Goal: Task Accomplishment & Management: Manage account settings

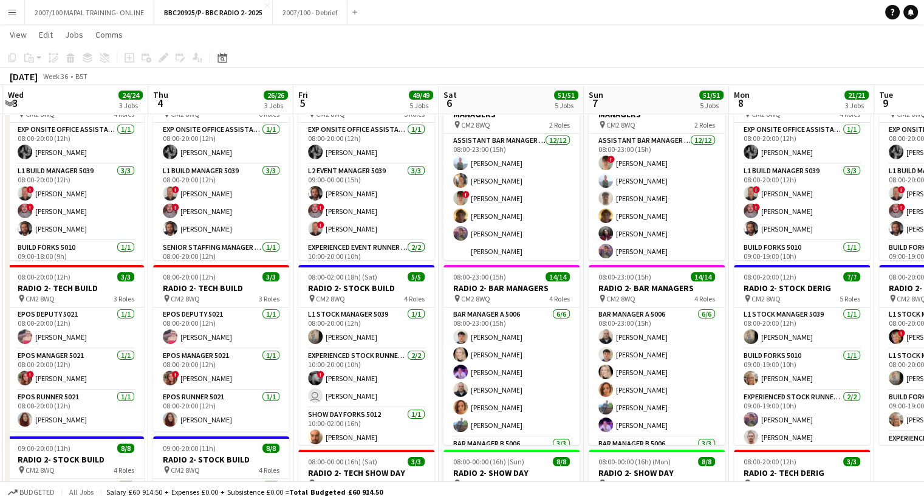
scroll to position [0, 432]
drag, startPoint x: 481, startPoint y: 105, endPoint x: 49, endPoint y: 135, distance: 433.4
click at [49, 135] on app-calendar-viewport "Sun 31 11/11 2 Jobs Mon 1 17/17 2 Jobs Tue 2 22/22 3 Jobs Wed 3 24/24 3 Jobs Th…" at bounding box center [462, 504] width 924 height 1035
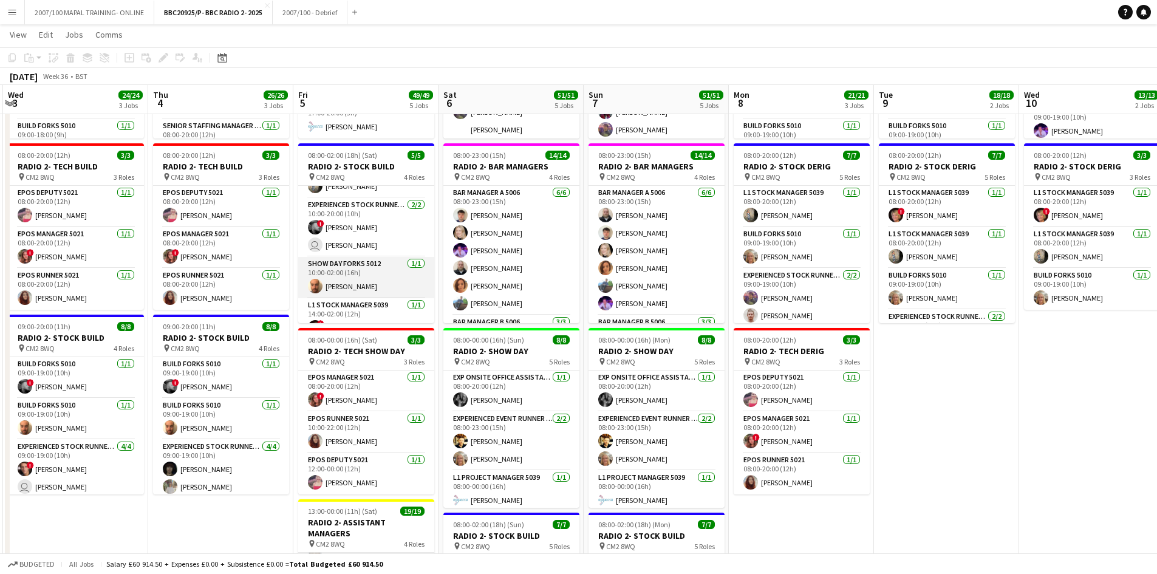
scroll to position [46, 0]
click at [358, 274] on app-card-role "Show Day Forks 5012 [DATE] 10:00-02:00 (16h) [PERSON_NAME]" at bounding box center [366, 260] width 136 height 41
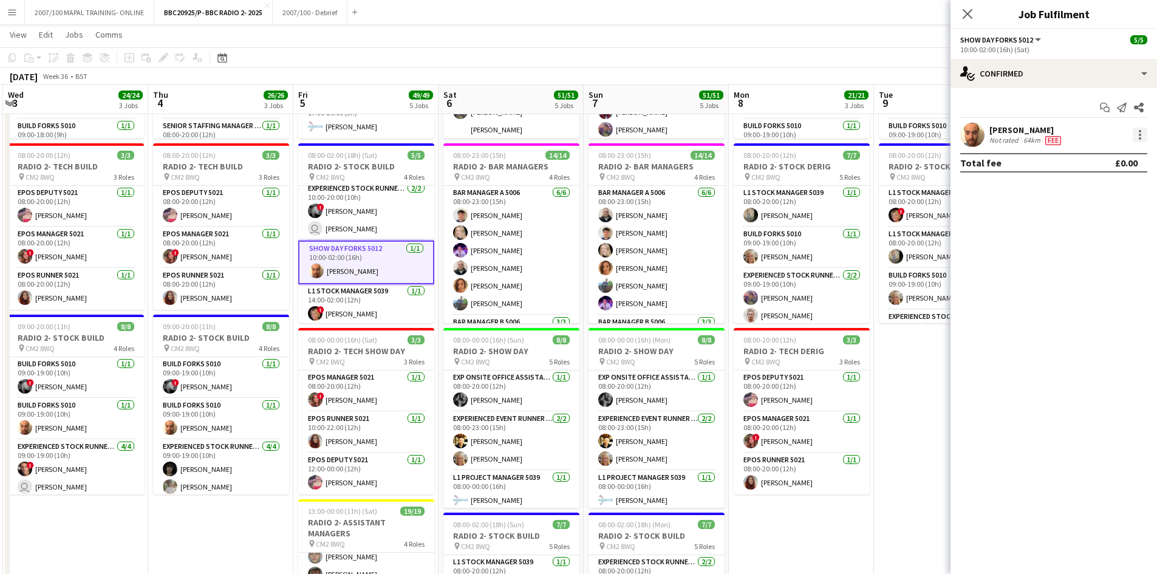
click at [923, 138] on div at bounding box center [1140, 135] width 15 height 15
click at [923, 46] on div at bounding box center [578, 287] width 1157 height 574
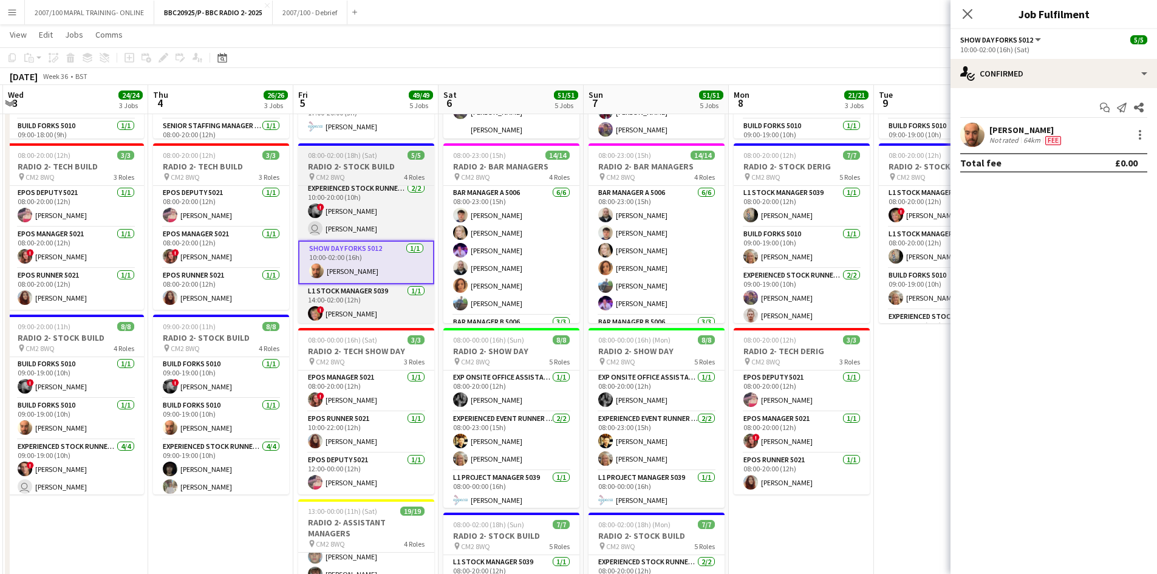
click at [338, 154] on span "08:00-02:00 (18h) (Sat)" at bounding box center [342, 155] width 69 height 9
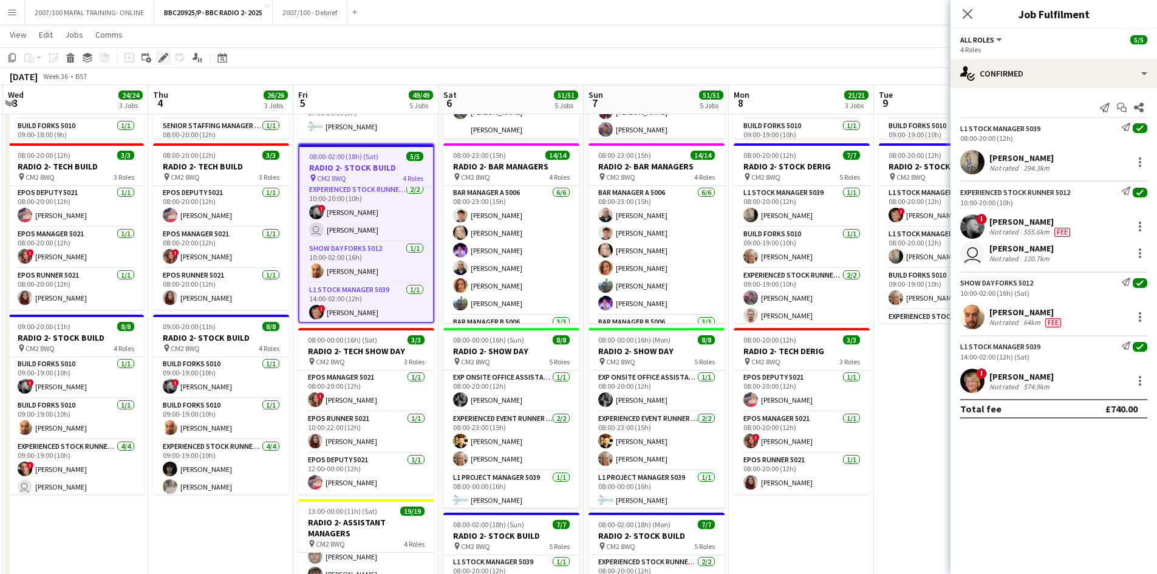
click at [165, 56] on icon at bounding box center [163, 58] width 7 height 7
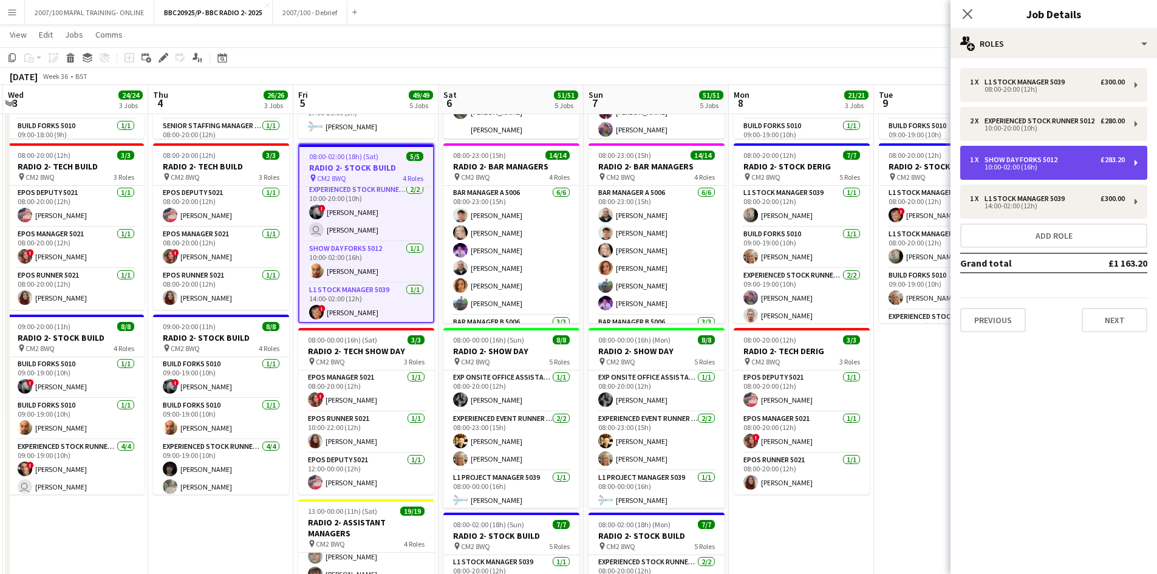
click at [923, 170] on div "10:00-02:00 (16h)" at bounding box center [1047, 167] width 155 height 6
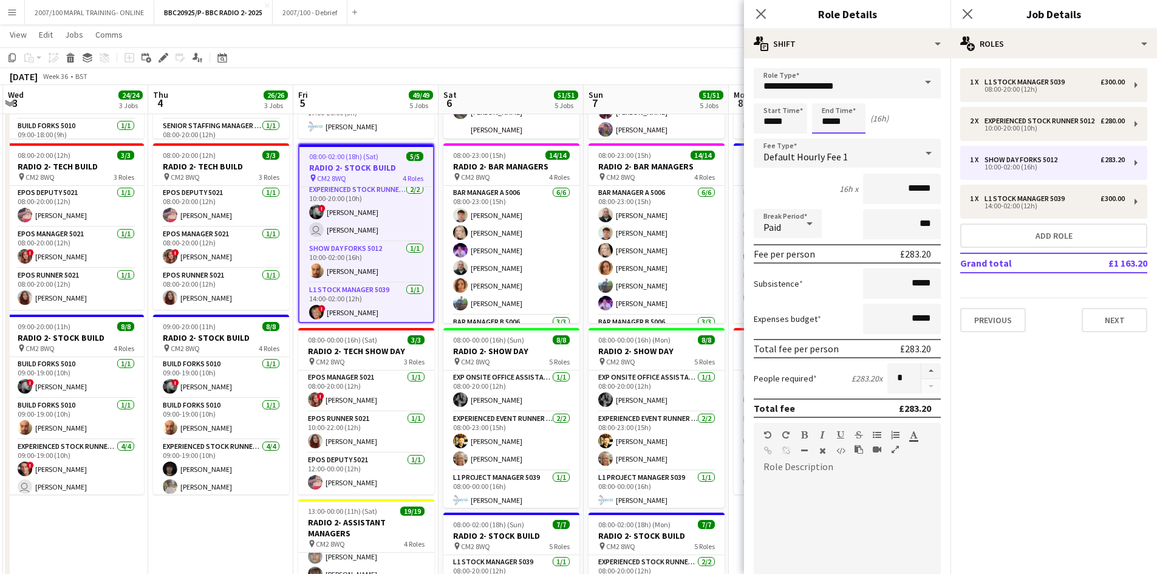
click at [832, 123] on input "*****" at bounding box center [838, 118] width 53 height 30
type input "*****"
click at [615, 42] on app-page-menu "View Day view expanded Day view collapsed Month view Date picker Jump to [DATE]…" at bounding box center [578, 35] width 1157 height 23
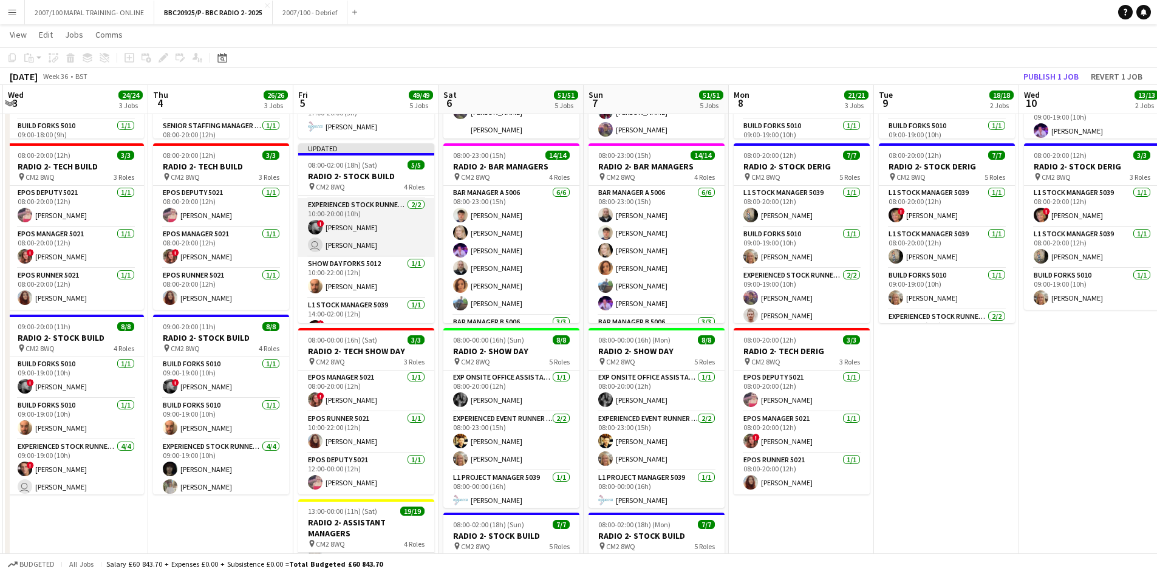
scroll to position [55, 0]
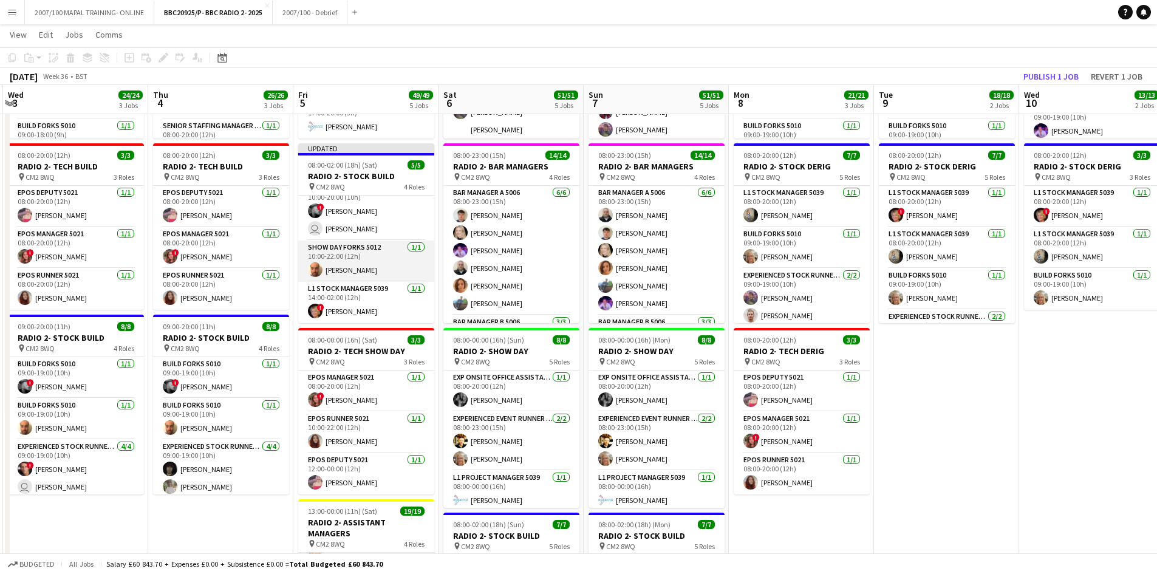
click at [356, 259] on app-card-role "Show Day Forks 5012 [DATE] 10:00-22:00 (12h) [PERSON_NAME]" at bounding box center [366, 260] width 136 height 41
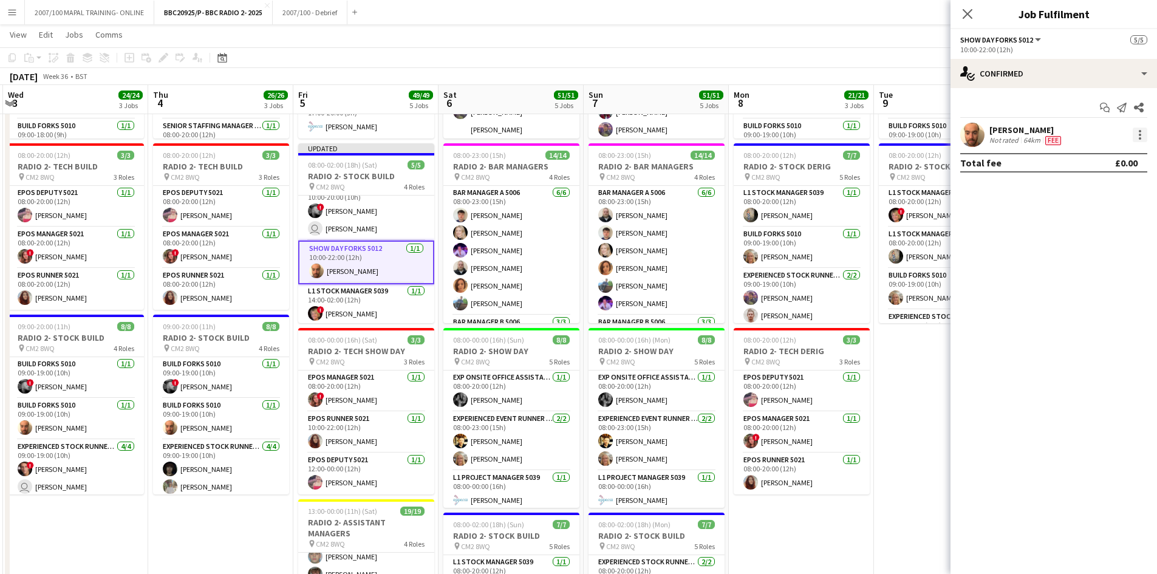
click at [923, 133] on div at bounding box center [1140, 135] width 15 height 15
click at [923, 149] on button "Edit fee" at bounding box center [1099, 157] width 95 height 29
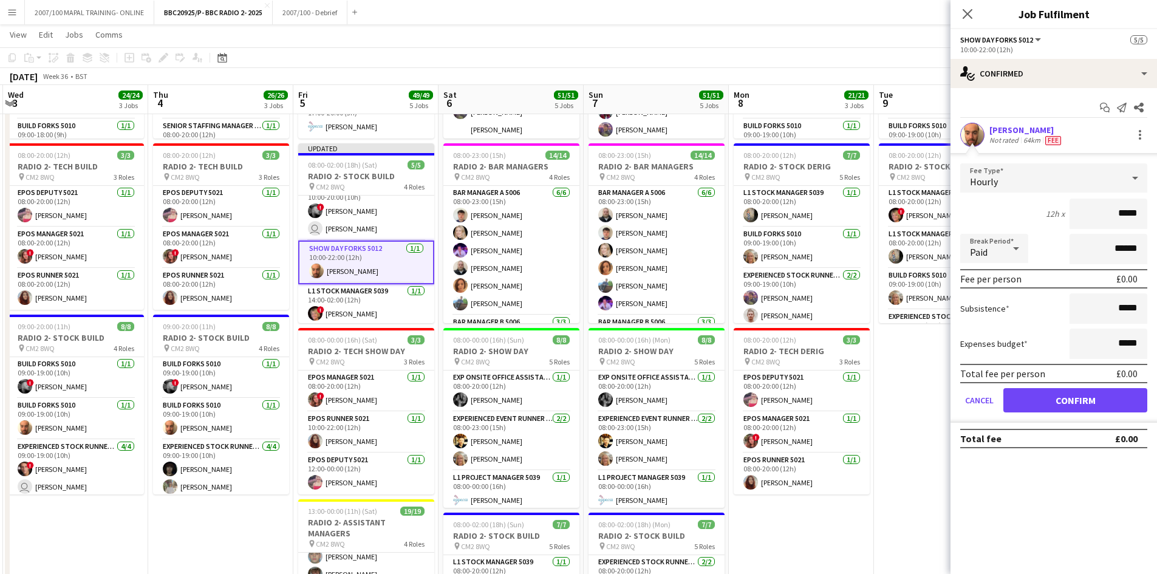
click at [775, 46] on app-page-menu "View Day view expanded Day view collapsed Month view Date picker Jump to [DATE]…" at bounding box center [578, 35] width 1157 height 23
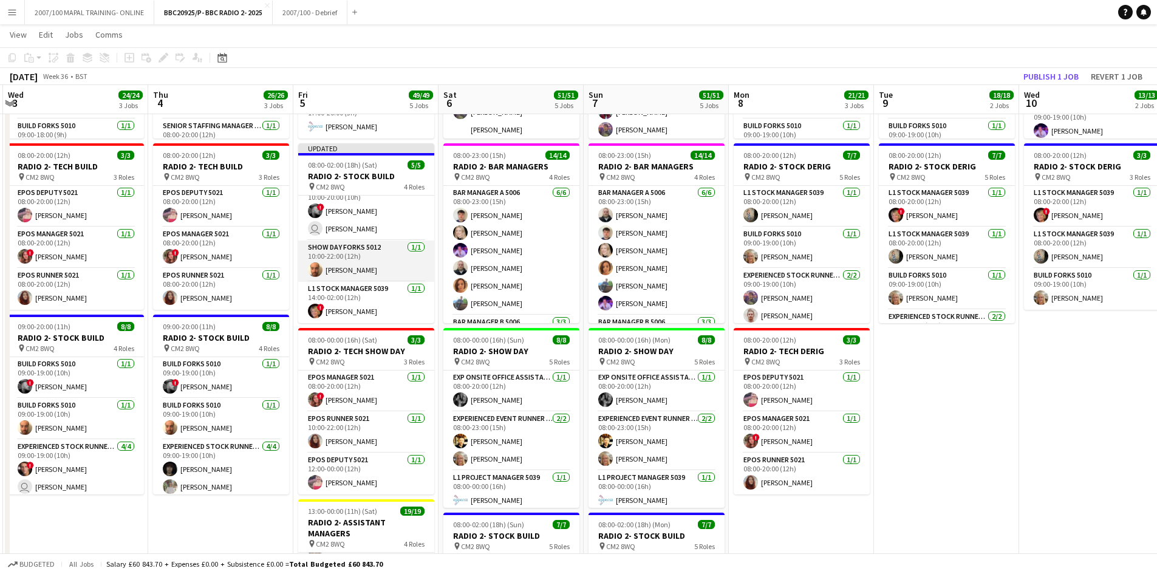
click at [355, 250] on app-card-role "Show Day Forks 5012 [DATE] 10:00-22:00 (12h) [PERSON_NAME]" at bounding box center [366, 260] width 136 height 41
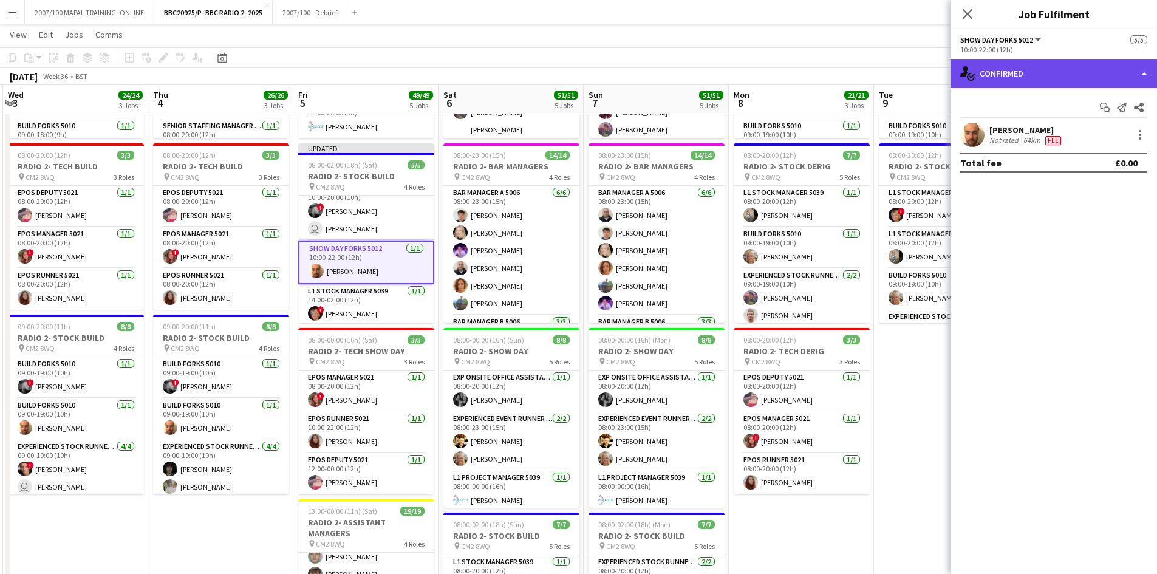
click at [923, 67] on div "single-neutral-actions-check-2 Confirmed" at bounding box center [1053, 73] width 206 height 29
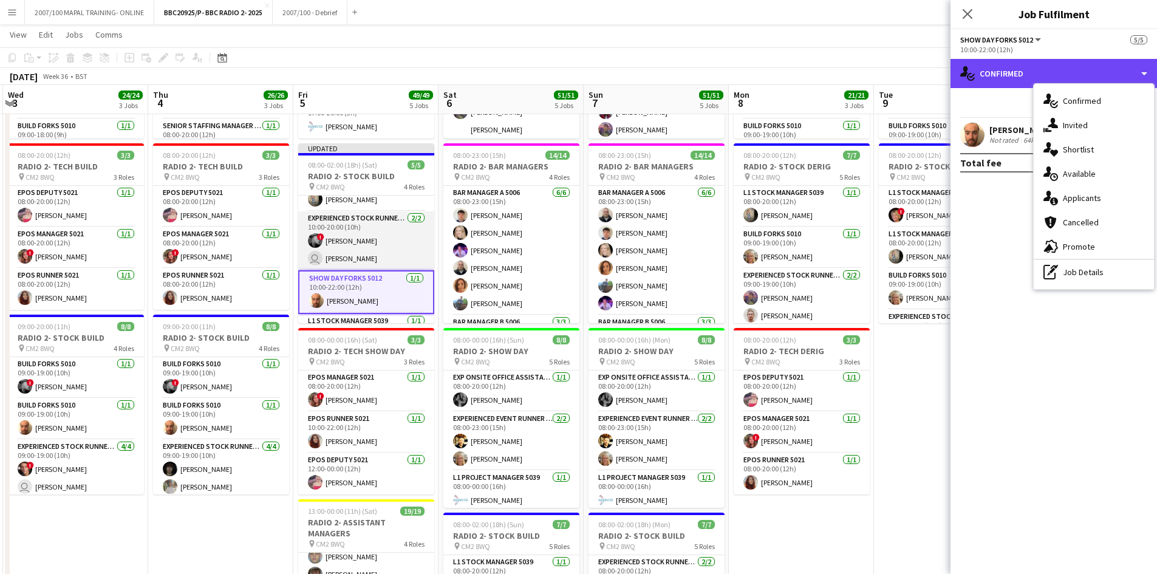
scroll to position [0, 0]
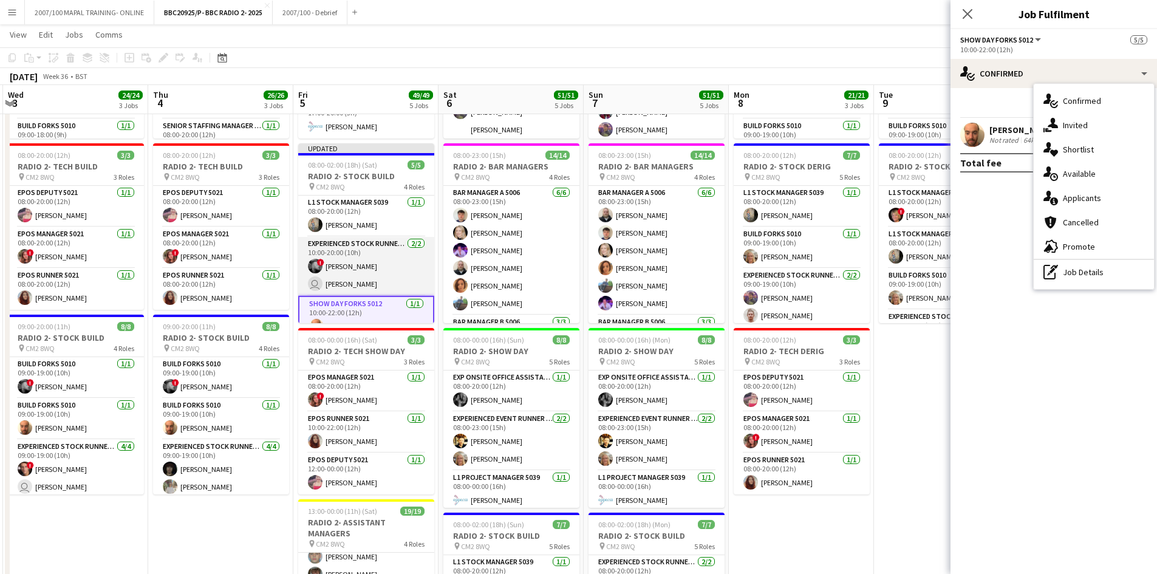
click at [361, 260] on app-card-role "Experienced Stock Runner 5012 [DATE] 10:00-20:00 (10h) ! [PERSON_NAME] user [PE…" at bounding box center [366, 266] width 136 height 59
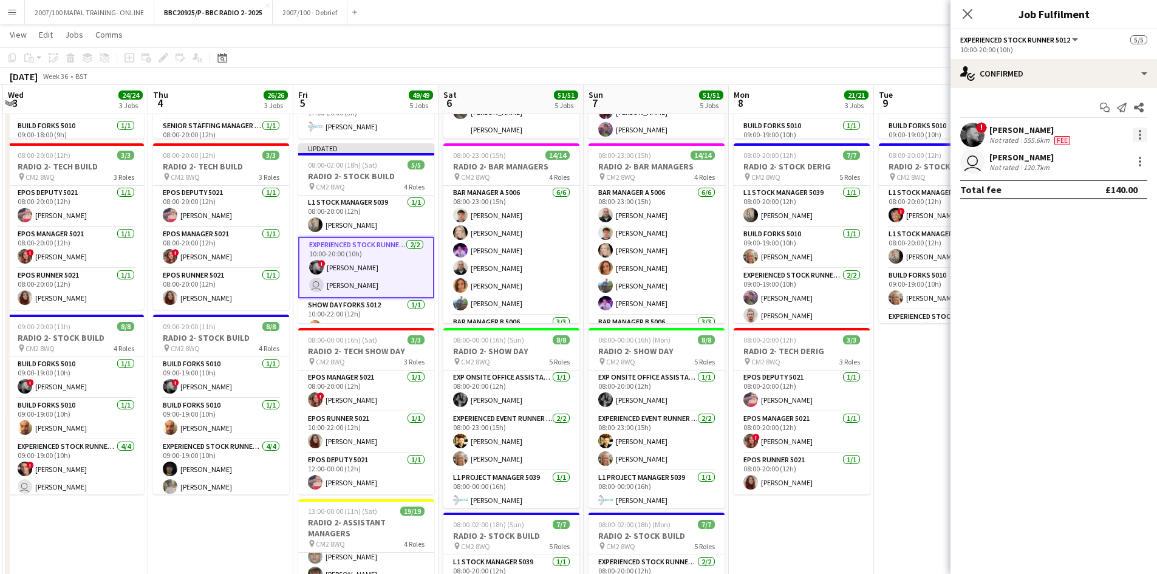
click at [923, 134] on div at bounding box center [1140, 135] width 15 height 15
click at [923, 274] on span "Remove" at bounding box center [1080, 273] width 36 height 10
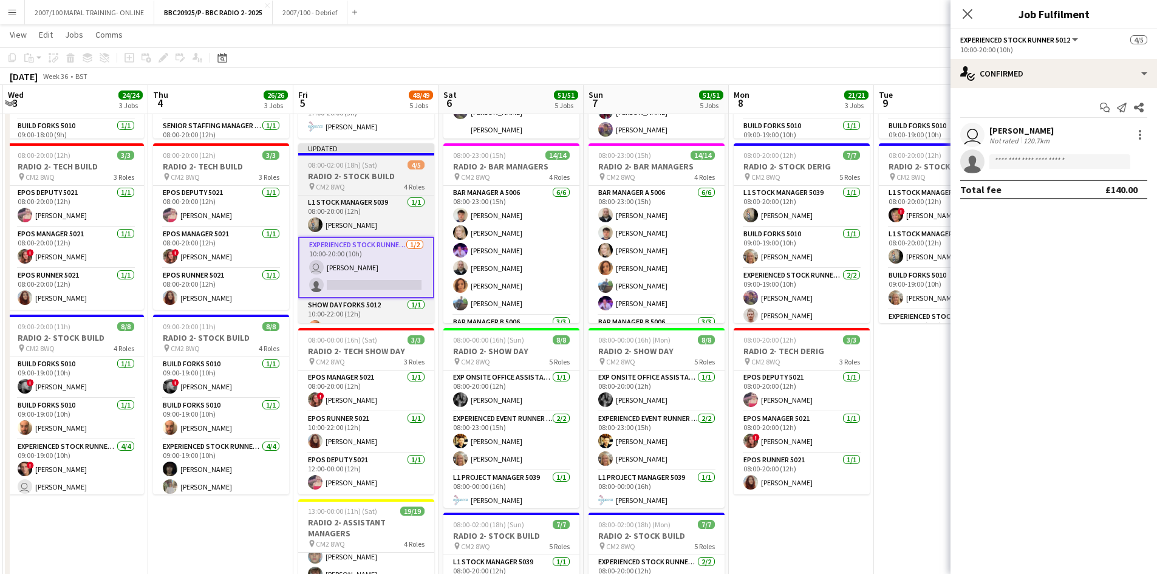
click at [365, 168] on span "08:00-02:00 (18h) (Sat)" at bounding box center [342, 164] width 69 height 9
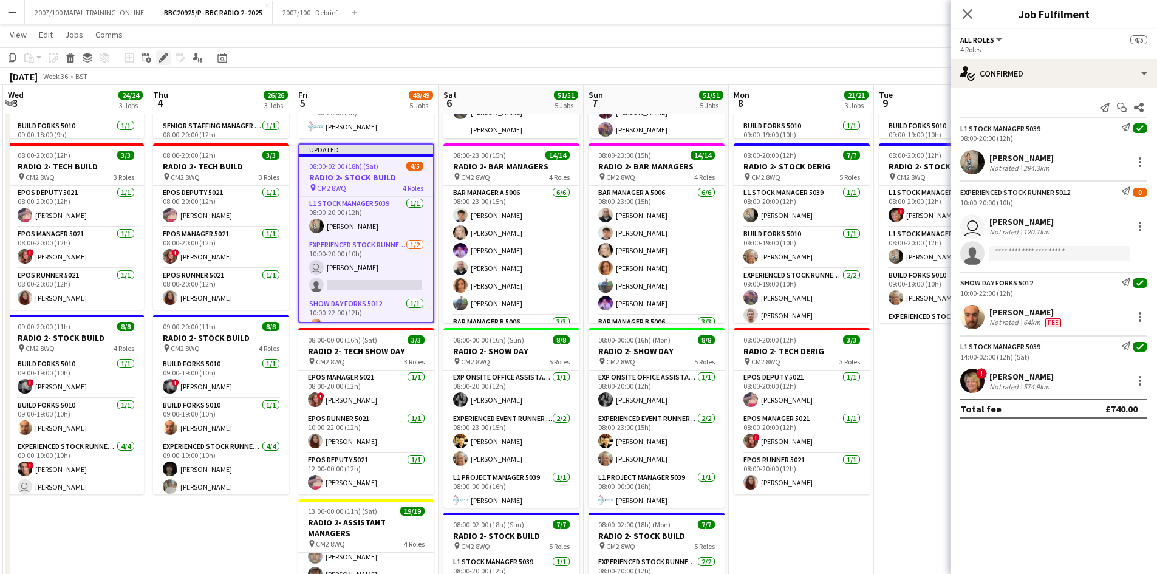
click at [165, 55] on icon "Edit" at bounding box center [163, 58] width 10 height 10
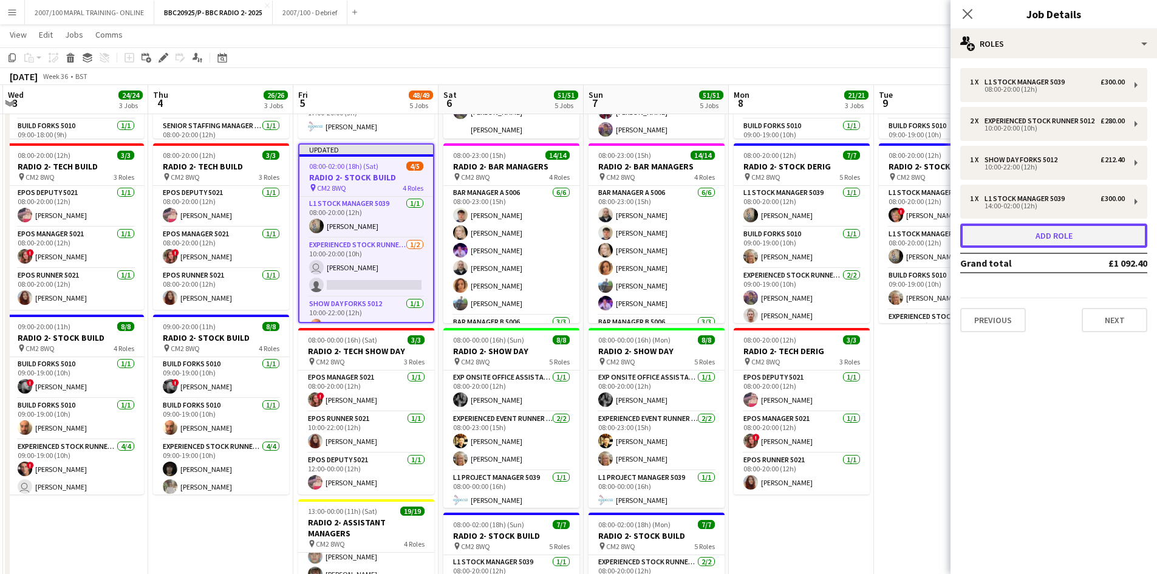
click at [923, 237] on button "Add role" at bounding box center [1053, 235] width 187 height 24
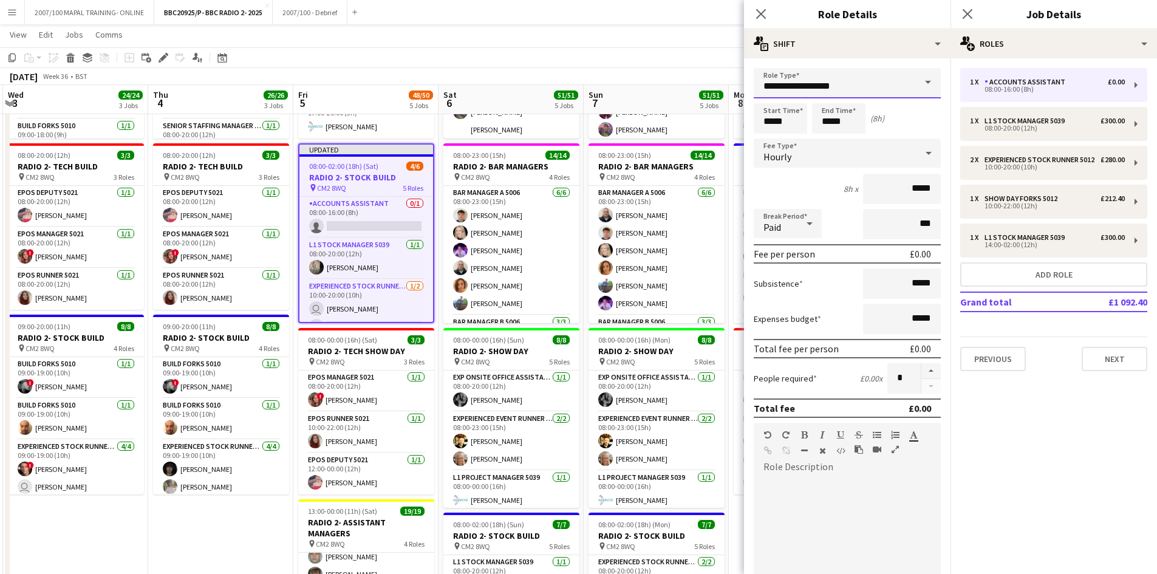
click at [847, 80] on input "**********" at bounding box center [847, 83] width 187 height 30
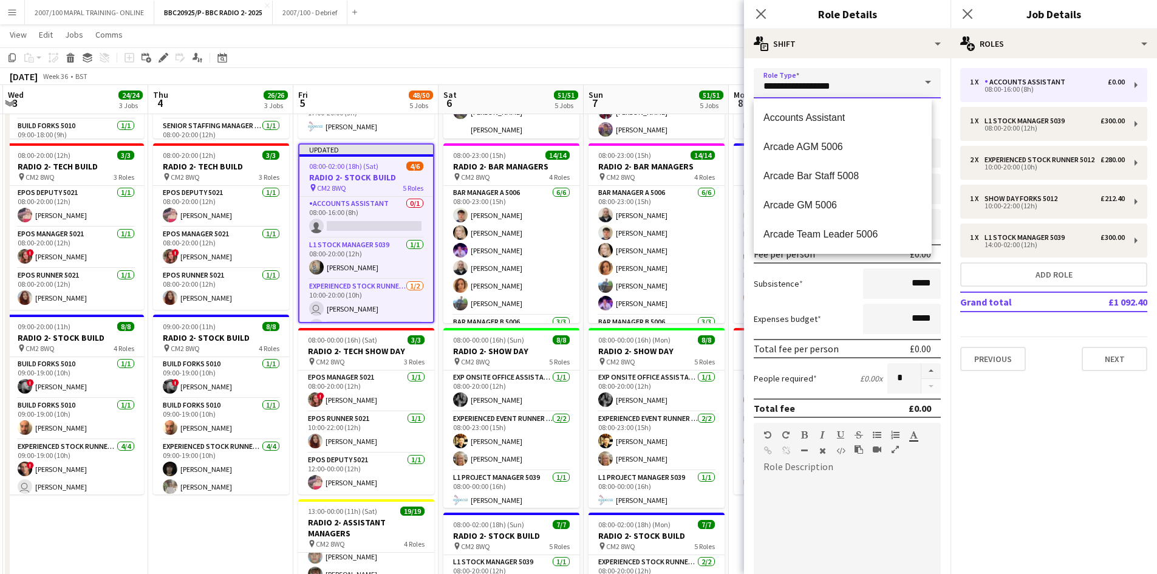
click at [847, 80] on input "**********" at bounding box center [847, 83] width 187 height 30
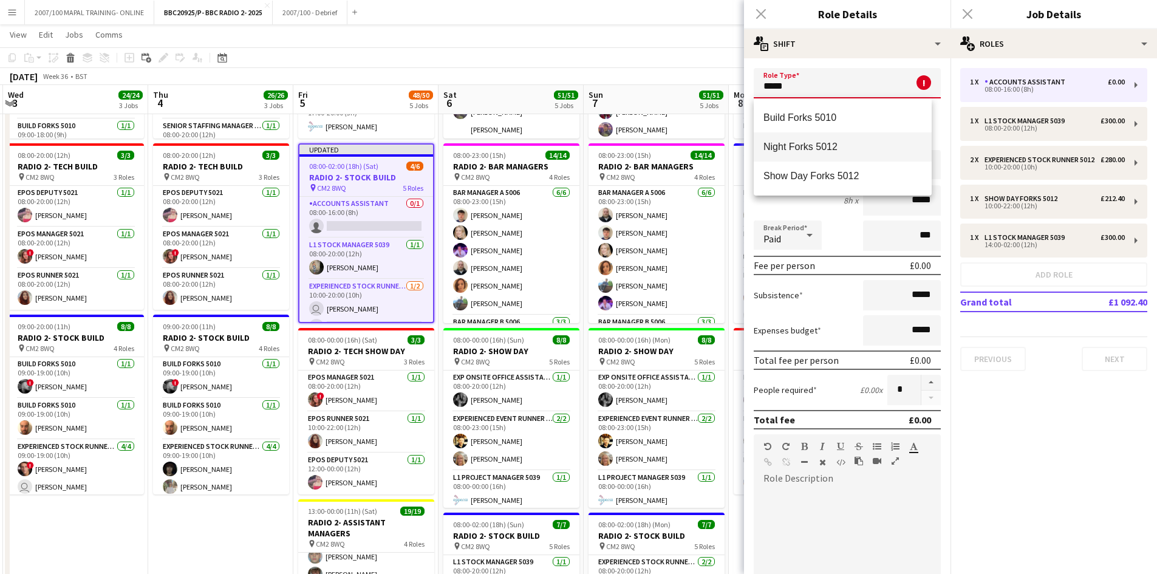
click at [841, 148] on span "Night Forks 5012" at bounding box center [842, 147] width 158 height 12
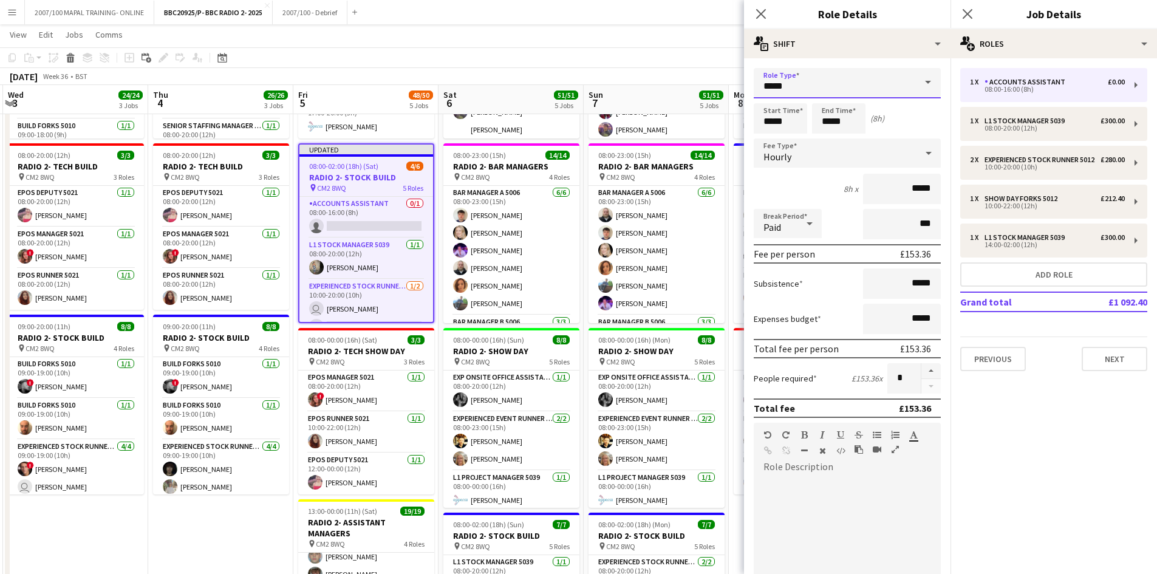
type input "**********"
type input "******"
click at [772, 121] on input "*****" at bounding box center [780, 118] width 53 height 30
type input "*****"
click at [830, 122] on input "*****" at bounding box center [838, 118] width 53 height 30
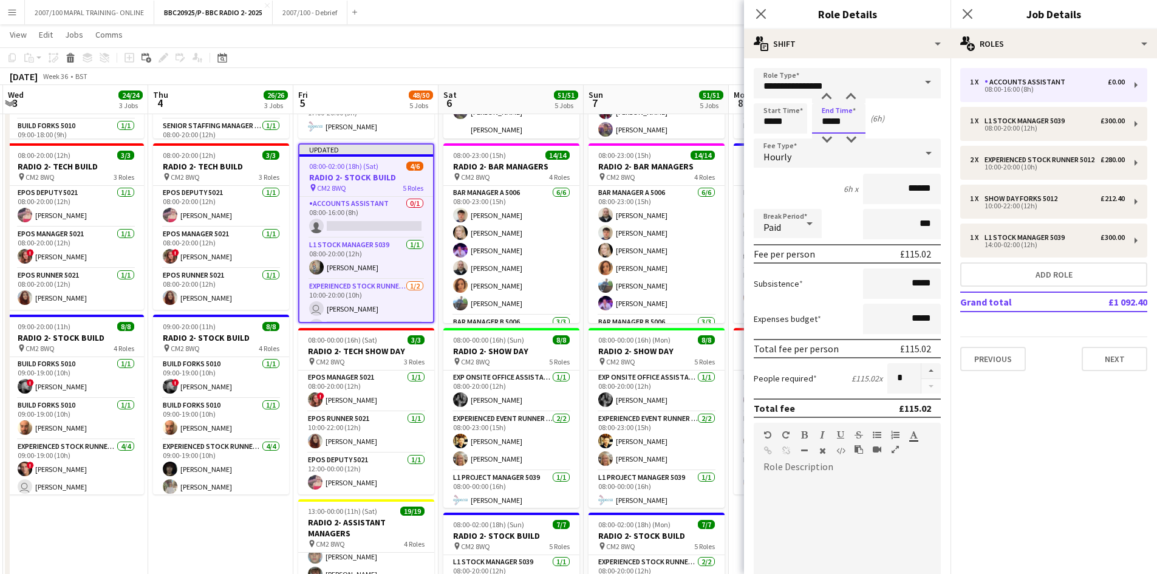
type input "*****"
click at [610, 64] on app-toolbar "Copy Paste Paste Ctrl+V Paste with crew Ctrl+Shift+V Paste linked Job [GEOGRAPH…" at bounding box center [578, 57] width 1157 height 21
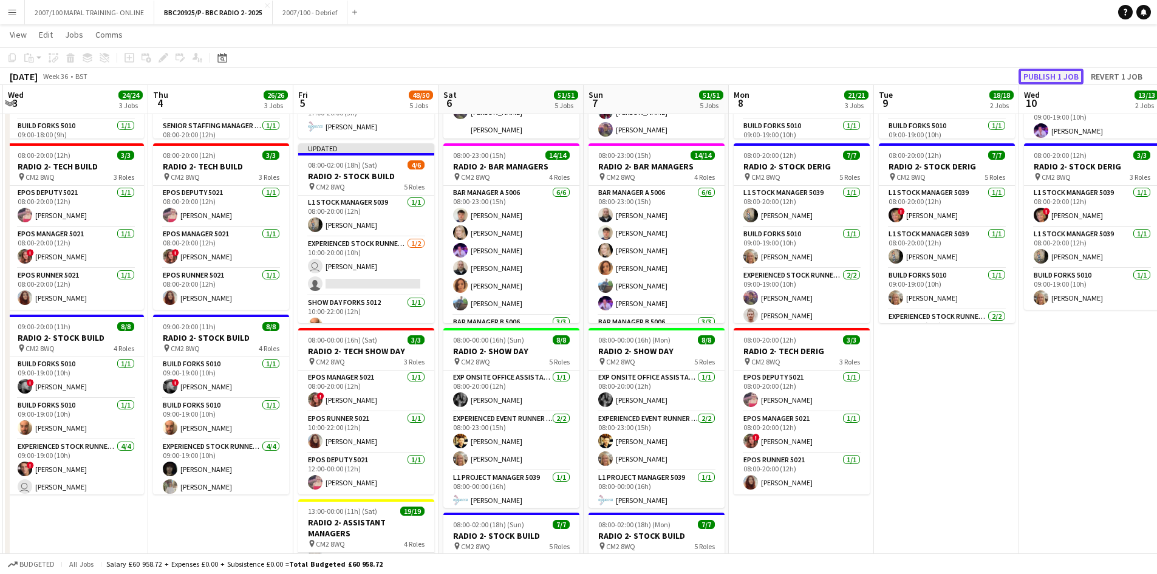
click at [923, 71] on button "Publish 1 job" at bounding box center [1050, 77] width 65 height 16
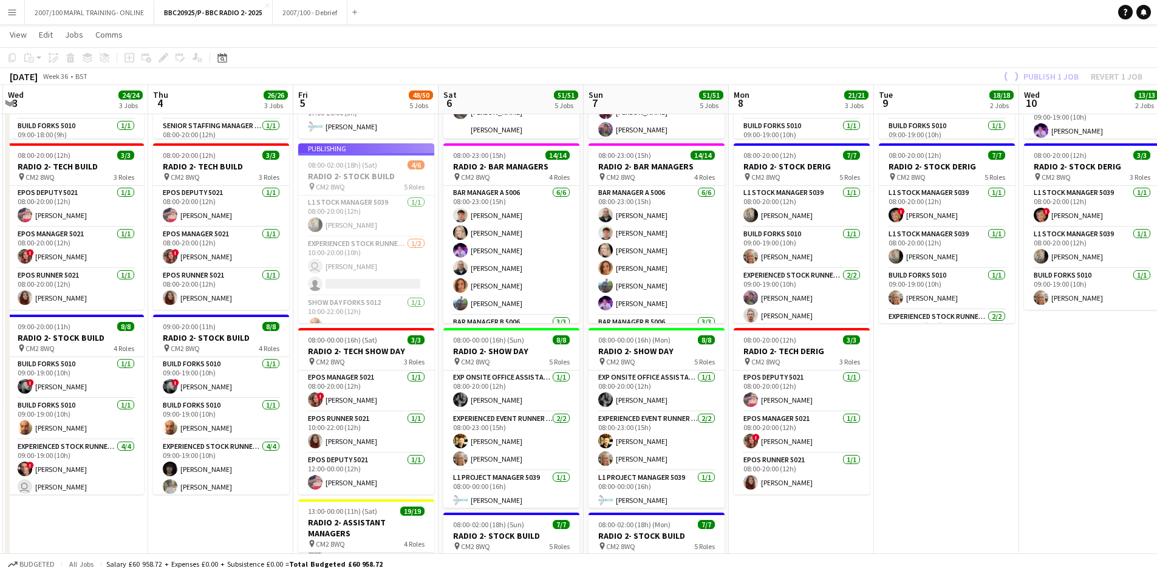
click at [337, 280] on app-job-card "Publishing 08:00-02:00 (18h) (Sat) 4/6 RADIO 2- STOCK BUILD pin CM2 8WQ 5 Roles…" at bounding box center [366, 233] width 136 height 180
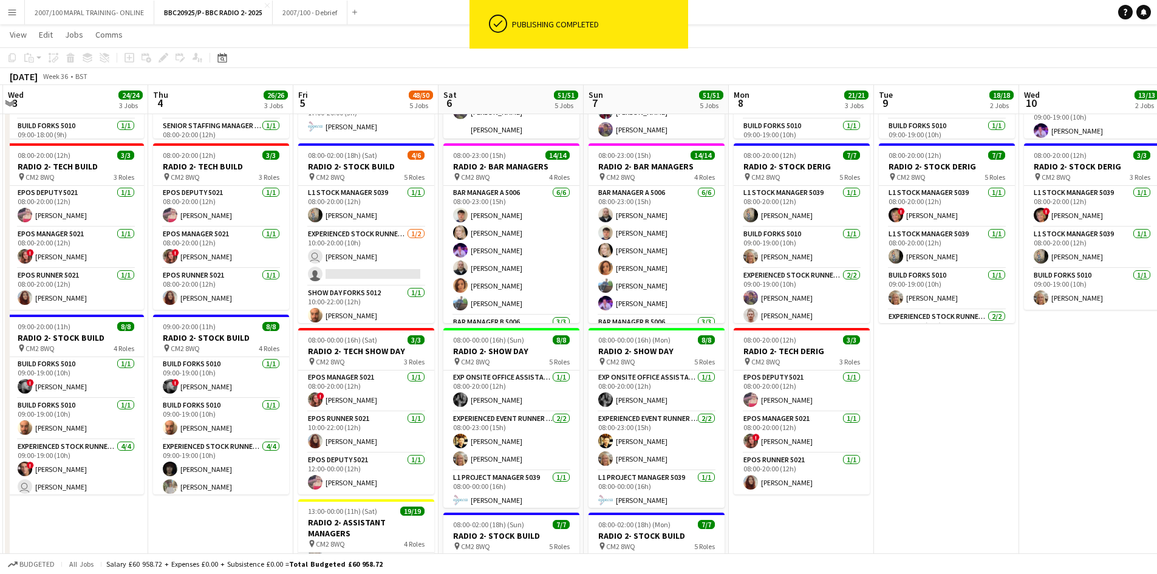
click at [337, 280] on app-card-role "Experienced Stock Runner 5012 [DATE] 10:00-20:00 (10h) user [PERSON_NAME] singl…" at bounding box center [366, 256] width 136 height 59
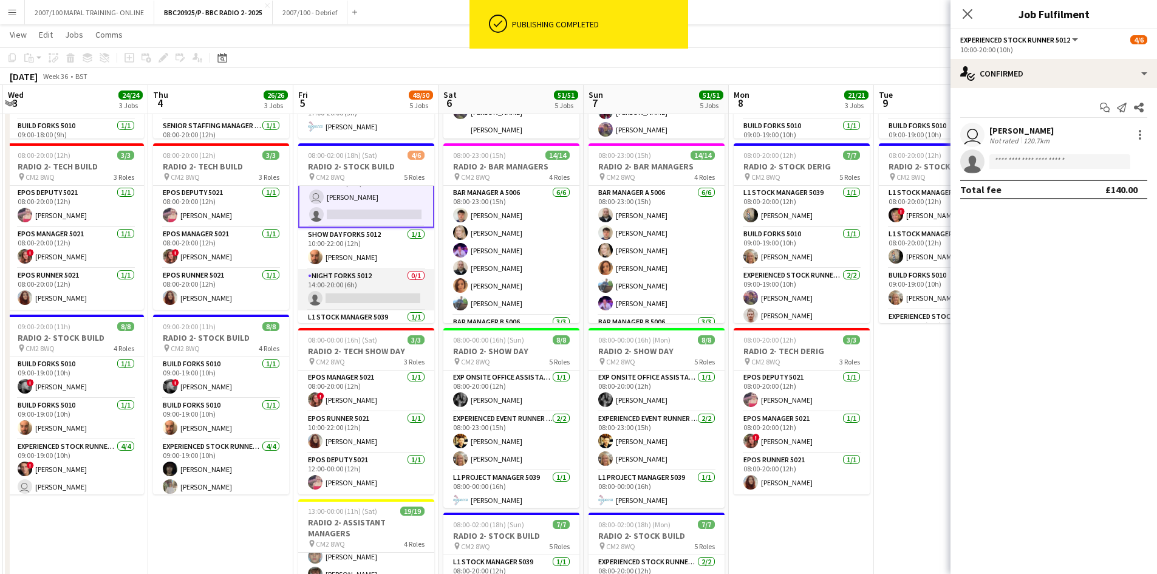
click at [333, 285] on app-card-role "Night Forks 5012 0/1 14:00-20:00 (6h) single-neutral-actions" at bounding box center [366, 289] width 136 height 41
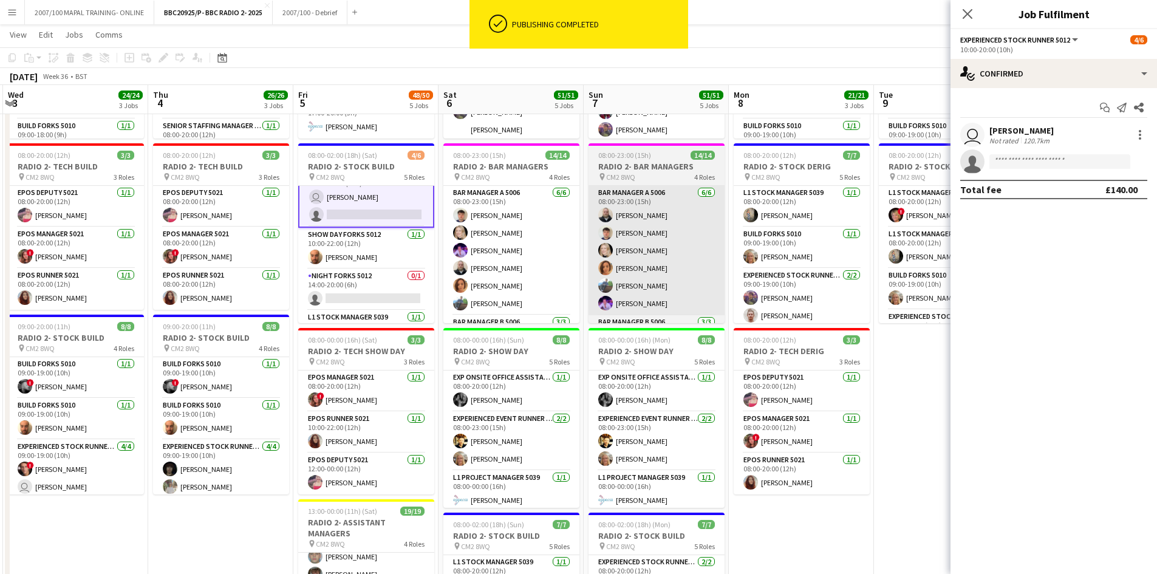
scroll to position [60, 0]
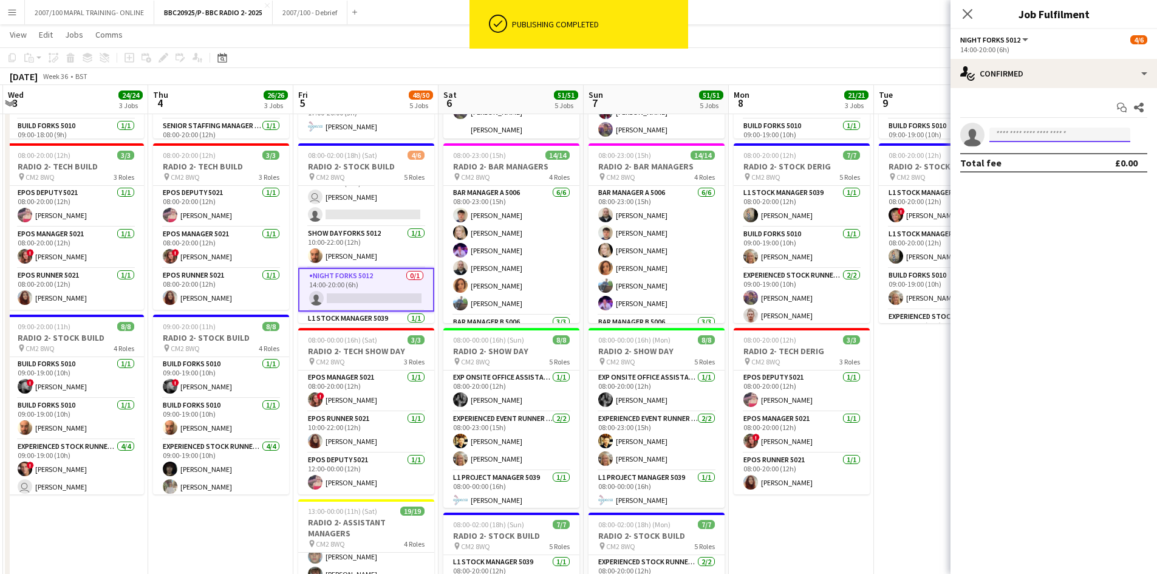
click at [923, 135] on input at bounding box center [1059, 135] width 141 height 15
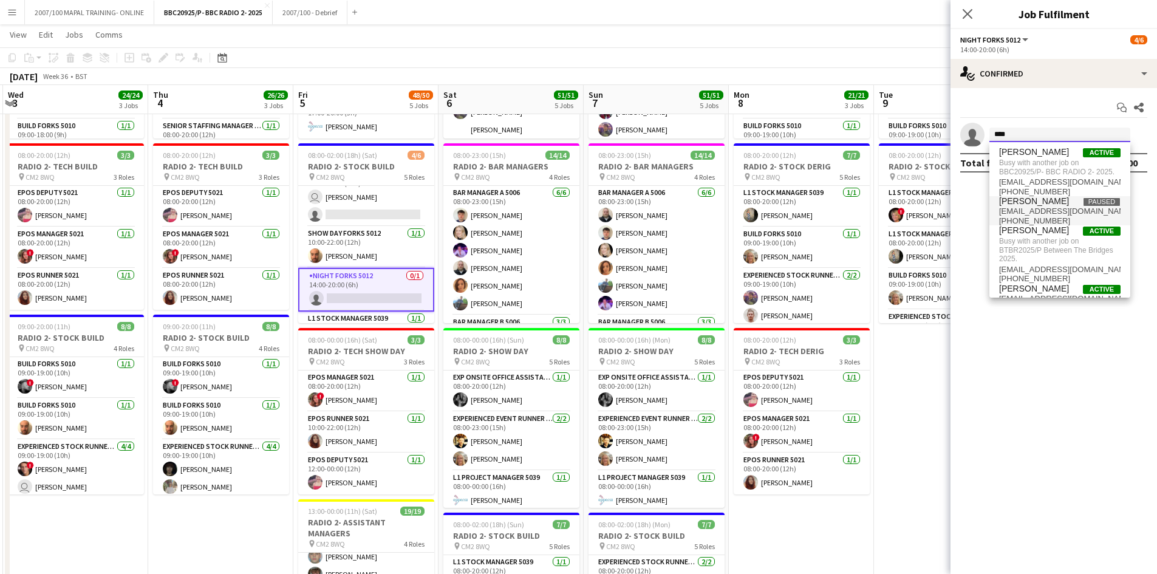
scroll to position [58, 0]
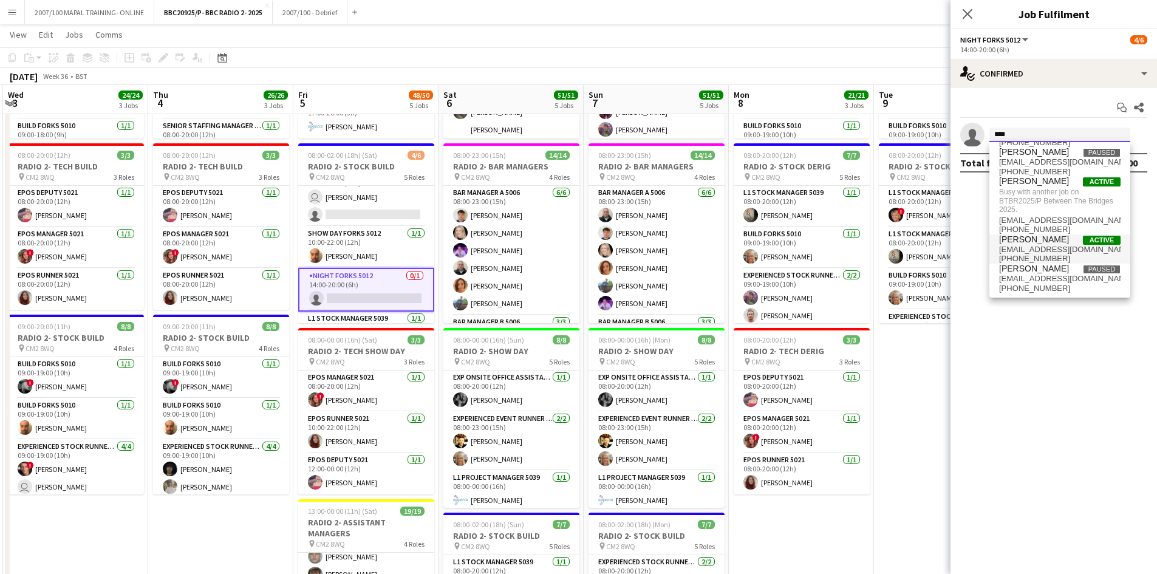
type input "****"
click at [923, 242] on span "Active" at bounding box center [1102, 240] width 38 height 9
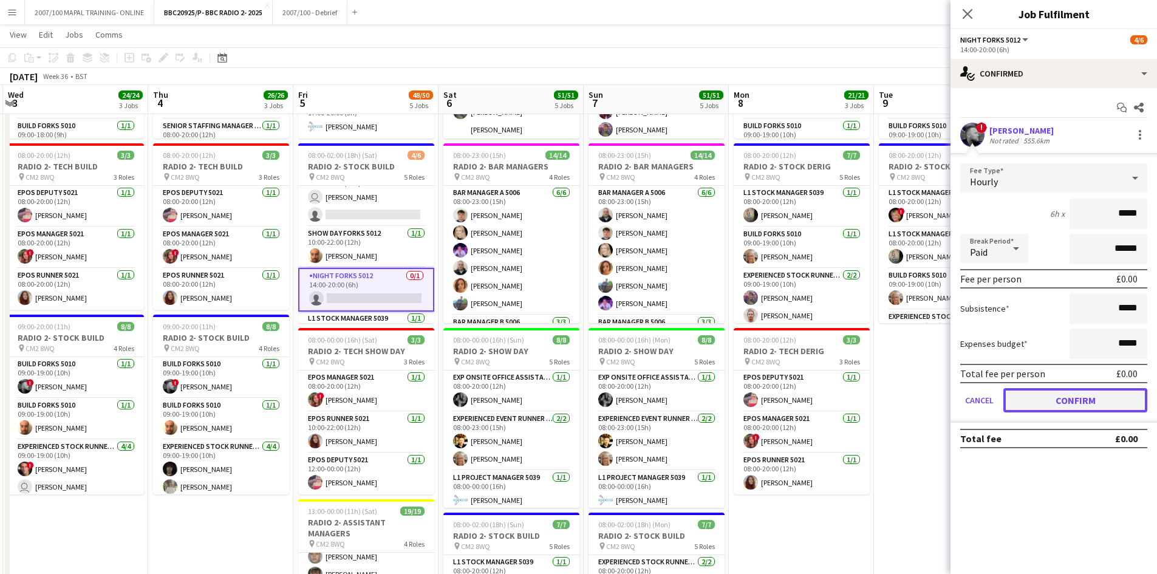
click at [923, 401] on button "Confirm" at bounding box center [1075, 400] width 144 height 24
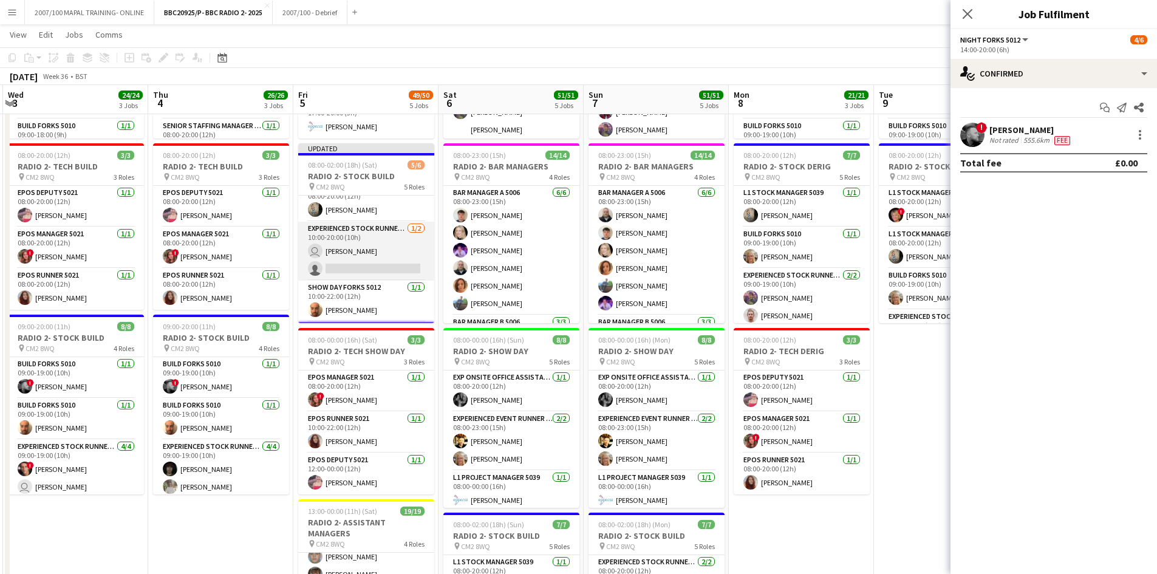
scroll to position [0, 0]
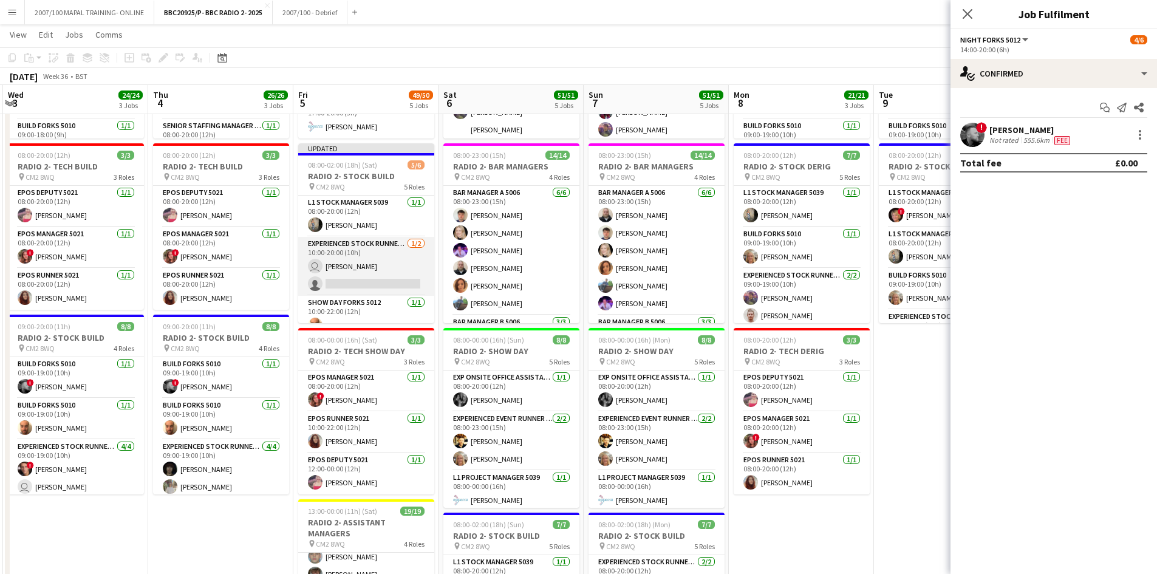
click at [369, 264] on app-card-role "Experienced Stock Runner 5012 [DATE] 10:00-20:00 (10h) user [PERSON_NAME] singl…" at bounding box center [366, 266] width 136 height 59
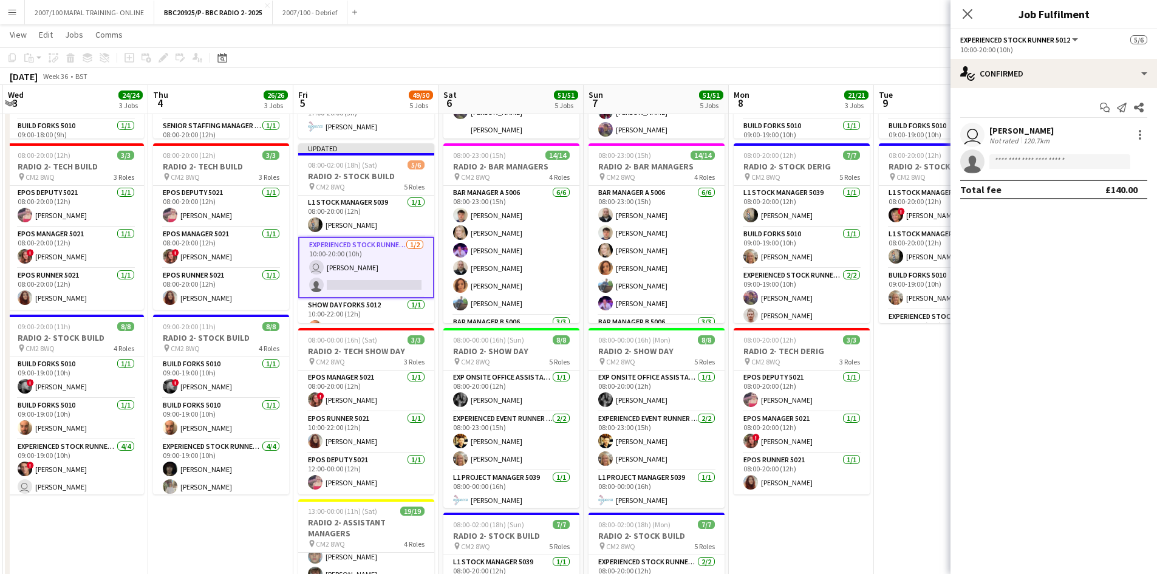
click at [923, 127] on div "user [PERSON_NAME] Not rated 120.7km" at bounding box center [1053, 135] width 206 height 24
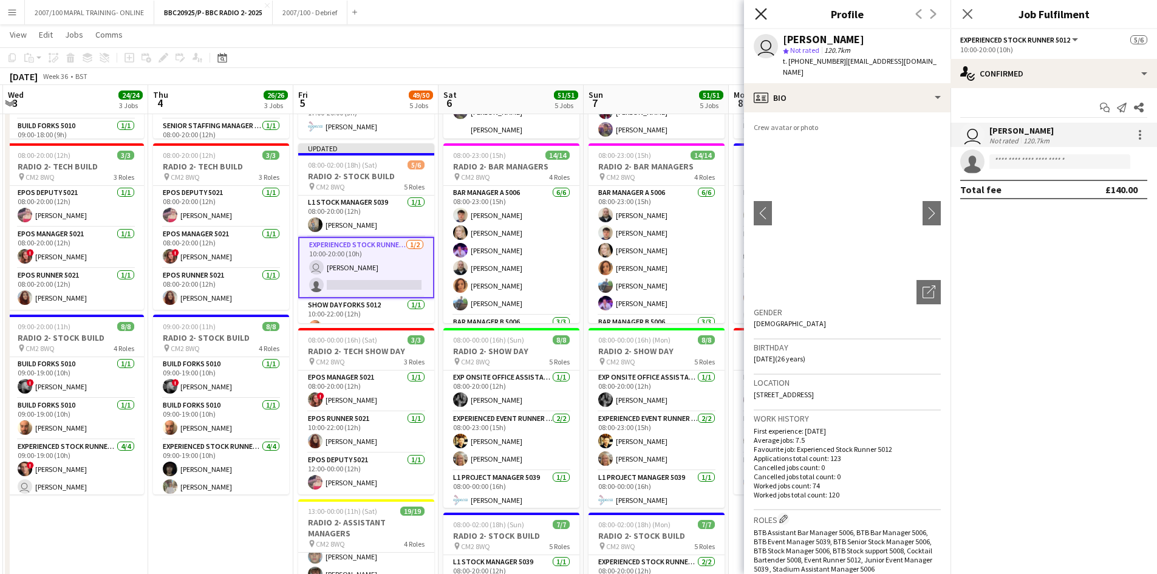
click at [763, 11] on icon at bounding box center [761, 14] width 12 height 12
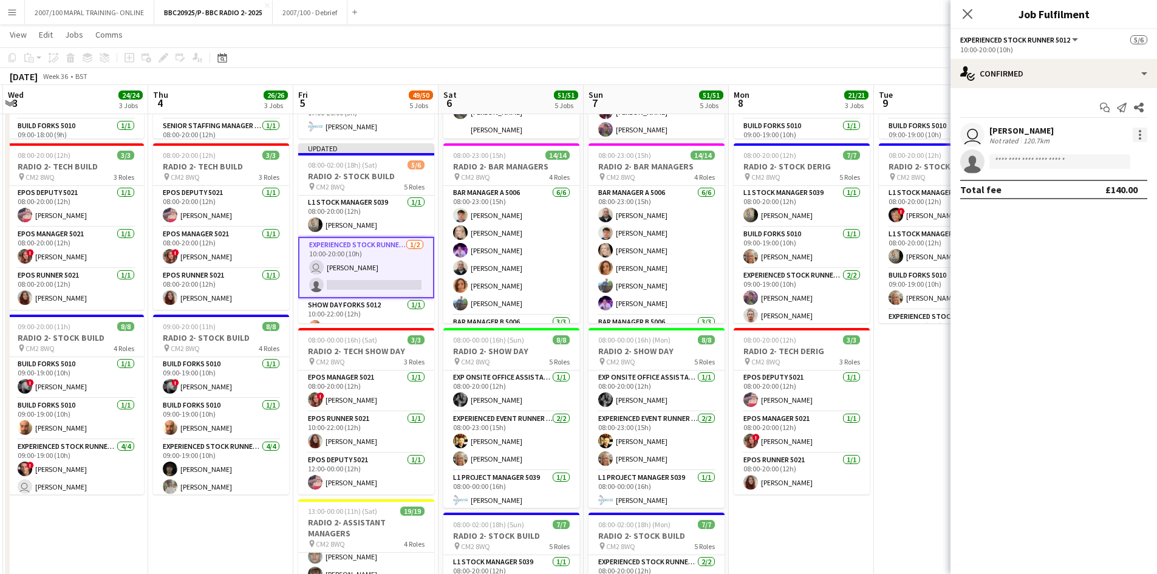
click at [923, 135] on div at bounding box center [1140, 135] width 15 height 15
click at [923, 70] on div at bounding box center [578, 287] width 1157 height 574
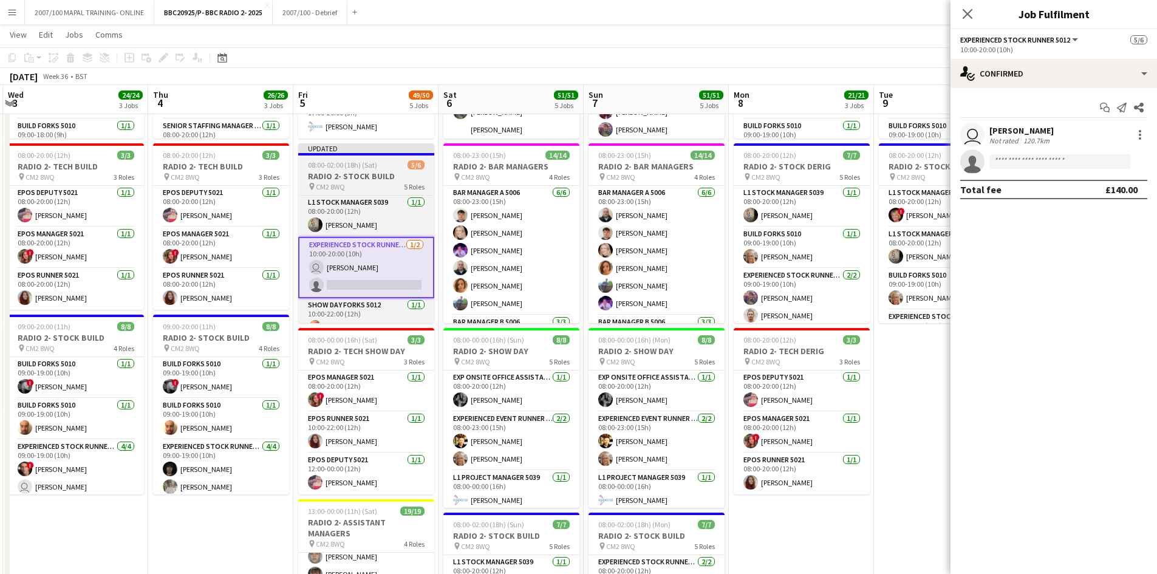
click at [331, 175] on h3 "RADIO 2- STOCK BUILD" at bounding box center [366, 176] width 136 height 11
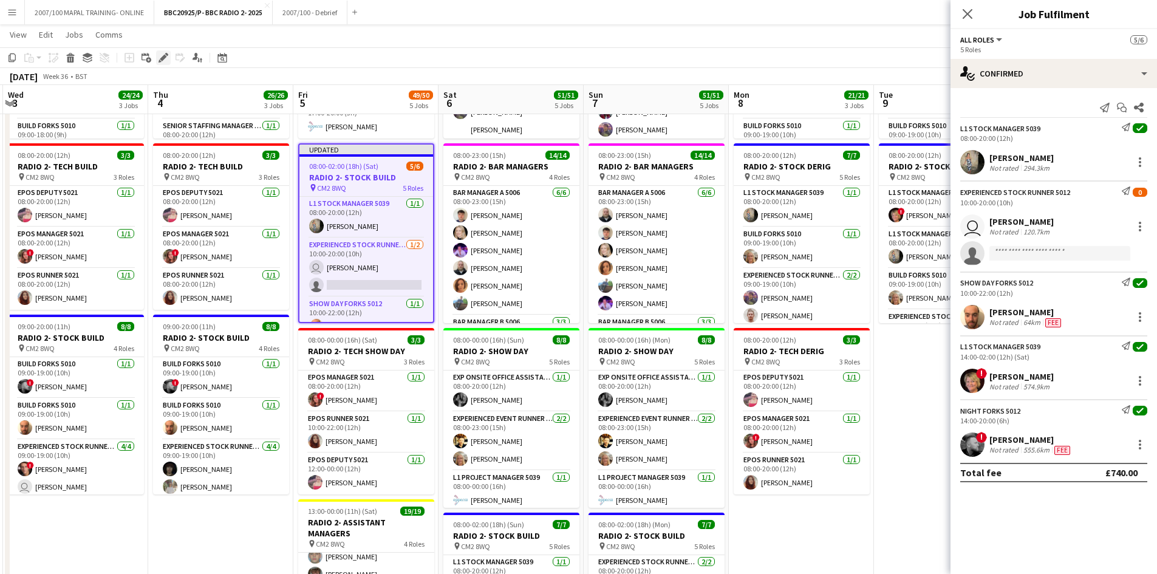
click at [162, 58] on icon at bounding box center [163, 58] width 7 height 7
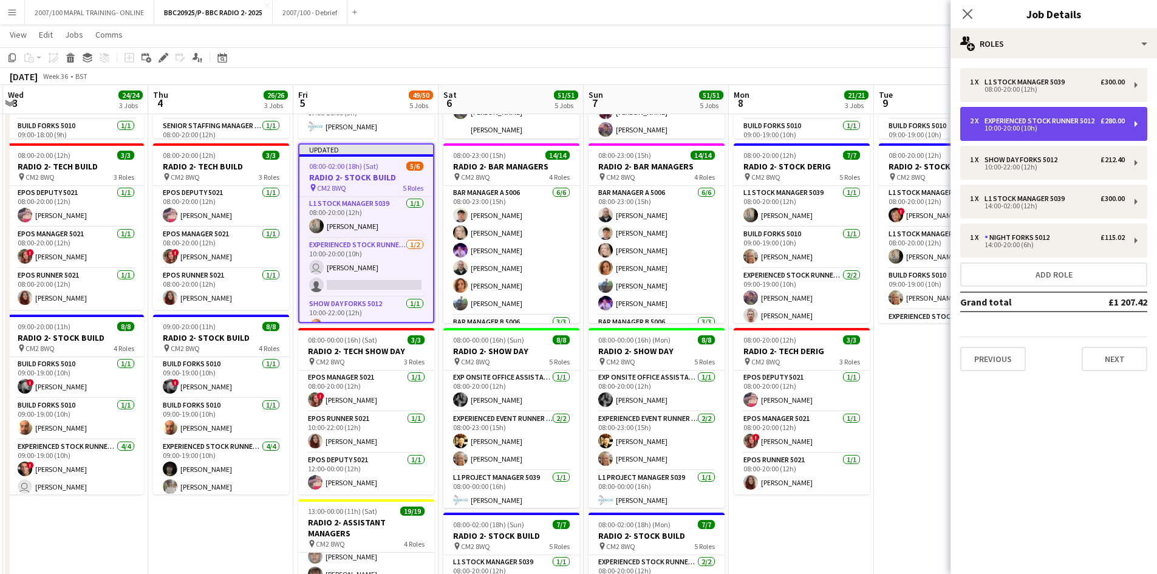
click at [923, 131] on div "10:00-20:00 (10h)" at bounding box center [1047, 128] width 155 height 6
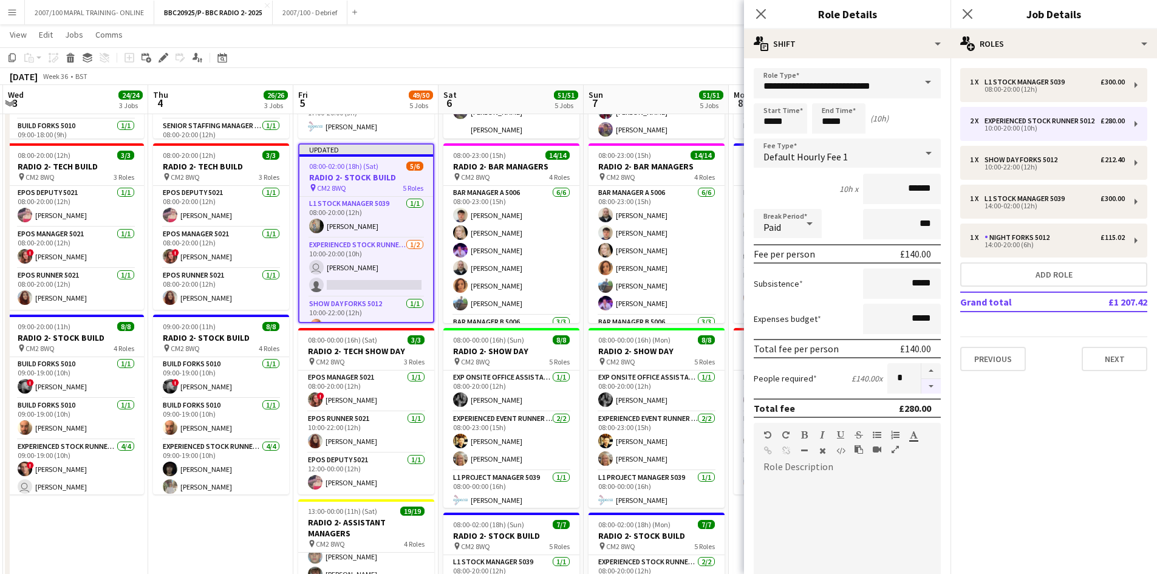
click at [923, 389] on button "button" at bounding box center [930, 386] width 19 height 15
type input "*"
click at [595, 22] on app-navbar "Menu Boards Boards Boards All jobs Status Workforce Workforce My Workforce Recr…" at bounding box center [578, 12] width 1157 height 24
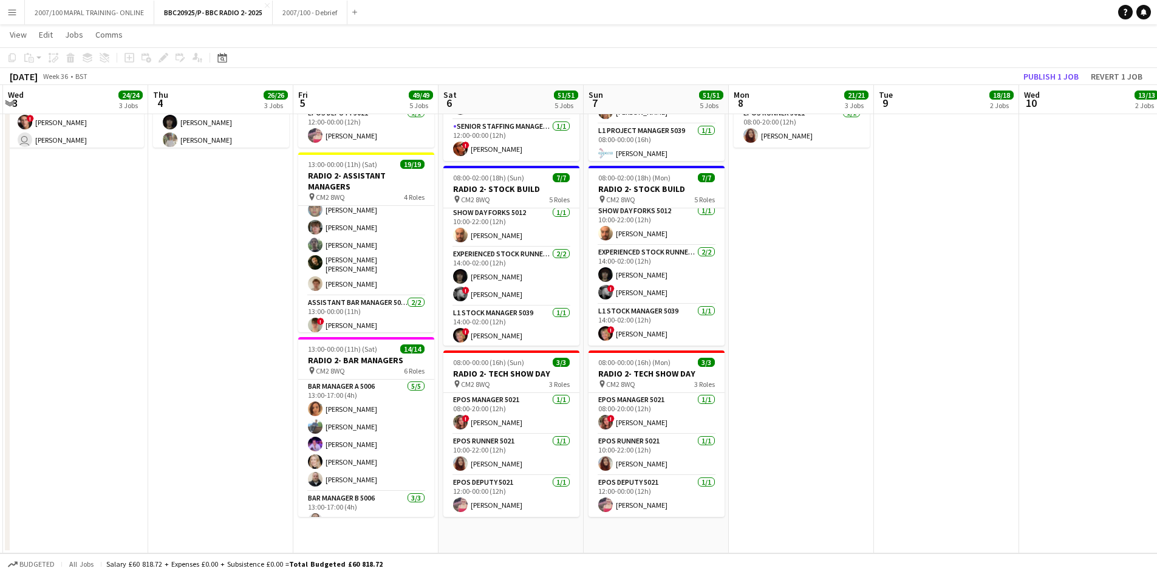
scroll to position [104, 0]
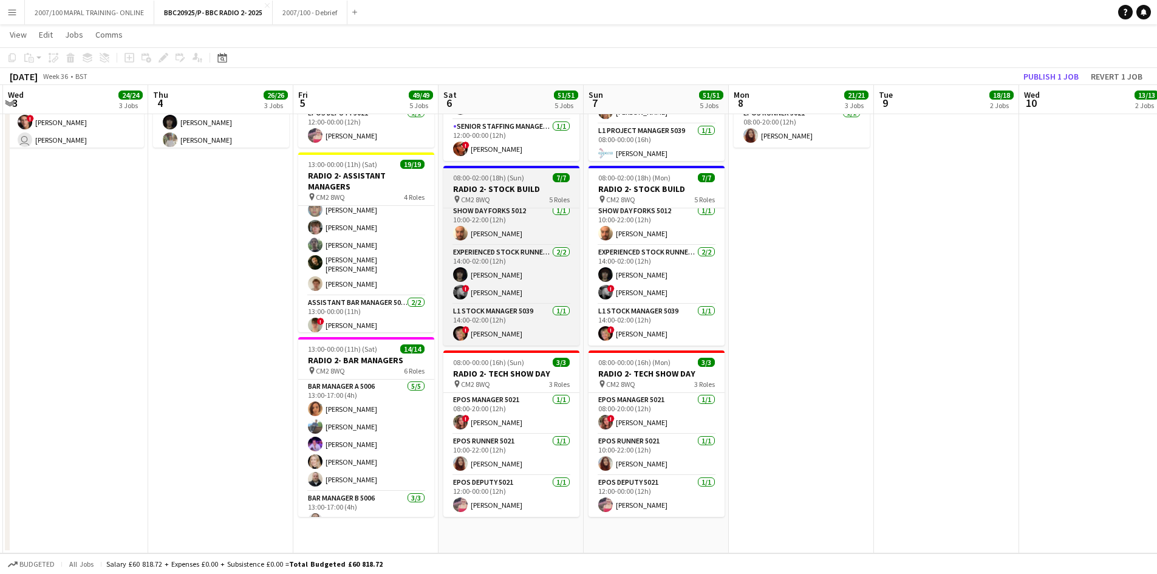
click at [492, 180] on span "08:00-02:00 (18h) (Sun)" at bounding box center [488, 177] width 71 height 9
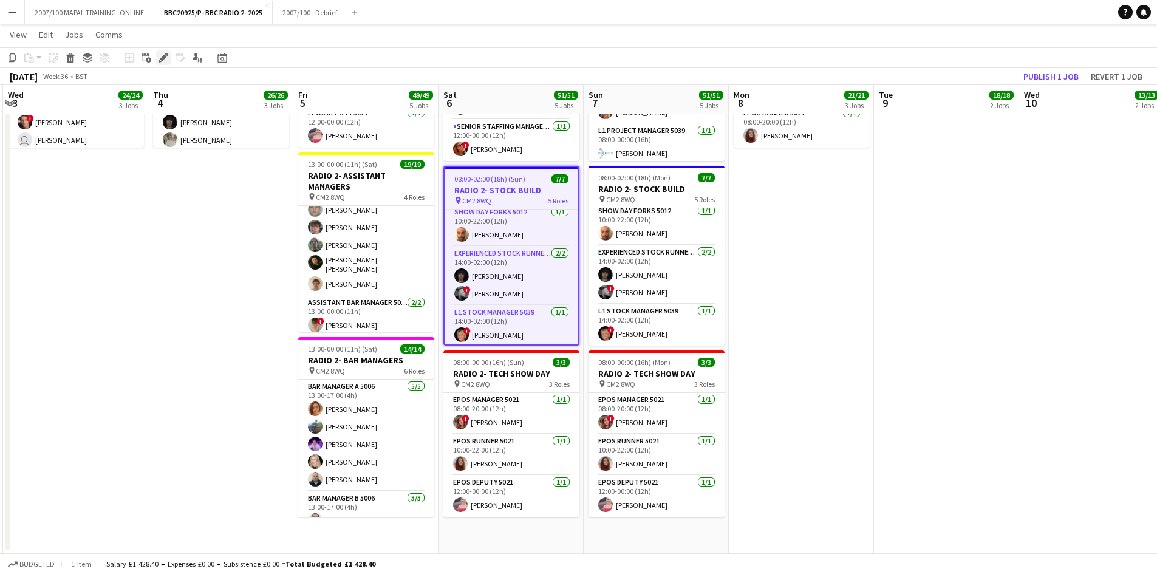
click at [161, 64] on div "Edit" at bounding box center [163, 57] width 15 height 15
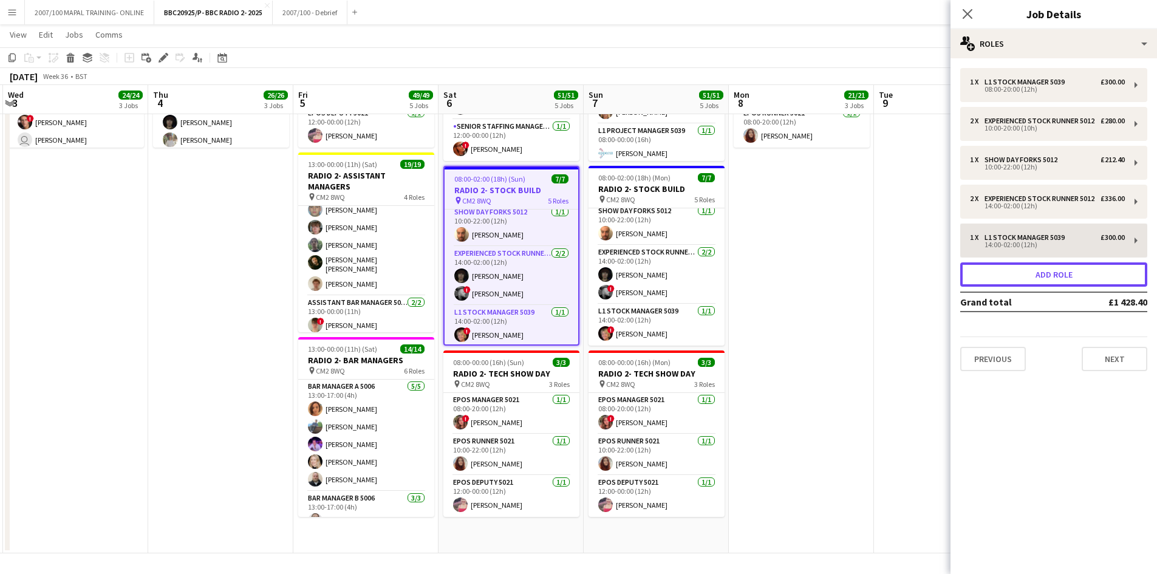
click at [923, 287] on button "Add role" at bounding box center [1053, 274] width 187 height 24
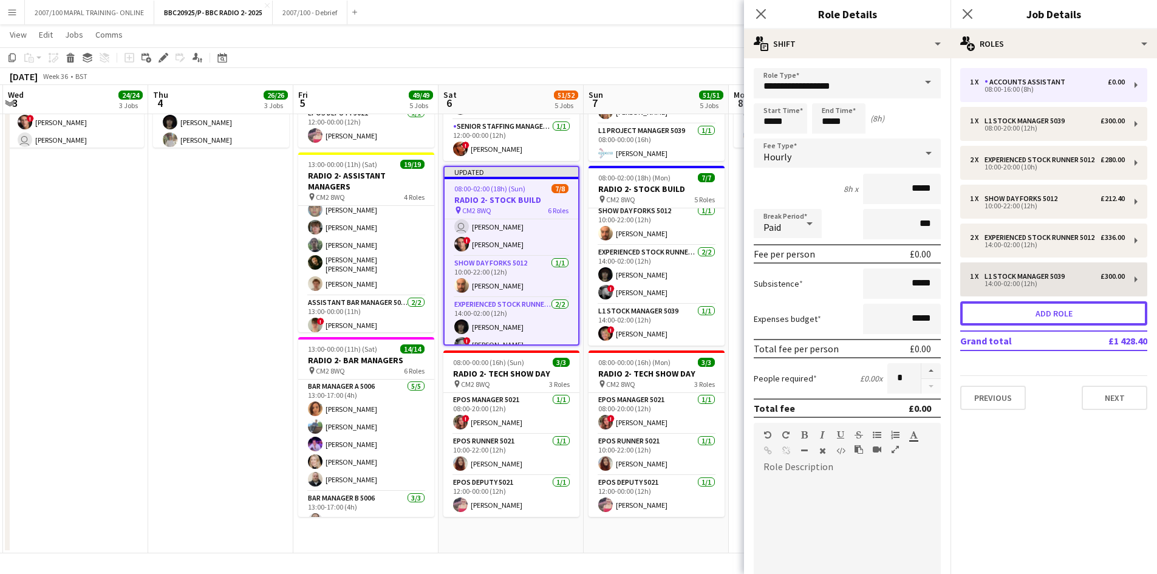
scroll to position [146, 0]
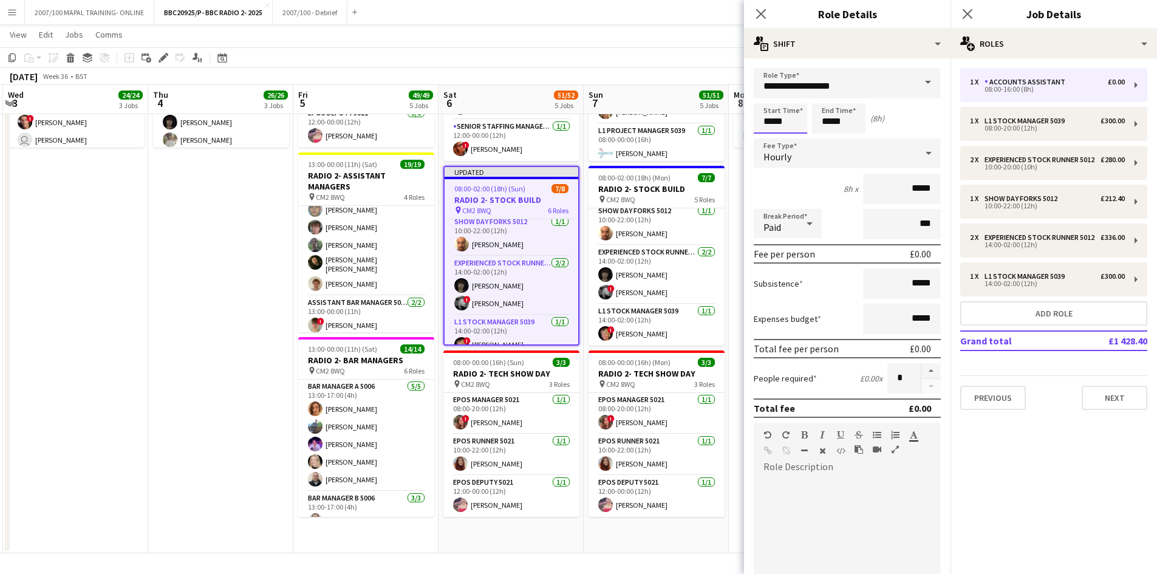
click at [771, 124] on input "*****" at bounding box center [780, 118] width 53 height 30
type input "*****"
click at [831, 121] on input "*****" at bounding box center [838, 118] width 53 height 30
type input "*****"
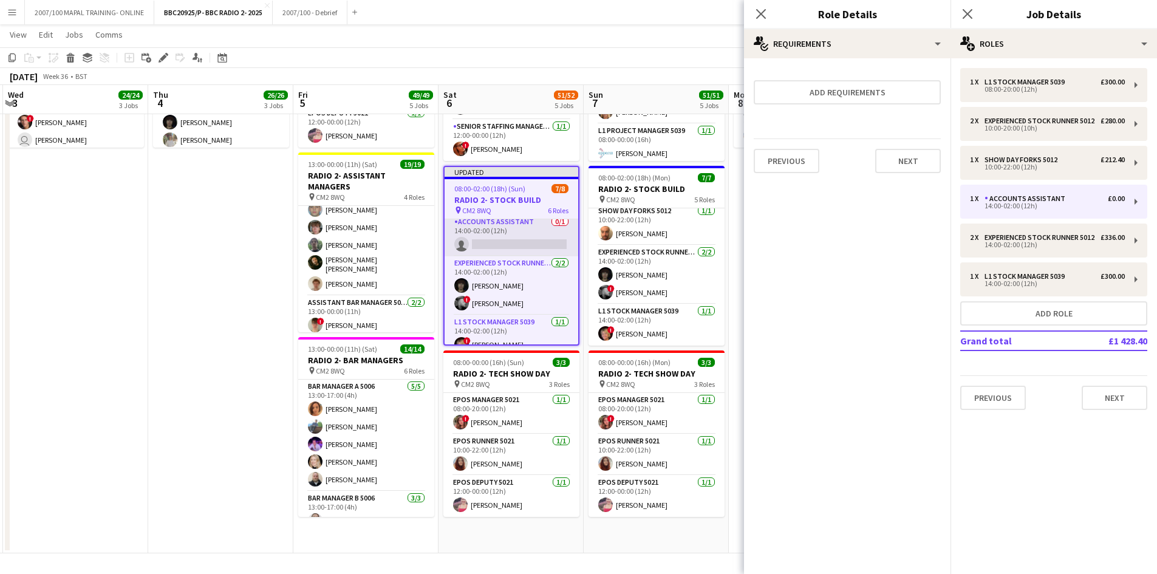
click at [519, 245] on app-card-role "Accounts Assistant 0/1 14:00-02:00 (12h) single-neutral-actions" at bounding box center [512, 235] width 134 height 41
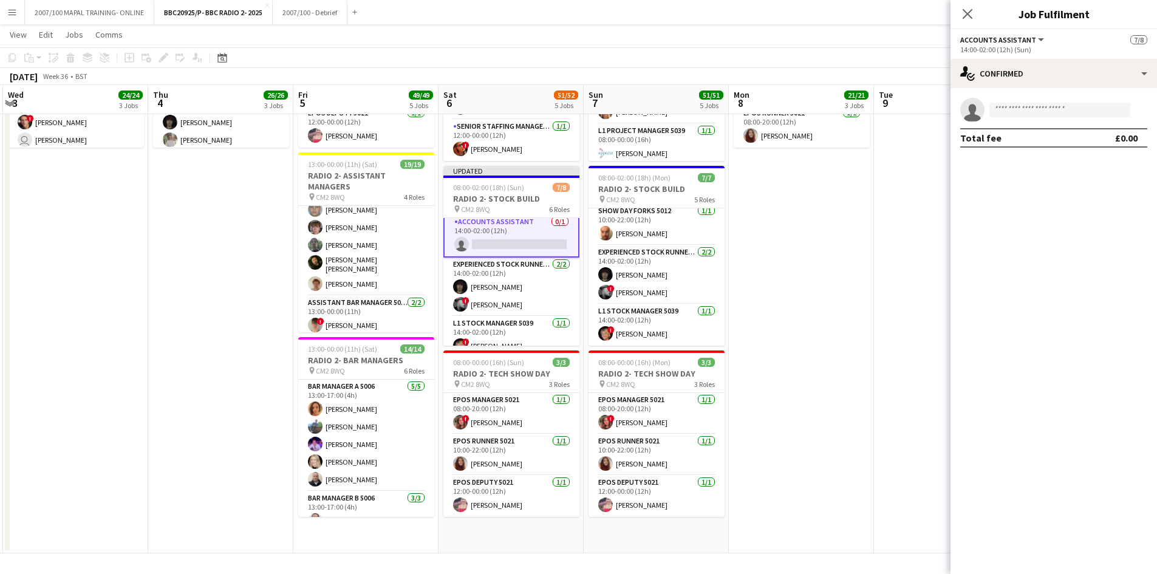
scroll to position [147, 0]
click at [923, 106] on input at bounding box center [1059, 110] width 141 height 15
click at [516, 305] on app-card-role "Experienced Stock Runner 5012 [DATE] 14:00-02:00 (12h) [PERSON_NAME] ! [PERSON_…" at bounding box center [511, 285] width 136 height 59
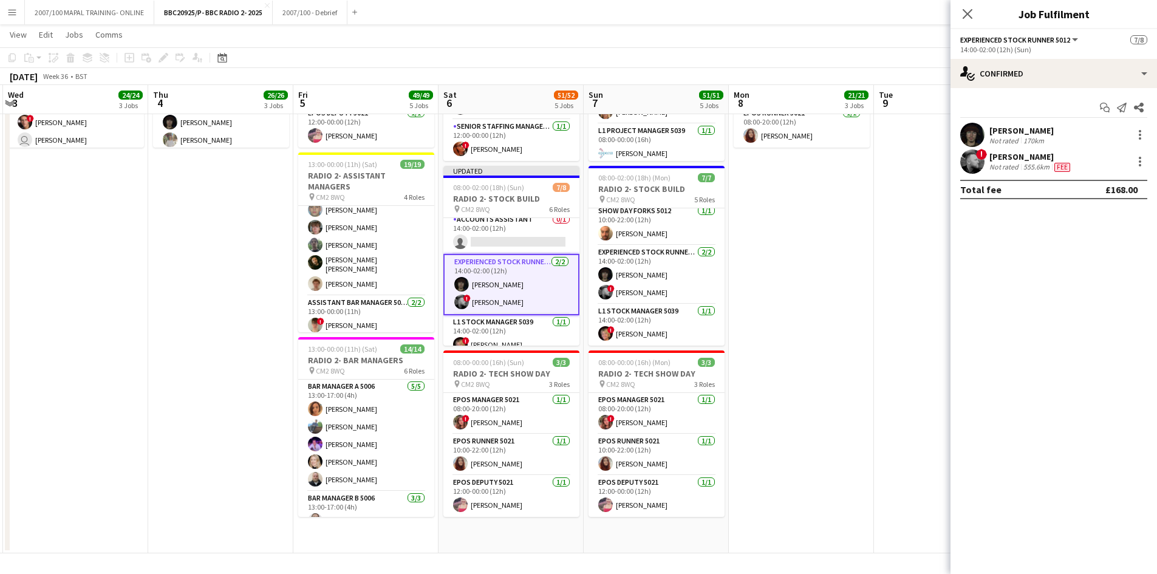
scroll to position [146, 0]
click at [923, 158] on div at bounding box center [1140, 161] width 15 height 15
click at [923, 215] on span "Switch crew" at bounding box center [1088, 213] width 52 height 10
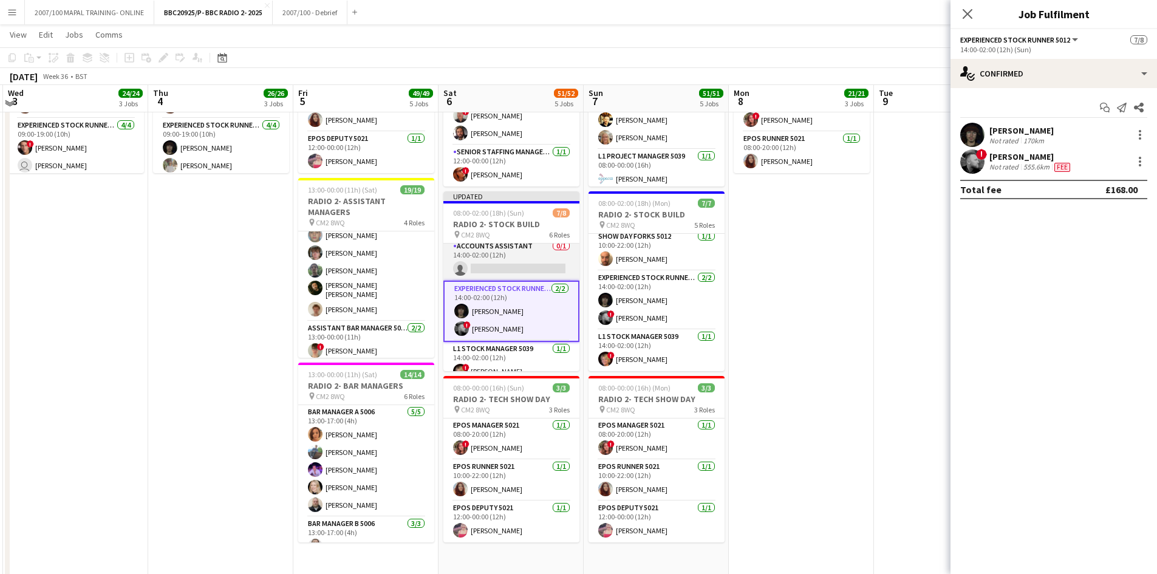
click at [525, 257] on app-card-role "Accounts Assistant 0/1 14:00-02:00 (12h) single-neutral-actions" at bounding box center [511, 259] width 136 height 41
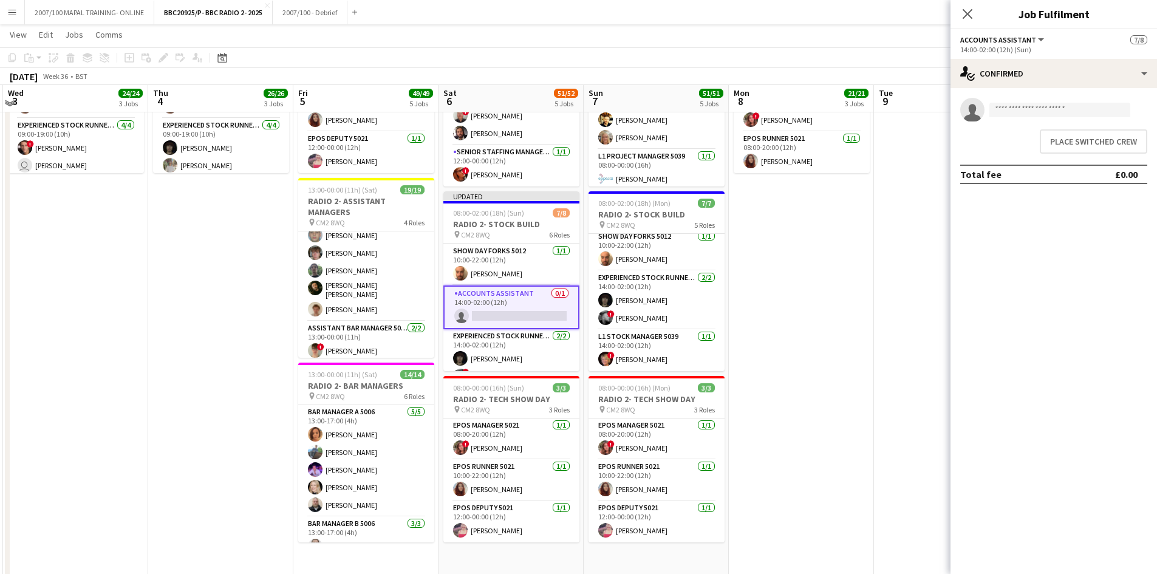
scroll to position [86, 0]
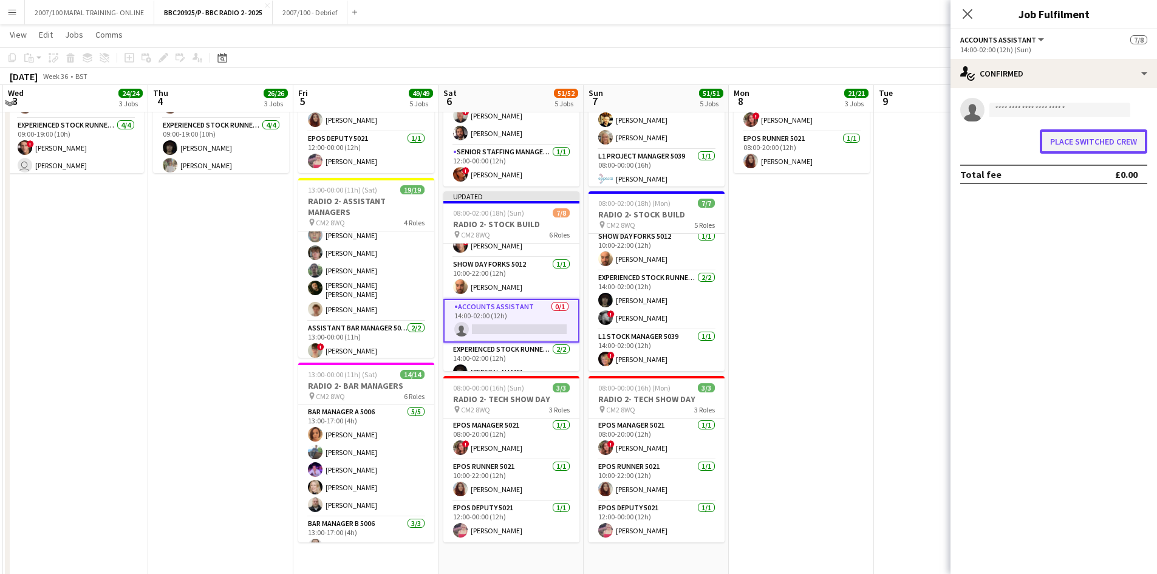
click at [923, 135] on button "Place switched crew" at bounding box center [1093, 141] width 107 height 24
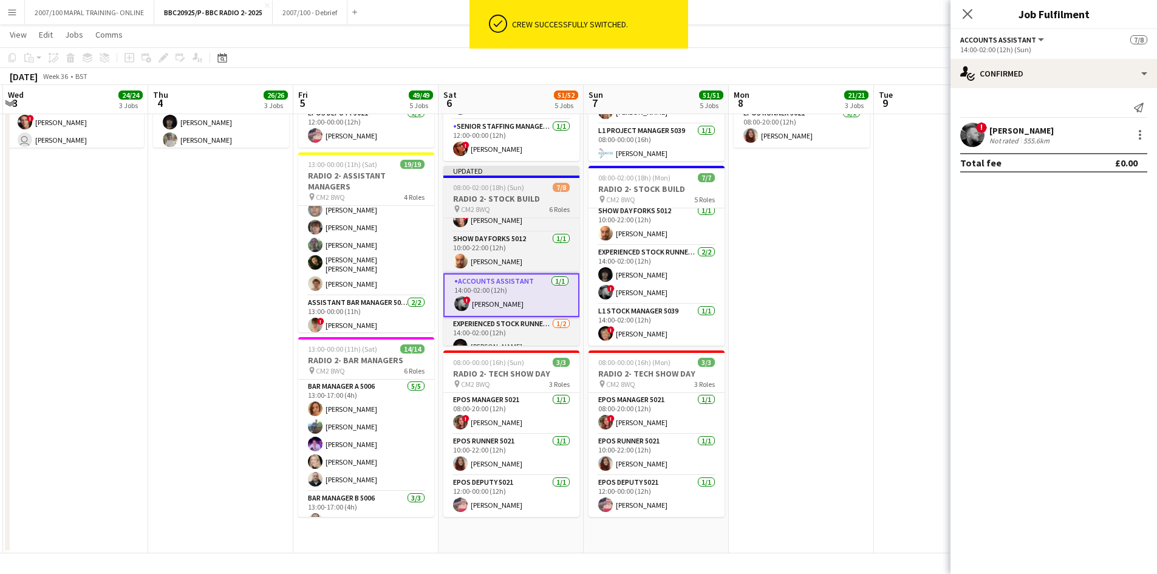
scroll to position [529, 0]
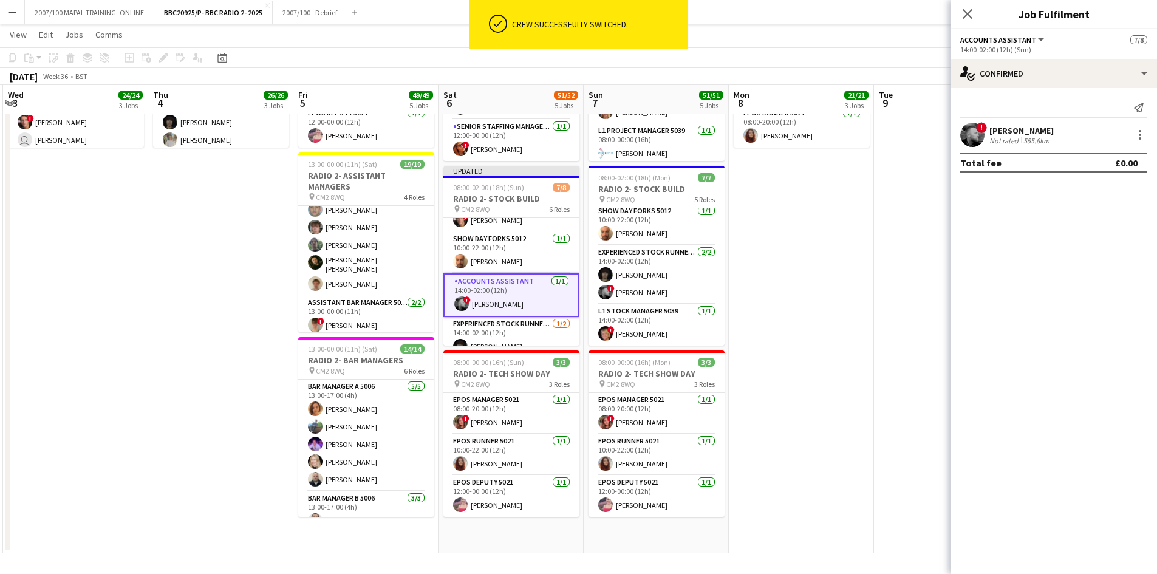
click at [494, 286] on app-card-role "Accounts Assistant [DATE] 14:00-02:00 (12h) ! [PERSON_NAME]" at bounding box center [511, 295] width 136 height 44
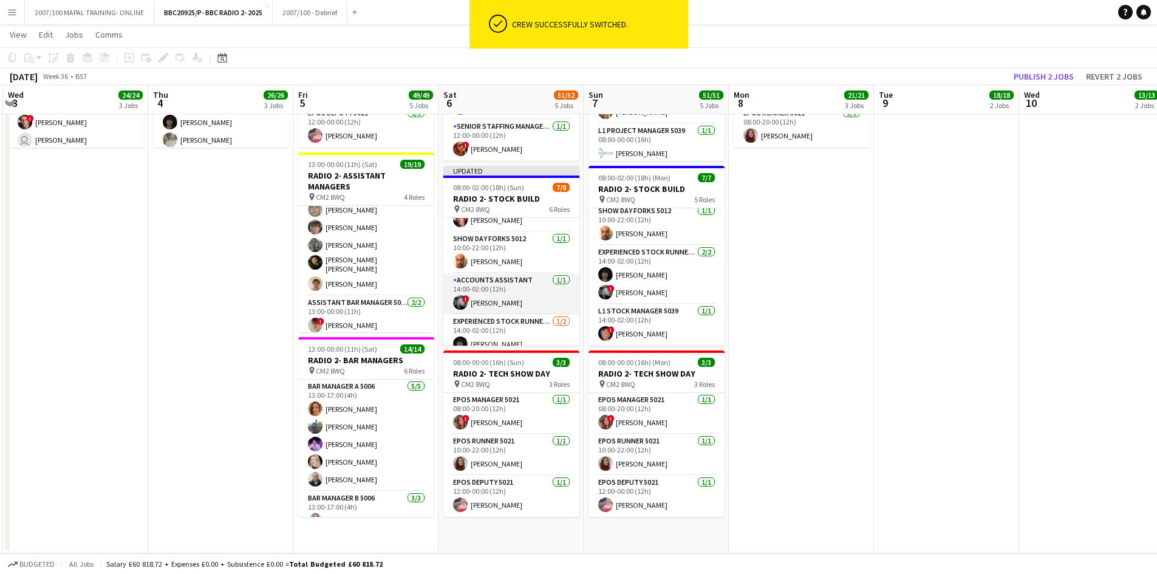
click at [517, 276] on app-card-role "Accounts Assistant [DATE] 14:00-02:00 (12h) ! [PERSON_NAME]" at bounding box center [511, 293] width 136 height 41
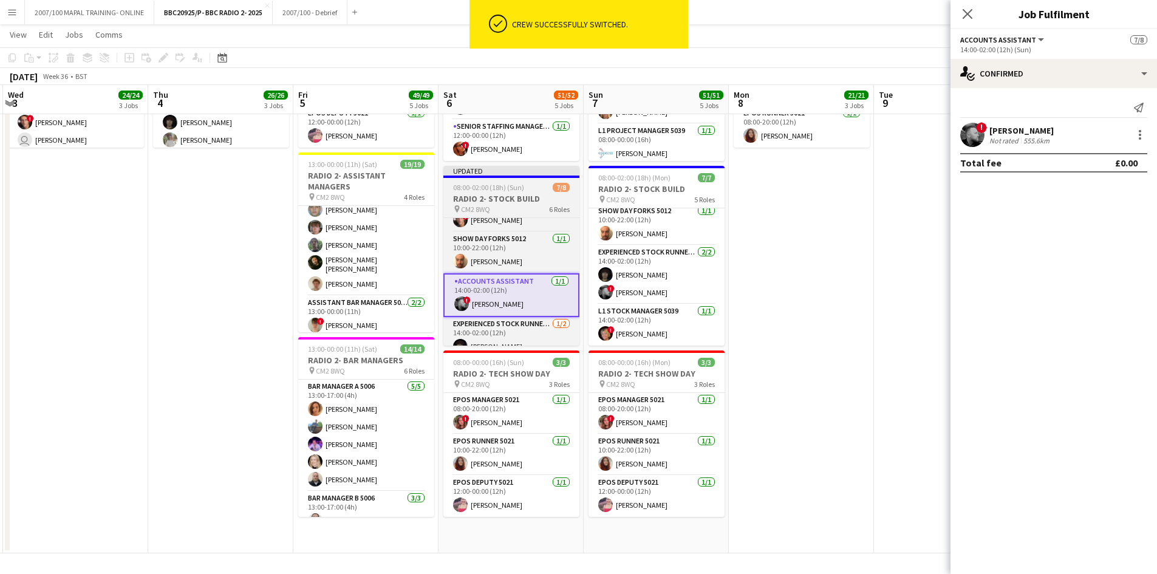
click at [516, 196] on h3 "RADIO 2- STOCK BUILD" at bounding box center [511, 198] width 136 height 11
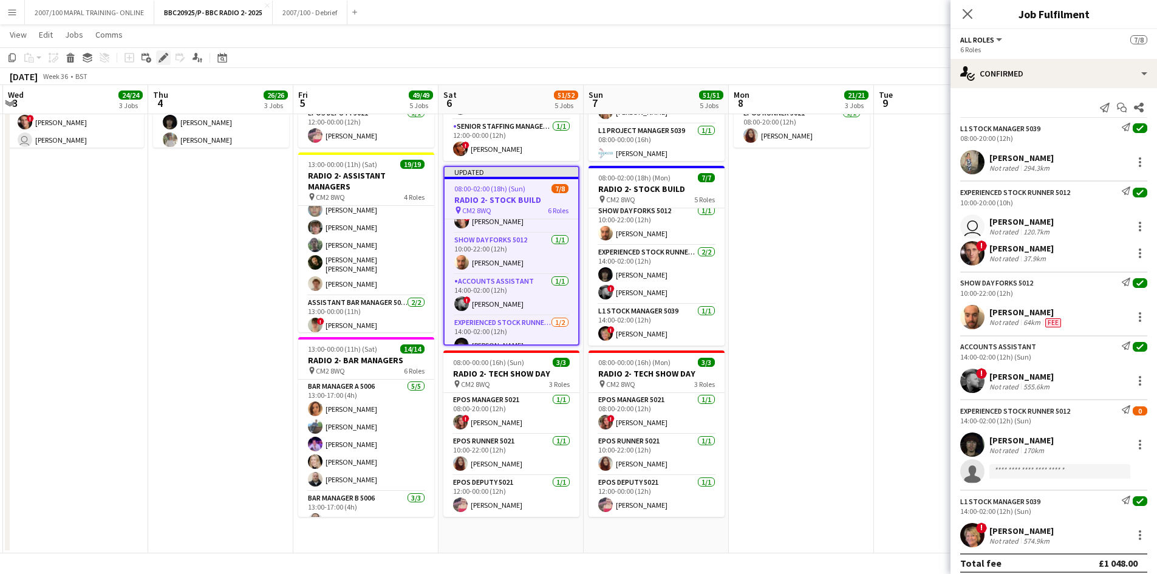
click at [160, 51] on div "Edit" at bounding box center [163, 57] width 15 height 15
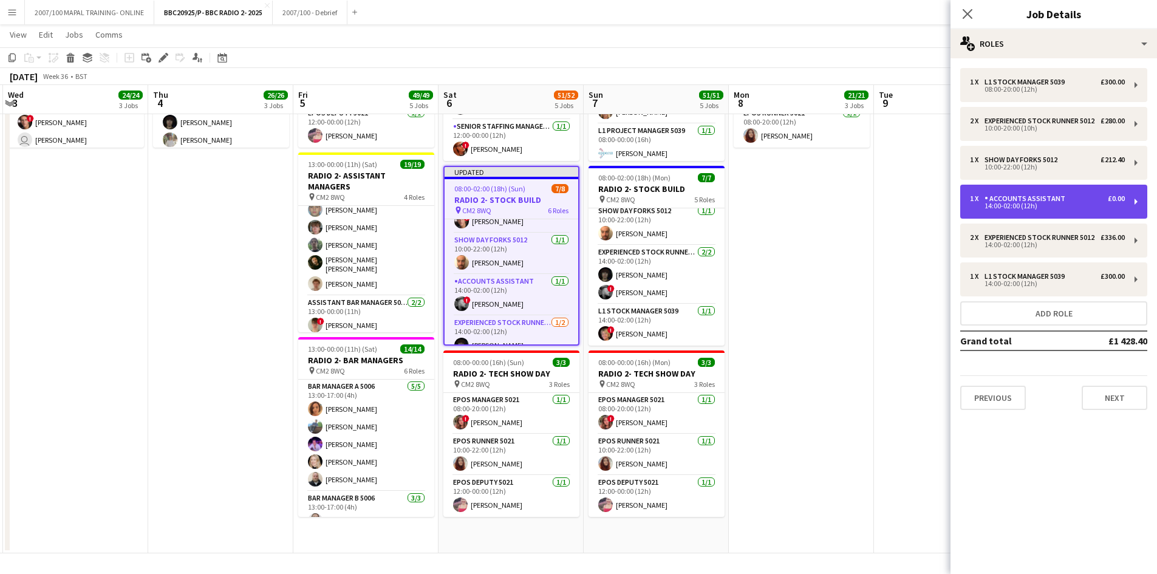
click at [923, 209] on div "14:00-02:00 (12h)" at bounding box center [1047, 206] width 155 height 6
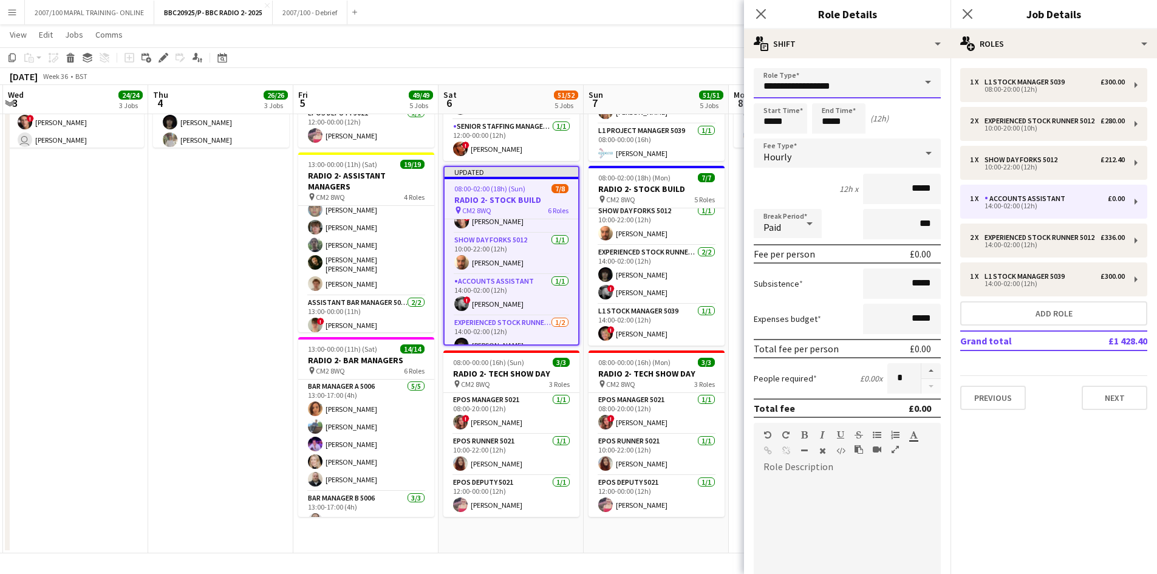
click at [843, 85] on input "**********" at bounding box center [847, 83] width 187 height 30
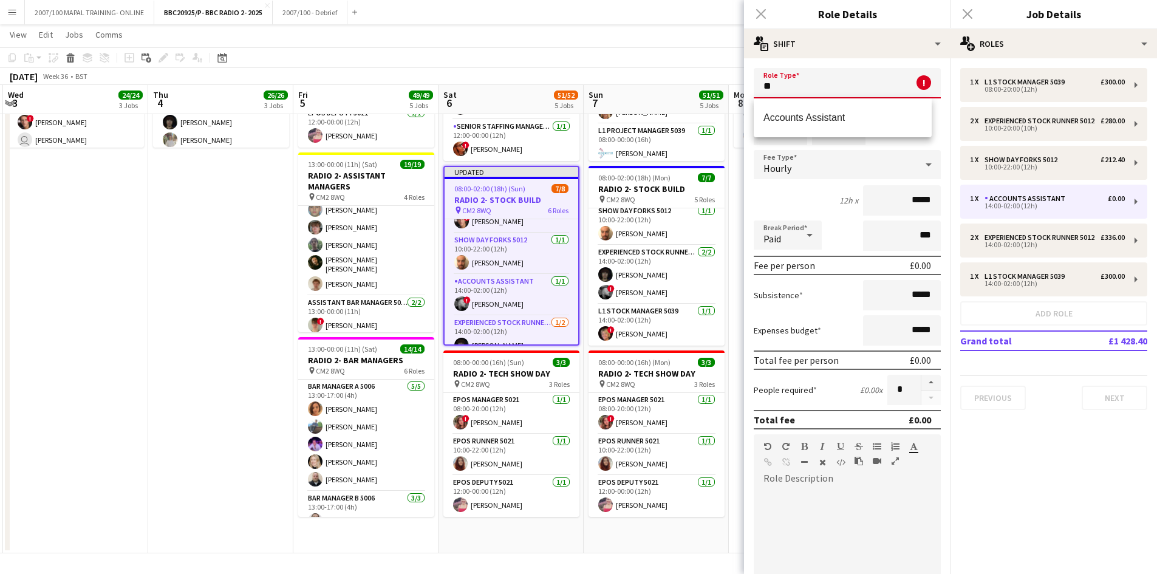
type input "*"
click at [839, 137] on mat-option "Night Forks 5012" at bounding box center [843, 146] width 178 height 29
type input "**********"
type input "******"
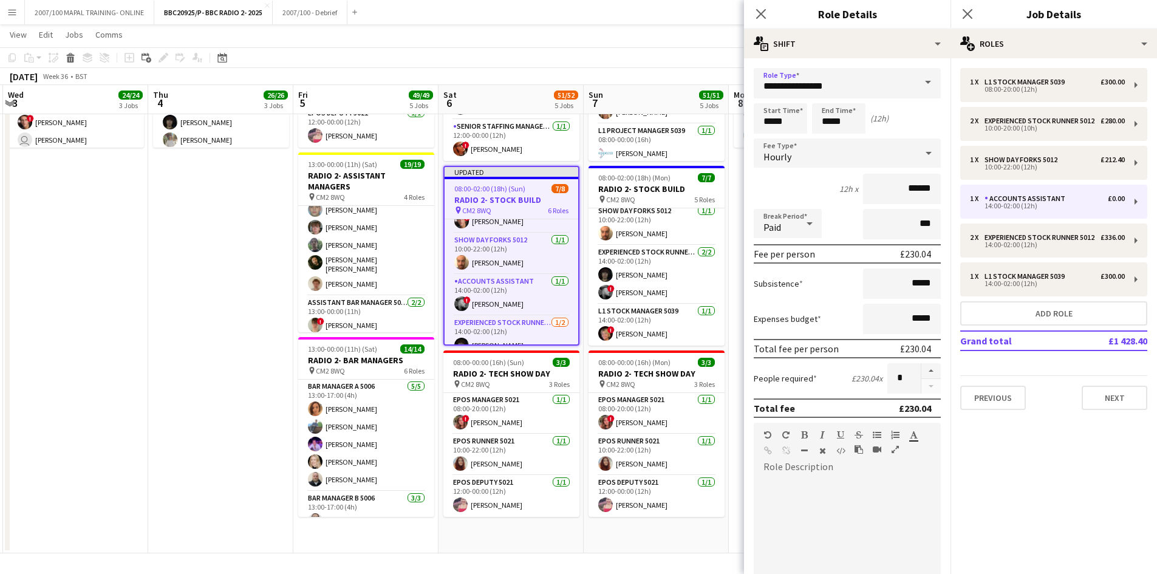
click at [175, 290] on app-date-cell "08:00-20:00 (12h) 15/15 RADIO 2- BUILD pin CM2 8WQ 6 Roles Exp Onsite Office As…" at bounding box center [220, 80] width 145 height 946
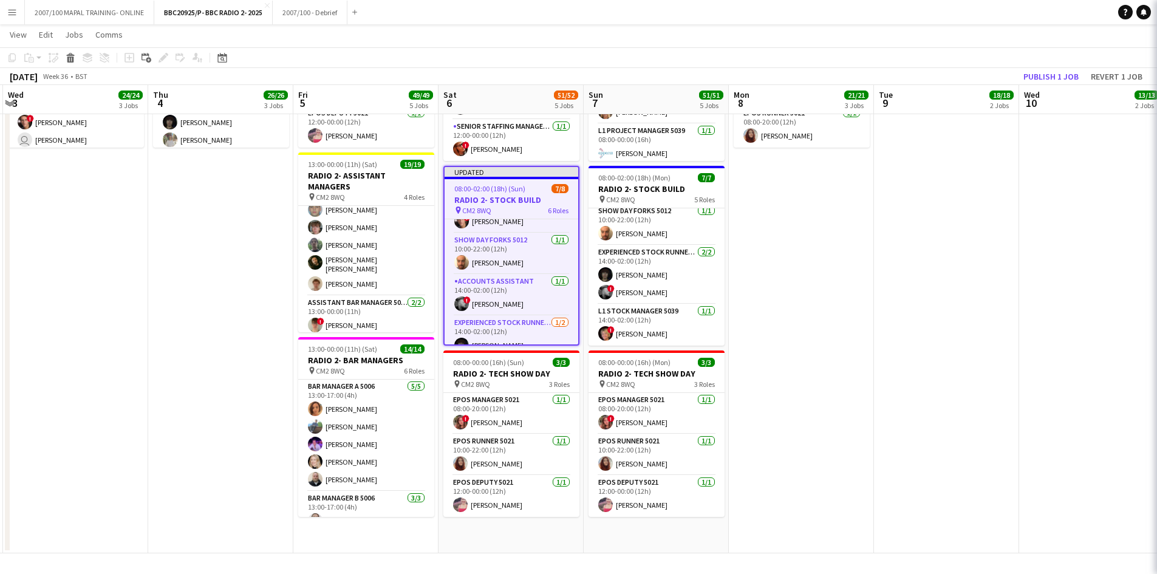
scroll to position [0, 0]
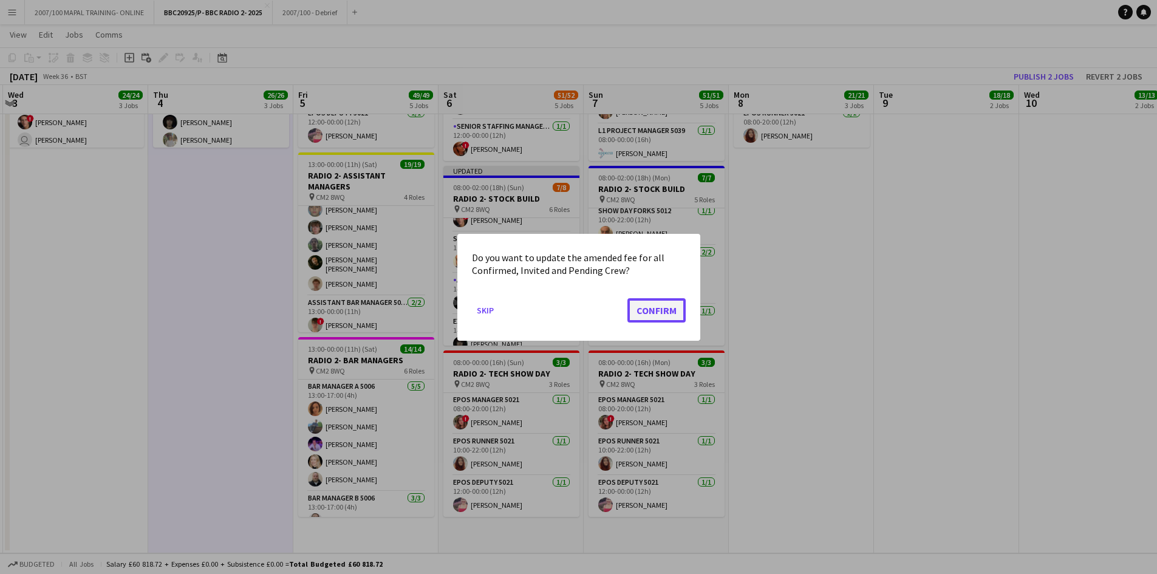
click at [652, 309] on button "Confirm" at bounding box center [656, 310] width 58 height 24
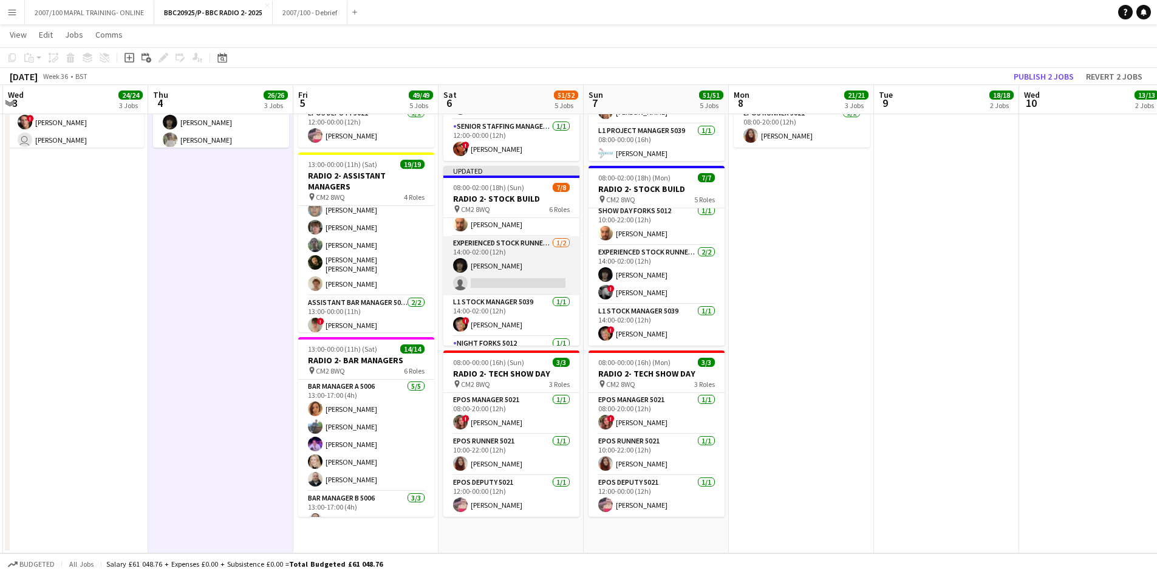
scroll to position [155, 0]
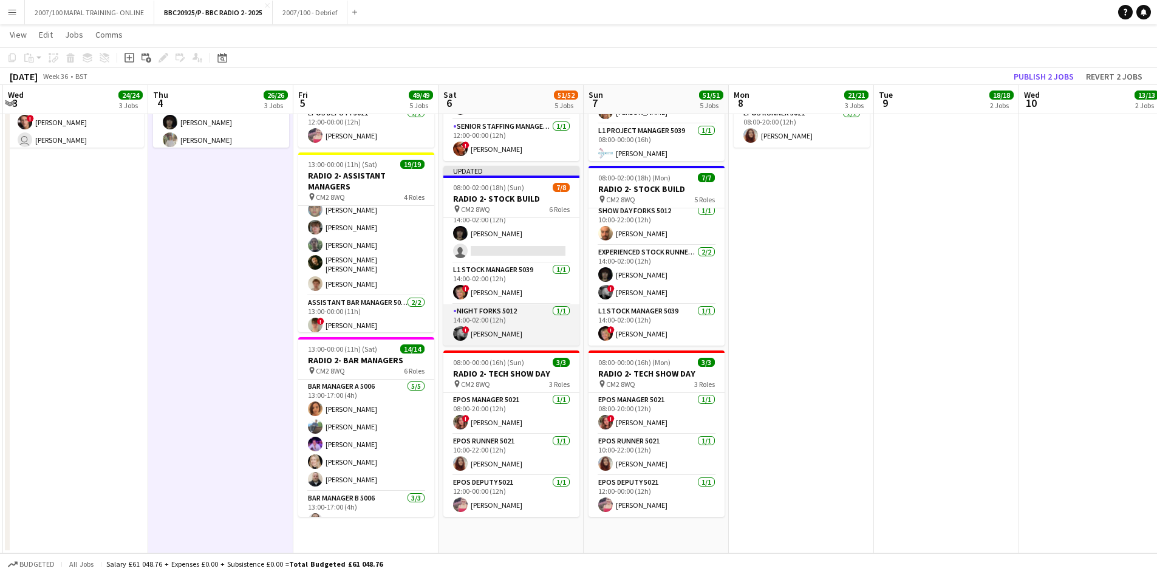
click at [515, 333] on app-card-role "Night Forks 5012 [DATE] 14:00-02:00 (12h) ! [PERSON_NAME]" at bounding box center [511, 324] width 136 height 41
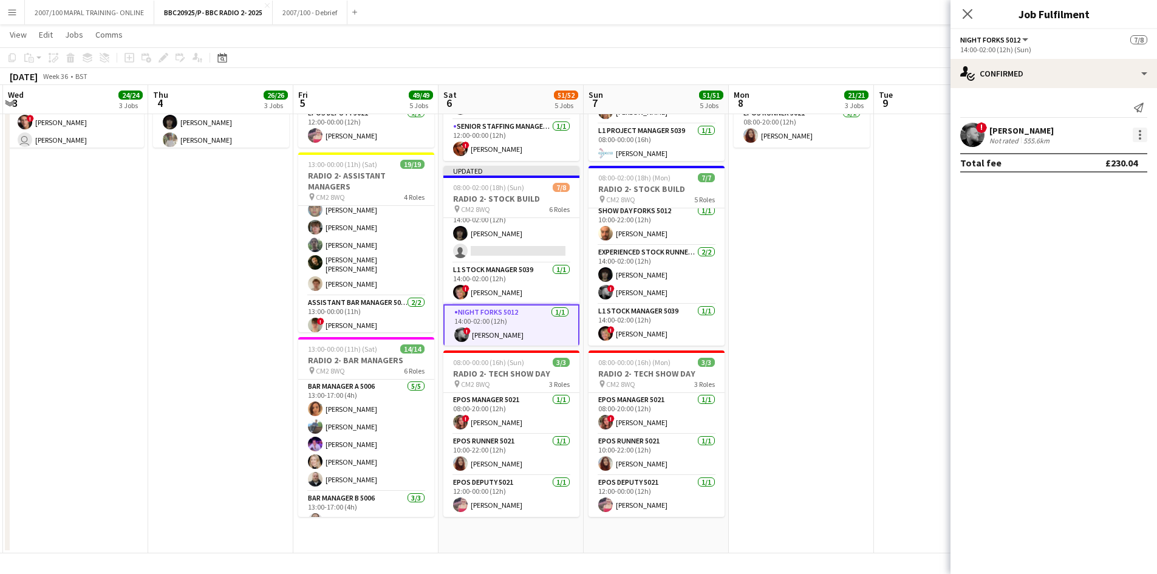
click at [923, 137] on div at bounding box center [1140, 135] width 15 height 15
click at [923, 163] on button "Edit fee" at bounding box center [1099, 157] width 95 height 29
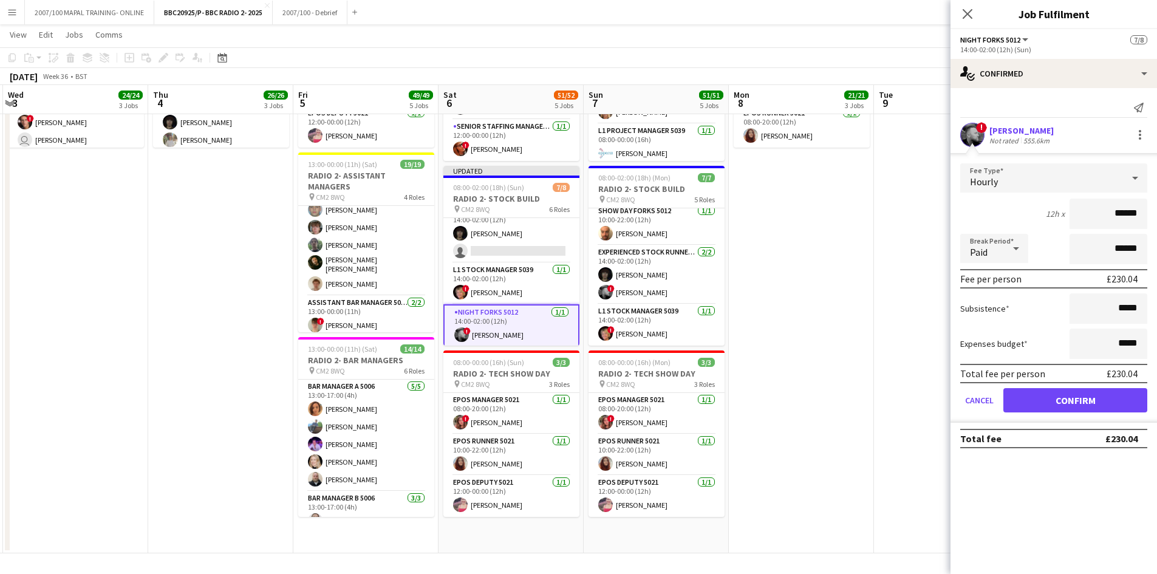
click at [923, 170] on div "Hourly" at bounding box center [1041, 177] width 163 height 29
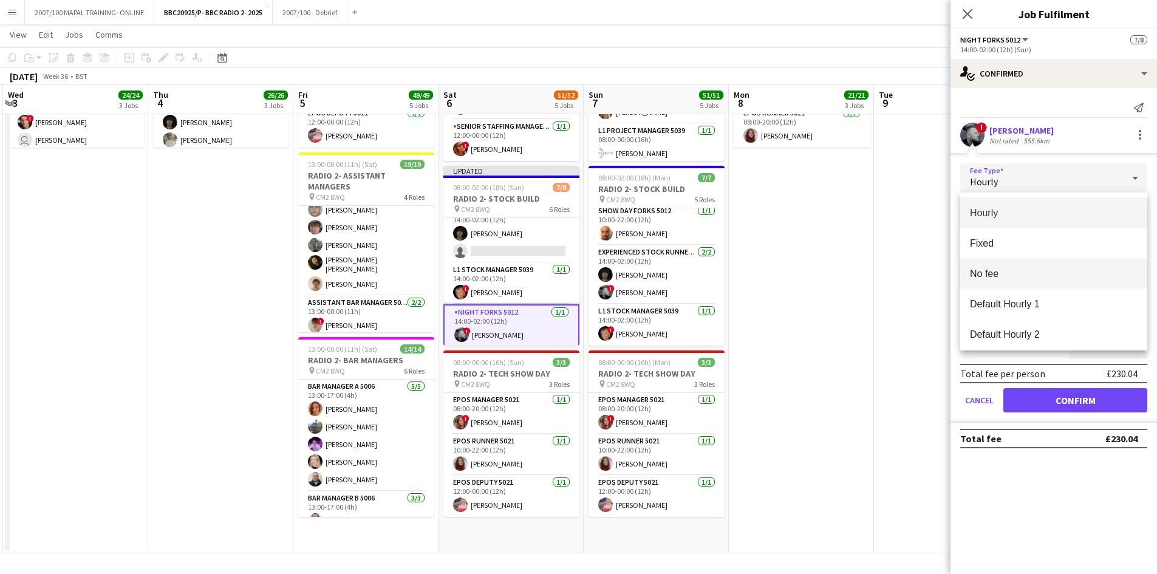
click at [923, 272] on span "No fee" at bounding box center [1054, 274] width 168 height 12
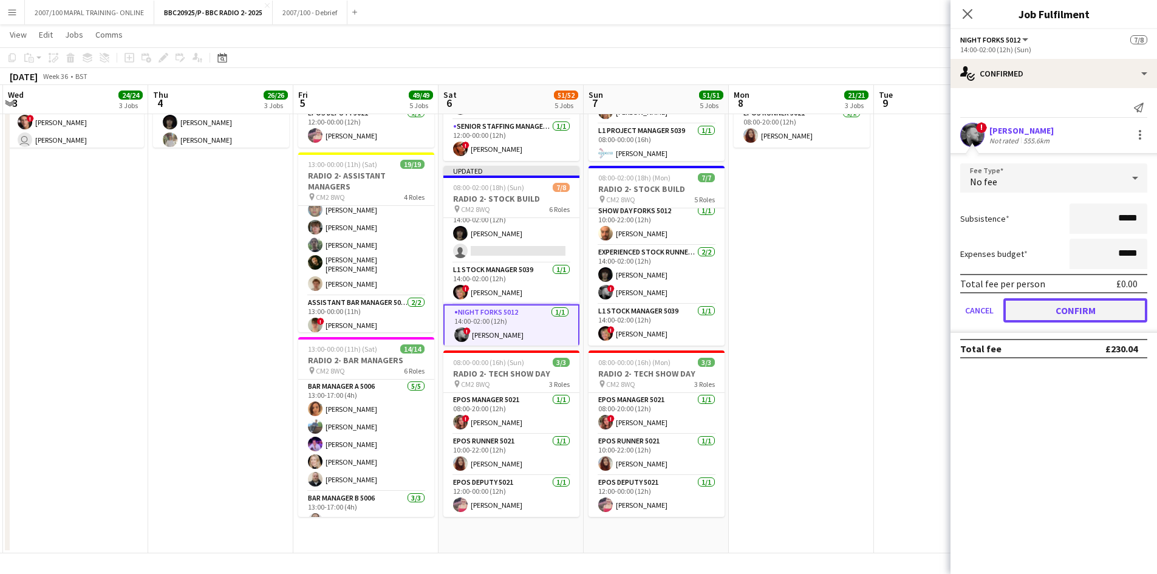
click at [923, 305] on button "Confirm" at bounding box center [1075, 310] width 144 height 24
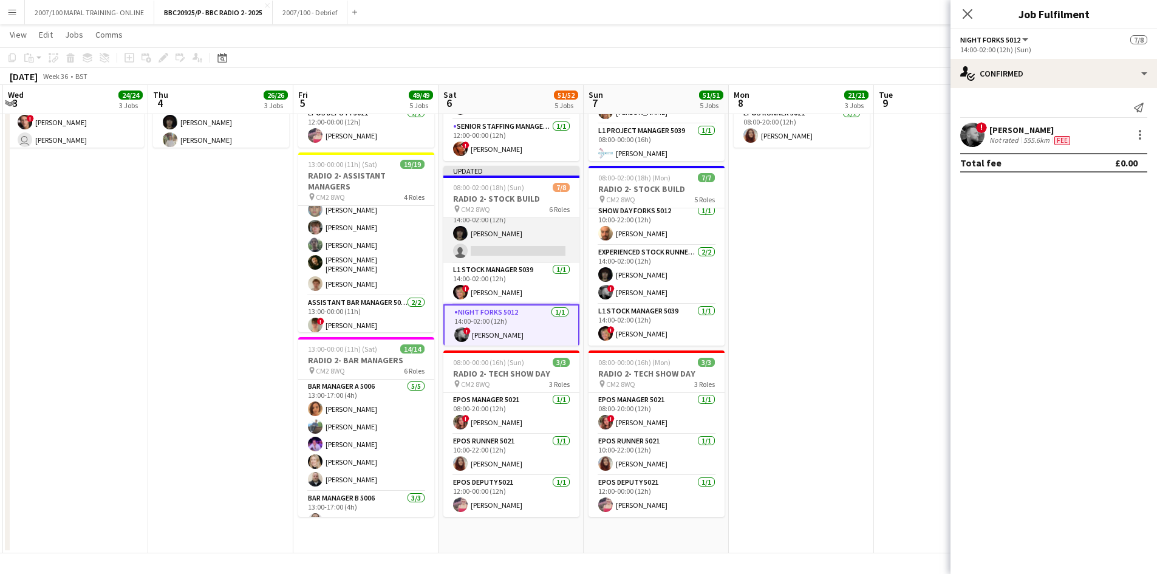
click at [505, 250] on app-card-role "Experienced Stock Runner 5012 [DATE] 14:00-02:00 (12h) [PERSON_NAME] single-neu…" at bounding box center [511, 233] width 136 height 59
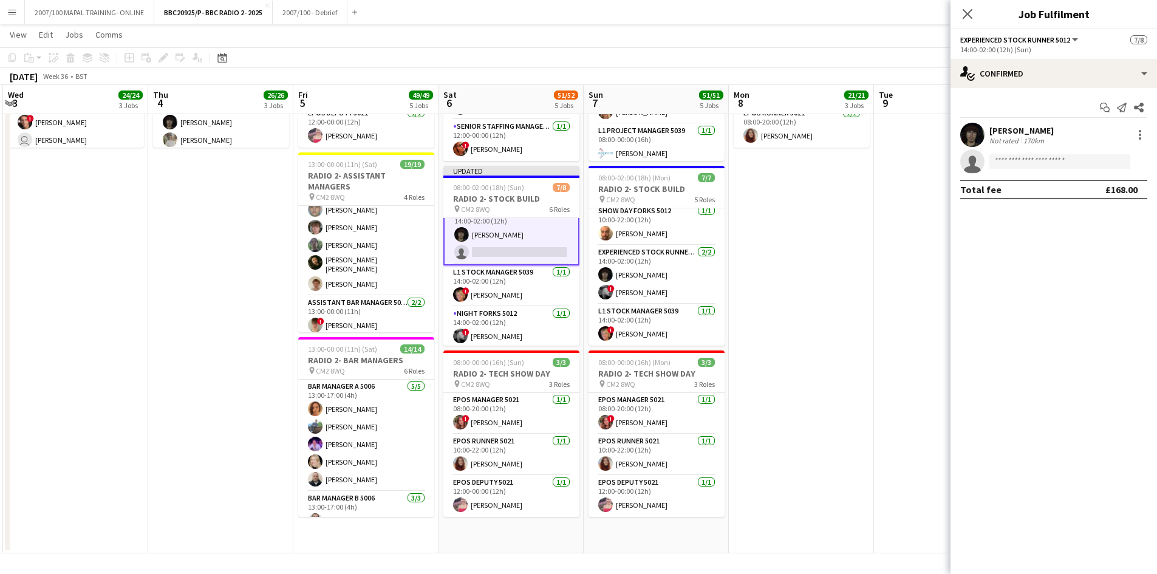
scroll to position [157, 0]
click at [923, 129] on div at bounding box center [1140, 135] width 15 height 15
click at [485, 341] on div at bounding box center [578, 287] width 1157 height 574
click at [503, 341] on app-card-role "Night Forks 5012 [DATE] 14:00-02:00 (12h) ! [PERSON_NAME]" at bounding box center [511, 325] width 136 height 41
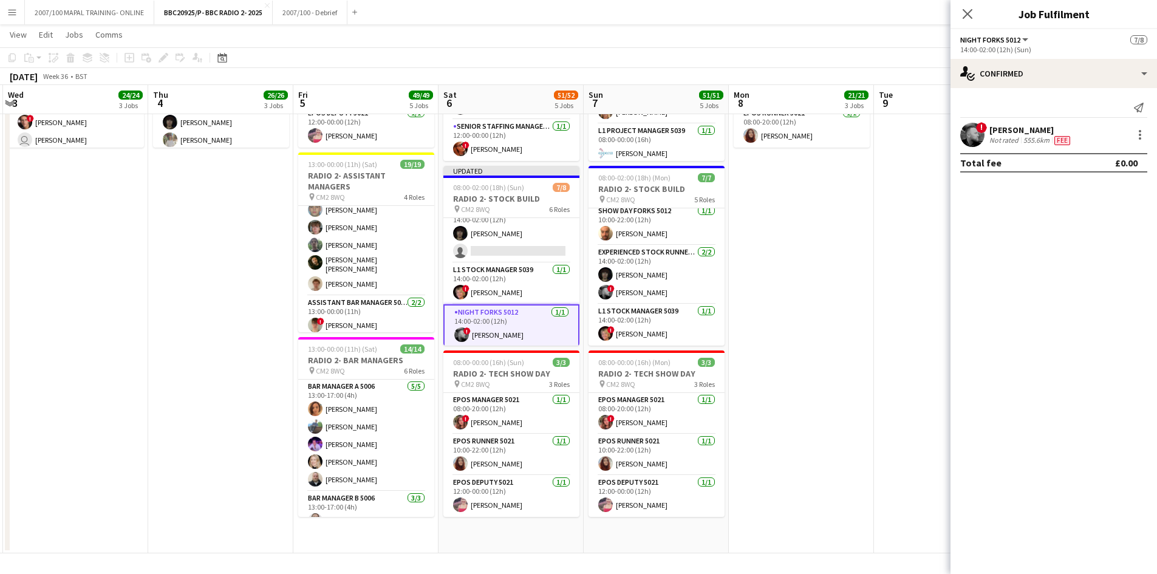
click at [923, 131] on div "[PERSON_NAME]" at bounding box center [1030, 129] width 83 height 11
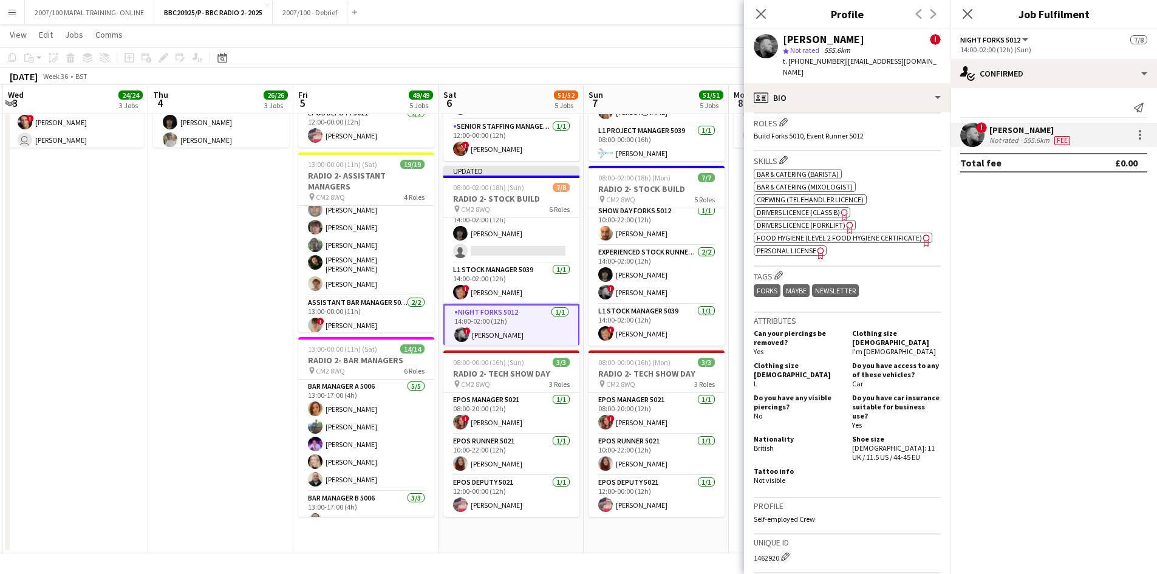
scroll to position [547, 0]
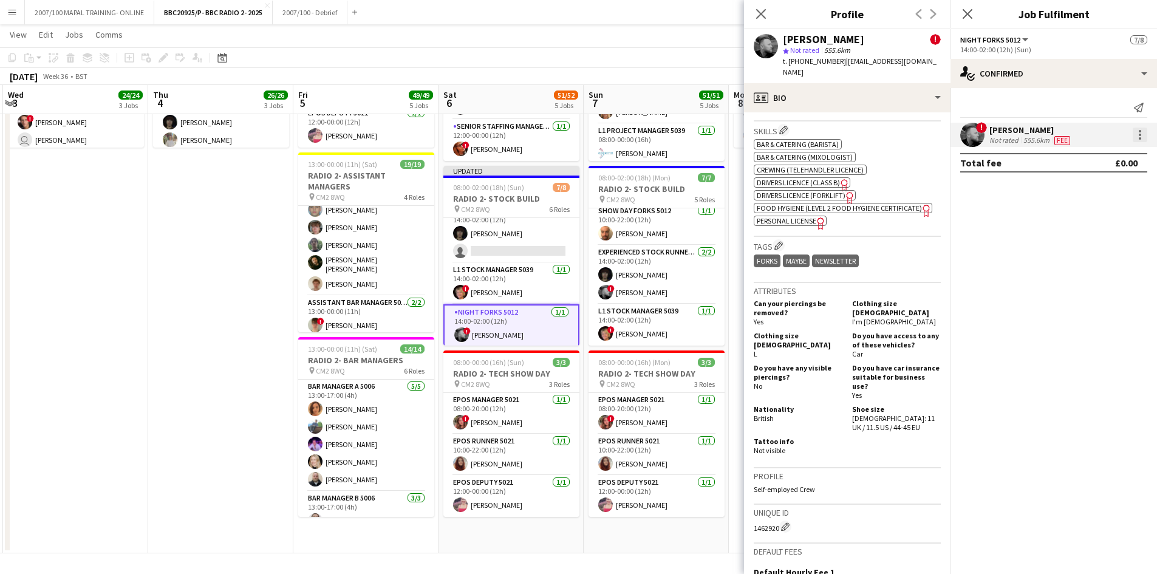
click at [923, 131] on div at bounding box center [1140, 135] width 15 height 15
click at [923, 152] on span "Edit fee" at bounding box center [1099, 157] width 75 height 11
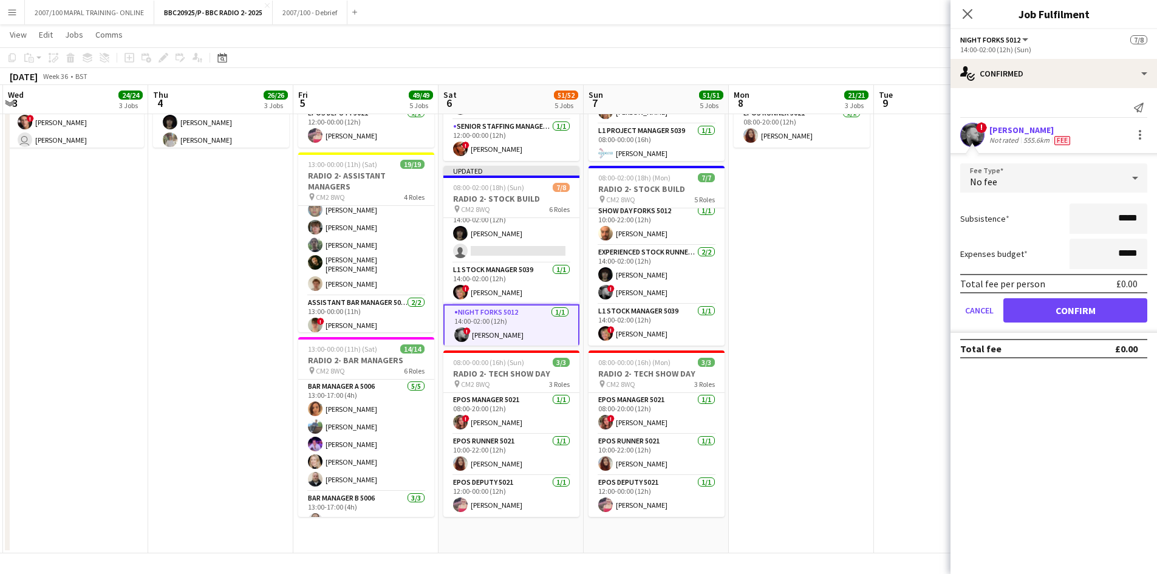
click at [831, 286] on app-date-cell "08:00-20:00 (12h) 11/11 RADIO 2- DERIG pin CM2 8WQ 4 Roles Exp Onsite Office As…" at bounding box center [801, 80] width 145 height 946
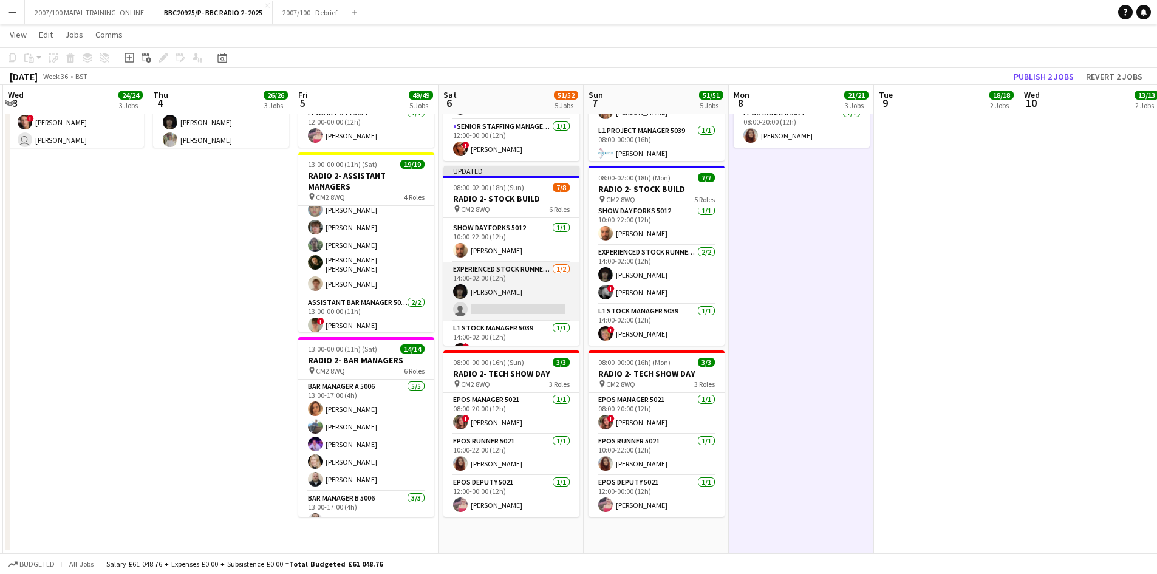
scroll to position [95, 0]
click at [528, 295] on app-card-role "Experienced Stock Runner 5012 [DATE] 14:00-02:00 (12h) [PERSON_NAME] single-neu…" at bounding box center [511, 294] width 136 height 59
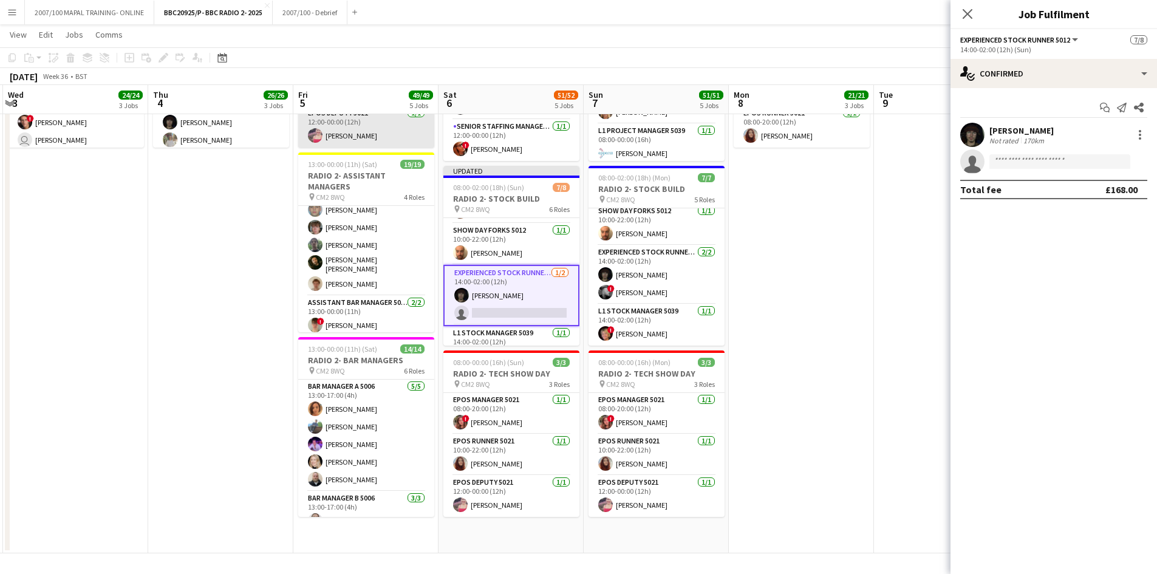
drag, startPoint x: 471, startPoint y: 187, endPoint x: 350, endPoint y: 135, distance: 131.4
click at [471, 186] on span "08:00-02:00 (18h) (Sun)" at bounding box center [488, 187] width 71 height 9
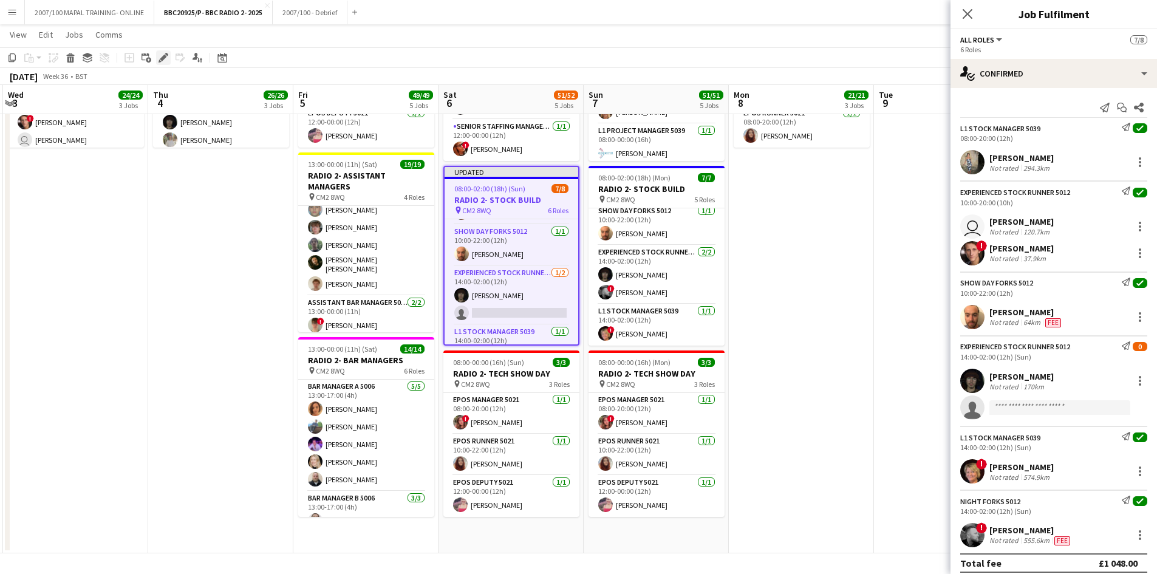
click at [159, 59] on icon "Edit" at bounding box center [163, 58] width 10 height 10
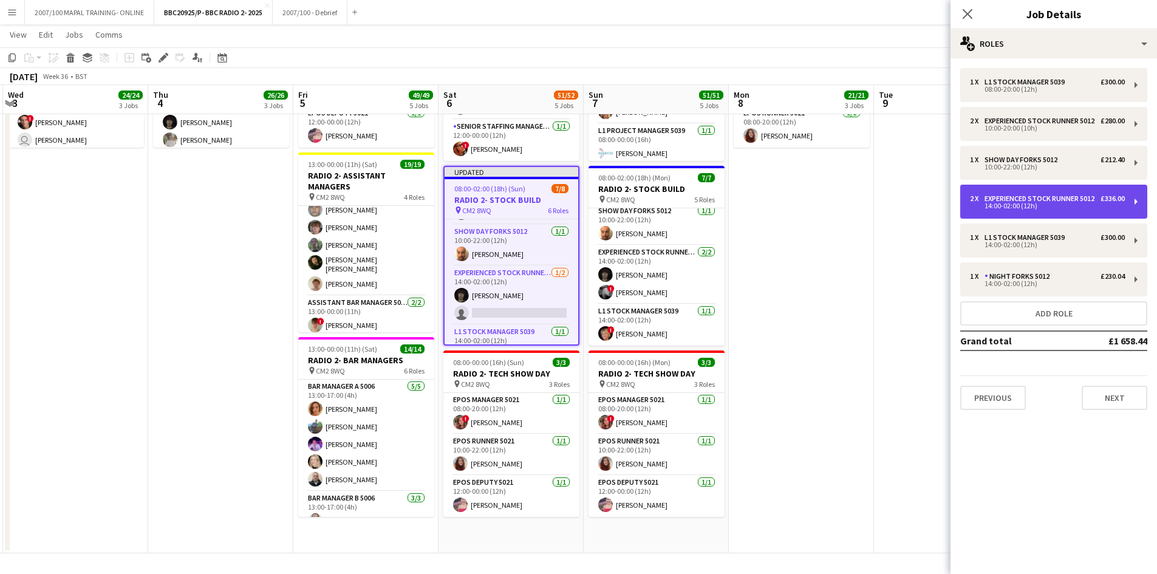
click at [923, 203] on div "Experienced Stock Runner 5012" at bounding box center [1041, 198] width 115 height 9
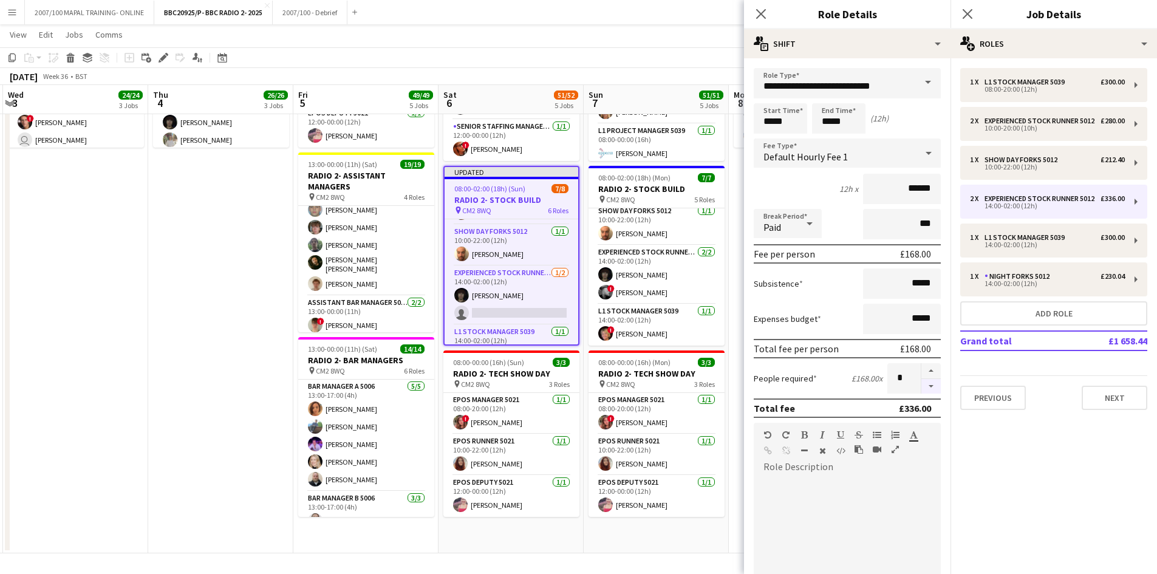
click at [923, 389] on button "button" at bounding box center [930, 386] width 19 height 15
type input "*"
click at [636, 320] on app-card-role "L1 Stock Manager 5039 [DATE] 14:00-02:00 (12h) ! [PERSON_NAME]" at bounding box center [656, 324] width 136 height 41
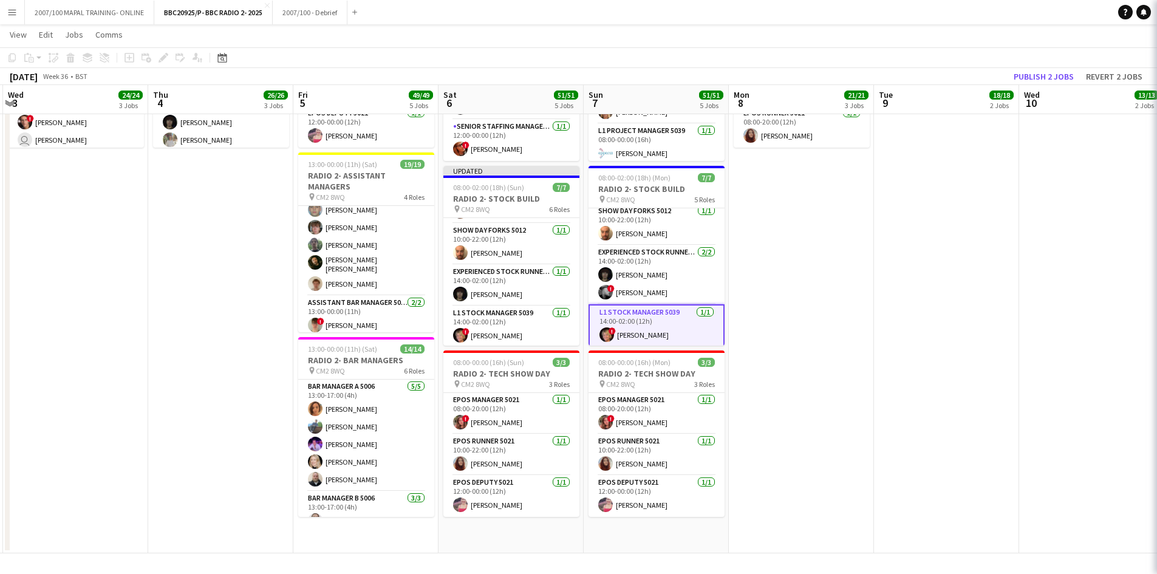
scroll to position [0, 431]
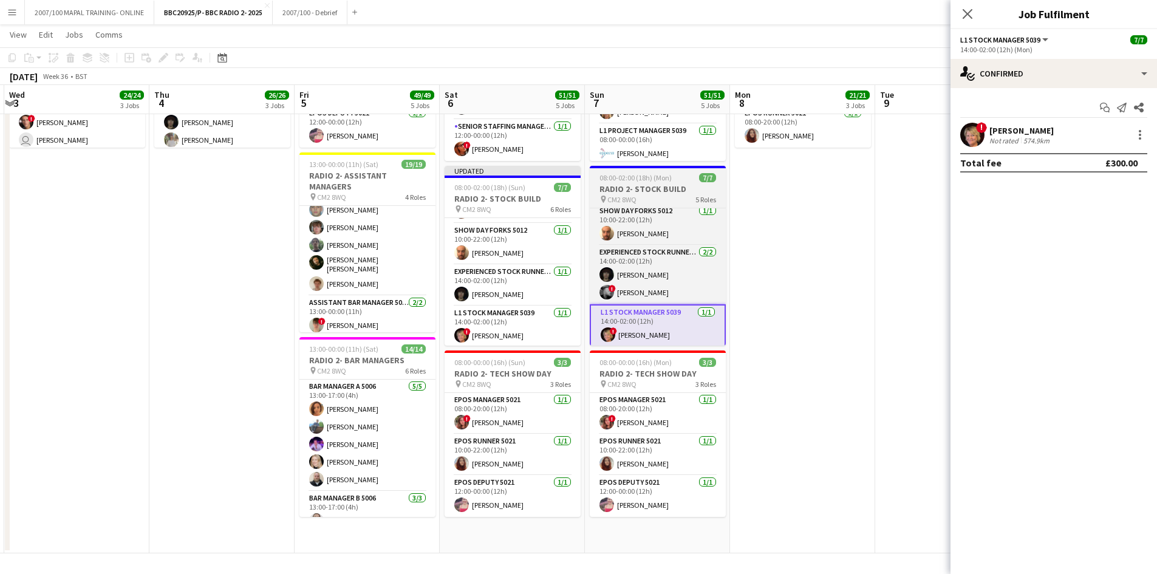
click at [646, 191] on h3 "RADIO 2- STOCK BUILD" at bounding box center [658, 188] width 136 height 11
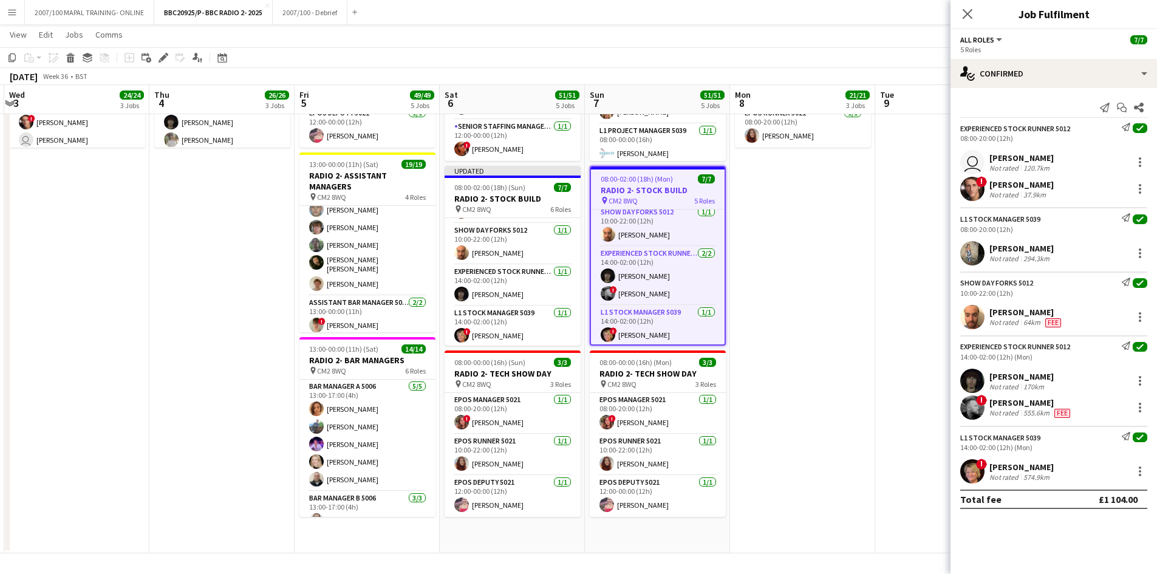
scroll to position [0, 0]
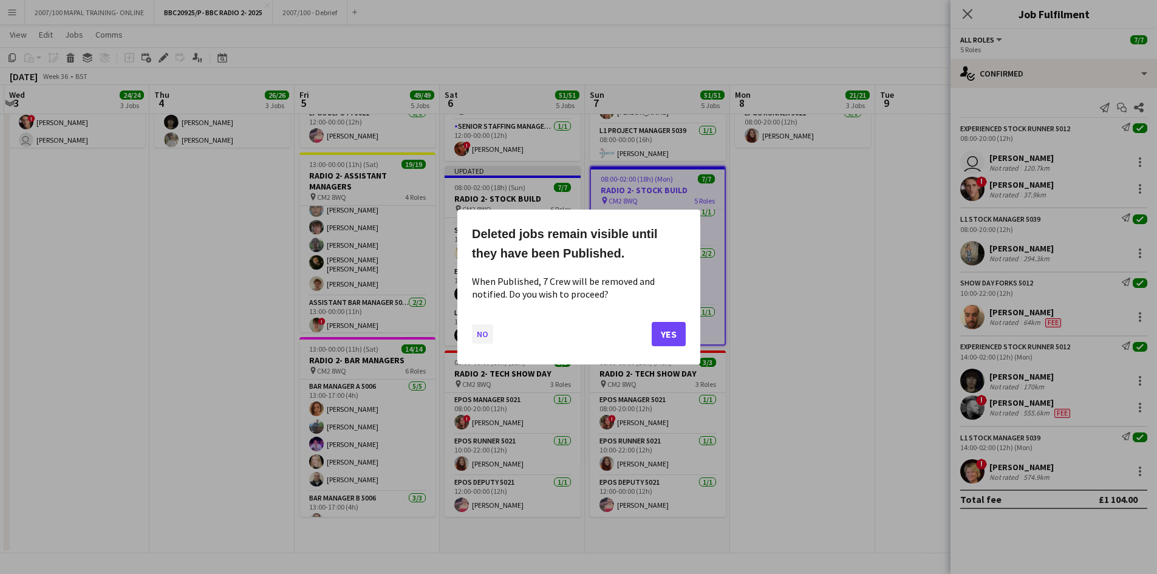
click at [490, 338] on button "No" at bounding box center [482, 333] width 21 height 19
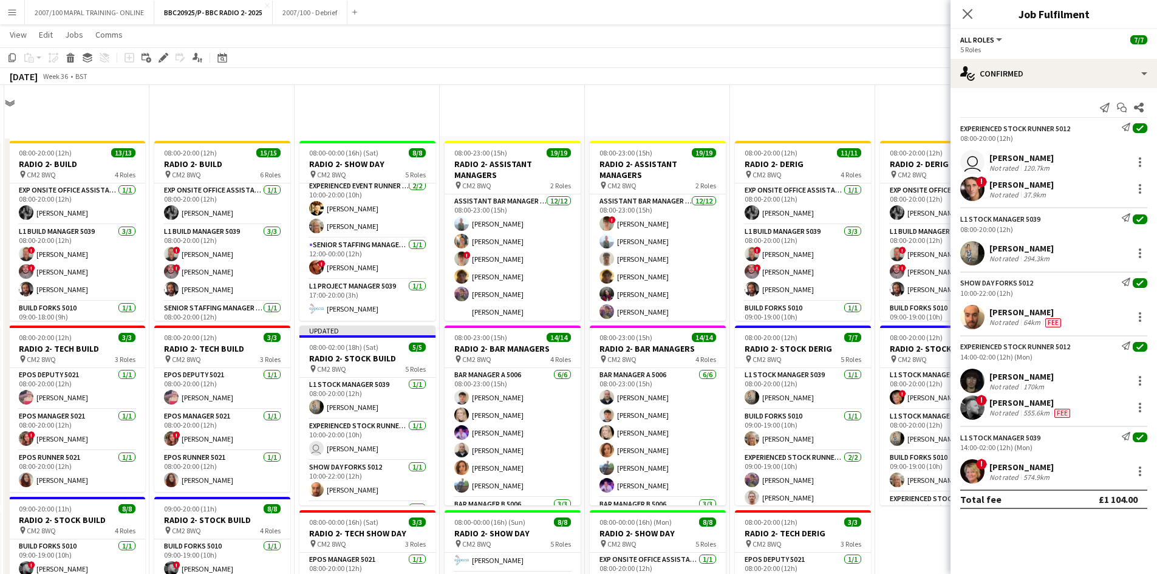
scroll to position [529, 0]
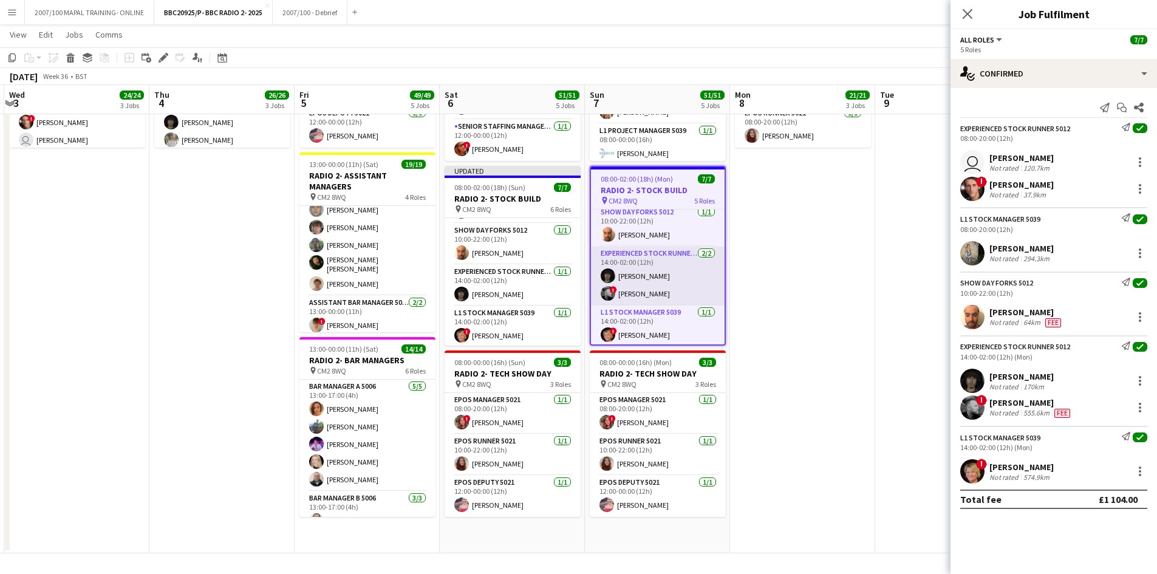
click at [642, 268] on app-card-role "Experienced Stock Runner 5012 [DATE] 14:00-02:00 (12h) [PERSON_NAME] ! [PERSON_…" at bounding box center [658, 276] width 134 height 59
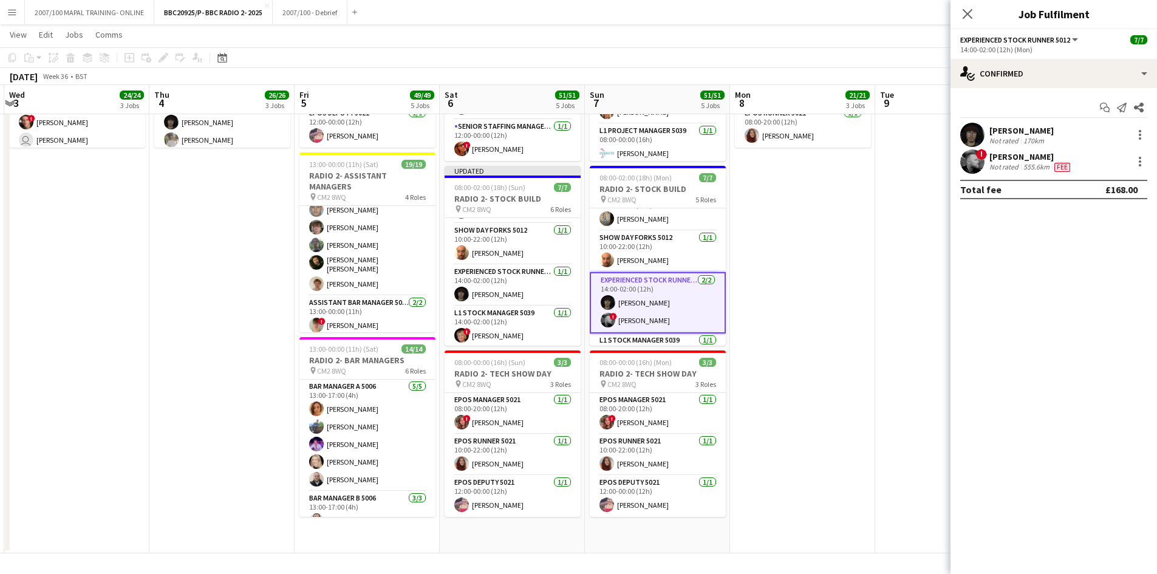
scroll to position [107, 0]
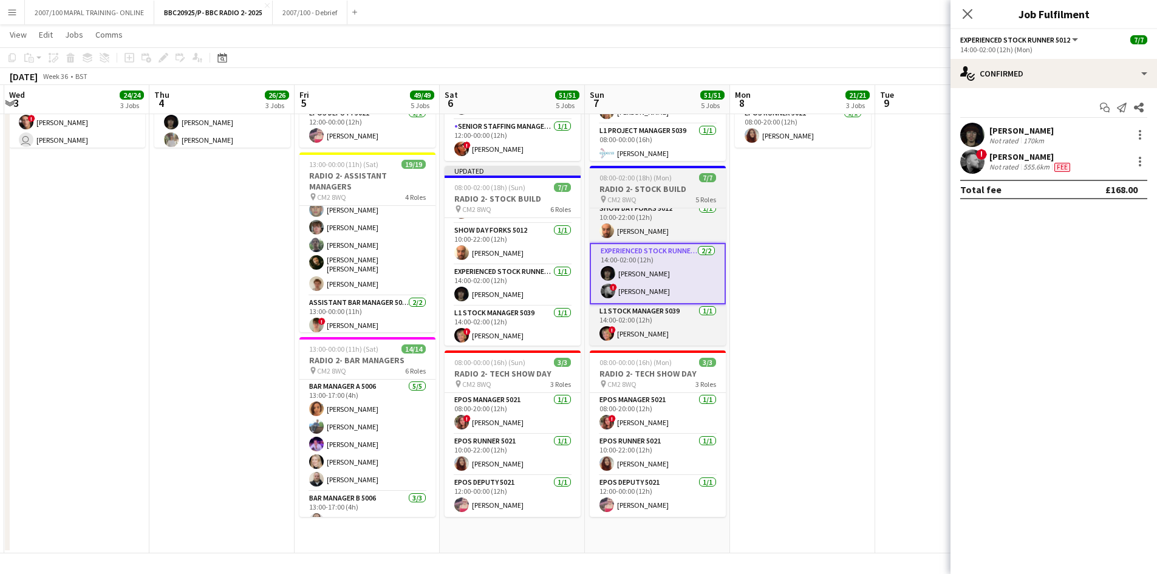
click at [644, 194] on div "pin CM2 8WQ 5 Roles" at bounding box center [658, 199] width 136 height 10
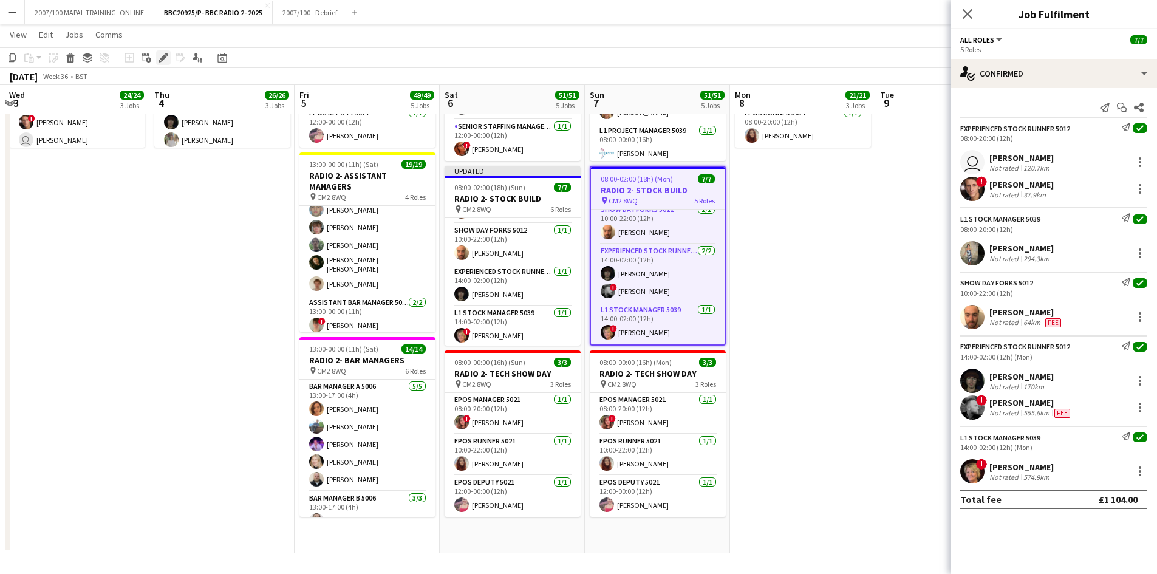
click at [165, 57] on icon at bounding box center [163, 58] width 7 height 7
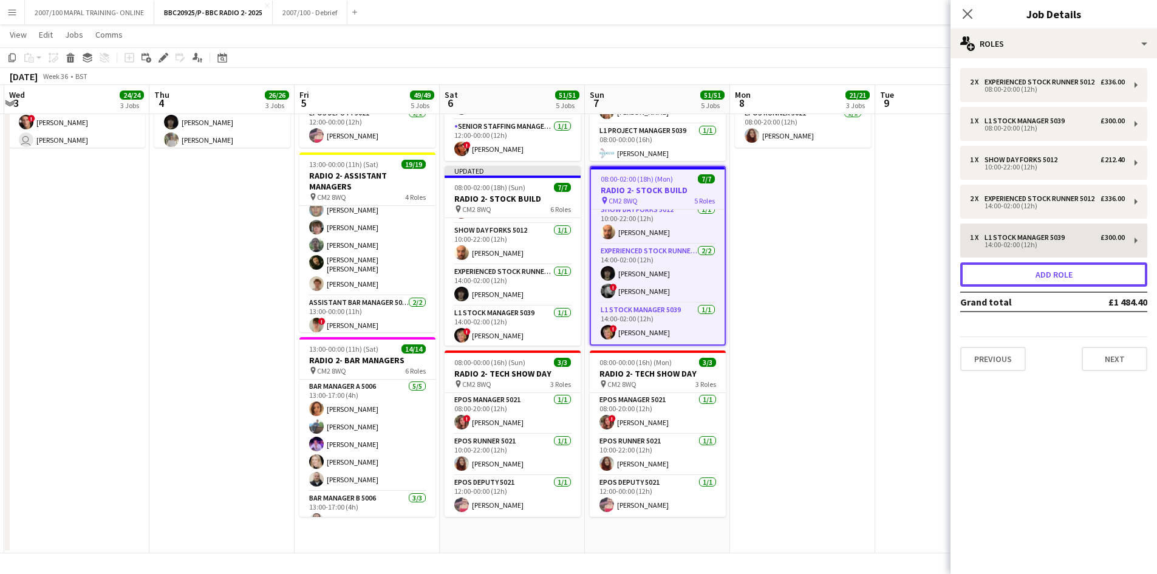
click at [923, 287] on button "Add role" at bounding box center [1053, 274] width 187 height 24
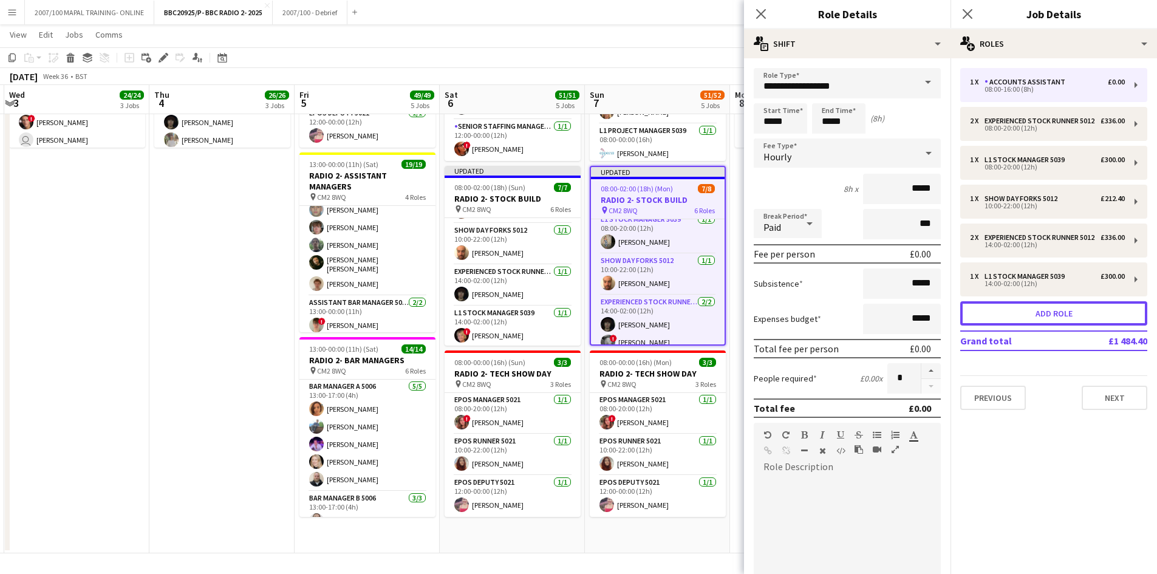
scroll to position [148, 0]
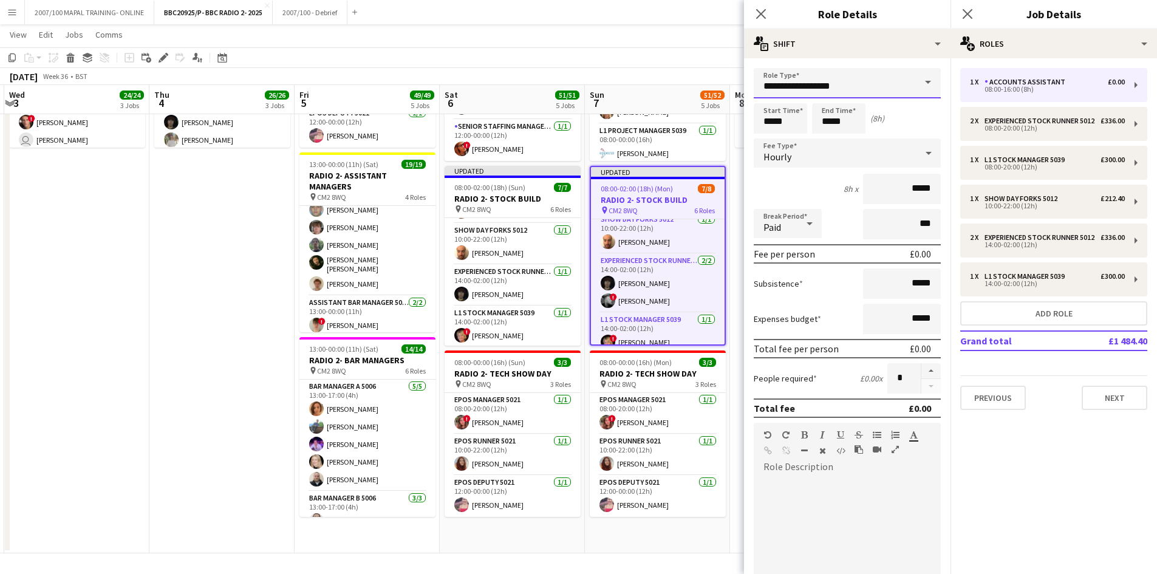
click at [799, 89] on input "**********" at bounding box center [847, 83] width 187 height 30
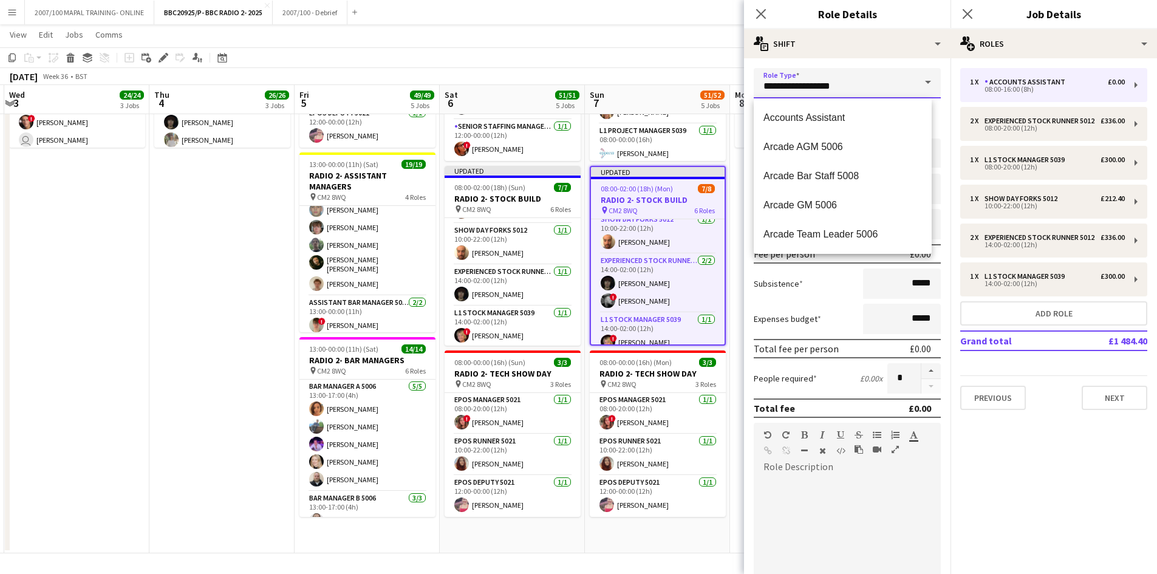
click at [852, 88] on input "**********" at bounding box center [847, 83] width 187 height 30
drag, startPoint x: 852, startPoint y: 88, endPoint x: 744, endPoint y: 91, distance: 108.1
click at [744, 91] on form "**********" at bounding box center [847, 445] width 206 height 755
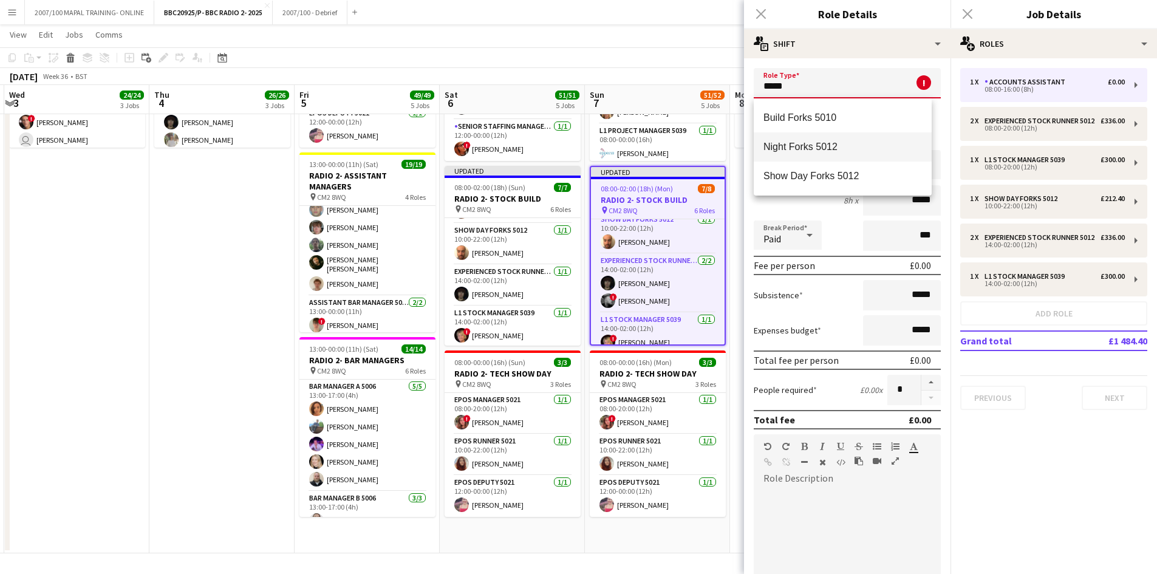
click at [819, 146] on span "Night Forks 5012" at bounding box center [842, 147] width 158 height 12
type input "**********"
type input "******"
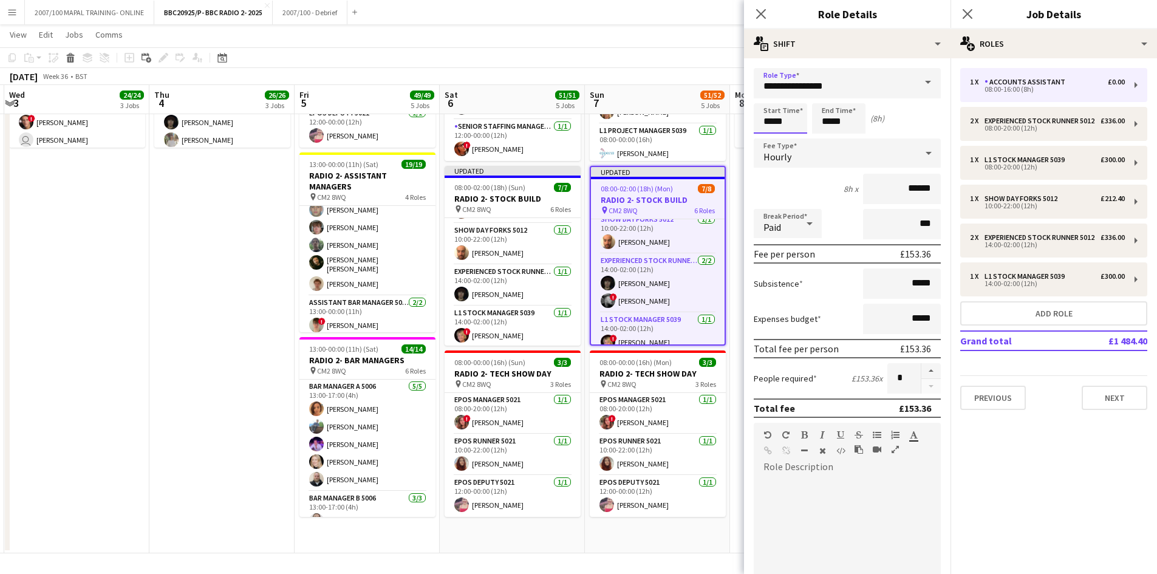
click at [774, 122] on input "*****" at bounding box center [780, 118] width 53 height 30
type input "*****"
click at [831, 120] on input "*****" at bounding box center [838, 118] width 53 height 30
click at [916, 148] on div at bounding box center [928, 153] width 24 height 24
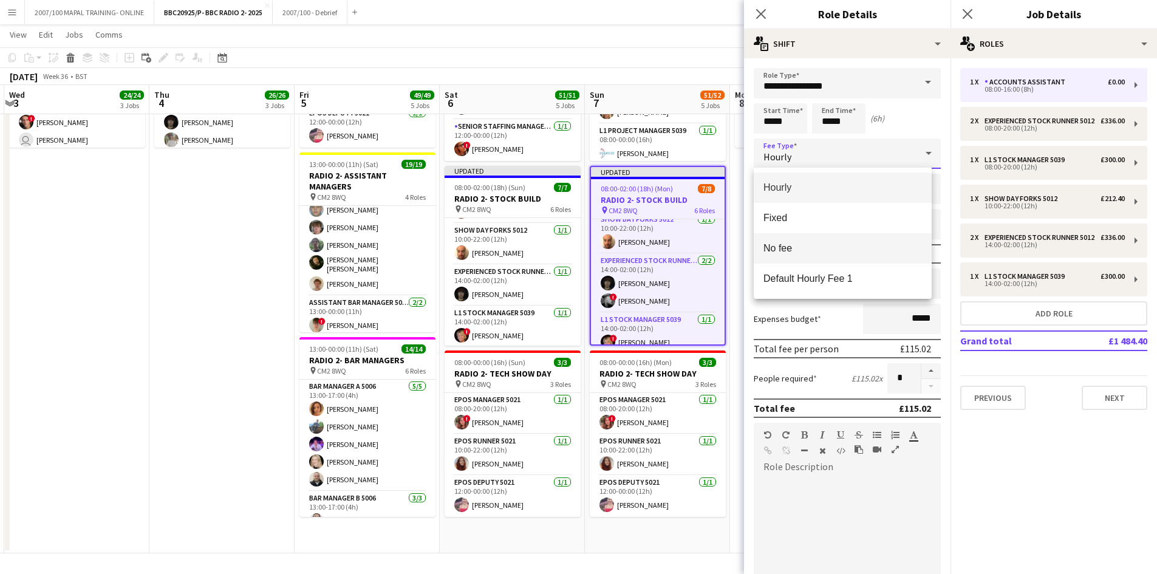
click at [822, 245] on span "No fee" at bounding box center [842, 248] width 158 height 12
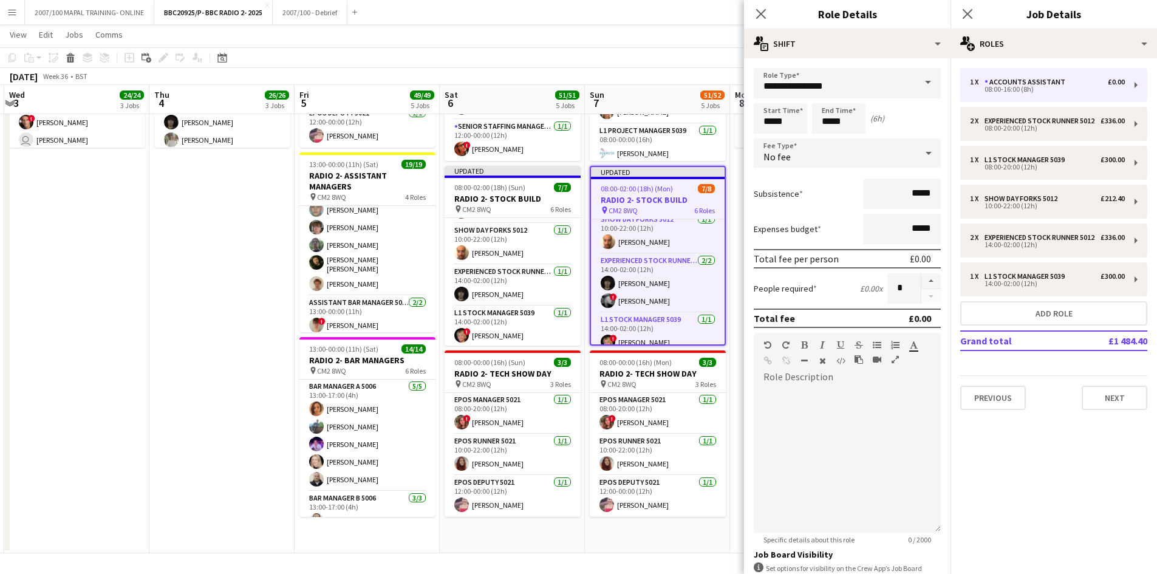
click at [923, 474] on mat-expansion-panel "pencil3 General details 1 x Accounts Assistant £0.00 08:00-16:00 (8h) 2 x Exper…" at bounding box center [1053, 316] width 206 height 516
click at [840, 118] on input "*****" at bounding box center [838, 118] width 53 height 30
click at [830, 117] on input "*****" at bounding box center [838, 118] width 53 height 30
type input "*****"
click at [664, 31] on app-page-menu "View Day view expanded Day view collapsed Month view Date picker Jump to [DATE]…" at bounding box center [578, 35] width 1157 height 23
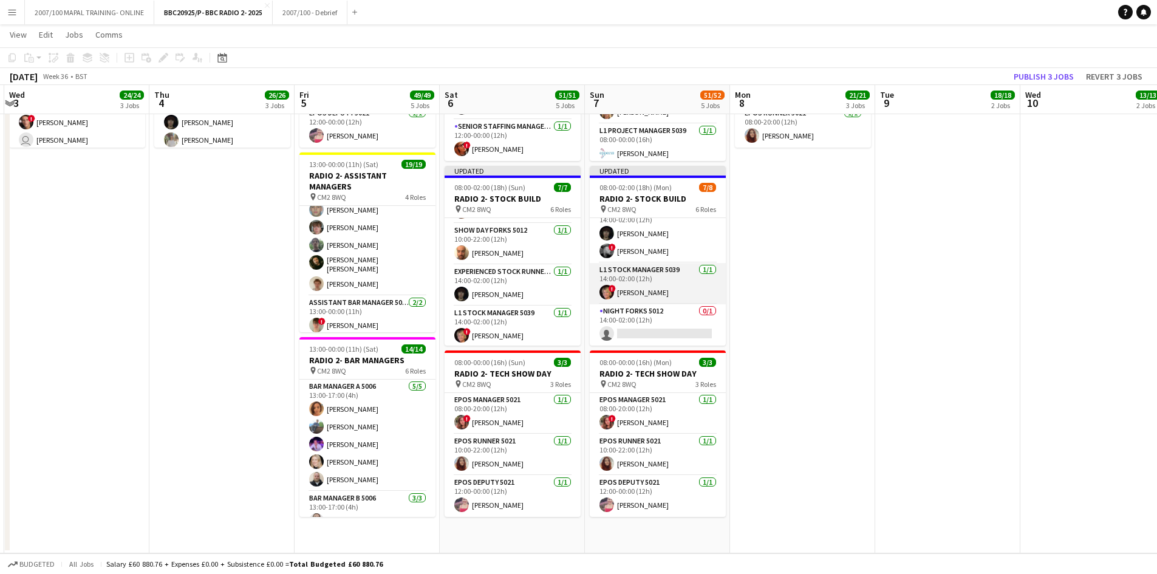
scroll to position [95, 0]
click at [659, 302] on app-card-role "Experienced Stock Runner 5012 [DATE] 14:00-02:00 (12h) [PERSON_NAME] ! [PERSON_…" at bounding box center [658, 294] width 136 height 59
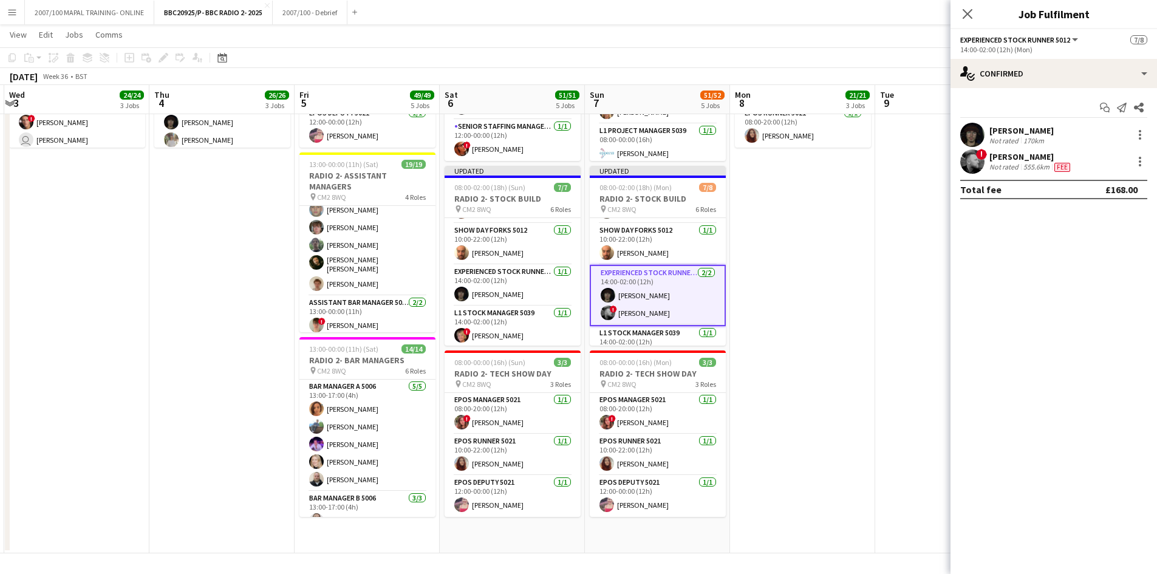
click at [923, 150] on div "! [PERSON_NAME] Not rated 555.6km Fee" at bounding box center [1053, 161] width 206 height 24
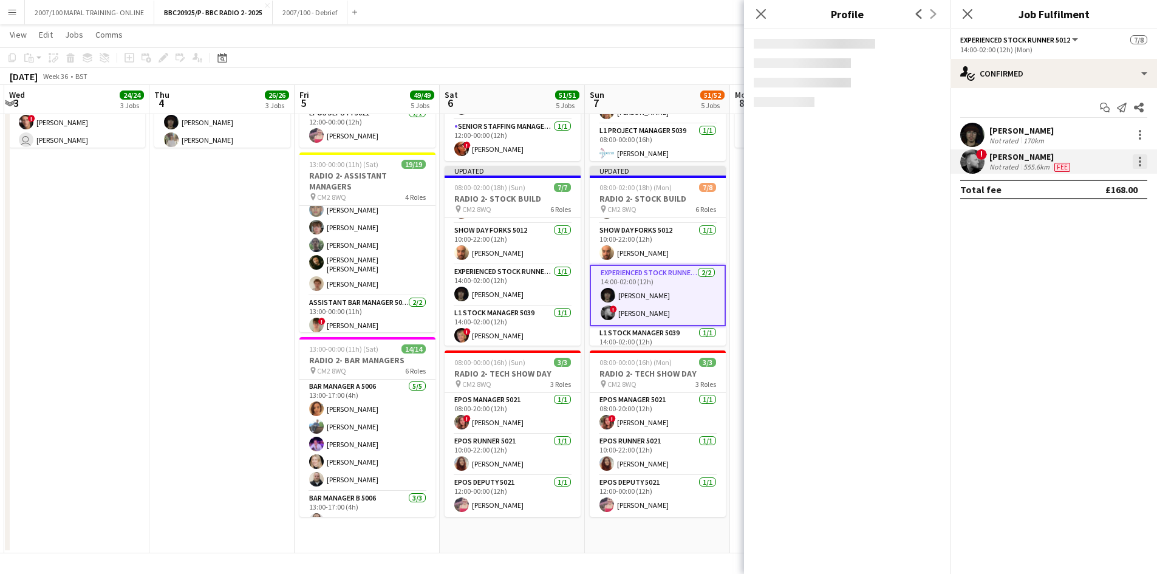
click at [923, 165] on div at bounding box center [1140, 161] width 15 height 15
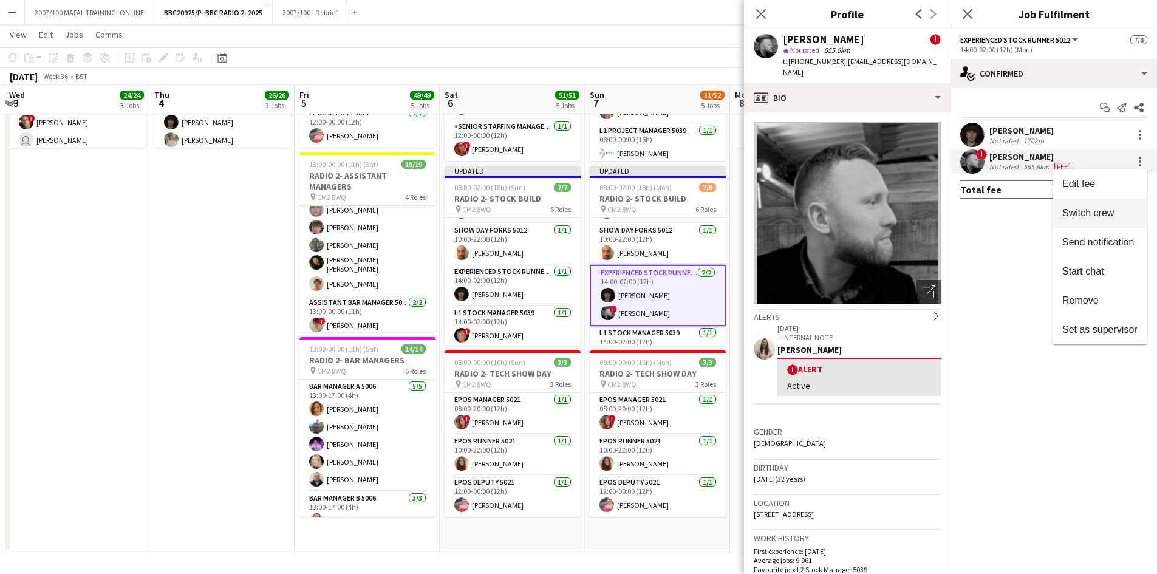
click at [923, 216] on span "Switch crew" at bounding box center [1088, 213] width 52 height 10
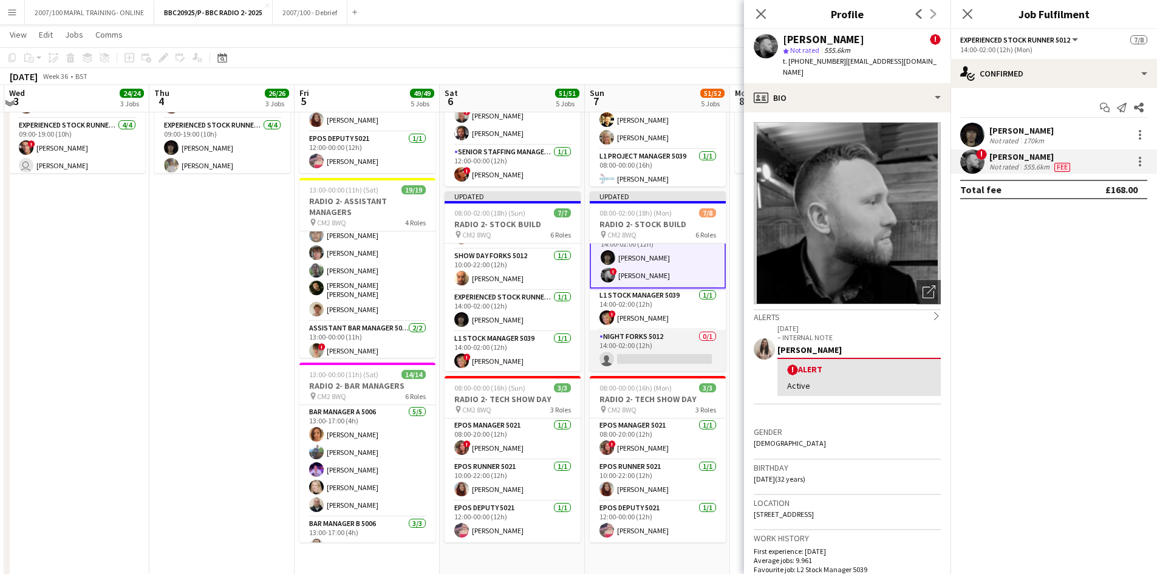
click at [646, 354] on app-card-role "Night Forks 5012 0/1 14:00-02:00 (12h) single-neutral-actions" at bounding box center [658, 350] width 136 height 41
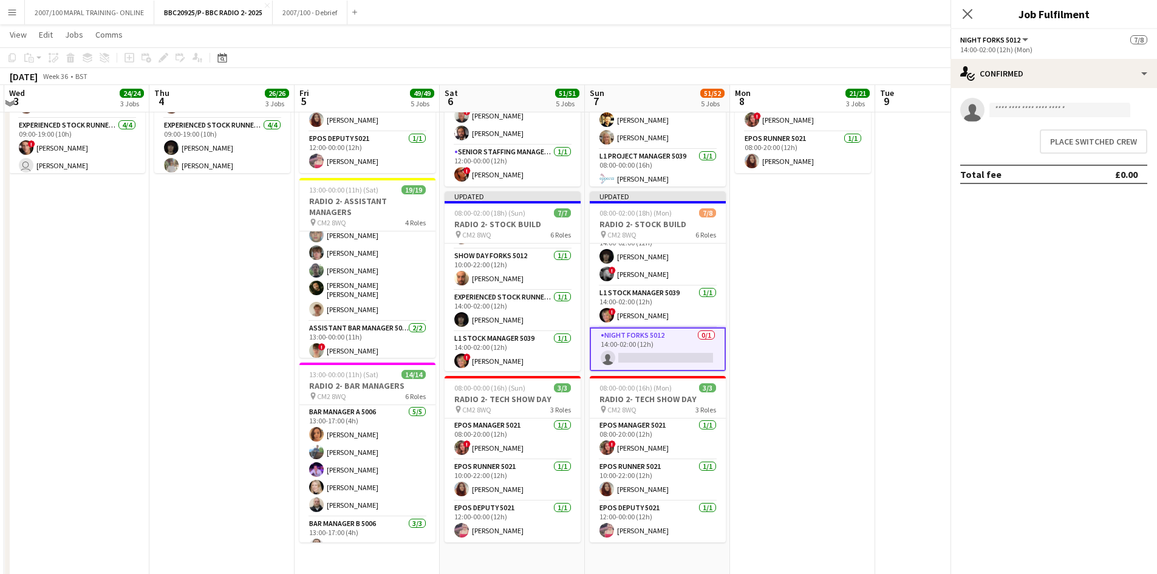
scroll to position [157, 0]
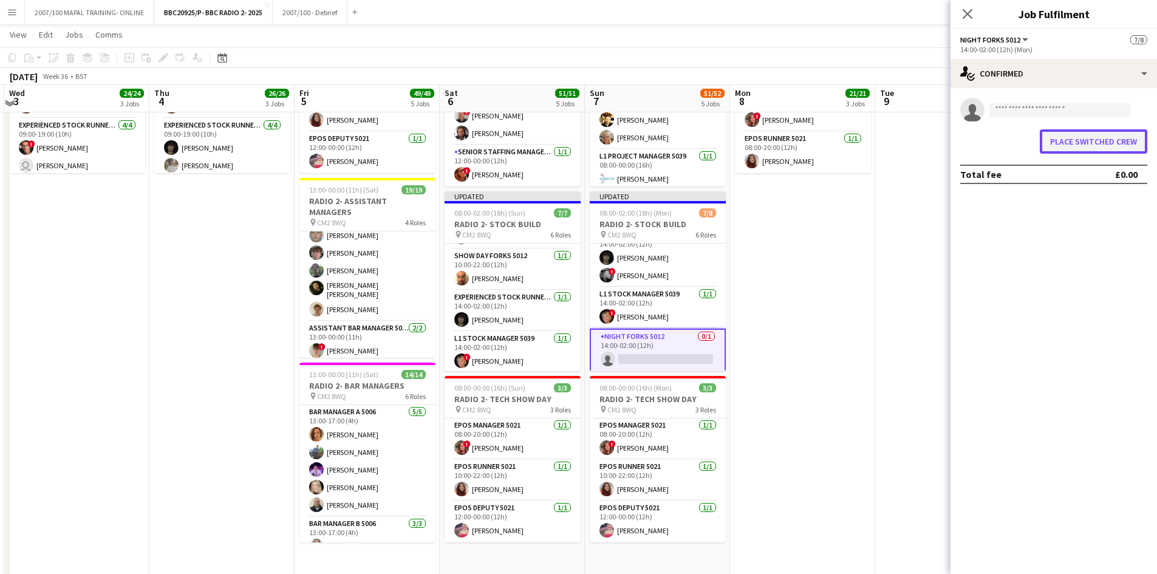
click at [923, 142] on button "Place switched crew" at bounding box center [1093, 141] width 107 height 24
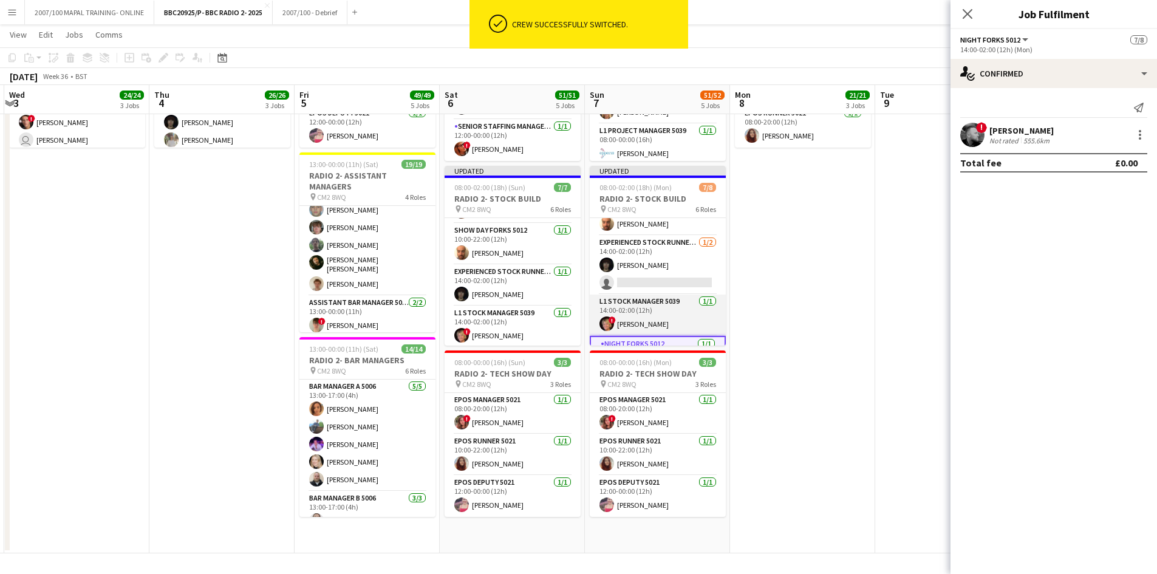
scroll to position [96, 0]
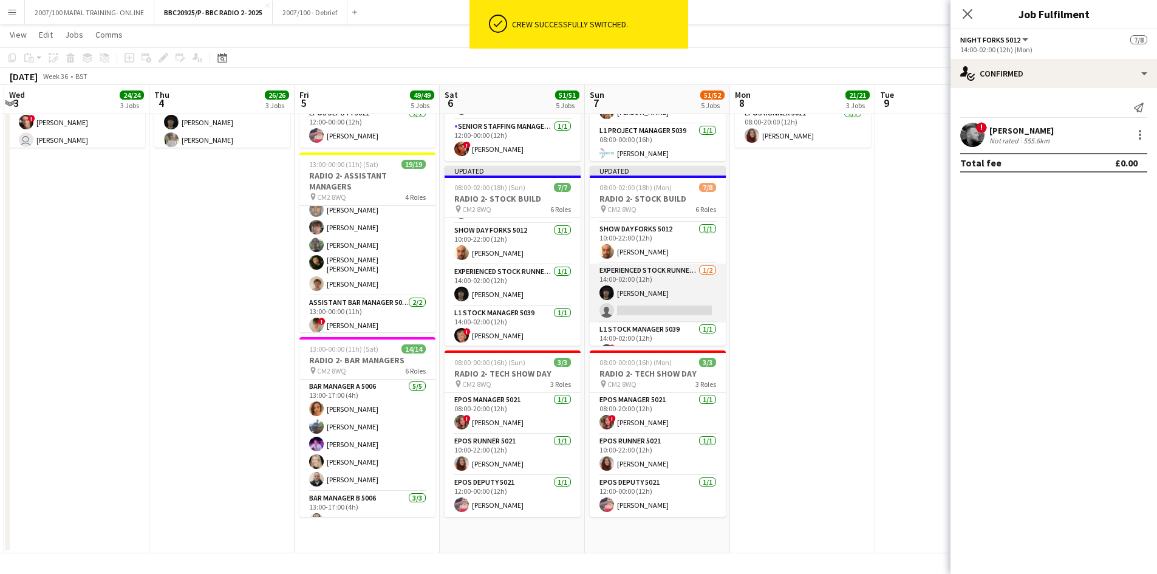
click at [665, 299] on app-card-role "Experienced Stock Runner 5012 [DATE] 14:00-02:00 (12h) [PERSON_NAME] single-neu…" at bounding box center [658, 293] width 136 height 59
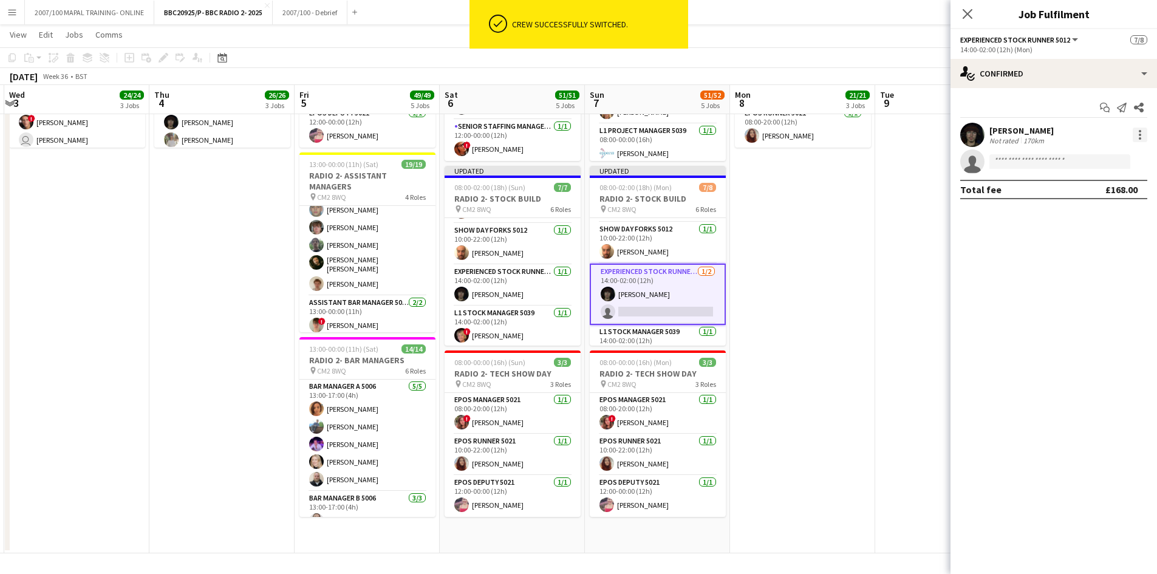
click at [923, 131] on div at bounding box center [1140, 135] width 15 height 15
click at [923, 158] on span "Edit fee" at bounding box center [1078, 157] width 33 height 10
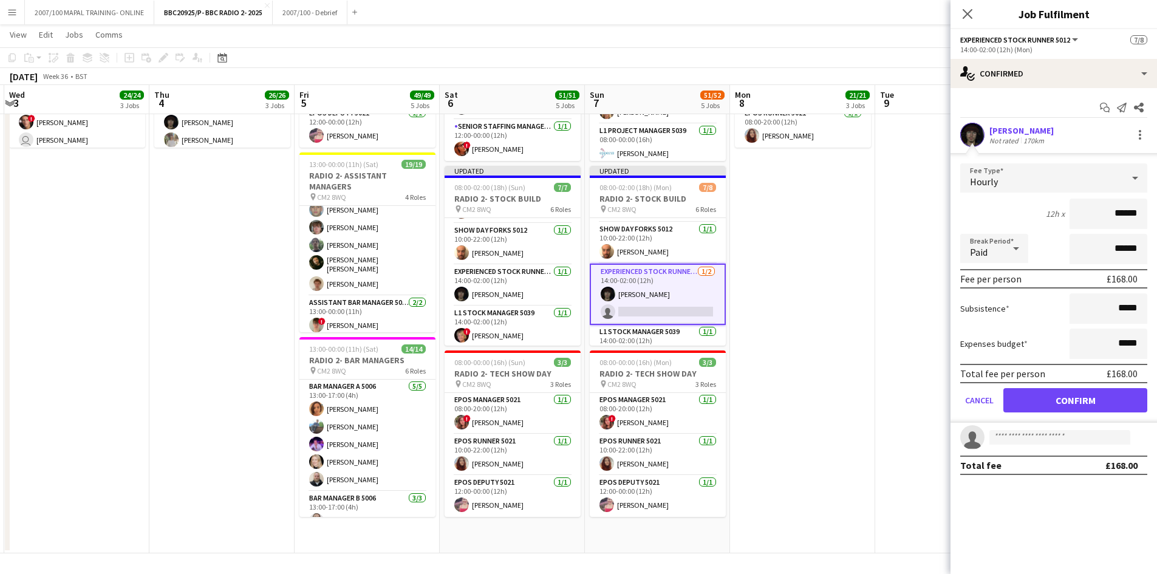
drag, startPoint x: 915, startPoint y: 228, endPoint x: 735, endPoint y: 235, distance: 180.5
click at [915, 228] on app-date-cell "08:00-20:00 (12h) 11/11 RADIO 2- DERIG pin CM2 8WQ 4 Roles Exp Onsite Office As…" at bounding box center [947, 80] width 145 height 946
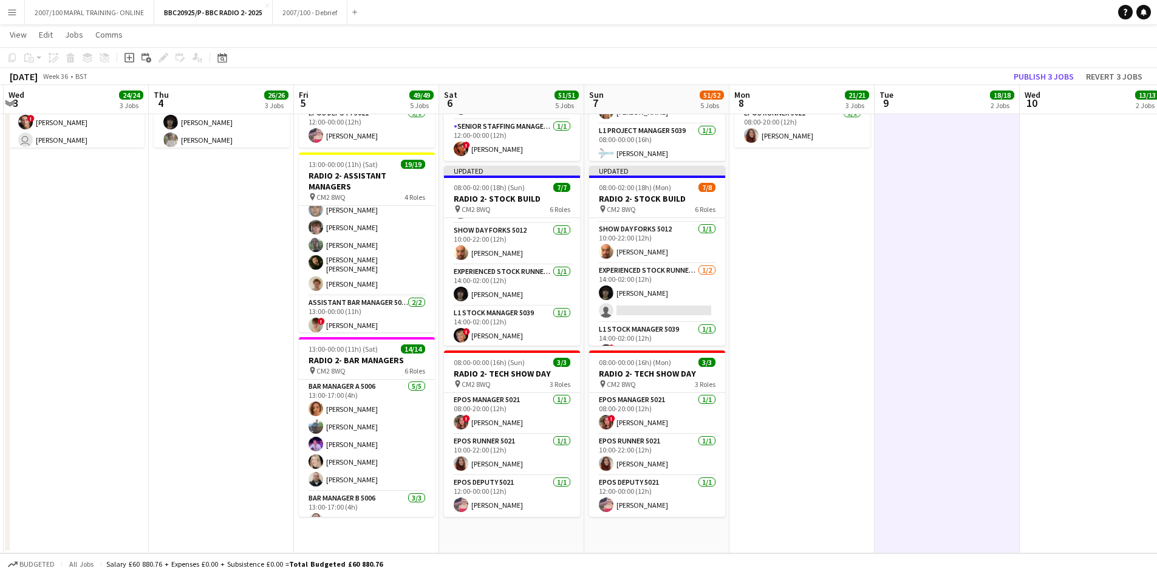
click at [651, 187] on span "08:00-02:00 (18h) (Mon)" at bounding box center [635, 187] width 72 height 9
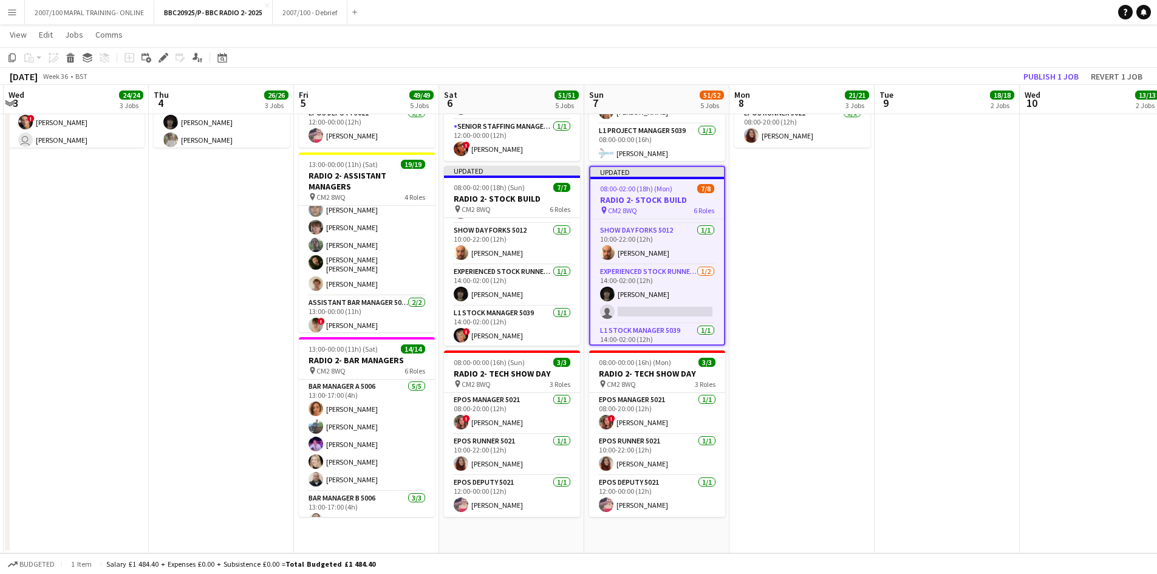
scroll to position [0, 431]
click at [163, 60] on icon at bounding box center [163, 58] width 7 height 7
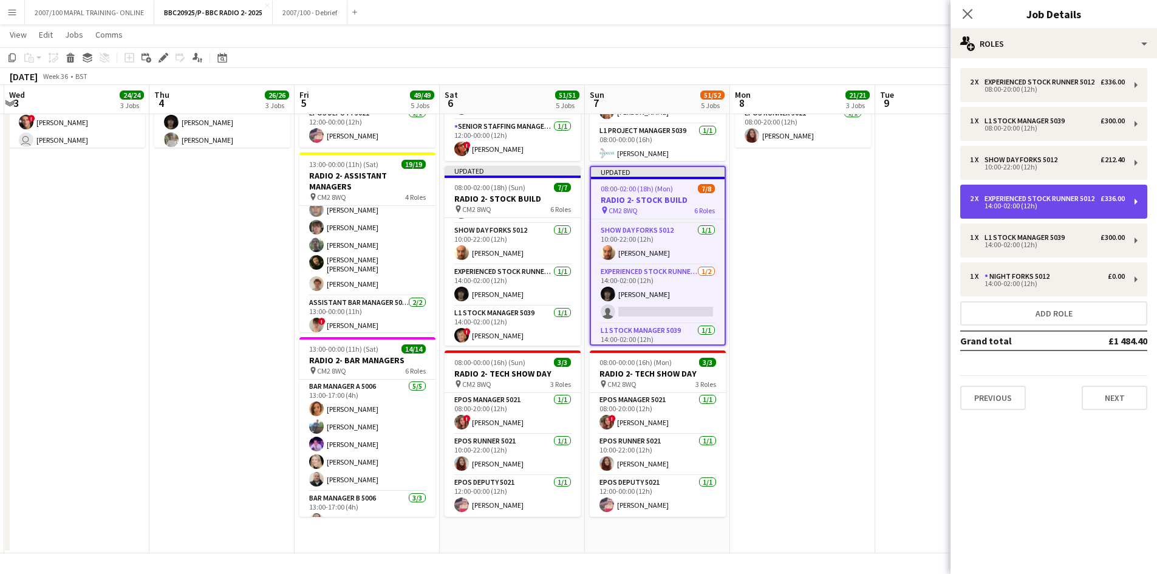
click at [923, 209] on div "14:00-02:00 (12h)" at bounding box center [1047, 206] width 155 height 6
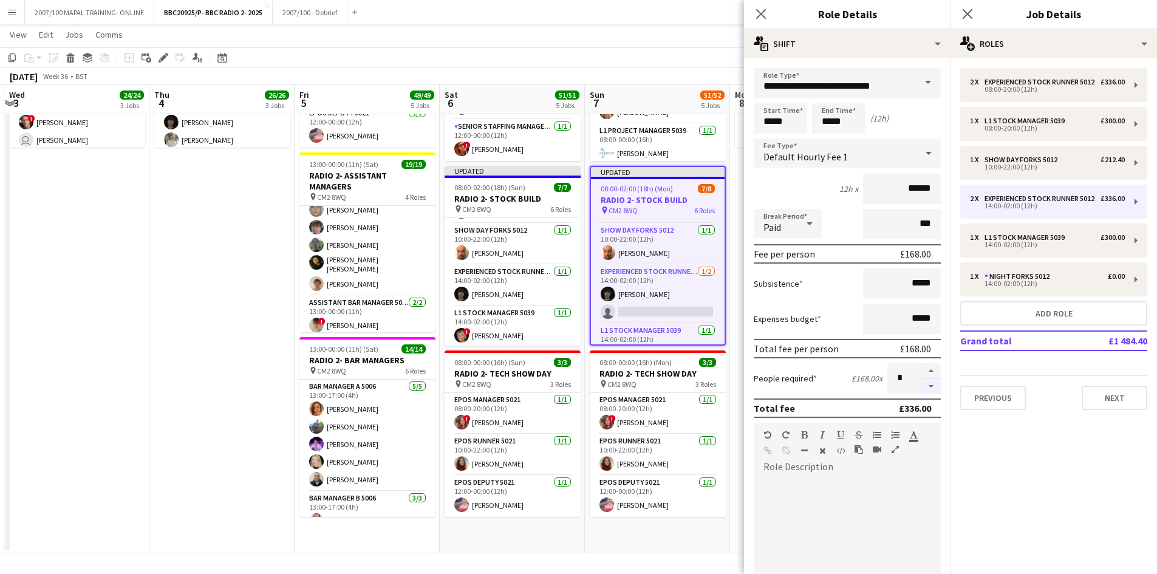
click at [923, 380] on button "button" at bounding box center [930, 386] width 19 height 15
type input "*"
click at [615, 58] on app-toolbar "Copy Paste Paste Ctrl+V Paste with crew Ctrl+Shift+V Paste linked Job [GEOGRAPH…" at bounding box center [578, 57] width 1157 height 21
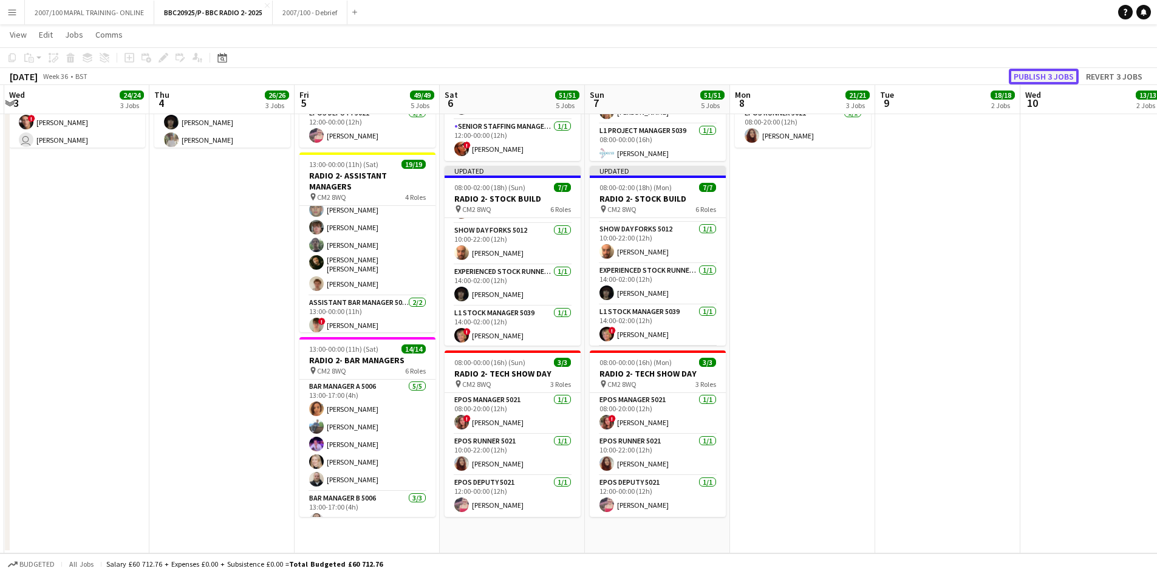
click at [923, 78] on button "Publish 3 jobs" at bounding box center [1044, 77] width 70 height 16
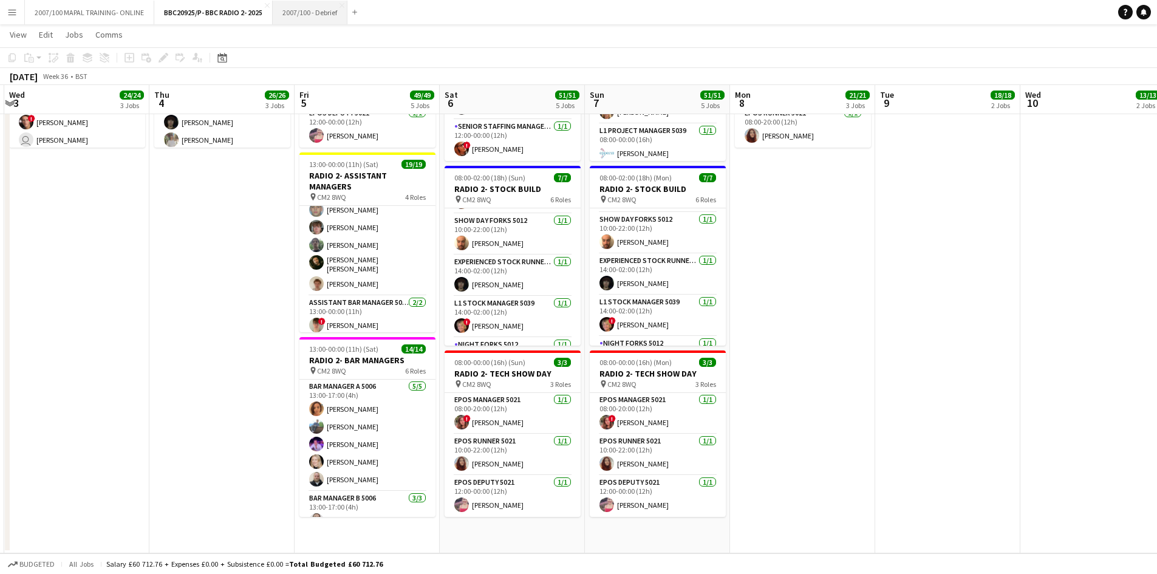
click at [320, 14] on button "2007/100 - Debrief Close" at bounding box center [310, 13] width 75 height 24
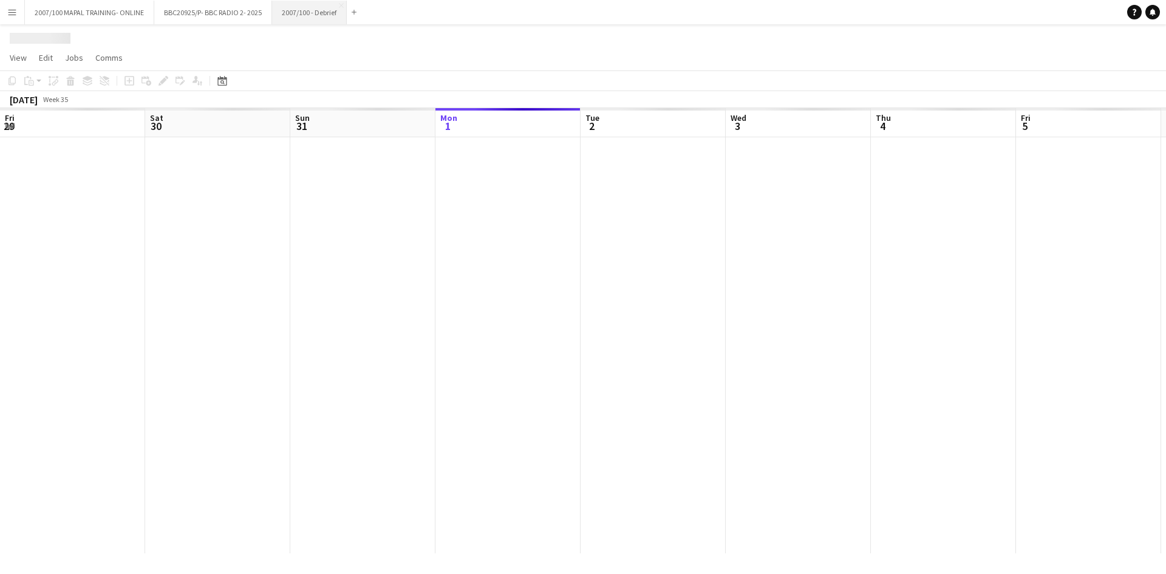
scroll to position [0, 290]
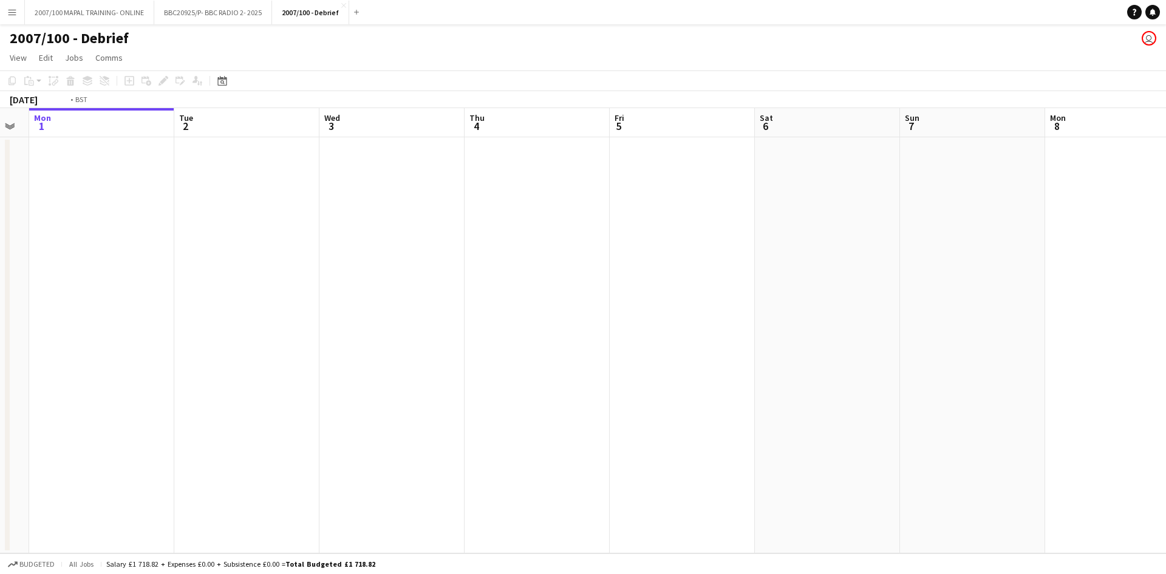
drag, startPoint x: 444, startPoint y: 298, endPoint x: 159, endPoint y: 316, distance: 285.4
click at [38, 316] on app-calendar-viewport "Fri 29 Sat 30 Sun 31 Mon 1 Tue 2 Wed 3 Thu 4 Fri 5 Sat 6 Sun 7 Mon 8 Tue 9 Wed …" at bounding box center [583, 330] width 1166 height 445
drag, startPoint x: 296, startPoint y: 324, endPoint x: 90, endPoint y: 332, distance: 206.0
click at [32, 338] on app-calendar-viewport "Mon 1 Tue 2 Wed 3 Thu 4 Fri 5 Sat 6 Sun 7 Mon 8 Tue 9 Wed 10 Thu 11 Fri 12 Sat …" at bounding box center [583, 330] width 1166 height 445
drag, startPoint x: 381, startPoint y: 318, endPoint x: 149, endPoint y: 324, distance: 232.1
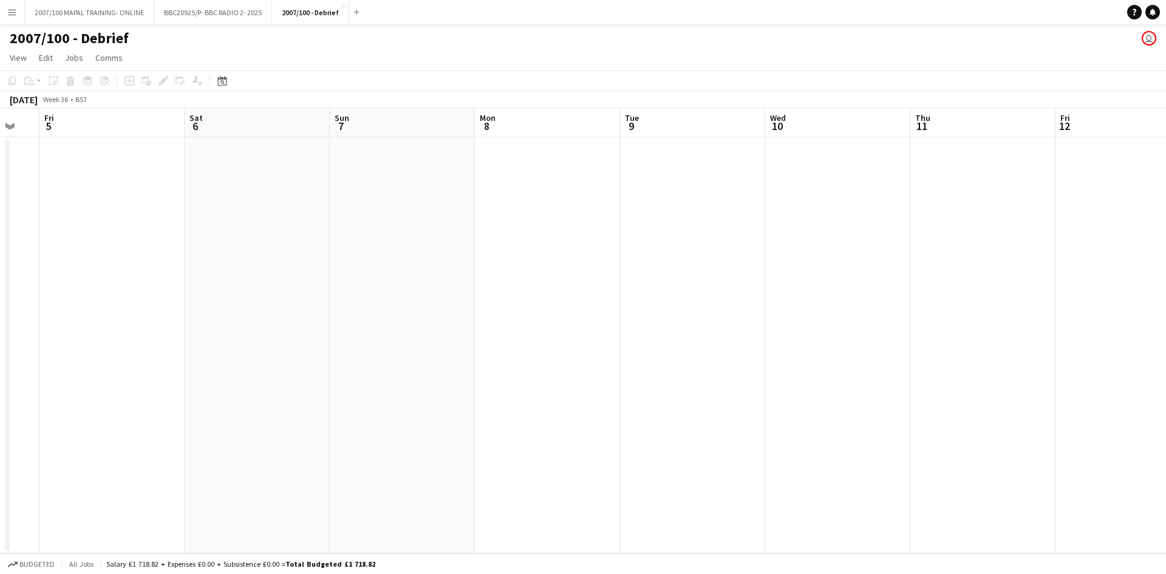
click at [168, 324] on app-calendar-viewport "Tue 2 Wed 3 Thu 4 Fri 5 Sat 6 Sun 7 Mon 8 Tue 9 Wed 10 Thu 11 Fri 12 Sat 13 Sun…" at bounding box center [583, 330] width 1166 height 445
drag, startPoint x: 313, startPoint y: 315, endPoint x: 234, endPoint y: 334, distance: 81.2
click at [1, 335] on app-calendar-viewport "Fri 5 Sat 6 Sun 7 Mon 8 Tue 9 Wed 10 Thu 11 Fri 12 Sat 13 Sun 14 Mon 15 Tue 16 …" at bounding box center [583, 330] width 1166 height 445
drag, startPoint x: 123, startPoint y: 347, endPoint x: 240, endPoint y: 336, distance: 117.7
click at [4, 350] on app-calendar-viewport "Sun 7 Mon 8 Tue 9 Wed 10 Thu 11 Fri 12 Sat 13 Sun 14 Mon 15 Tue 16 Wed 17 Thu 1…" at bounding box center [583, 330] width 1166 height 445
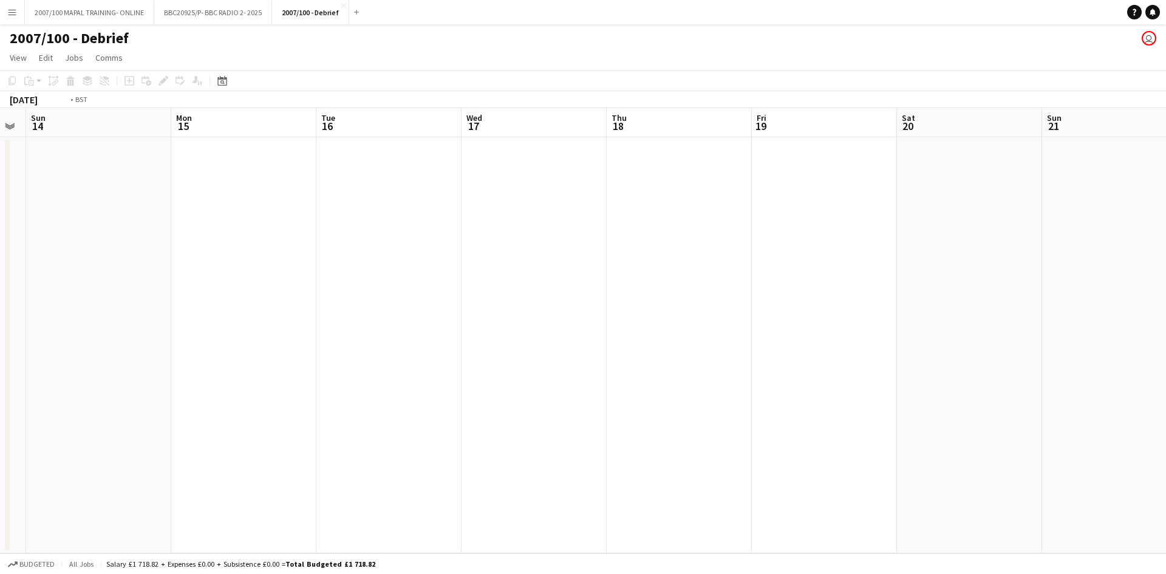
drag, startPoint x: 350, startPoint y: 339, endPoint x: 176, endPoint y: 346, distance: 174.4
click at [176, 346] on app-calendar-viewport "Thu 11 Fri 12 Sat 13 Sun 14 Mon 15 Tue 16 Wed 17 Thu 18 Fri 19 Sat 20 Sun 21 Mo…" at bounding box center [583, 330] width 1166 height 445
drag, startPoint x: 333, startPoint y: 352, endPoint x: 192, endPoint y: 315, distance: 145.5
click at [0, 339] on app-calendar-viewport "Thu 18 Fri 19 Sat 20 Sun 21 Mon 22 Tue 23 Wed 24 Thu 25 Fri 26 Sat 27 Sun 28 Mo…" at bounding box center [583, 330] width 1166 height 445
drag, startPoint x: 717, startPoint y: 307, endPoint x: 169, endPoint y: 318, distance: 547.9
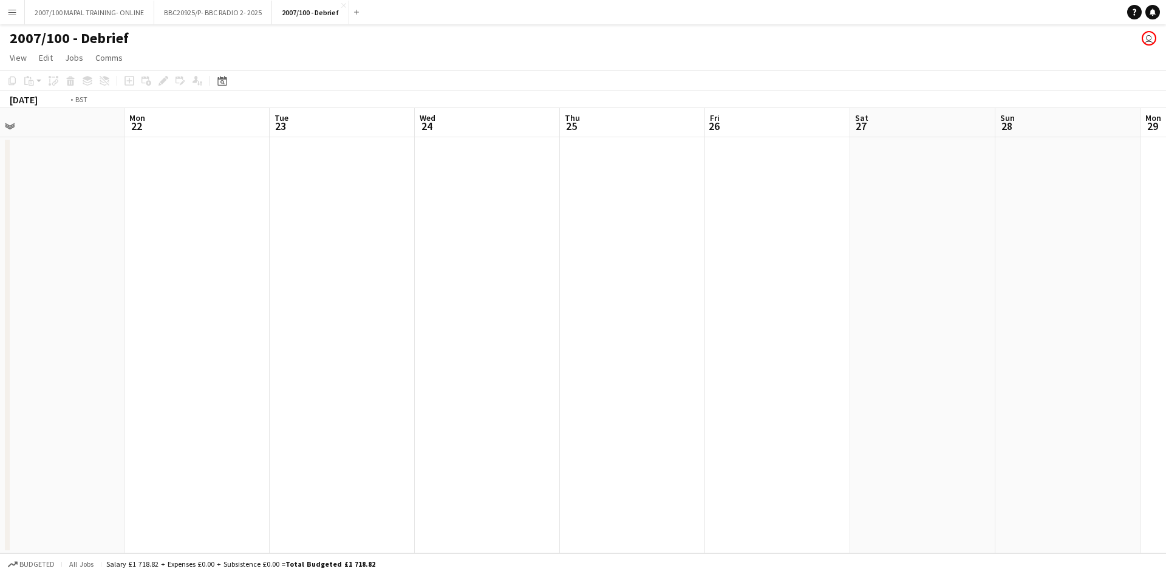
click at [148, 323] on app-calendar-viewport "Thu 18 Fri 19 Sat 20 Sun 21 Mon 22 Tue 23 Wed 24 Thu 25 Fri 26 Sat 27 Sun 28 Mo…" at bounding box center [583, 330] width 1166 height 445
drag, startPoint x: 760, startPoint y: 286, endPoint x: 180, endPoint y: 338, distance: 582.2
click at [175, 341] on app-calendar-viewport "Mon 22 Tue 23 Wed 24 Thu 25 Fri 26 Sat 27 Sun 28 Mon 29 Tue 30 Wed 1 Thu 2 Fri …" at bounding box center [583, 330] width 1166 height 445
drag, startPoint x: 839, startPoint y: 265, endPoint x: 118, endPoint y: 296, distance: 722.1
click at [131, 301] on app-calendar-viewport "Tue 30 Wed 1 Thu 2 Fri 3 Sat 4 Sun 5 Mon 6 Tue 7 Wed 8 Thu 9 Fri 10 Sat 11 Sun …" at bounding box center [583, 330] width 1166 height 445
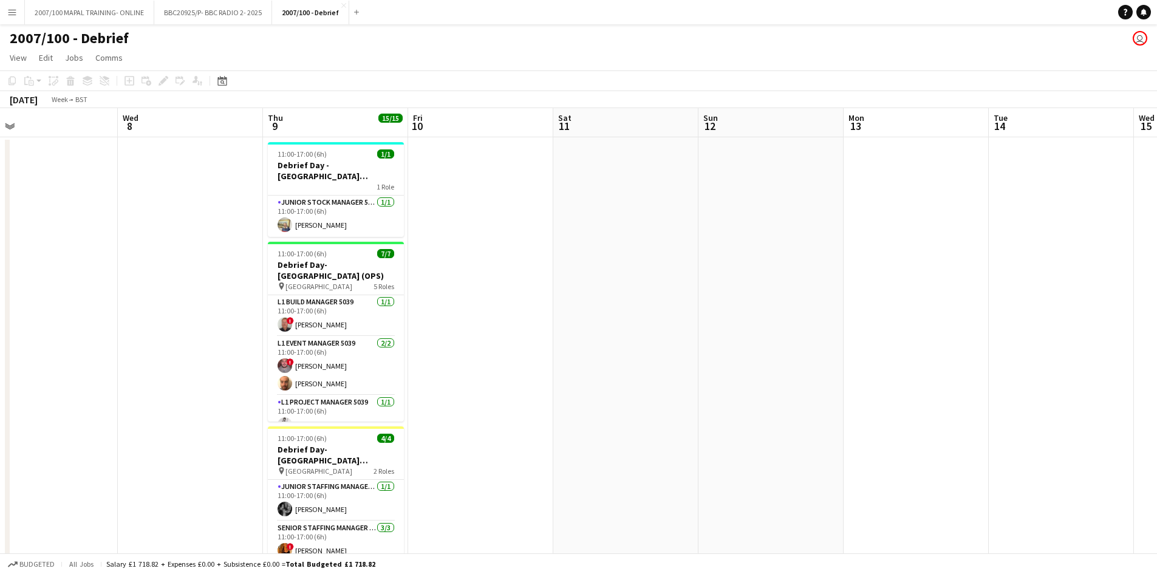
scroll to position [0, 356]
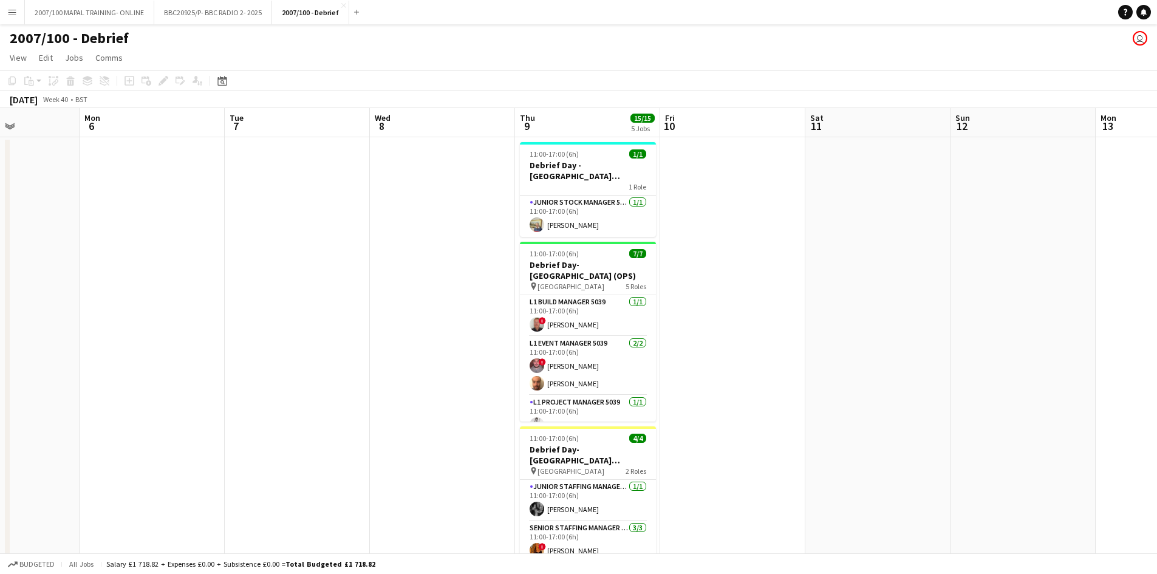
click at [523, 287] on app-calendar-viewport "Fri 3 Sat 4 Sun 5 Mon 6 Tue 7 Wed 8 Thu 9 15/15 5 Jobs Fri 10 Sat 11 Sun 12 Mon…" at bounding box center [578, 475] width 1157 height 734
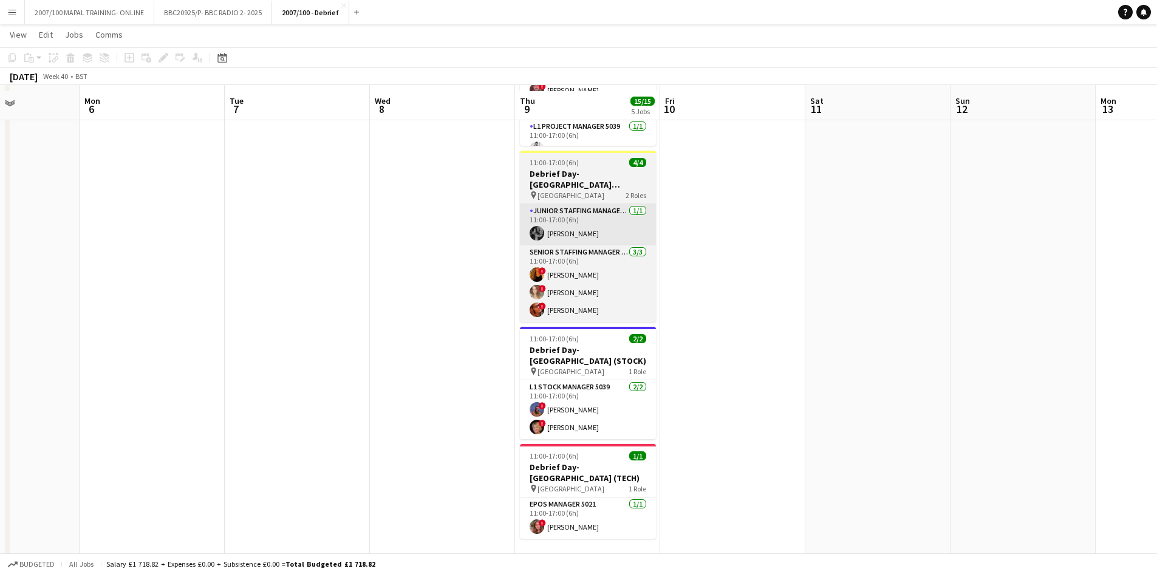
scroll to position [288, 0]
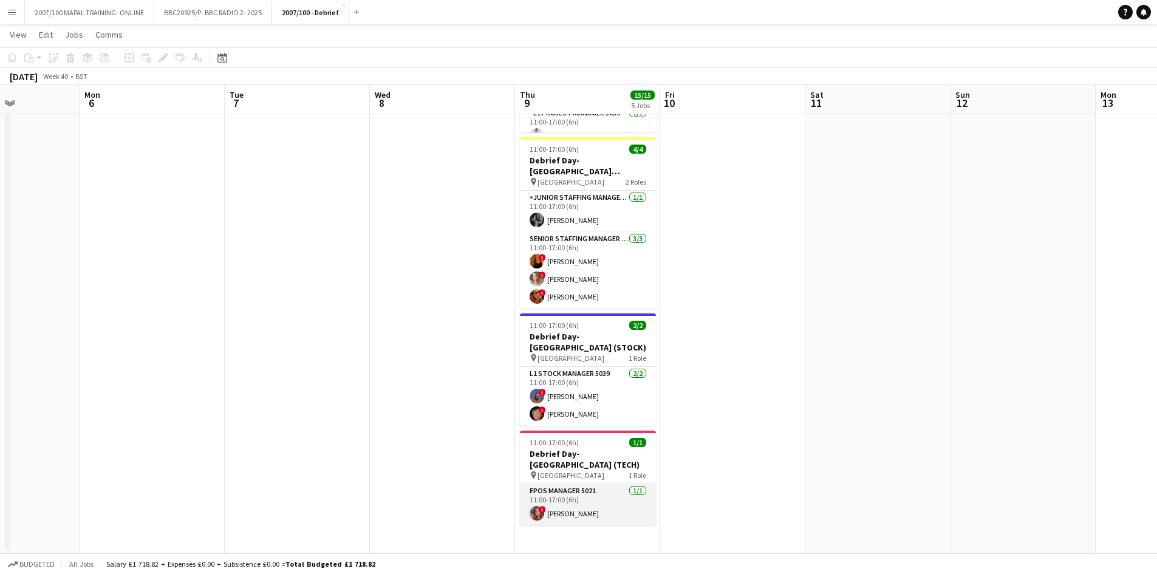
click at [588, 498] on app-card-role "EPOS Manager 5021 [DATE] 11:00-17:00 (6h) ! [PERSON_NAME]" at bounding box center [588, 504] width 136 height 41
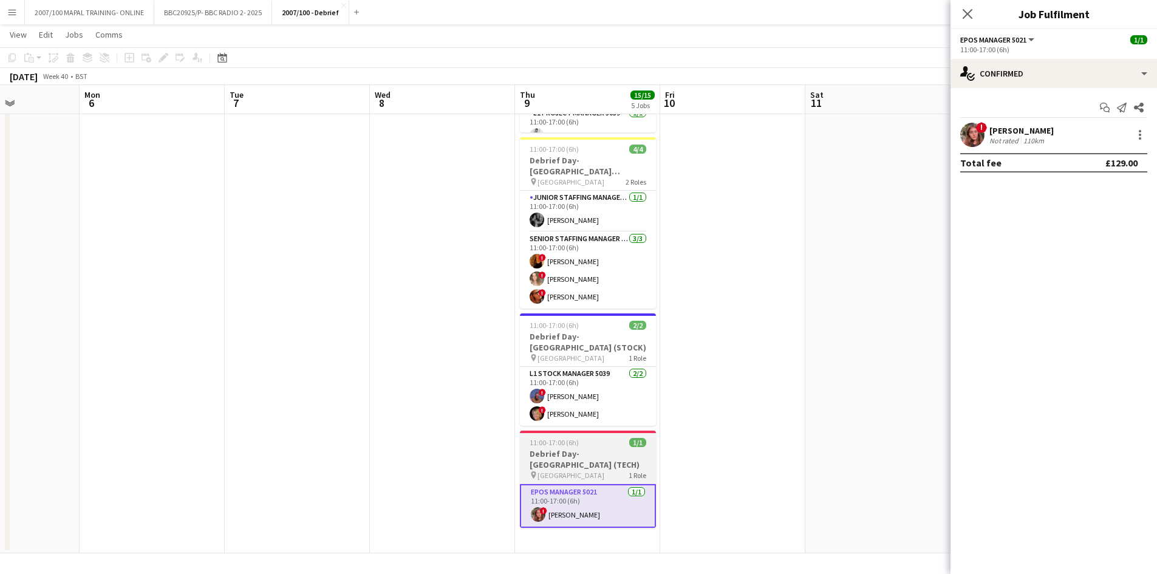
click at [577, 456] on h3 "Debrief Day- [GEOGRAPHIC_DATA] (TECH)" at bounding box center [588, 459] width 136 height 22
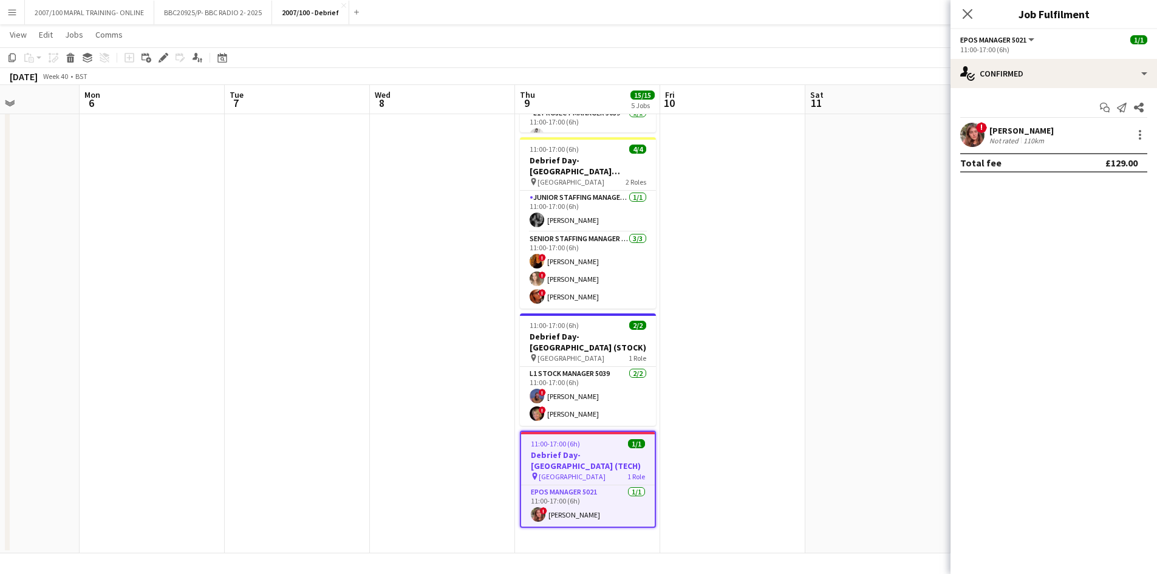
scroll to position [0, 356]
click at [163, 55] on icon "Edit" at bounding box center [163, 58] width 10 height 10
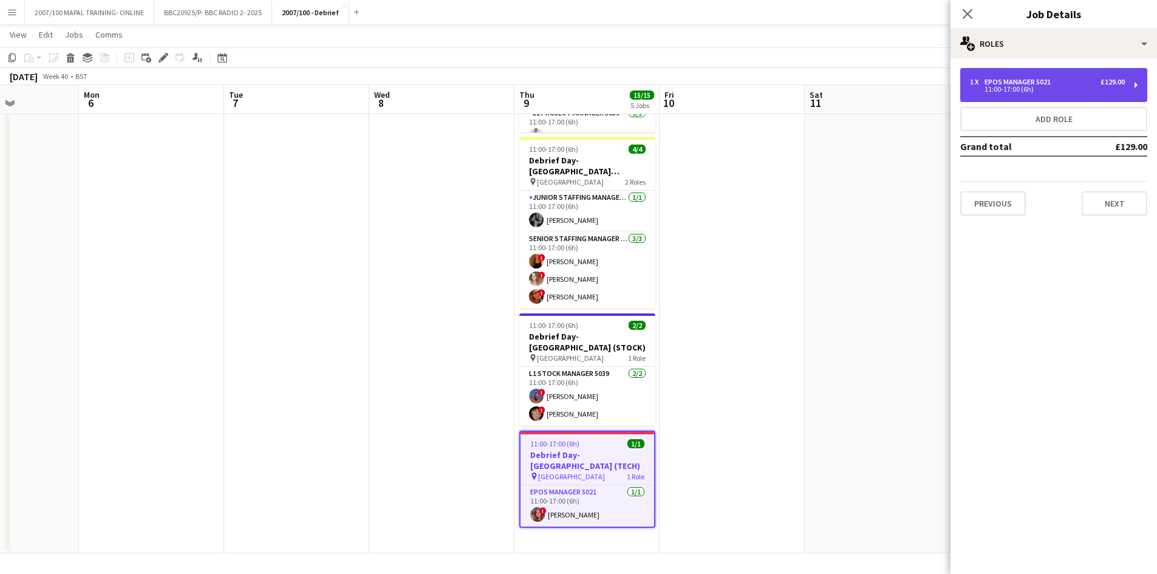
click at [923, 87] on div "11:00-17:00 (6h)" at bounding box center [1047, 89] width 155 height 6
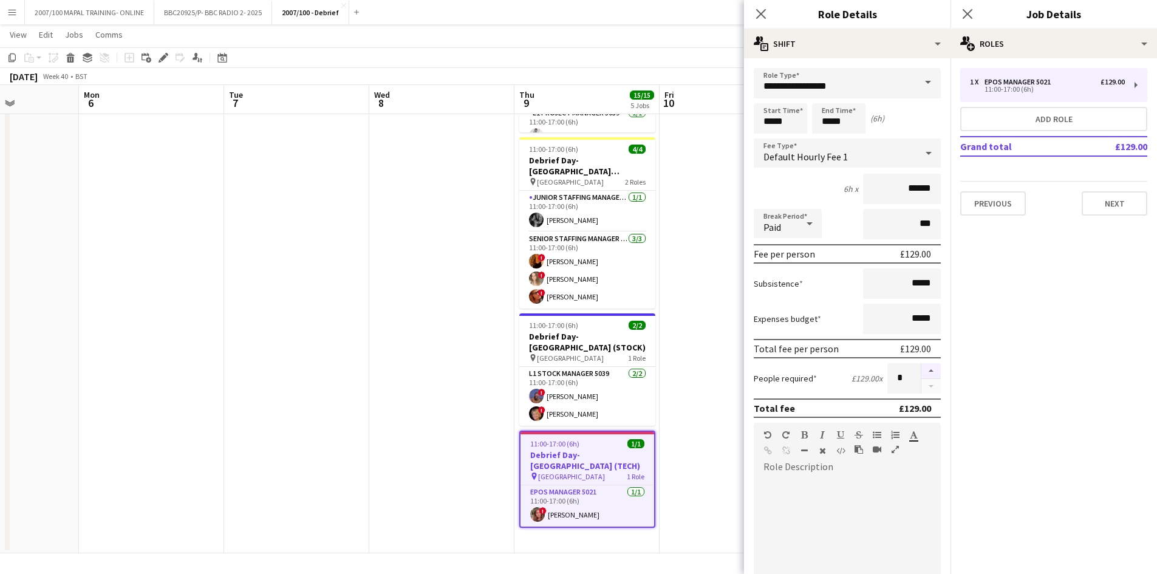
click at [923, 369] on button "button" at bounding box center [930, 371] width 19 height 16
type input "*"
click at [466, 483] on app-date-cell at bounding box center [441, 200] width 145 height 705
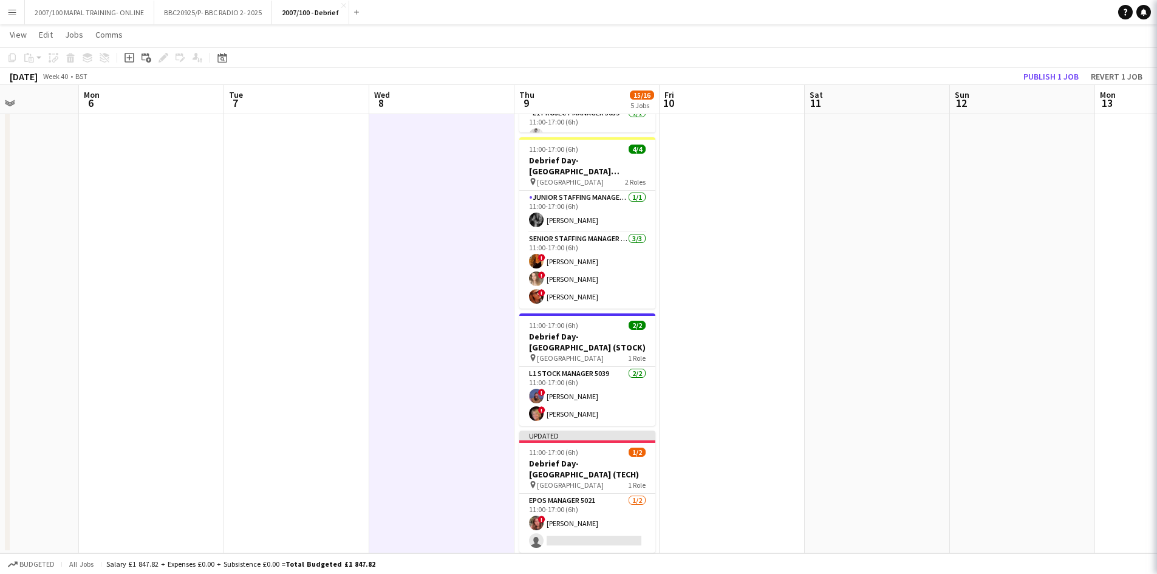
scroll to position [0, 357]
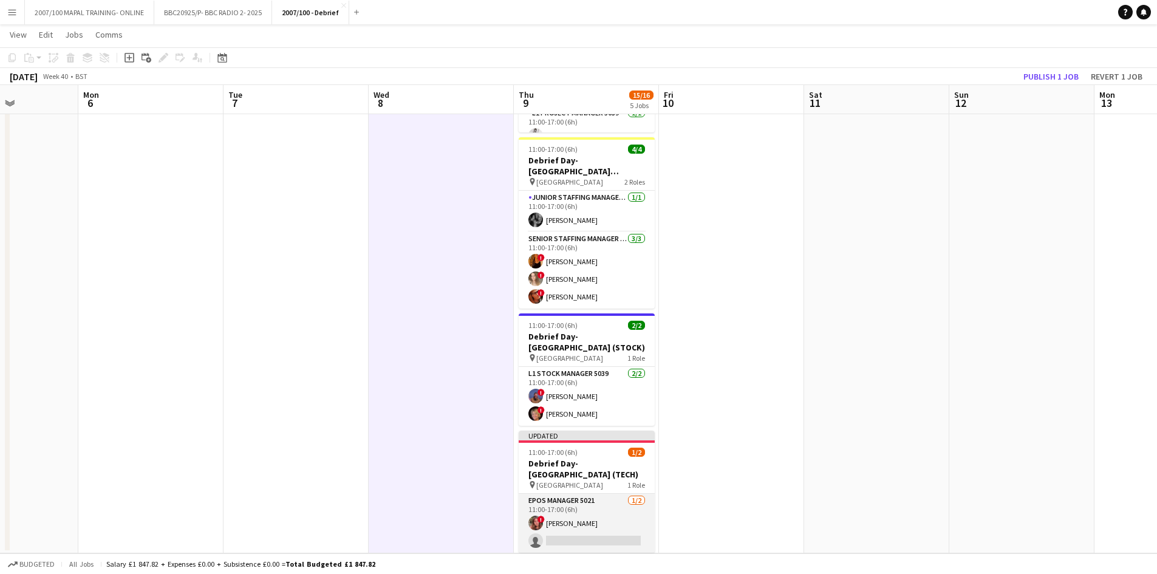
click at [570, 501] on app-card-role "EPOS Manager 5021 [DATE] 11:00-17:00 (6h) ! [PERSON_NAME] single-neutral-actions" at bounding box center [587, 523] width 136 height 59
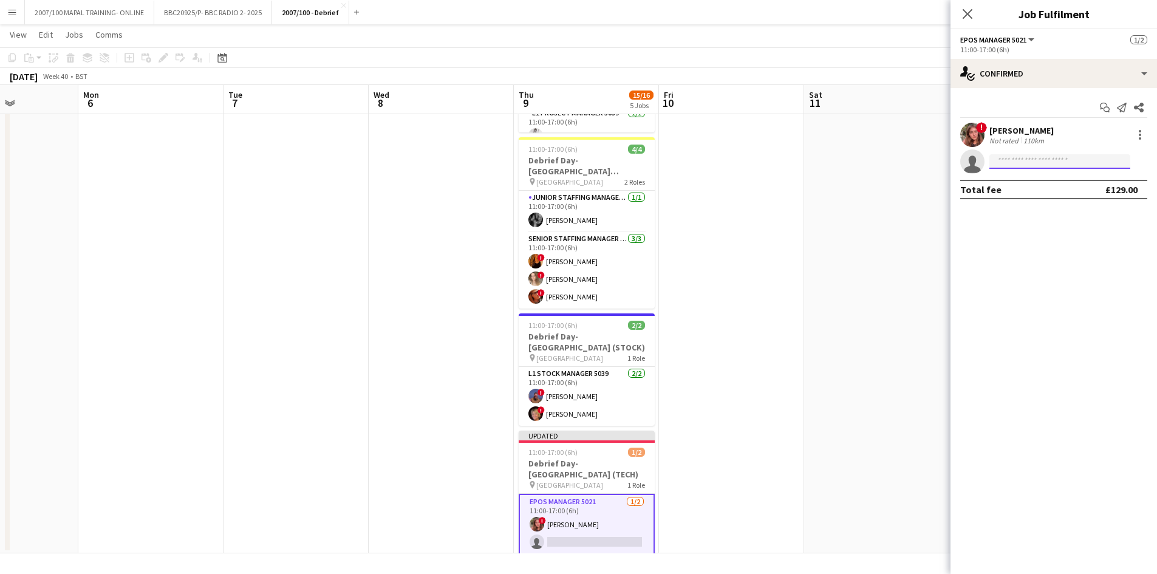
click at [923, 158] on input at bounding box center [1059, 161] width 141 height 15
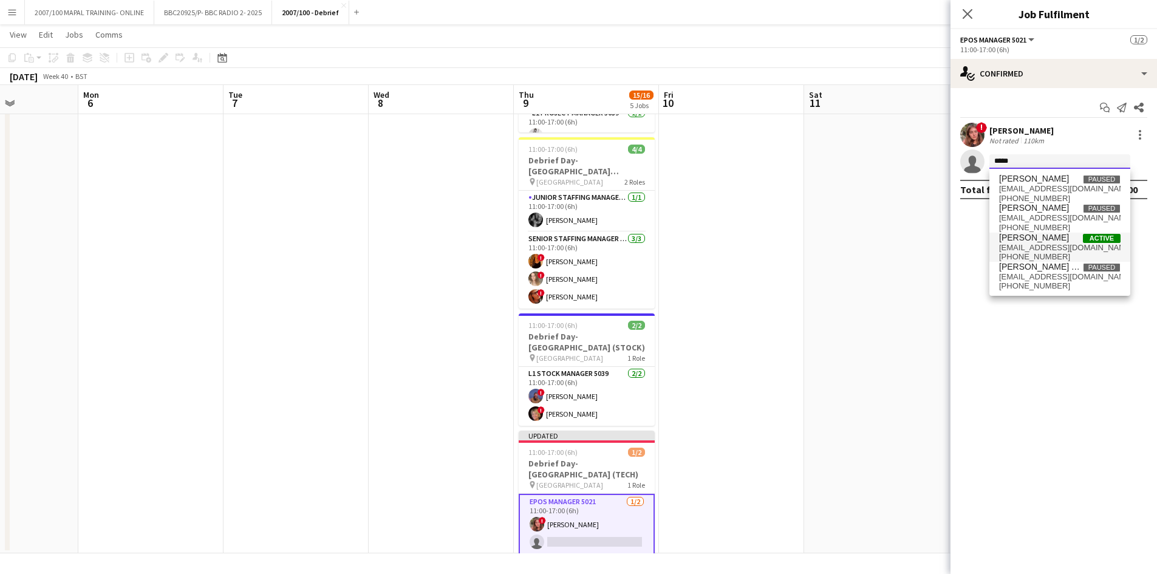
type input "*****"
click at [923, 241] on span "[PERSON_NAME]" at bounding box center [1034, 238] width 70 height 10
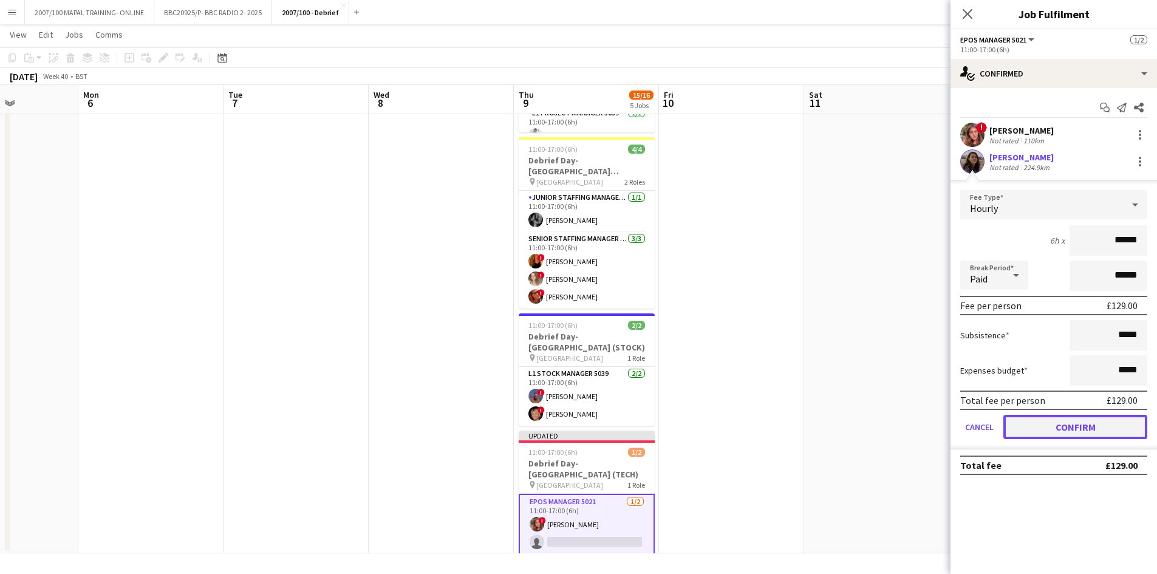
drag, startPoint x: 1083, startPoint y: 429, endPoint x: 1074, endPoint y: 434, distance: 10.6
click at [923, 428] on button "Confirm" at bounding box center [1075, 427] width 144 height 24
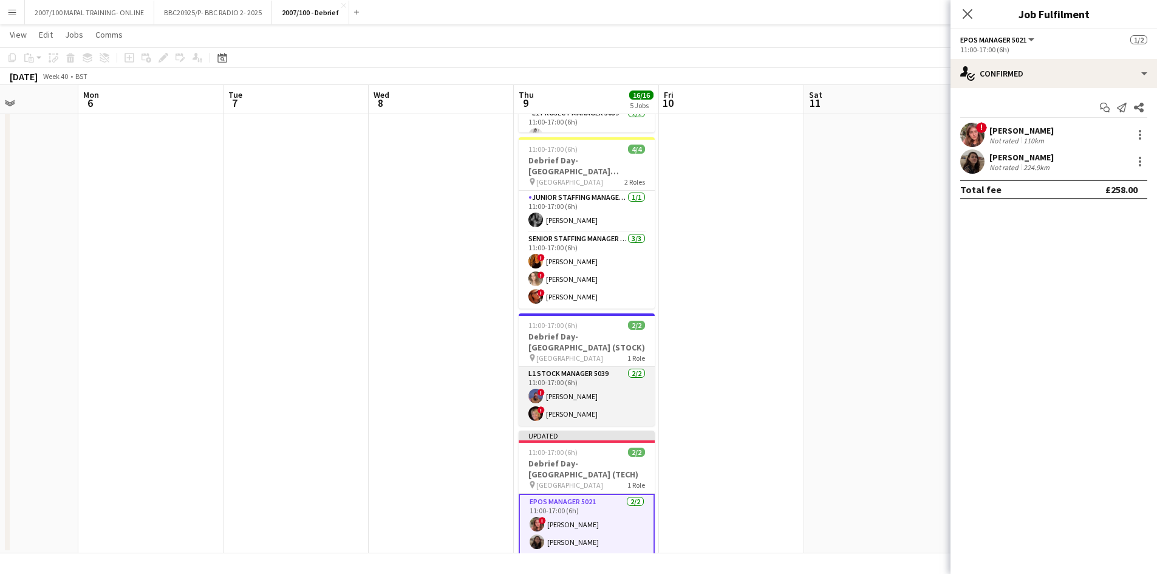
scroll to position [2, 357]
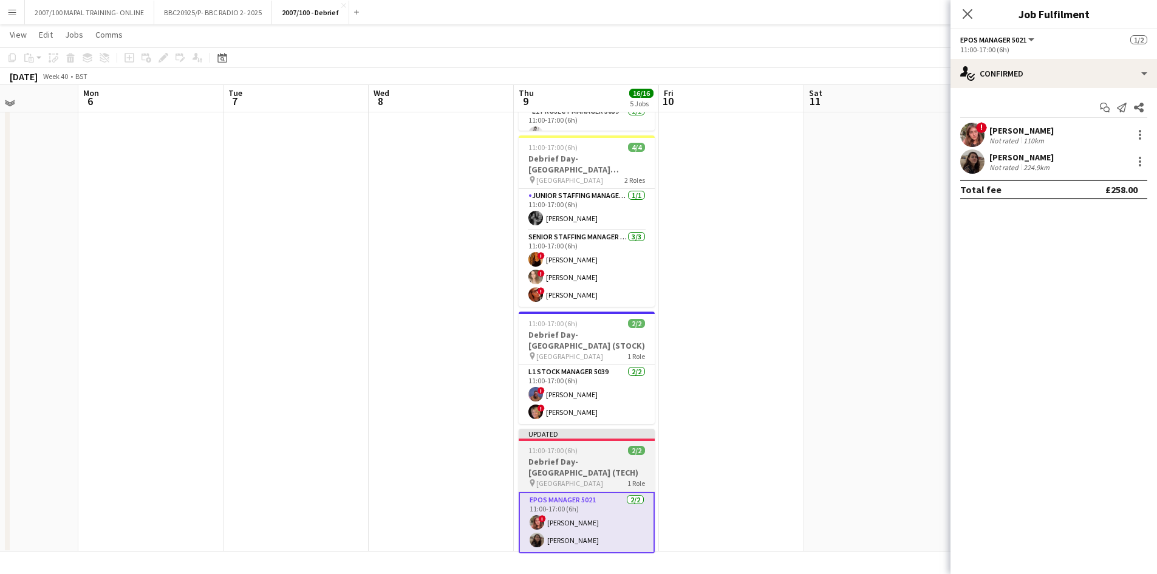
click at [590, 479] on div "pin [GEOGRAPHIC_DATA] 1 Role" at bounding box center [587, 483] width 136 height 10
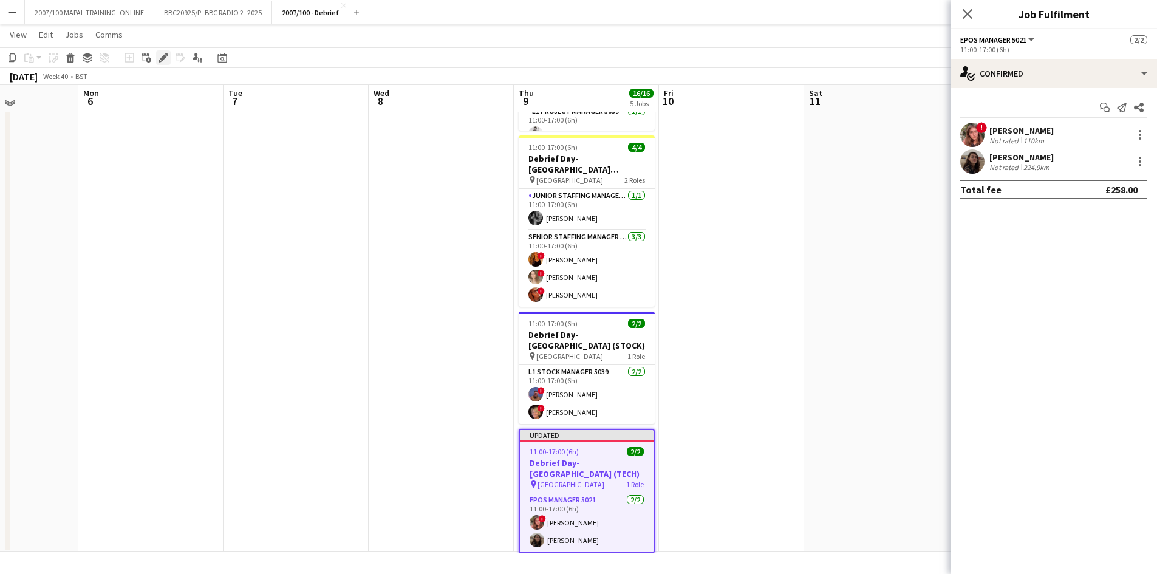
click at [163, 58] on icon at bounding box center [163, 58] width 7 height 7
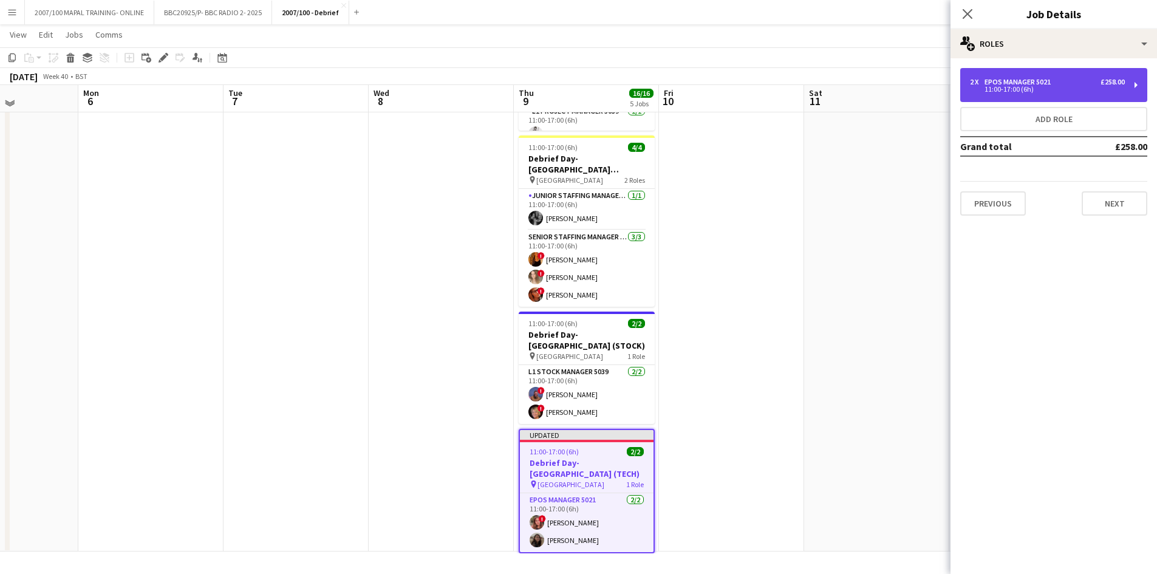
click at [923, 85] on div "EPOS Manager 5021" at bounding box center [1019, 82] width 71 height 9
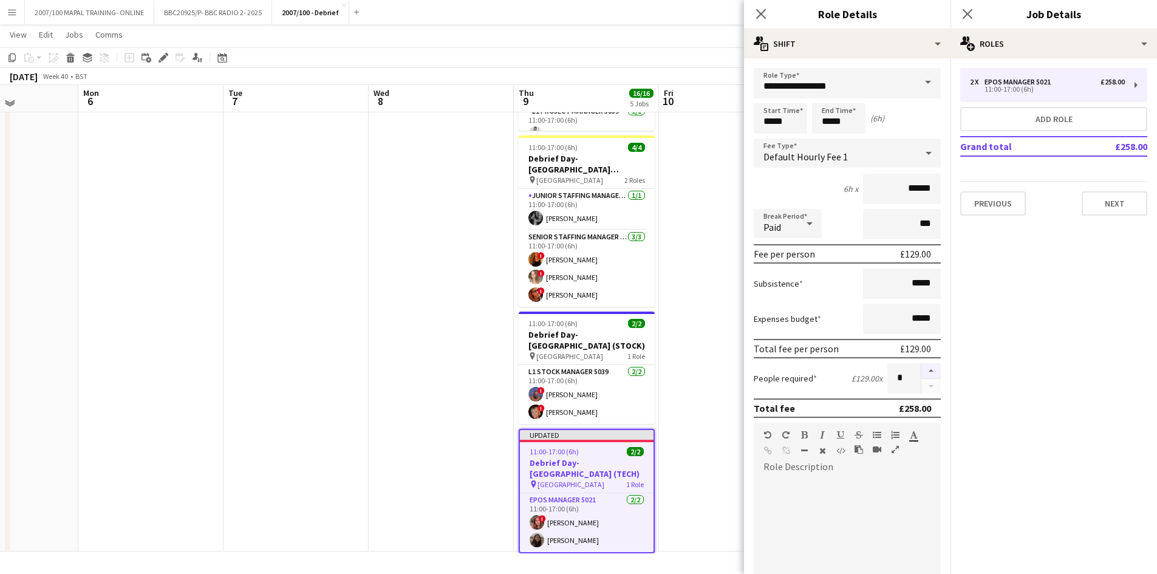
click at [923, 368] on button "button" at bounding box center [930, 371] width 19 height 16
type input "*"
click at [435, 433] on app-date-cell at bounding box center [441, 198] width 145 height 705
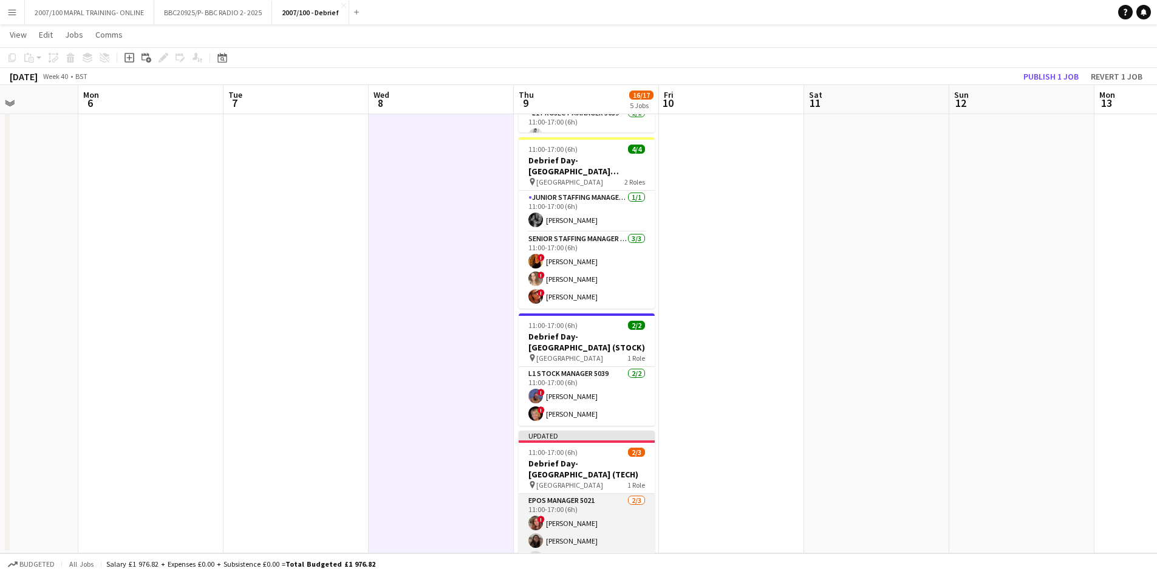
scroll to position [17, 357]
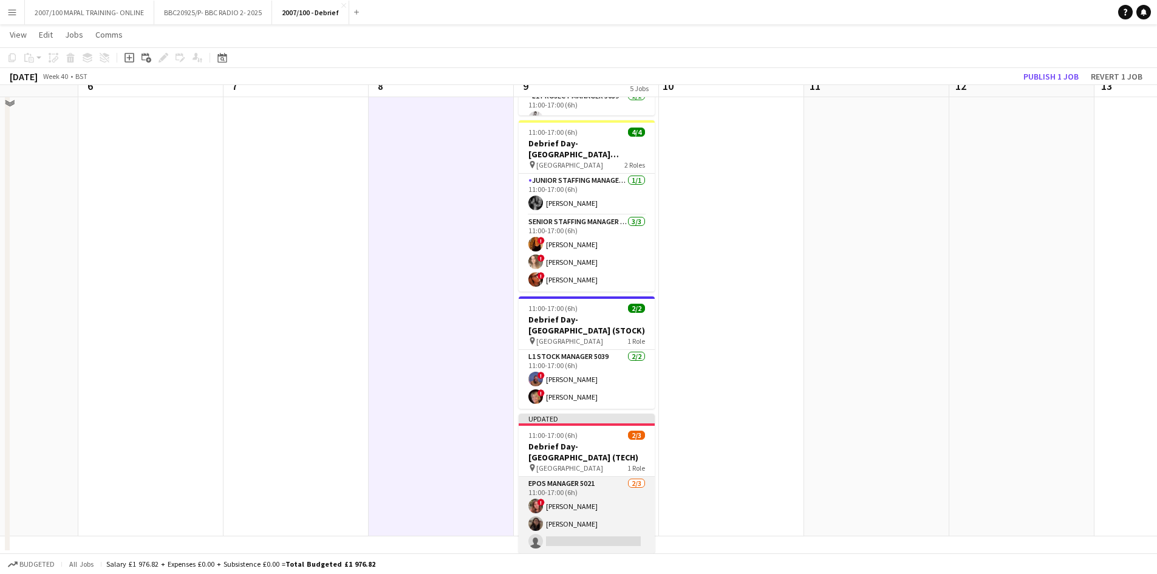
click at [564, 501] on app-card-role "EPOS Manager 5021 [DATE] 11:00-17:00 (6h) ! [PERSON_NAME] [PERSON_NAME] single-…" at bounding box center [587, 515] width 136 height 77
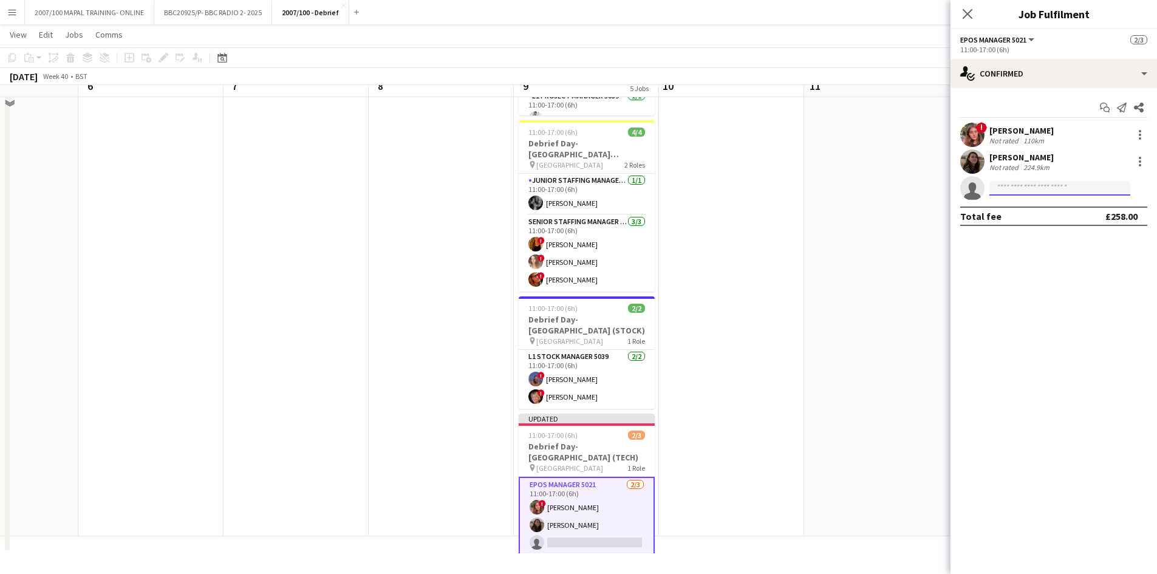
click at [923, 188] on input at bounding box center [1059, 188] width 141 height 15
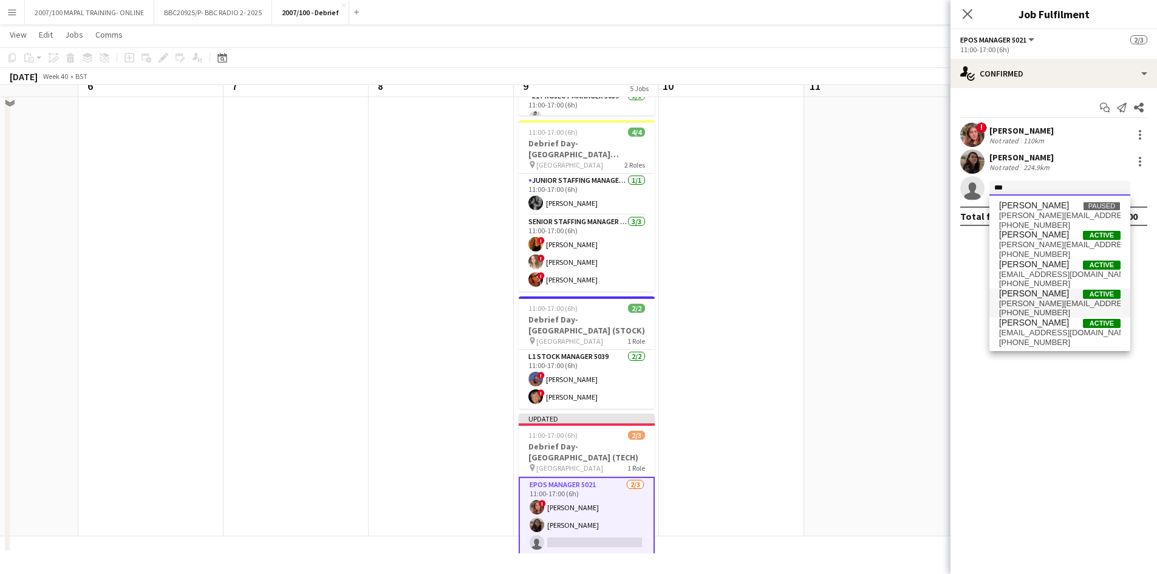
type input "***"
click at [923, 297] on span "[PERSON_NAME] Active" at bounding box center [1059, 293] width 121 height 10
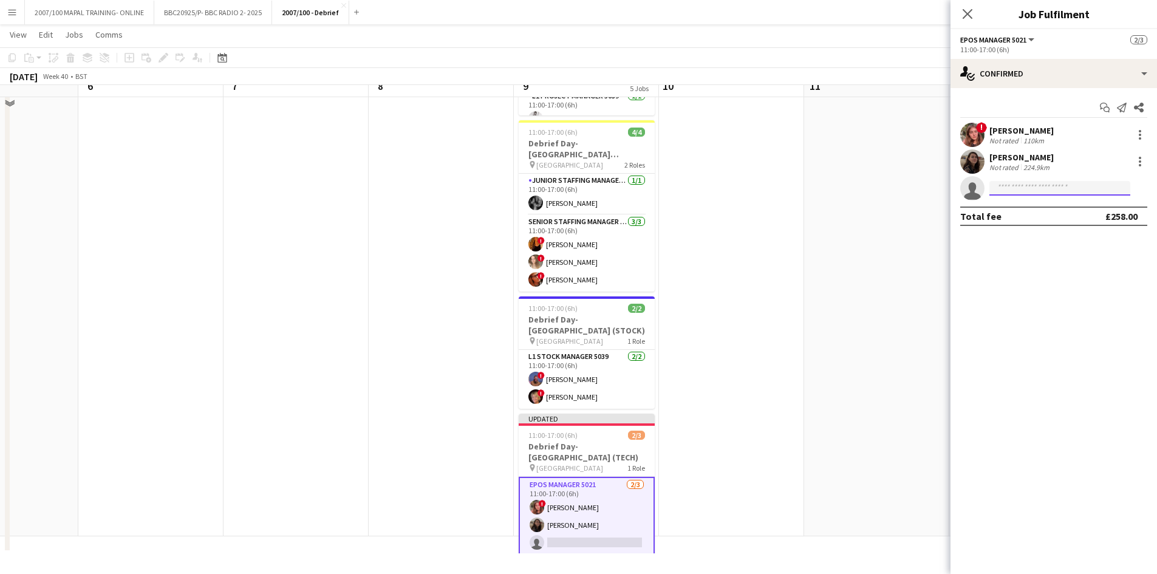
scroll to position [0, 0]
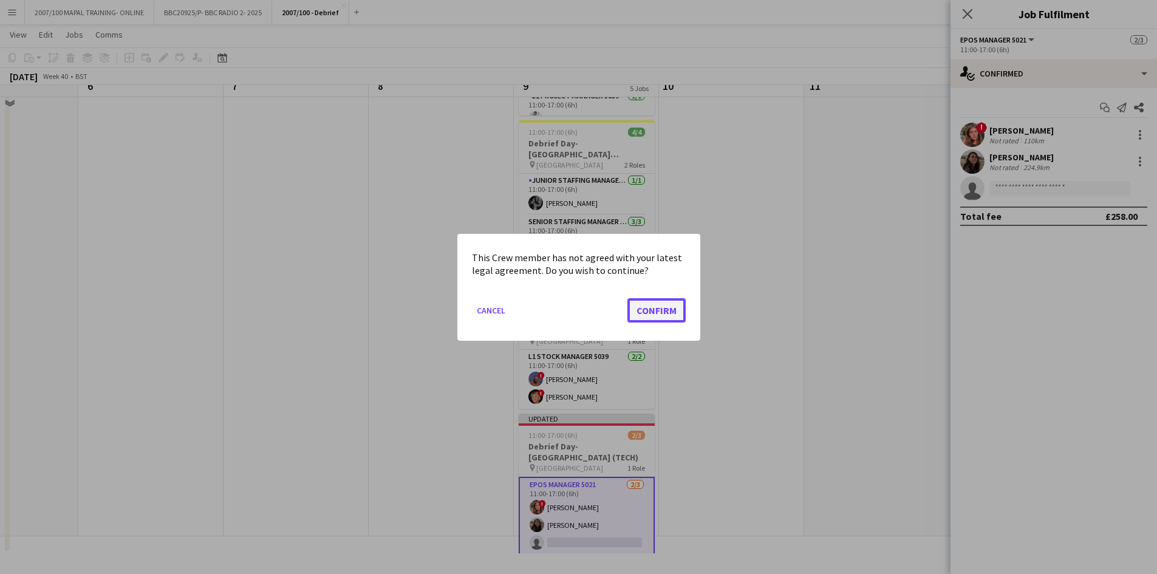
click at [662, 308] on button "Confirm" at bounding box center [656, 310] width 58 height 24
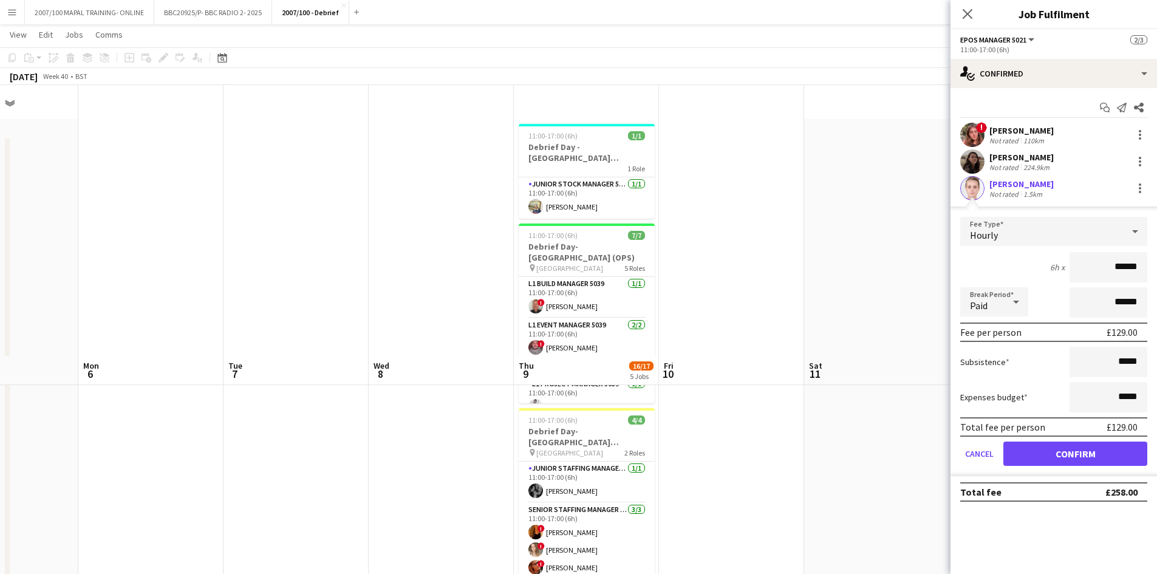
scroll to position [288, 0]
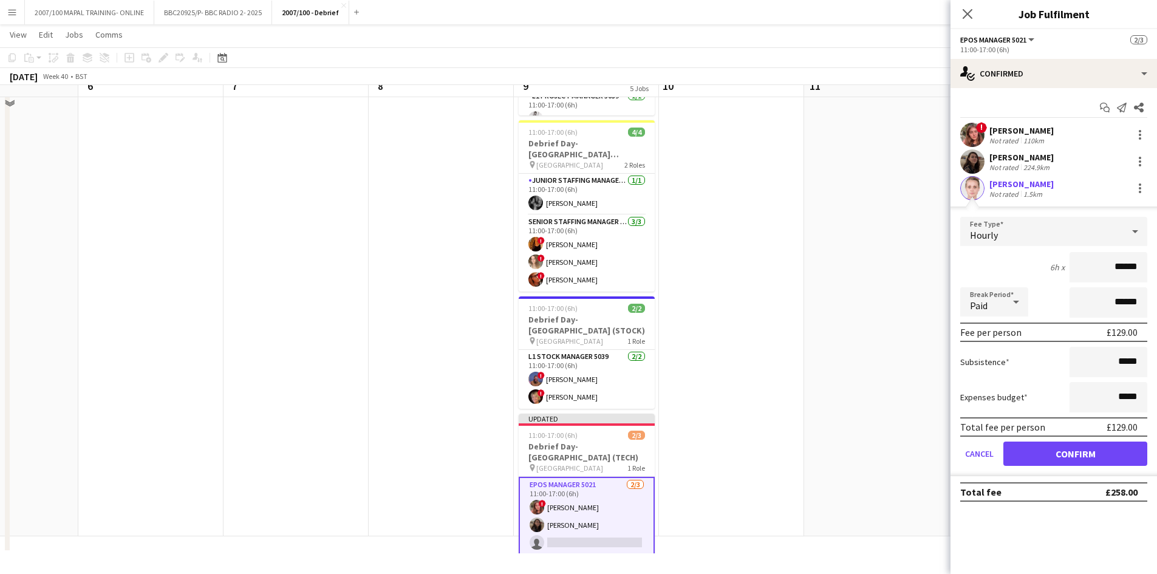
click at [923, 230] on div at bounding box center [1135, 231] width 24 height 24
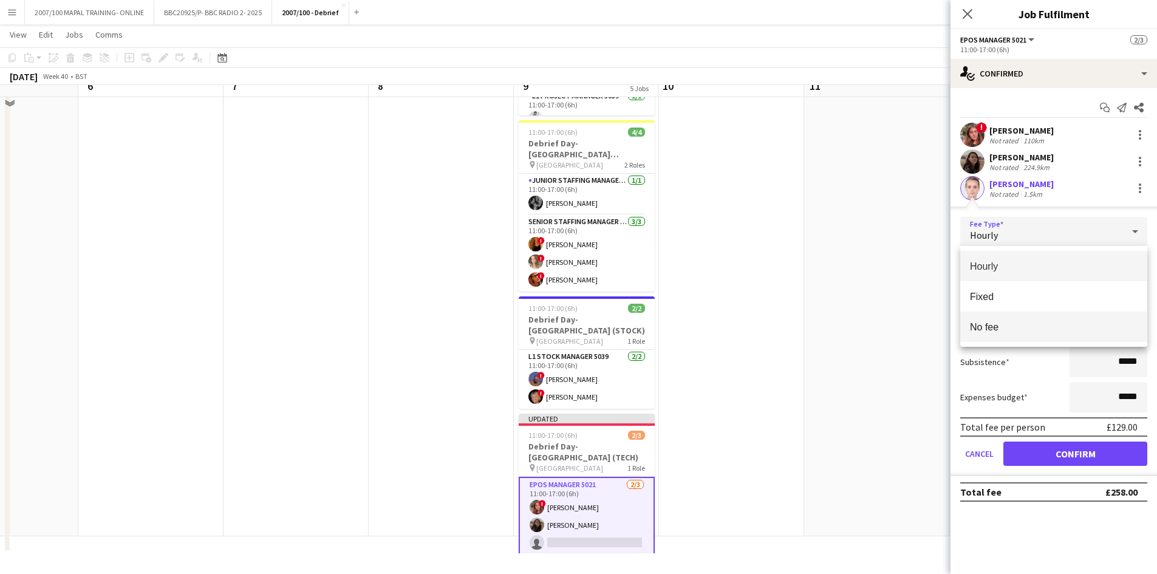
click at [923, 325] on span "No fee" at bounding box center [1054, 327] width 168 height 12
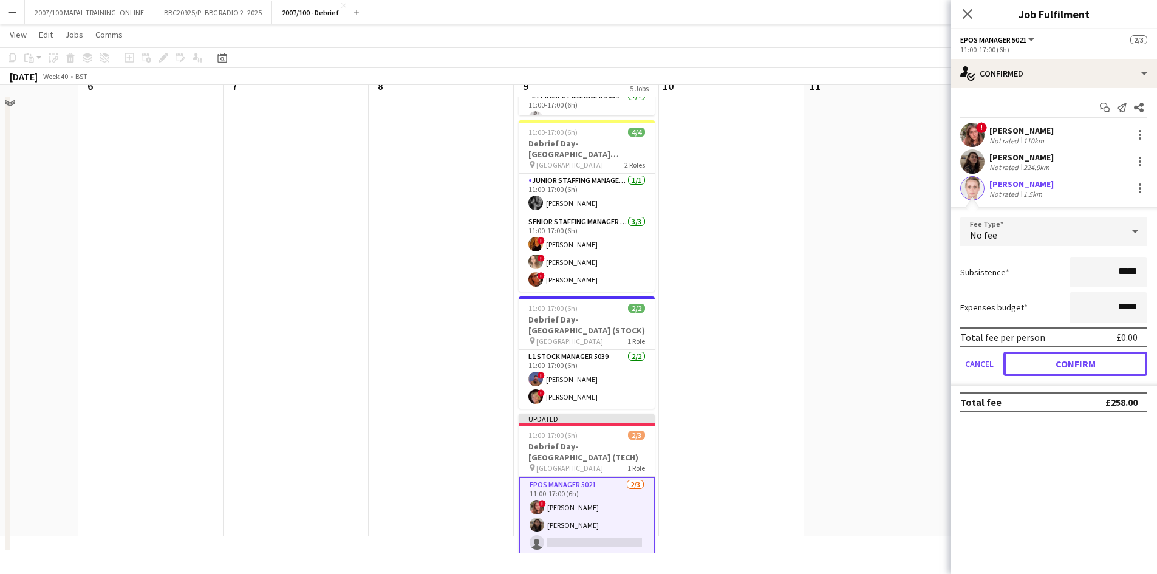
click at [923, 369] on button "Confirm" at bounding box center [1075, 364] width 144 height 24
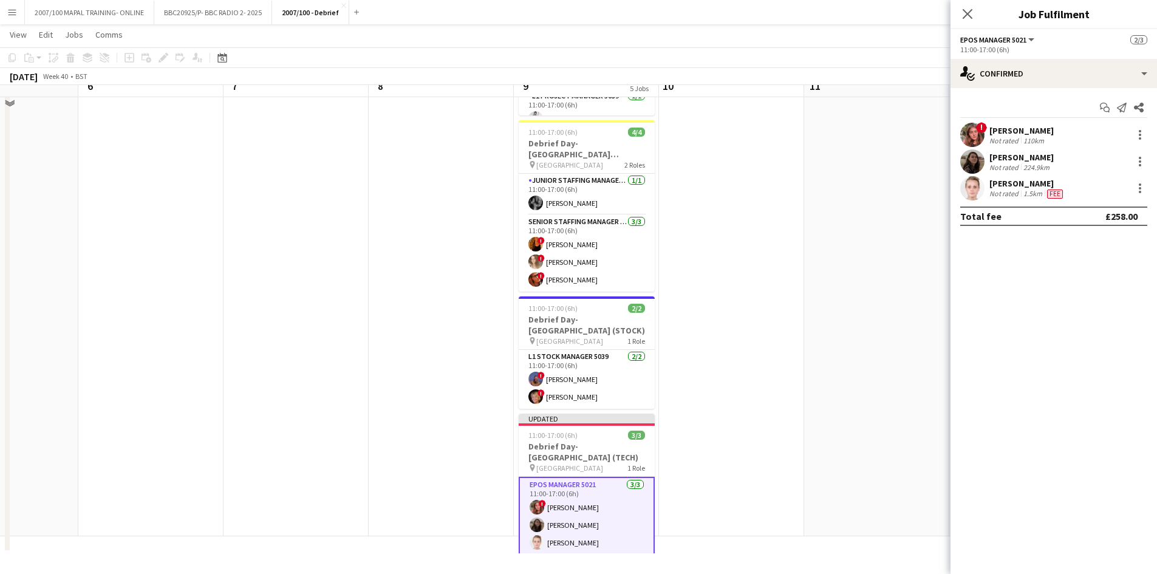
click at [312, 485] on app-date-cell at bounding box center [295, 183] width 145 height 705
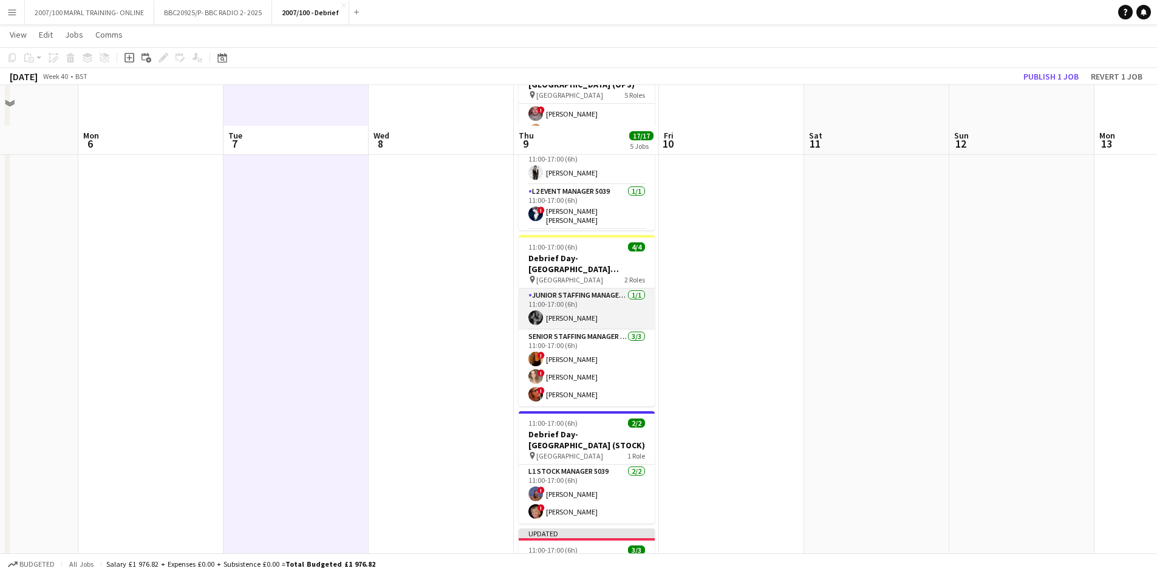
scroll to position [243, 0]
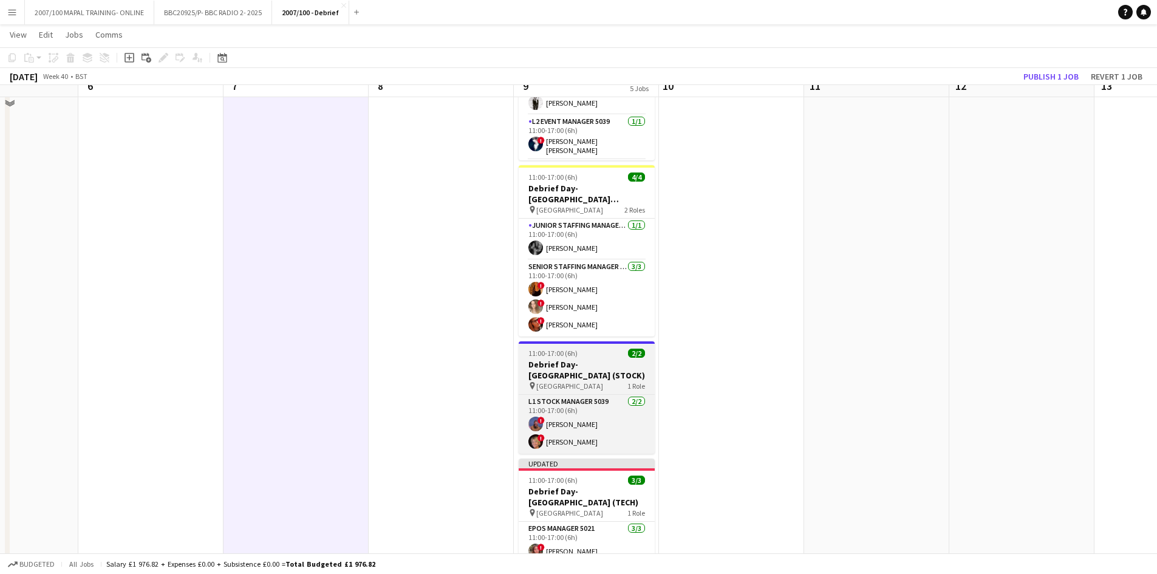
click at [572, 364] on h3 "Debrief Day- [GEOGRAPHIC_DATA] (STOCK)" at bounding box center [587, 370] width 136 height 22
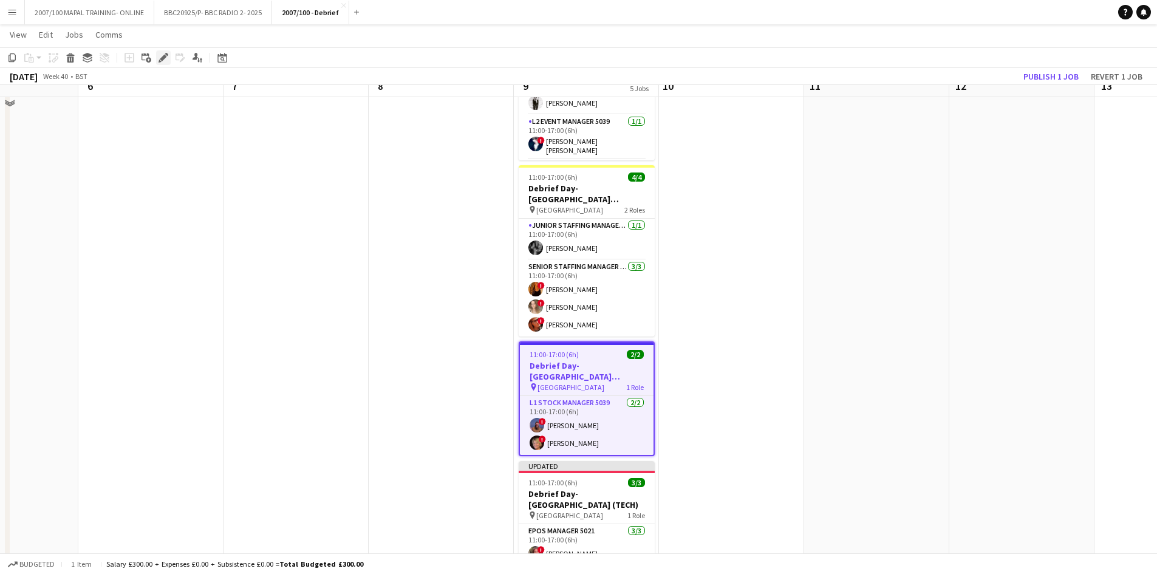
click at [158, 52] on div "Edit" at bounding box center [163, 57] width 15 height 15
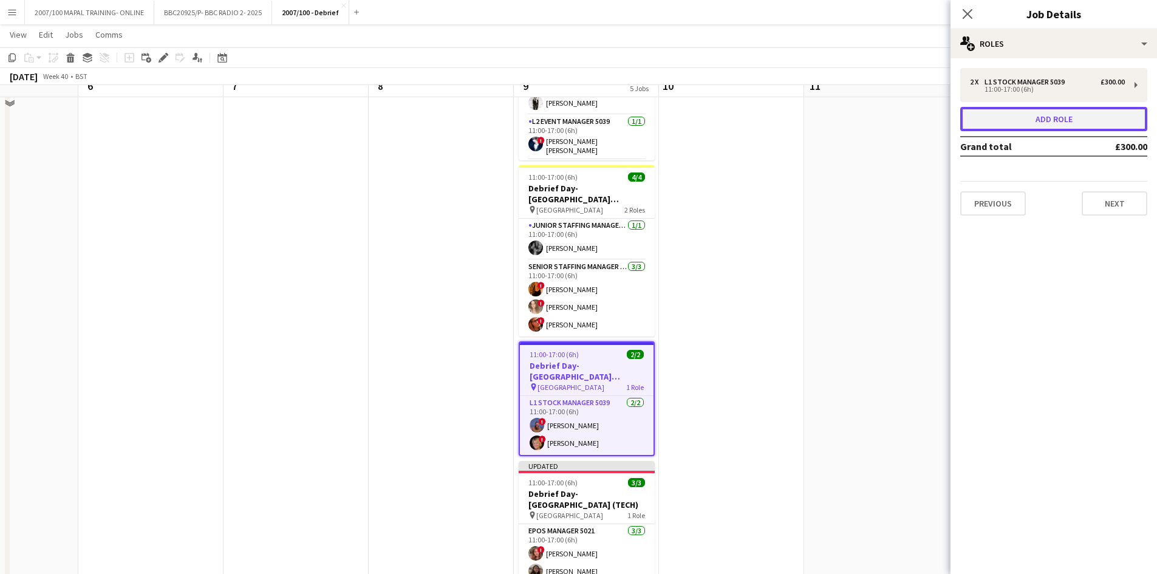
click at [923, 117] on button "Add role" at bounding box center [1053, 119] width 187 height 24
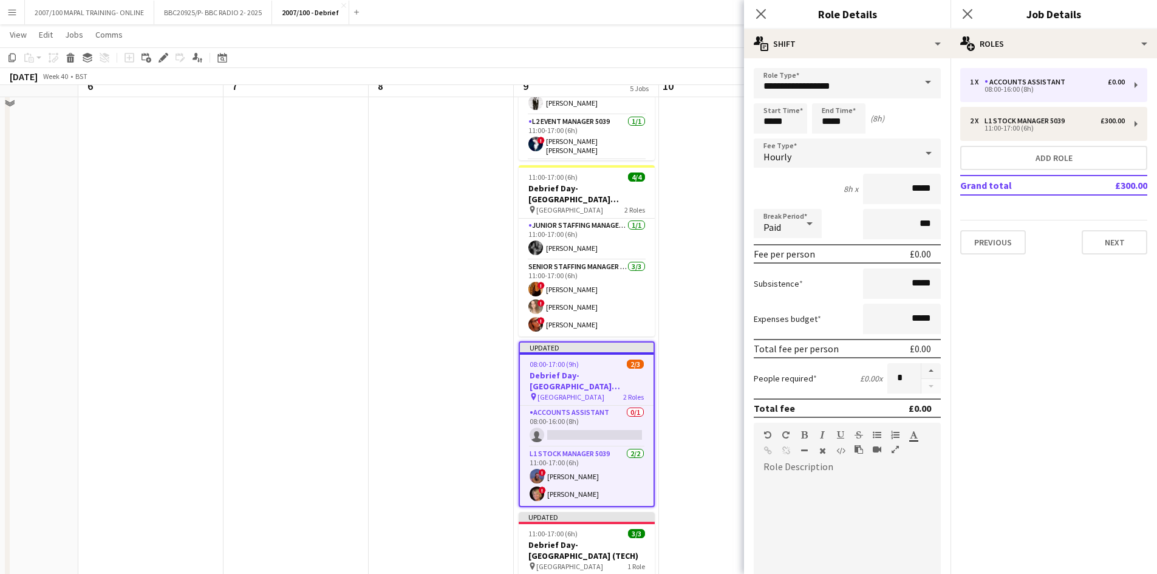
click at [915, 78] on span at bounding box center [928, 82] width 26 height 29
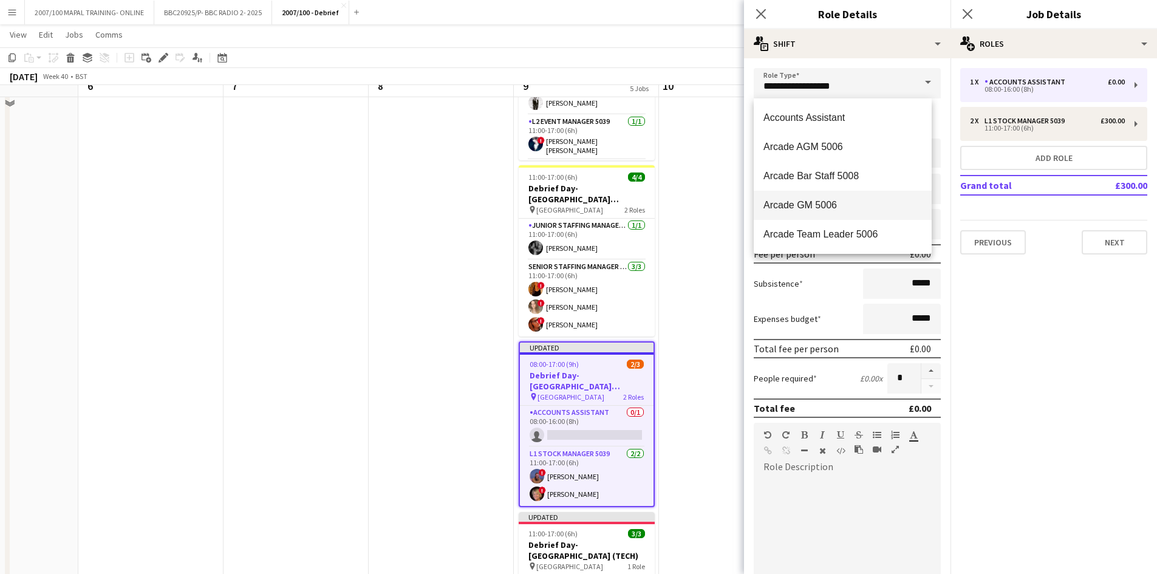
scroll to position [61, 0]
click at [801, 86] on input "**********" at bounding box center [847, 83] width 187 height 30
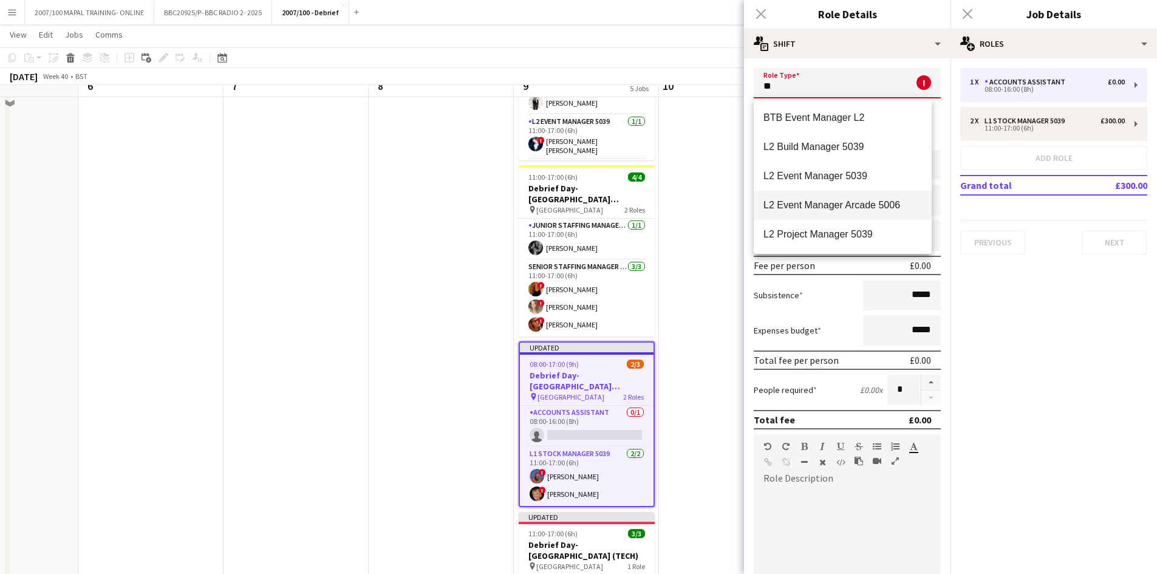
scroll to position [58, 0]
click at [830, 205] on span "L2 Stock Manager 5039" at bounding box center [842, 205] width 158 height 12
type input "**********"
type input "******"
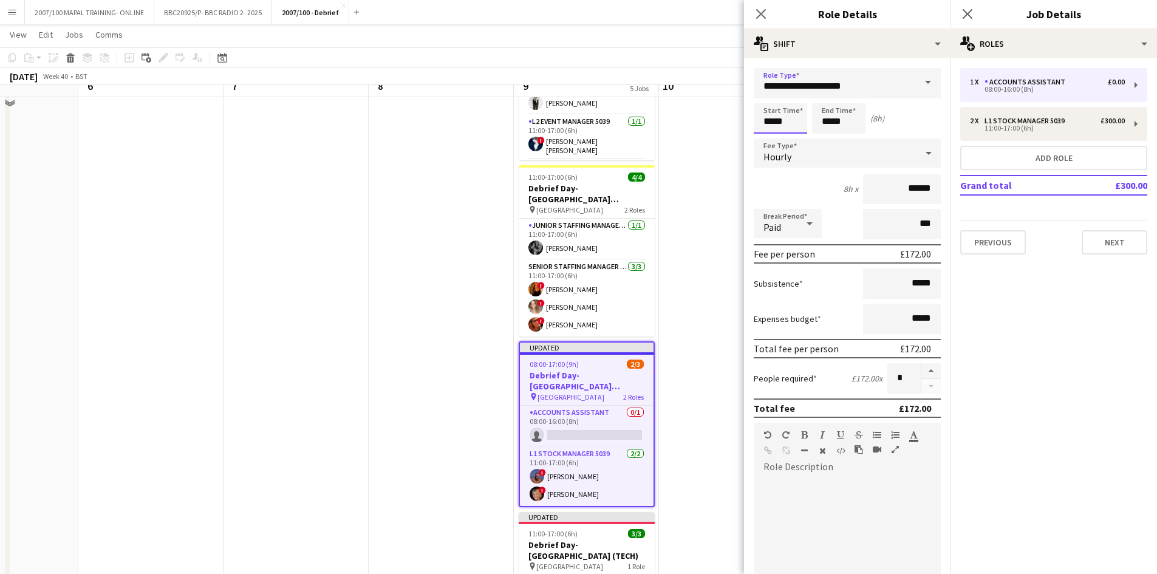
click at [772, 119] on input "*****" at bounding box center [780, 118] width 53 height 30
type input "*****"
click at [829, 123] on input "*****" at bounding box center [838, 118] width 53 height 30
type input "*****"
click at [431, 312] on app-date-cell at bounding box center [441, 228] width 145 height 705
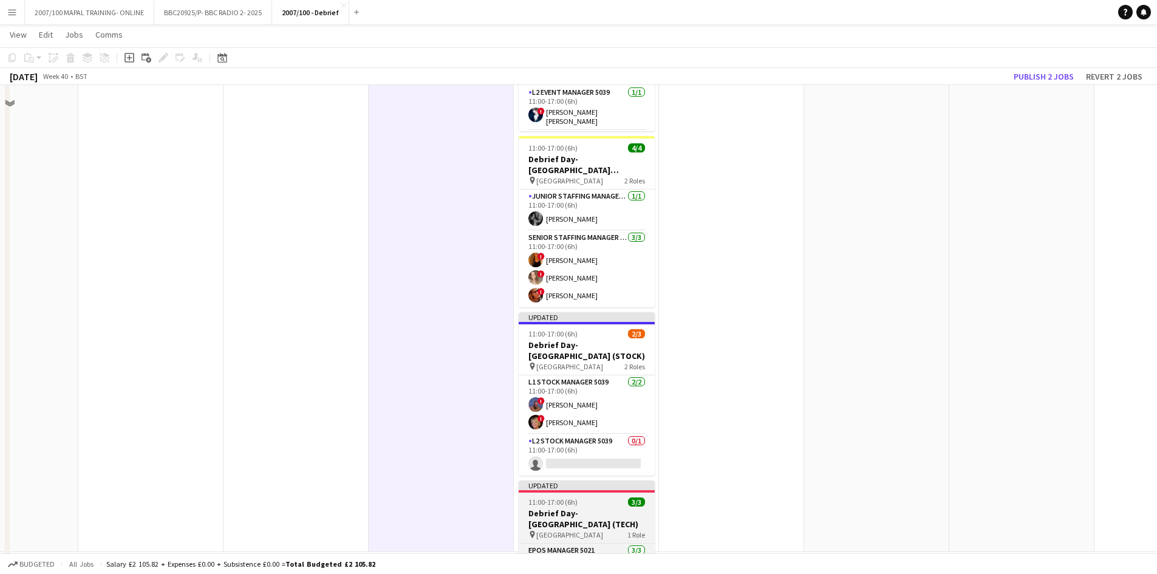
scroll to position [68, 357]
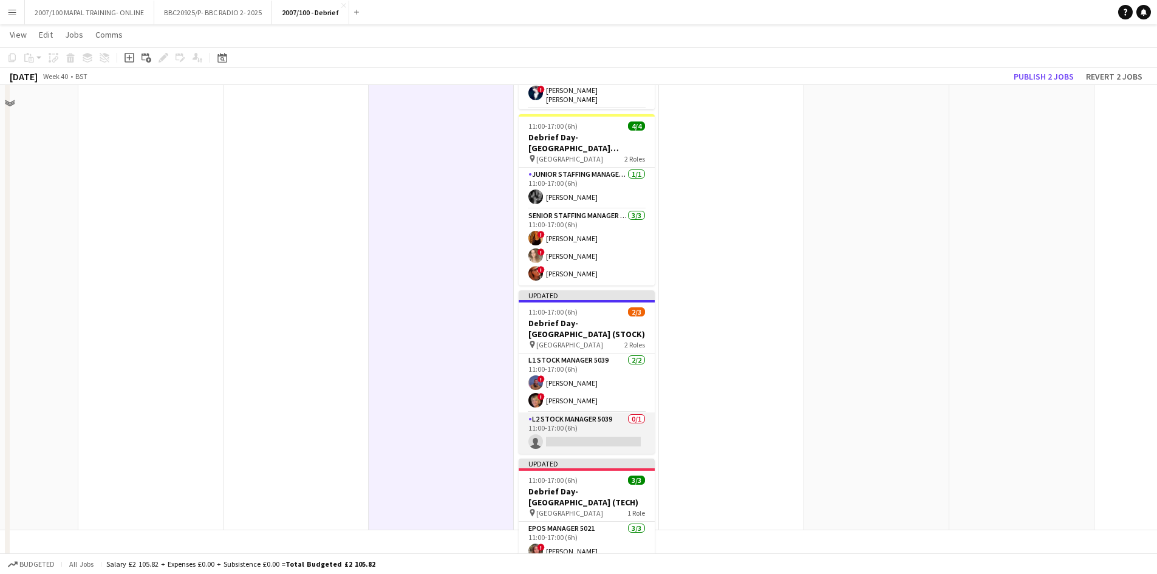
click at [574, 440] on app-card-role "L2 Stock Manager 5039 0/1 11:00-17:00 (6h) single-neutral-actions" at bounding box center [587, 432] width 136 height 41
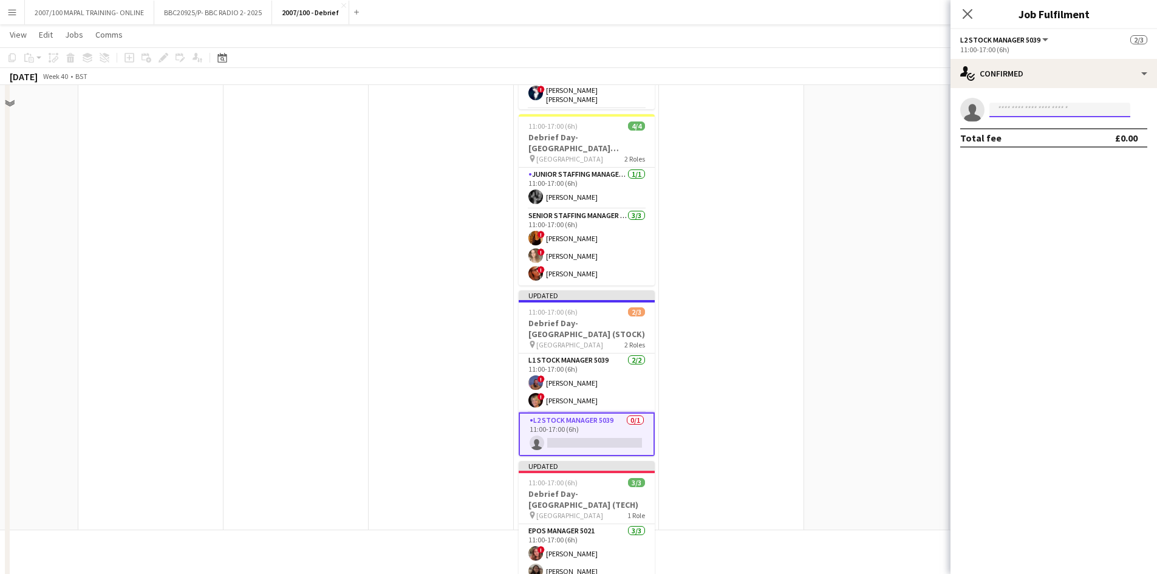
click at [923, 111] on input at bounding box center [1059, 110] width 141 height 15
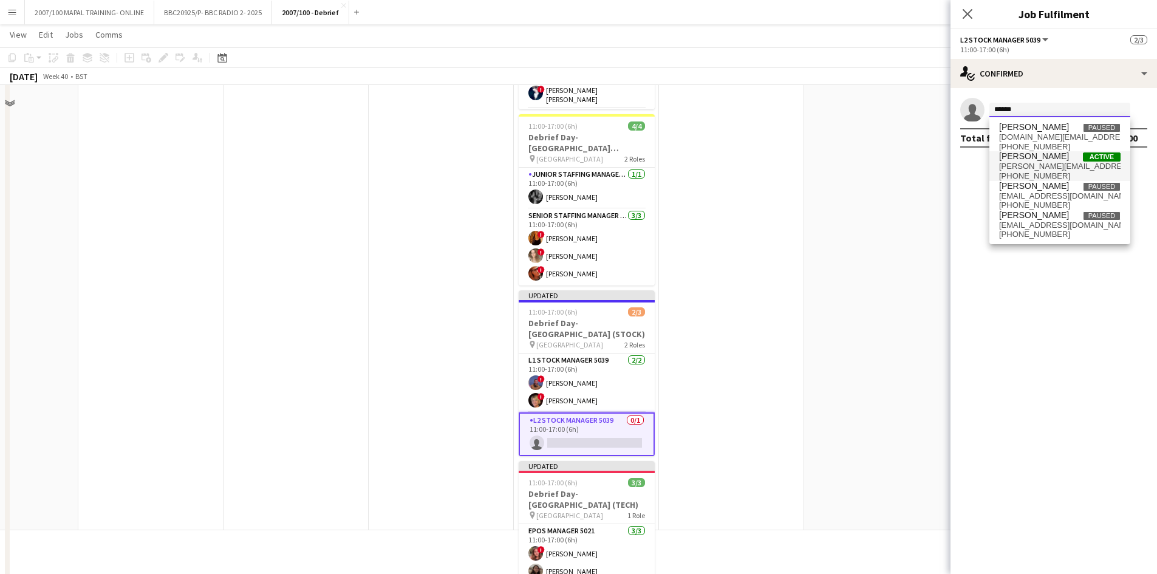
type input "******"
click at [923, 162] on span "[PERSON_NAME][EMAIL_ADDRESS][DOMAIN_NAME]" at bounding box center [1059, 167] width 121 height 10
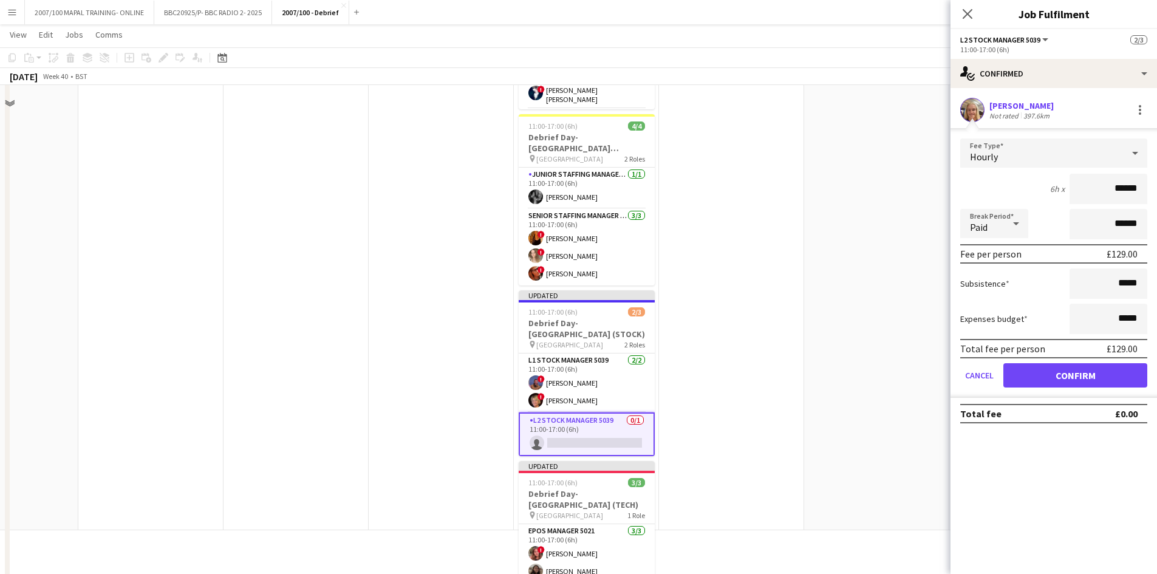
click button "Confirm" at bounding box center [1075, 375] width 144 height 24
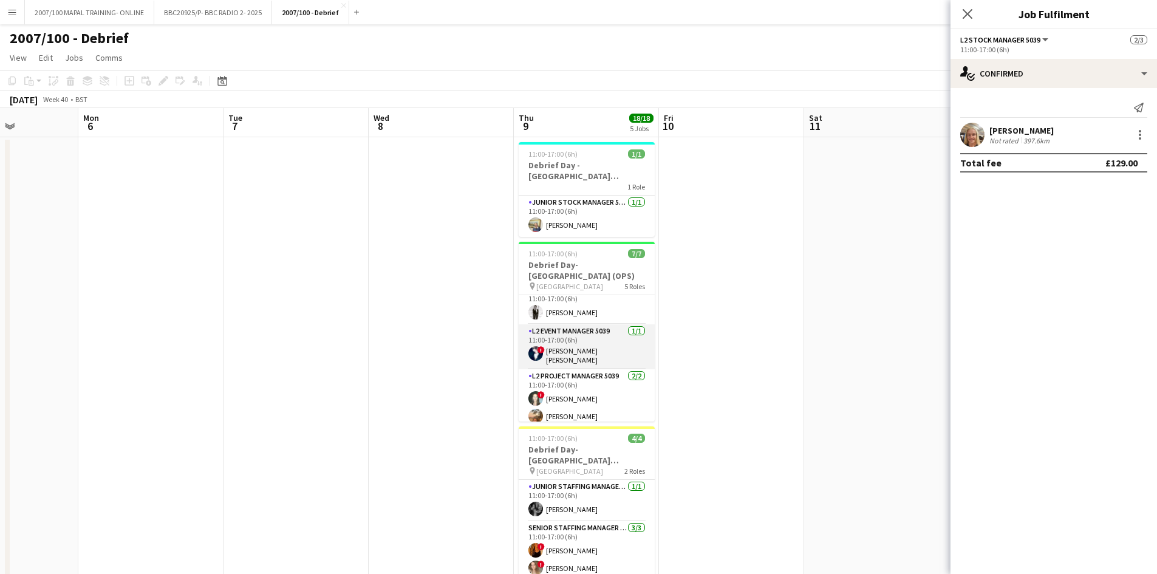
scroll to position [115, 0]
click at [578, 380] on app-card-role "L2 Project Manager 5039 [DATE] 11:00-17:00 (6h) ! [PERSON_NAME] [PERSON_NAME]" at bounding box center [587, 395] width 136 height 59
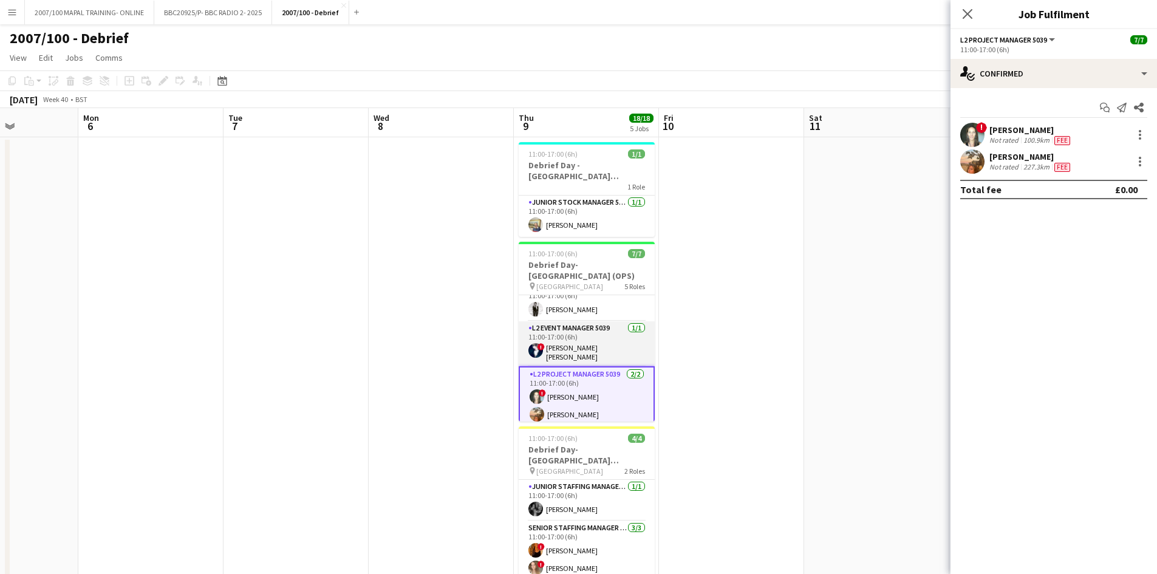
click at [574, 326] on app-card-role "L2 Event Manager 5039 [DATE] 11:00-17:00 (6h) ! [PERSON_NAME] [PERSON_NAME]" at bounding box center [587, 343] width 136 height 45
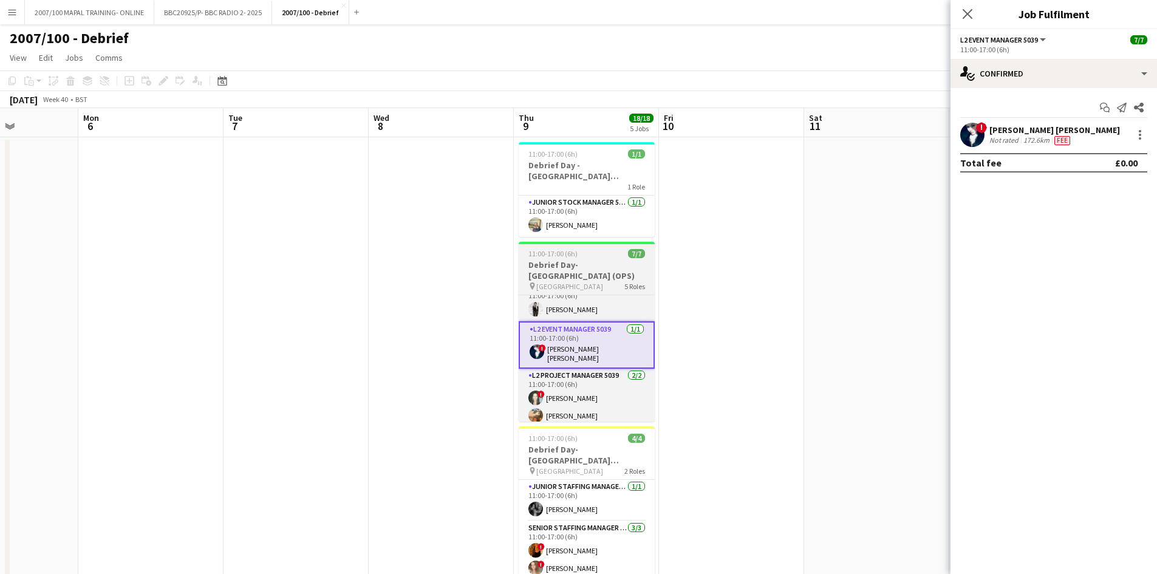
click at [536, 264] on h3 "Debrief Day- [GEOGRAPHIC_DATA] (OPS)" at bounding box center [587, 270] width 136 height 22
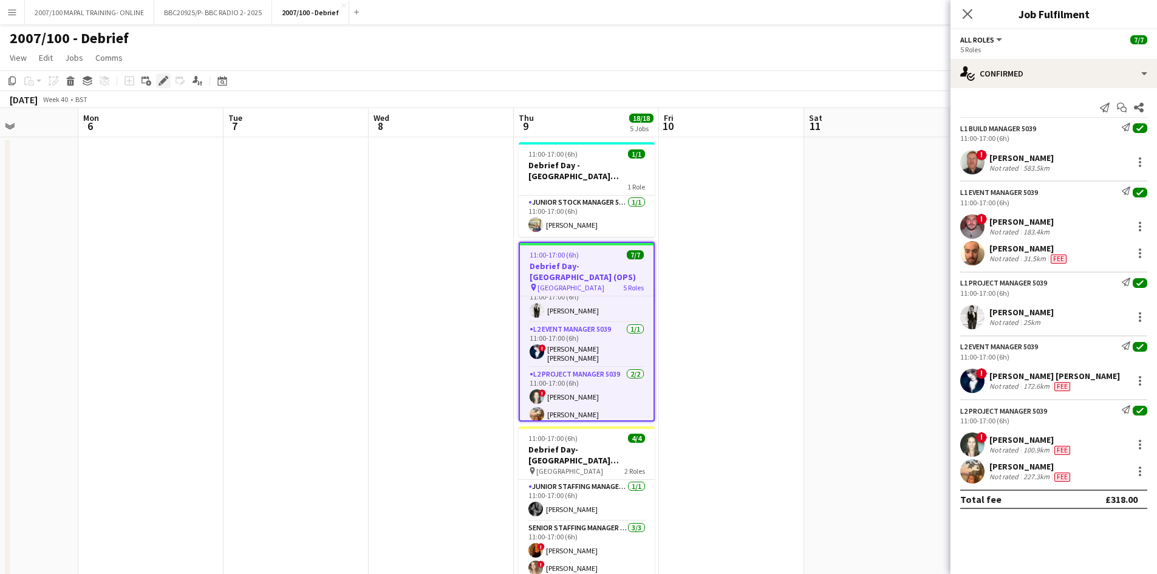
click at [163, 74] on div "Edit" at bounding box center [163, 80] width 15 height 15
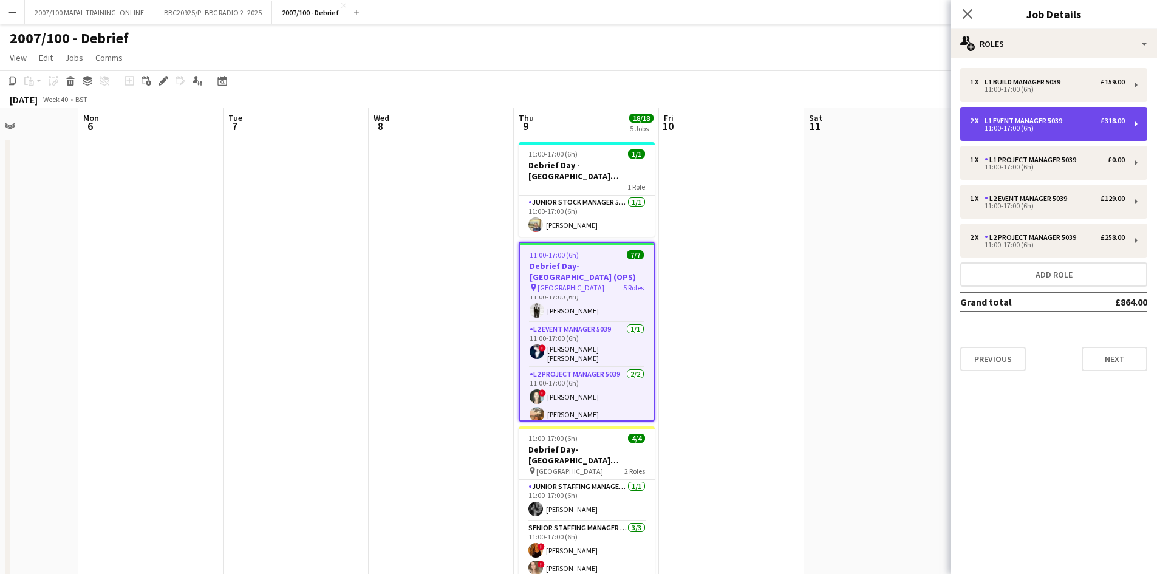
click at [923, 118] on div "2 x L1 Event Manager 5039 £318.00" at bounding box center [1047, 121] width 155 height 9
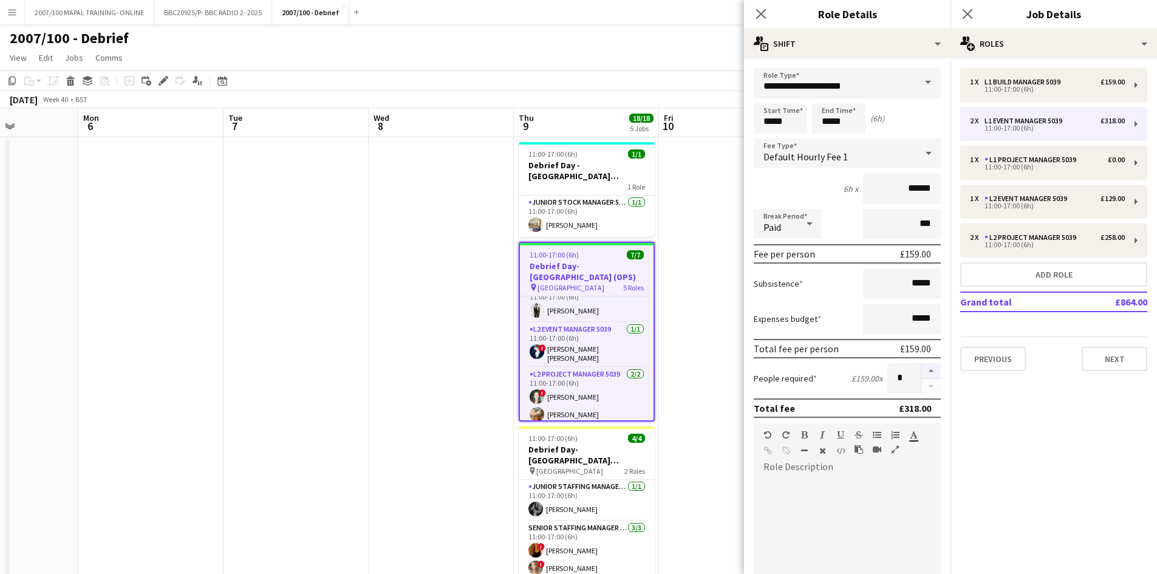
click at [923, 368] on button "button" at bounding box center [930, 371] width 19 height 16
click at [922, 388] on button "button" at bounding box center [930, 386] width 19 height 15
type input "*"
click at [439, 332] on app-date-cell at bounding box center [441, 489] width 145 height 705
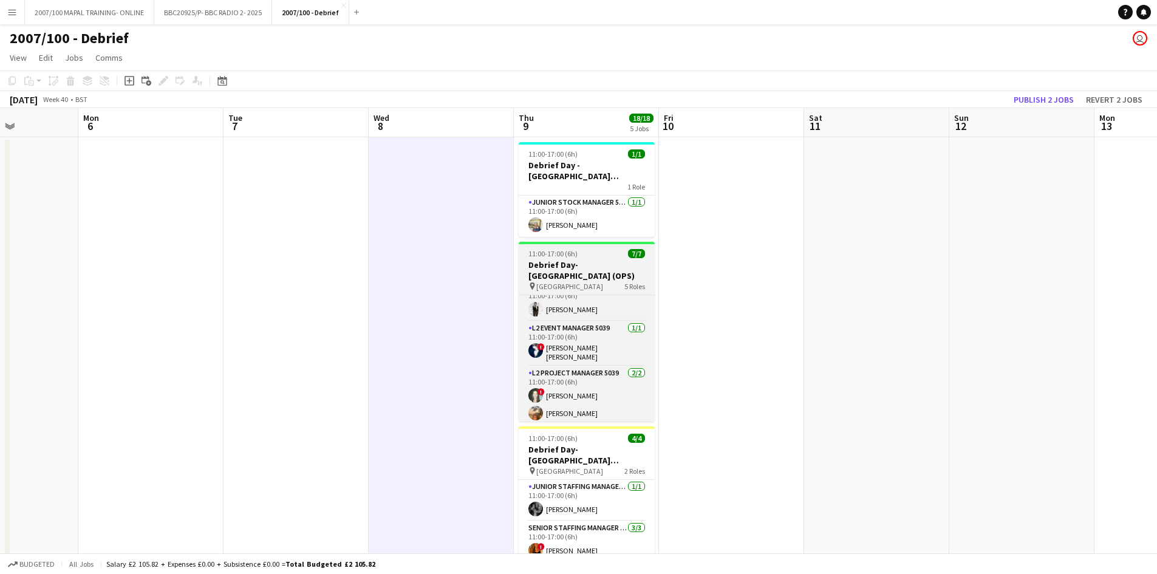
click at [556, 254] on span "11:00-17:00 (6h)" at bounding box center [552, 253] width 49 height 9
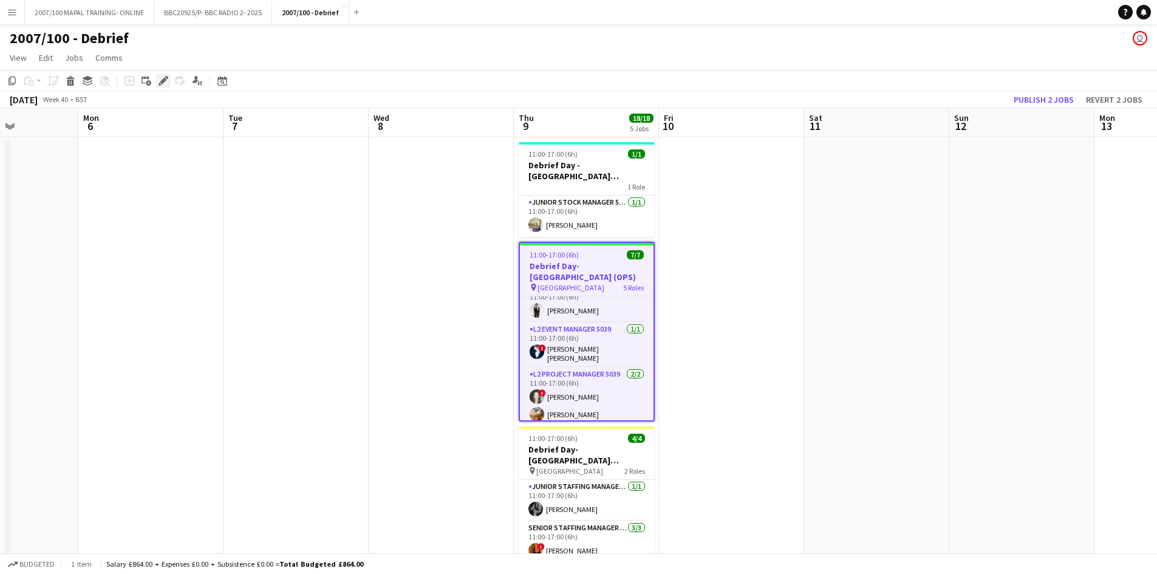
click at [162, 81] on icon at bounding box center [163, 81] width 7 height 7
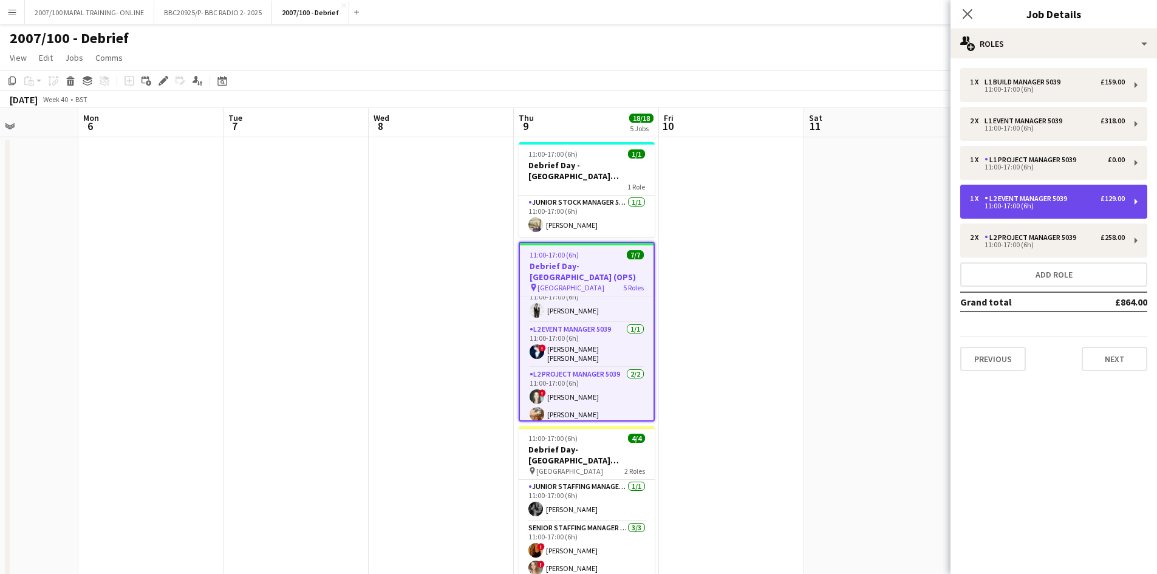
click at [923, 208] on div "11:00-17:00 (6h)" at bounding box center [1047, 206] width 155 height 6
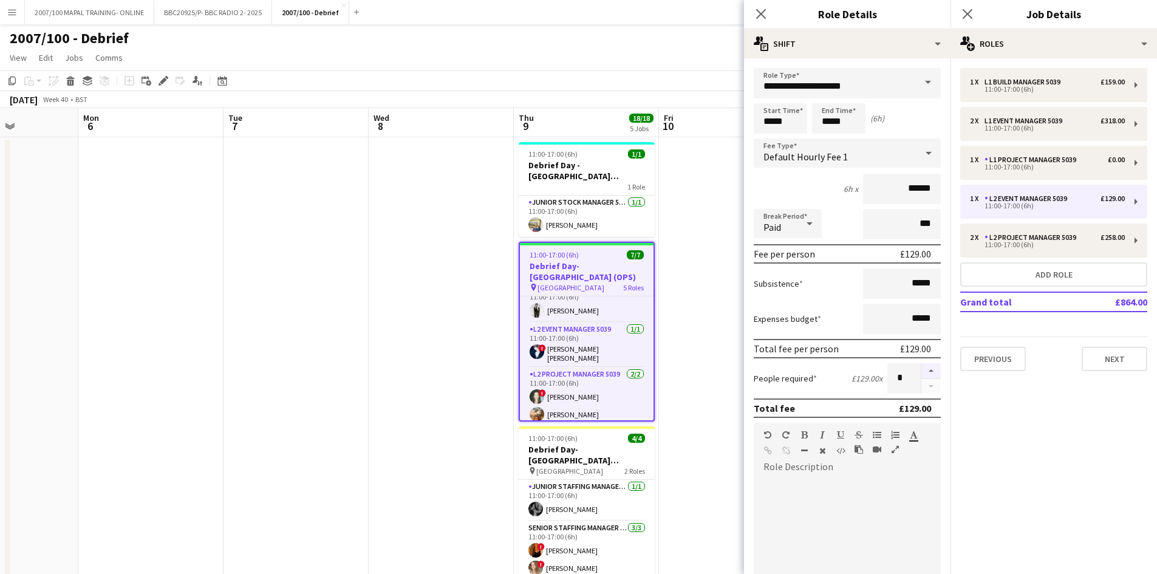
click at [922, 369] on button "button" at bounding box center [930, 371] width 19 height 16
type input "*"
click at [497, 349] on app-date-cell at bounding box center [441, 489] width 145 height 705
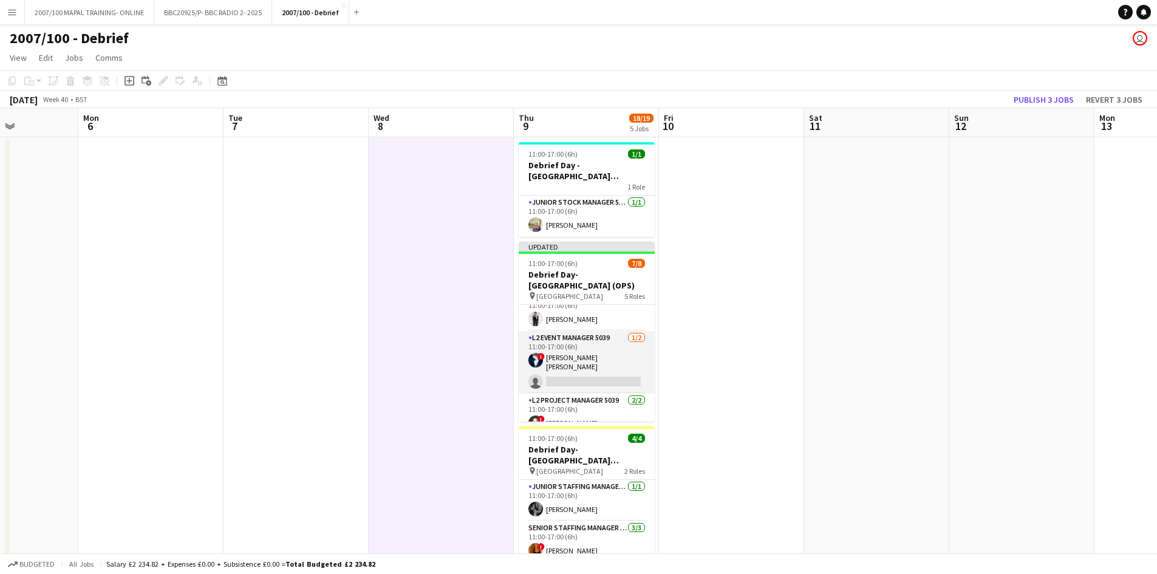
click at [570, 371] on app-card-role "L2 Event Manager 5039 [DATE] 11:00-17:00 (6h) ! [PERSON_NAME] [PERSON_NAME] sin…" at bounding box center [587, 362] width 136 height 63
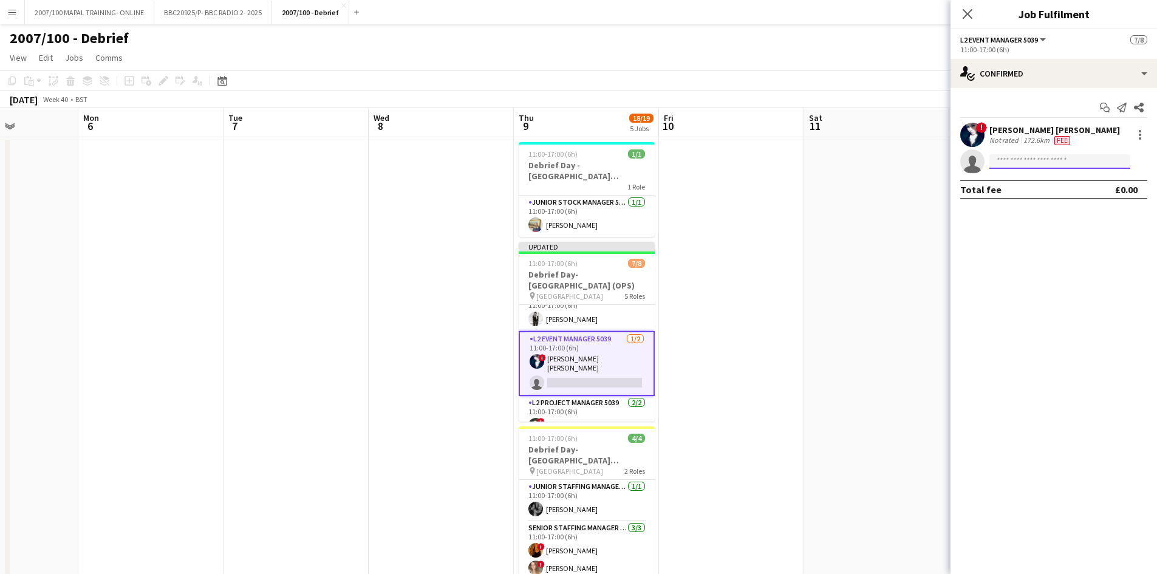
click at [923, 165] on input at bounding box center [1059, 161] width 141 height 15
type input "*****"
click at [923, 199] on span "[PHONE_NUMBER]" at bounding box center [1059, 199] width 121 height 10
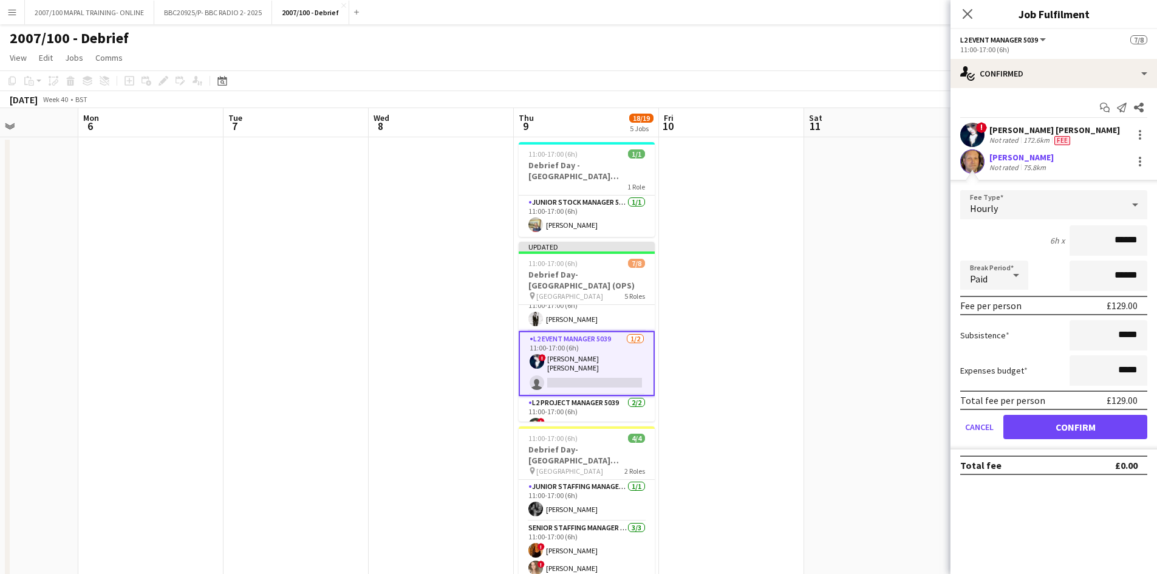
click button "Confirm" at bounding box center [1075, 427] width 144 height 24
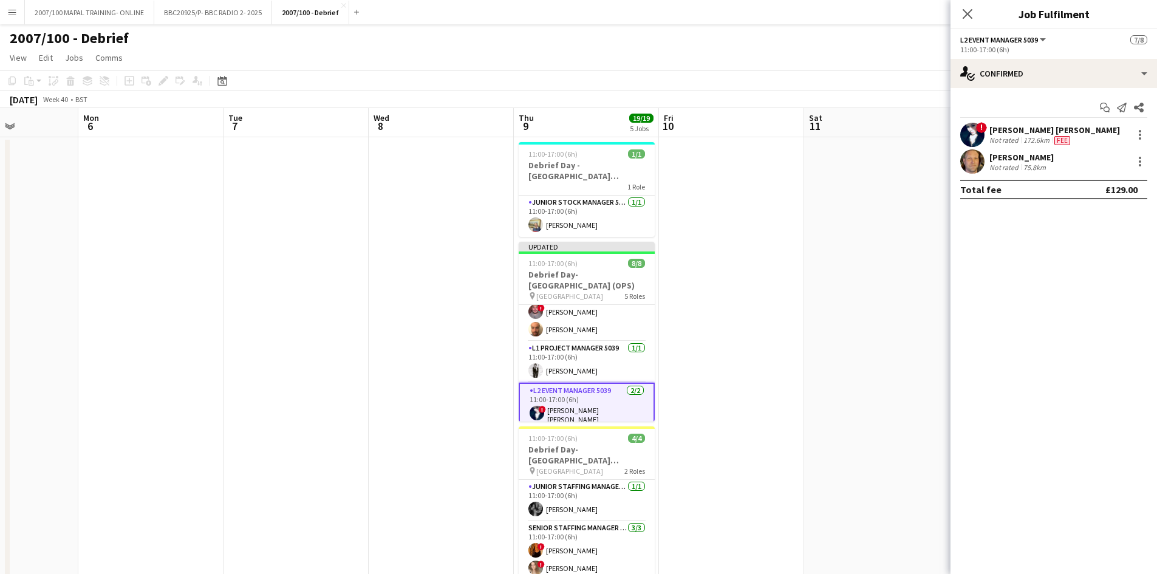
scroll to position [121, 0]
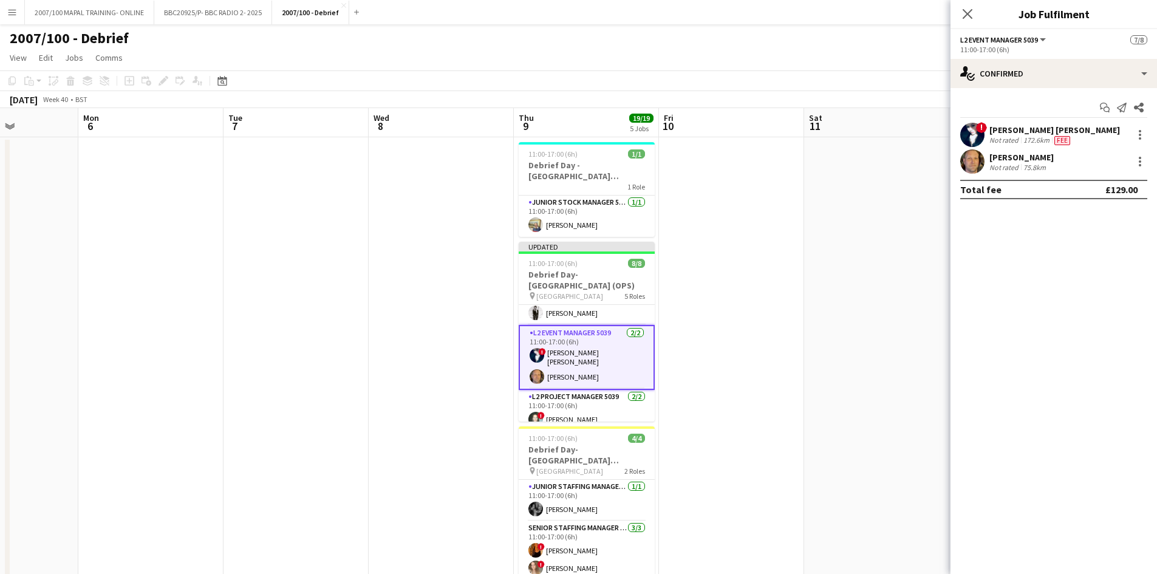
click at [581, 369] on app-card-role "L2 Event Manager 5039 [DATE] 11:00-17:00 (6h) ! [PERSON_NAME] [PERSON_NAME] [PE…" at bounding box center [587, 357] width 136 height 65
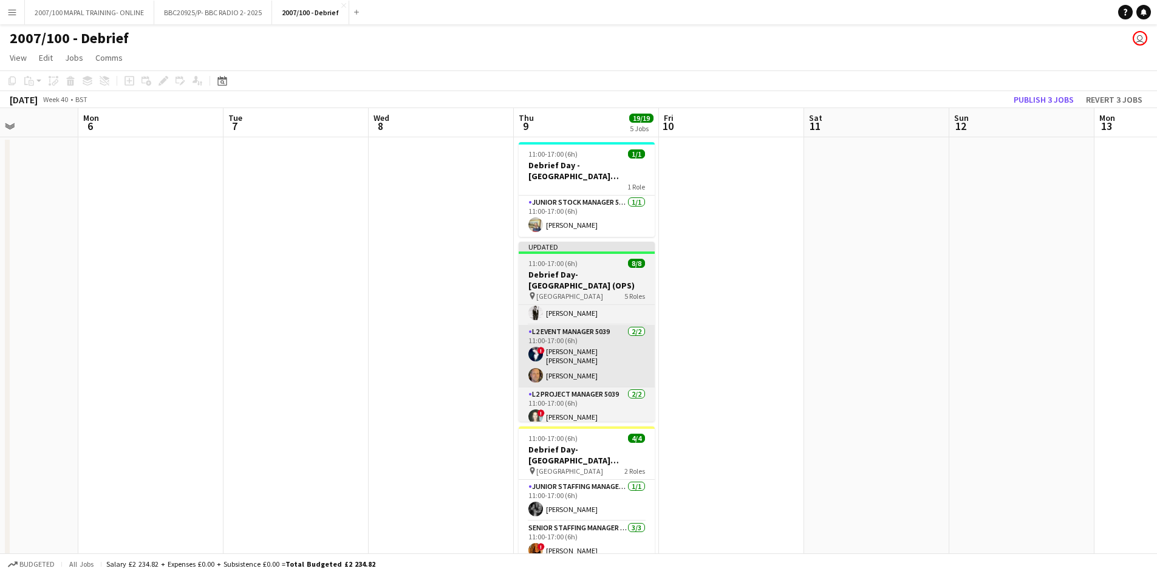
click at [581, 363] on app-card-role "L2 Event Manager 5039 [DATE] 11:00-17:00 (6h) ! [PERSON_NAME] [PERSON_NAME] [PE…" at bounding box center [587, 356] width 136 height 63
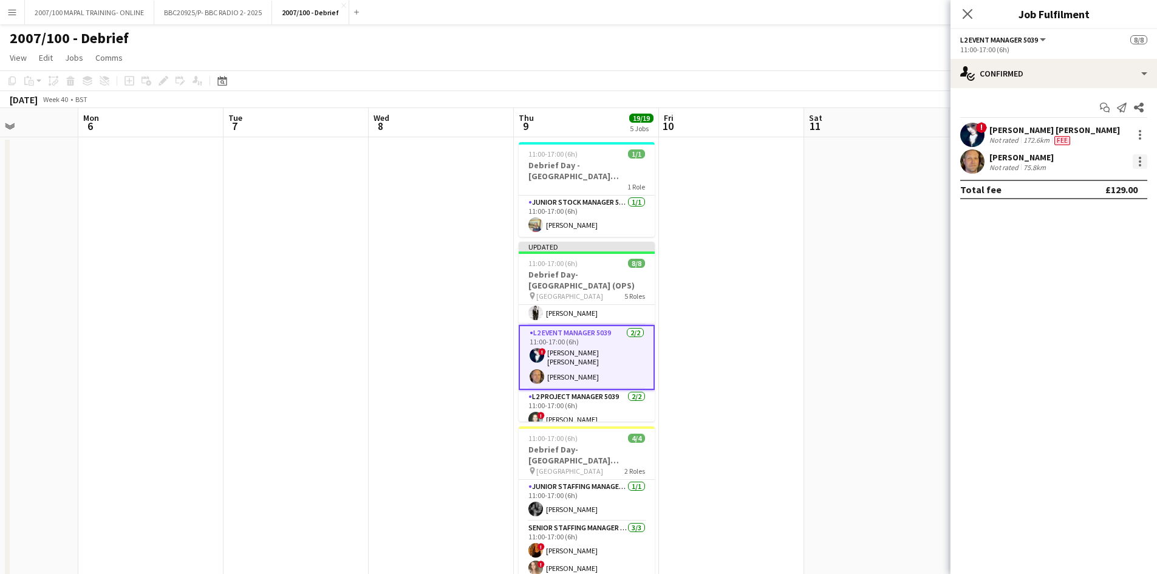
click at [923, 159] on div at bounding box center [1140, 161] width 15 height 15
click at [923, 299] on span "Remove" at bounding box center [1080, 300] width 36 height 10
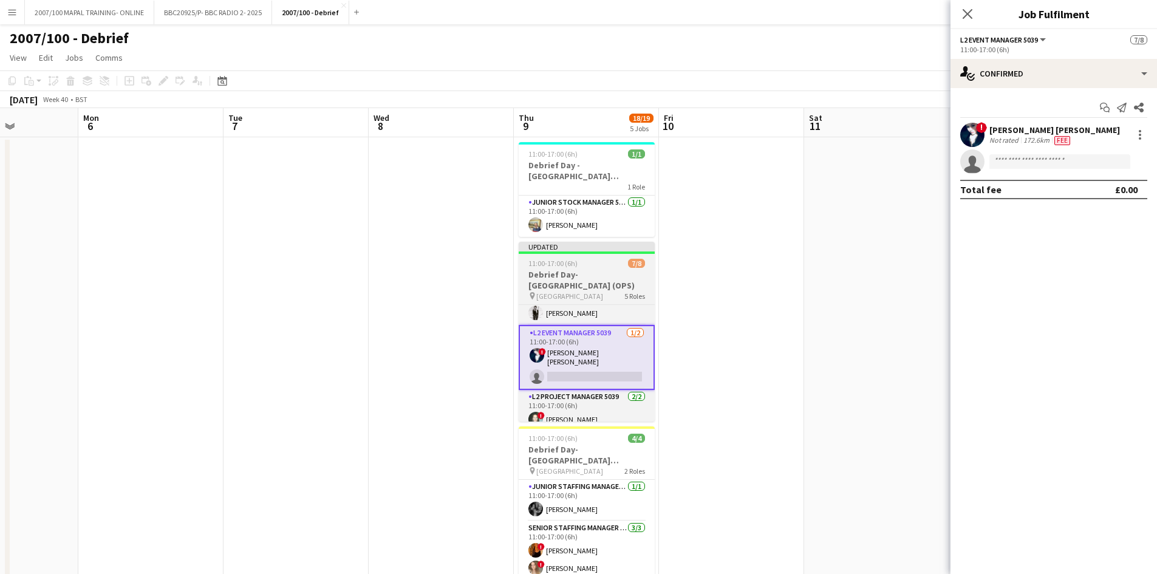
click at [582, 274] on h3 "Debrief Day- [GEOGRAPHIC_DATA] (OPS)" at bounding box center [587, 280] width 136 height 22
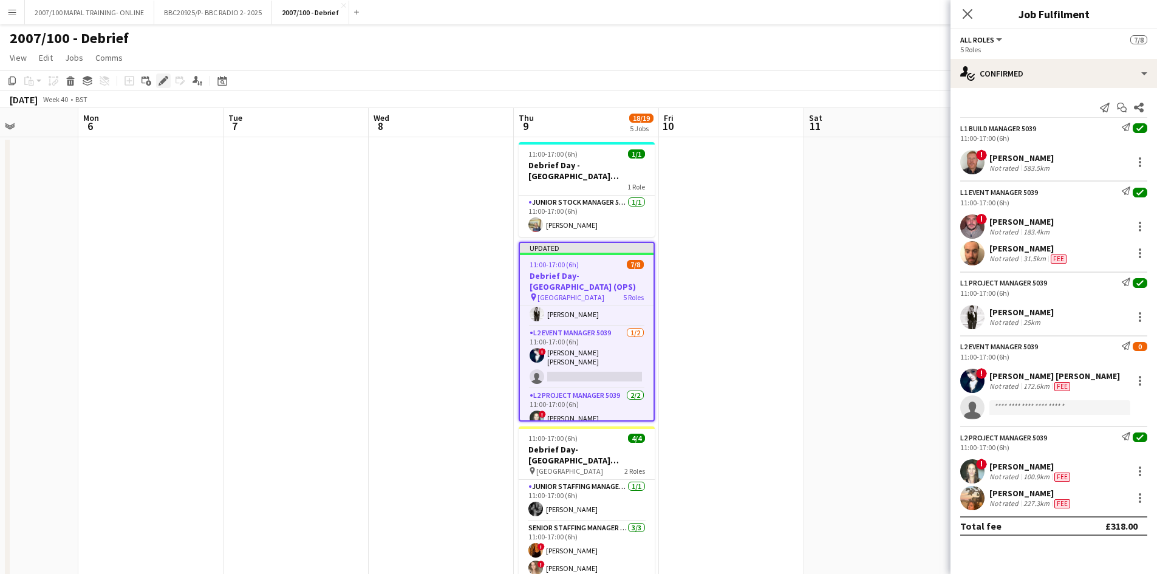
click at [166, 80] on icon at bounding box center [163, 81] width 7 height 7
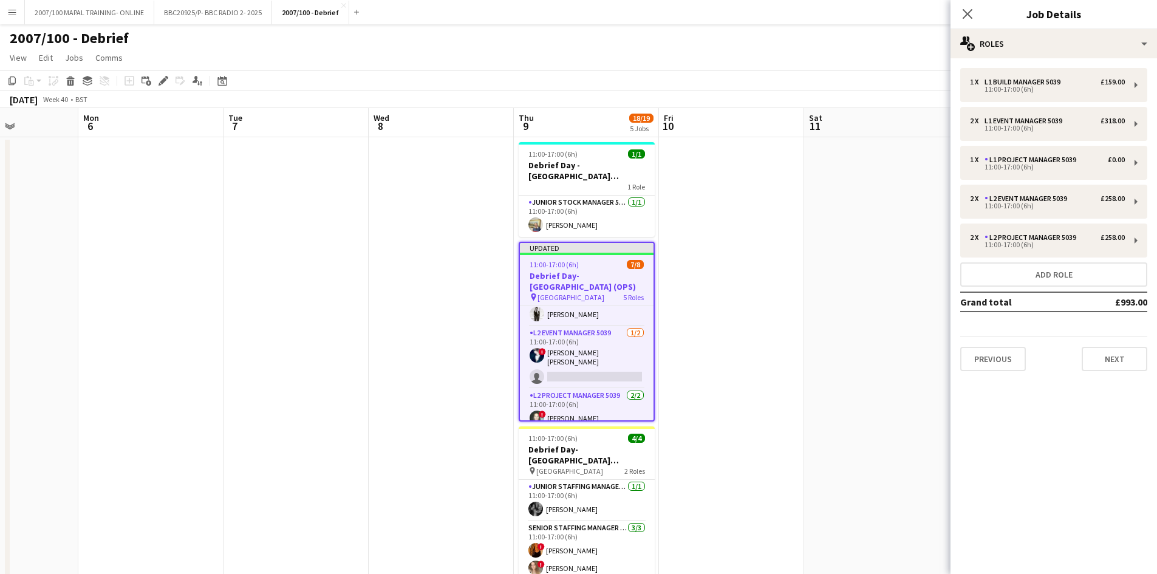
click at [923, 261] on div "1 x L1 Build Manager 5039 £159.00 11:00-17:00 (6h) 2 x L1 Event Manager 5039 £3…" at bounding box center [1053, 219] width 206 height 303
click at [923, 276] on button "Add role" at bounding box center [1053, 274] width 187 height 24
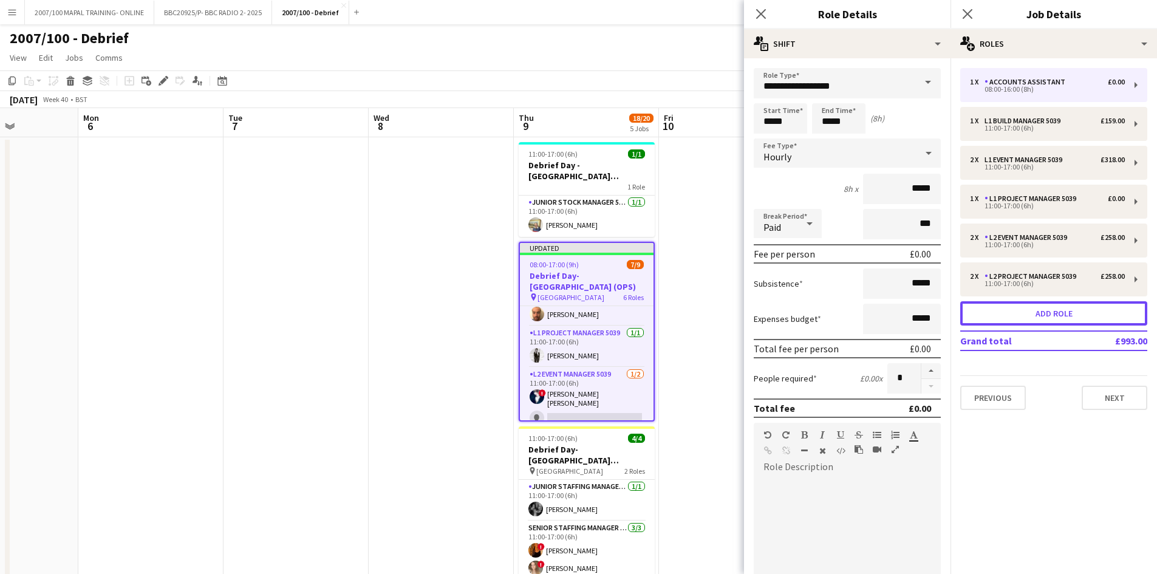
scroll to position [163, 0]
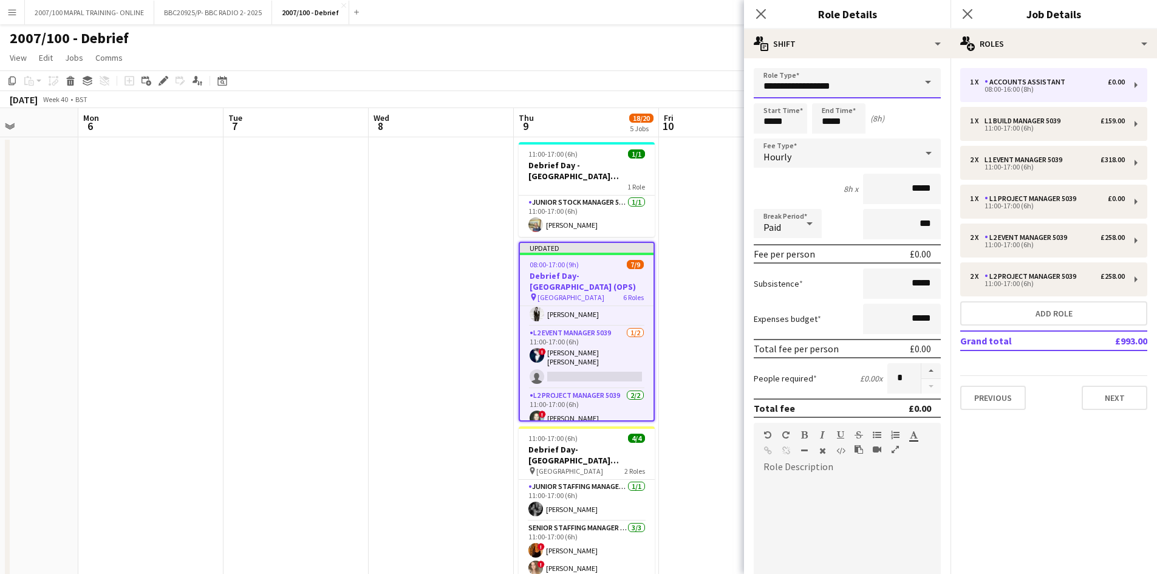
click at [847, 90] on input "**********" at bounding box center [847, 83] width 187 height 30
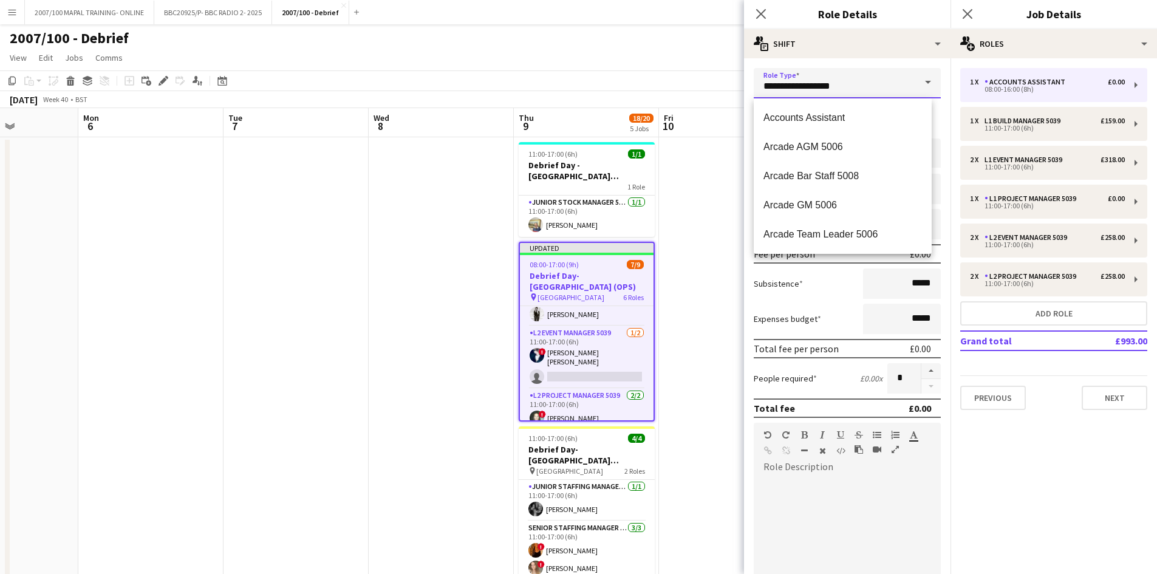
click at [847, 90] on input "**********" at bounding box center [847, 83] width 187 height 30
click at [841, 89] on input "**********" at bounding box center [847, 83] width 187 height 30
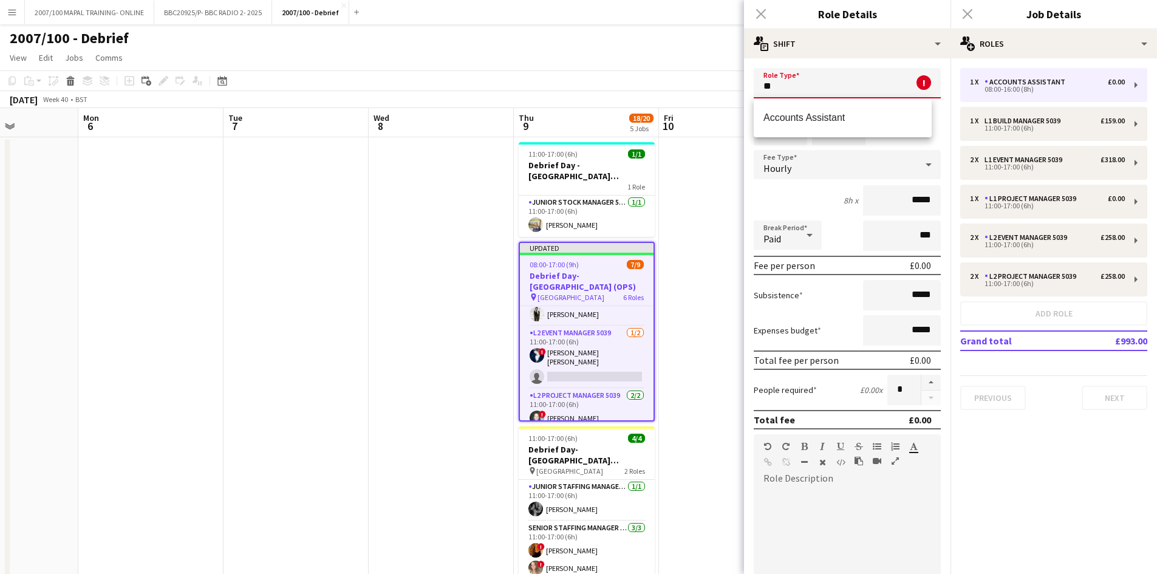
type input "*"
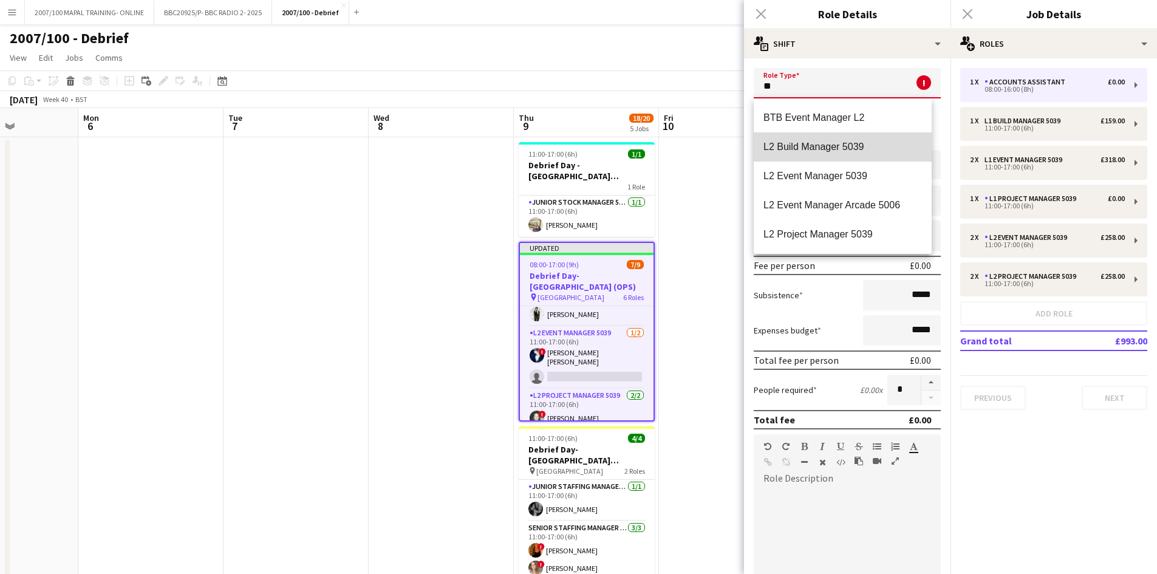
click at [845, 149] on span "L2 Build Manager 5039" at bounding box center [842, 147] width 158 height 12
type input "**********"
type input "******"
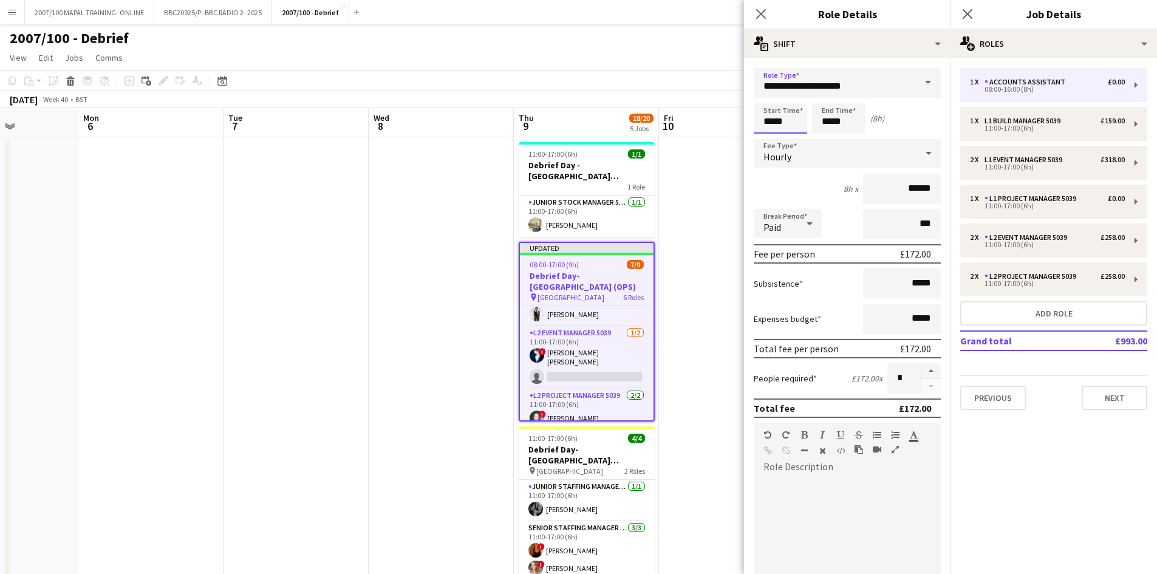
click at [774, 117] on input "*****" at bounding box center [780, 118] width 53 height 30
type input "*****"
click at [831, 118] on input "*****" at bounding box center [838, 118] width 53 height 30
type input "*****"
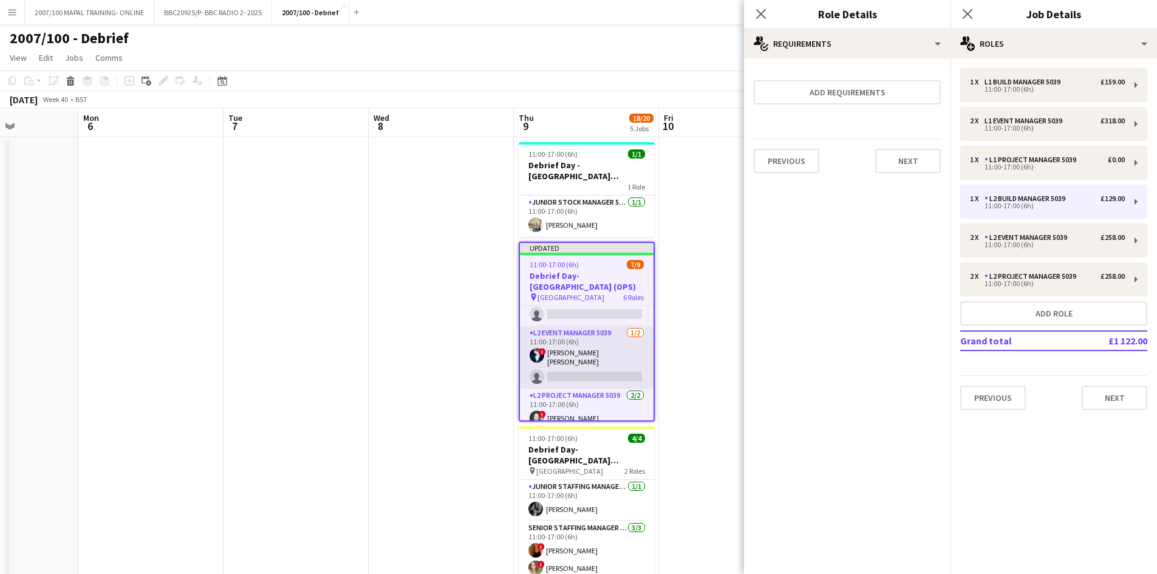
click at [576, 366] on app-card-role "L2 Event Manager 5039 [DATE] 11:00-17:00 (6h) ! [PERSON_NAME] [PERSON_NAME] sin…" at bounding box center [587, 357] width 134 height 63
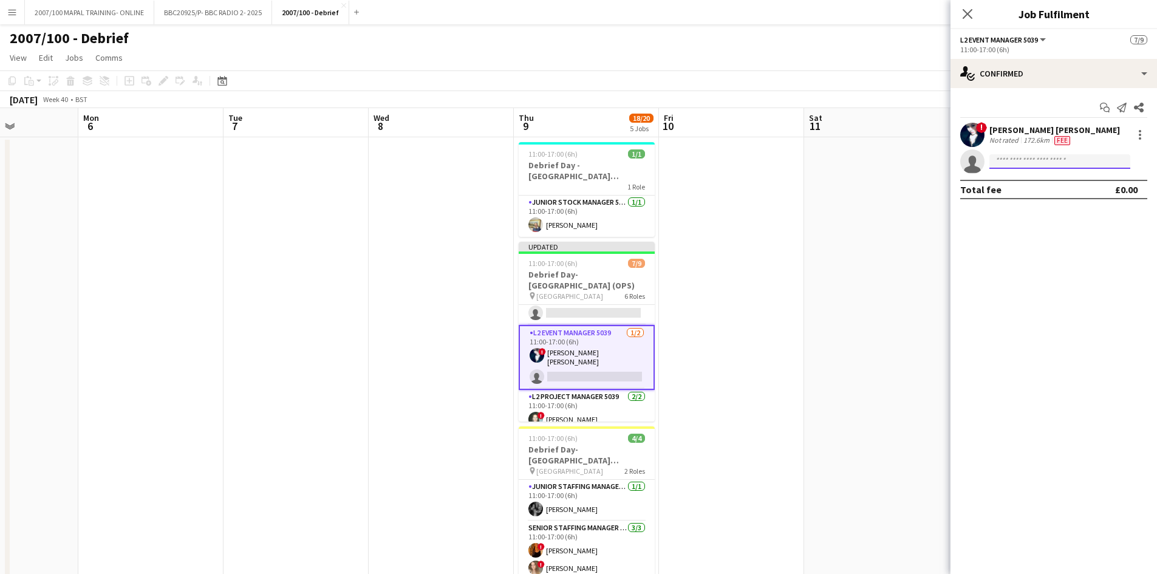
click at [923, 166] on input at bounding box center [1059, 161] width 141 height 15
type input "*"
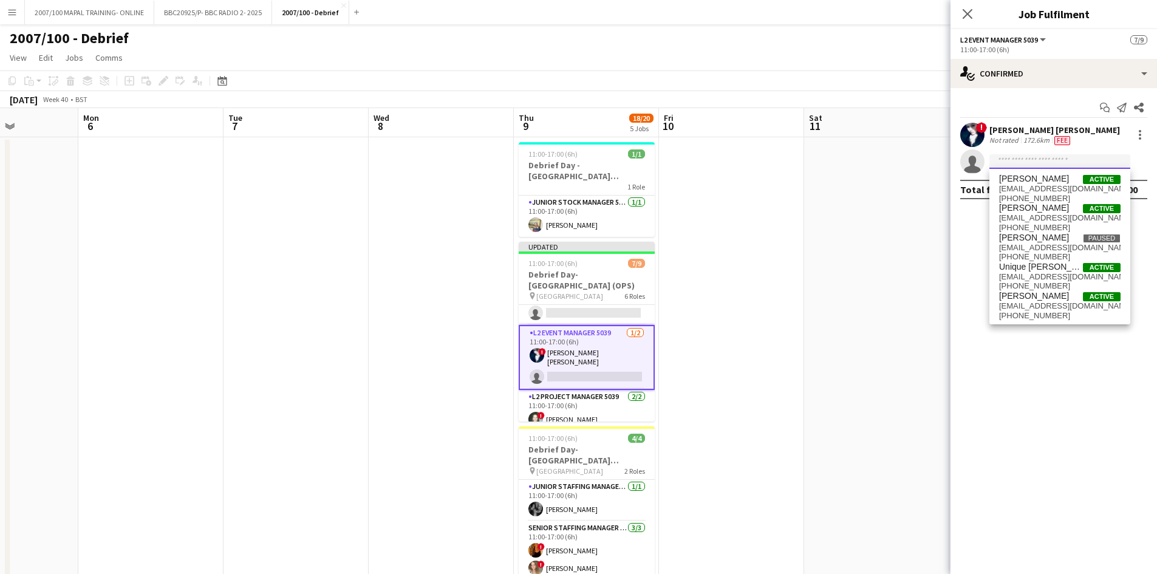
scroll to position [102, 0]
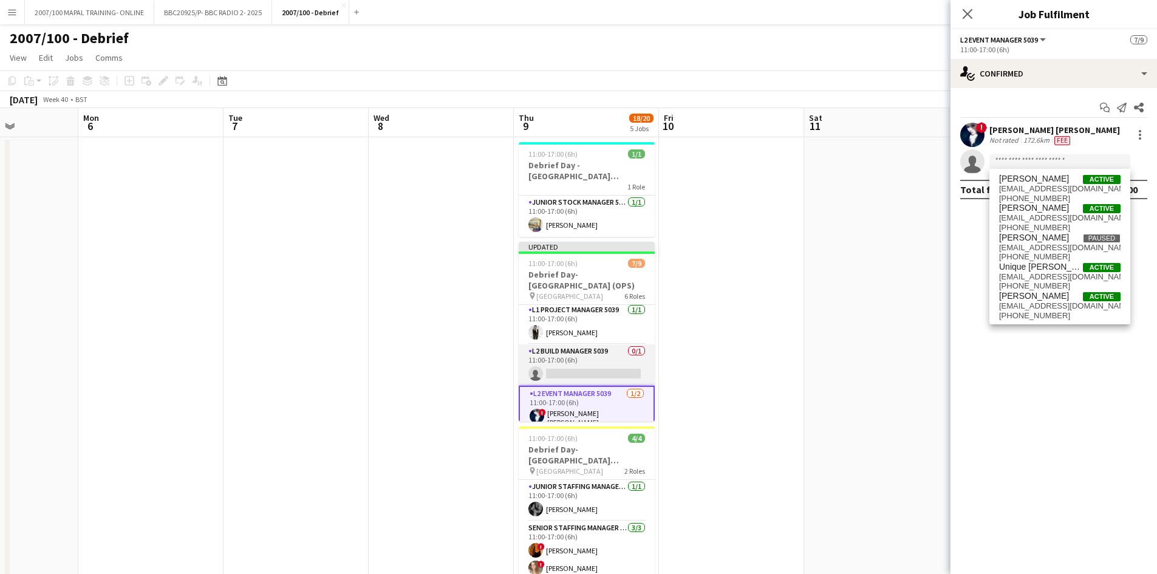
click at [567, 366] on app-card-role "L2 Build Manager 5039 0/1 11:00-17:00 (6h) single-neutral-actions" at bounding box center [587, 364] width 136 height 41
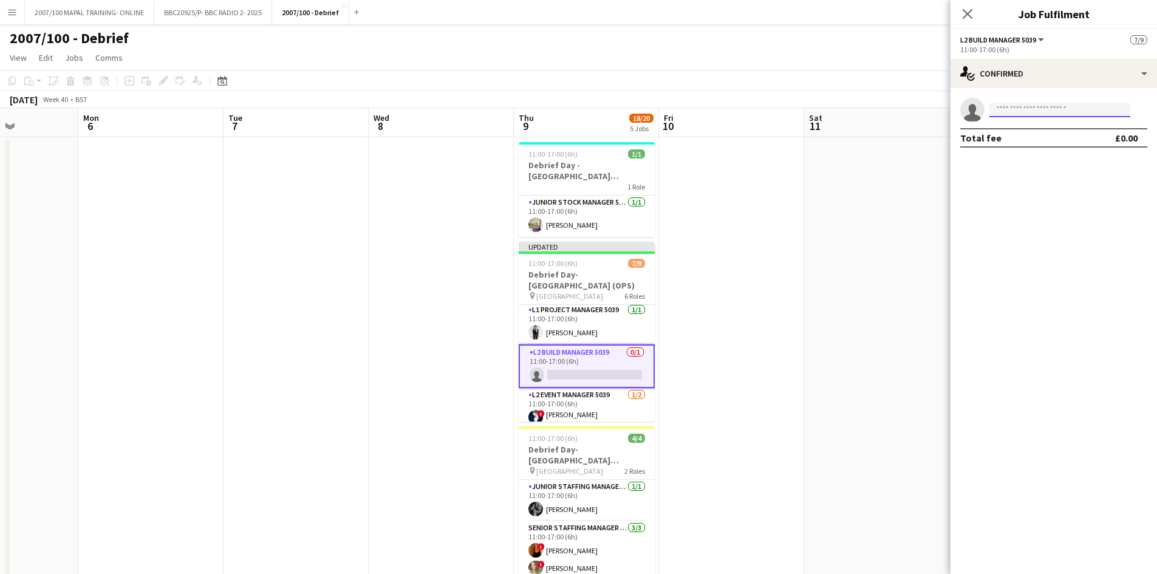
click at [923, 111] on input at bounding box center [1059, 110] width 141 height 15
type input "*****"
click at [923, 138] on span "[EMAIL_ADDRESS][DOMAIN_NAME]" at bounding box center [1059, 137] width 121 height 10
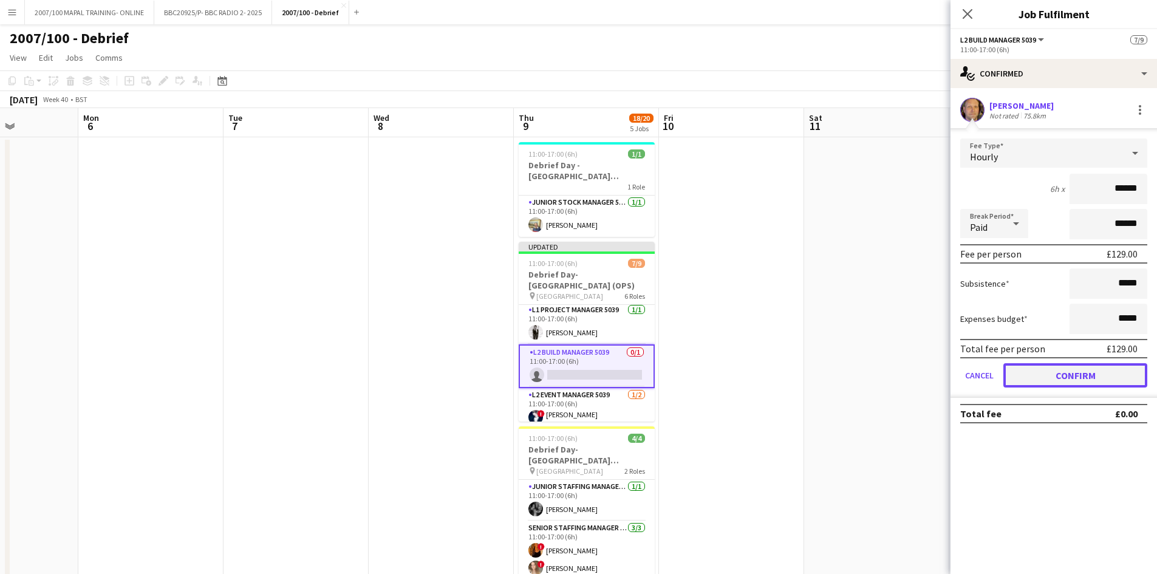
click at [923, 375] on button "Confirm" at bounding box center [1075, 375] width 144 height 24
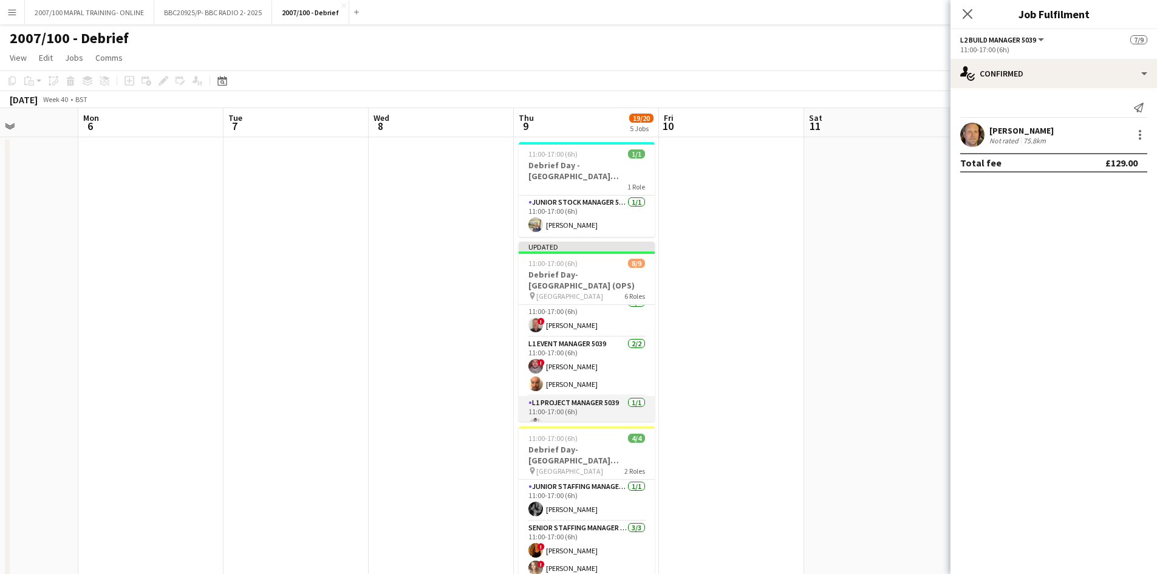
scroll to position [0, 0]
click at [576, 336] on app-card-role "L1 Build Manager 5039 [DATE] 11:00-17:00 (6h) ! [PERSON_NAME]" at bounding box center [587, 325] width 136 height 41
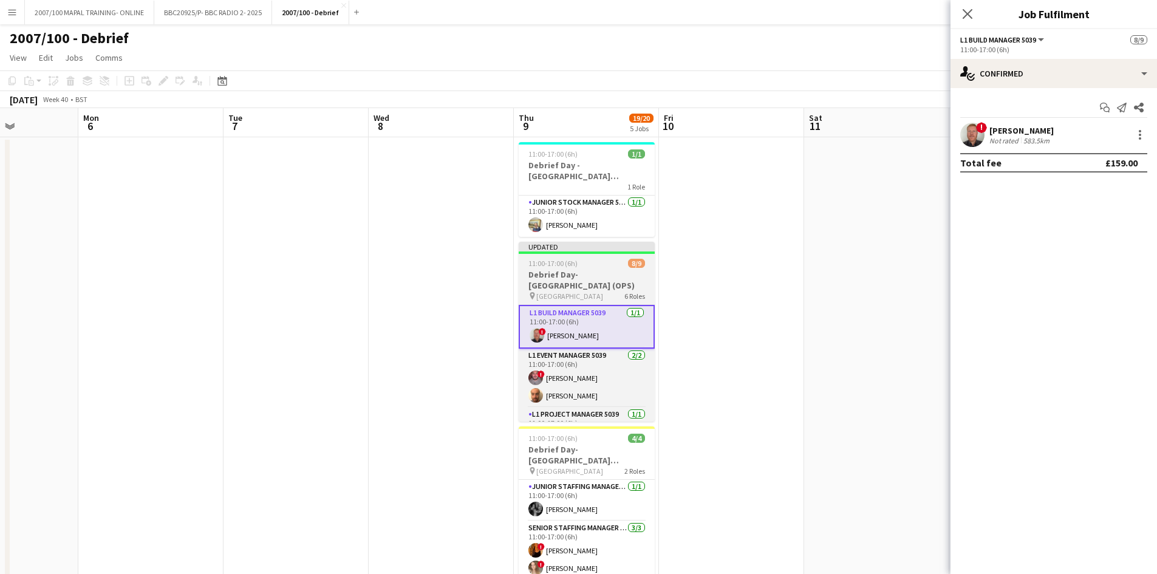
click at [548, 290] on h3 "Debrief Day- [GEOGRAPHIC_DATA] (OPS)" at bounding box center [587, 280] width 136 height 22
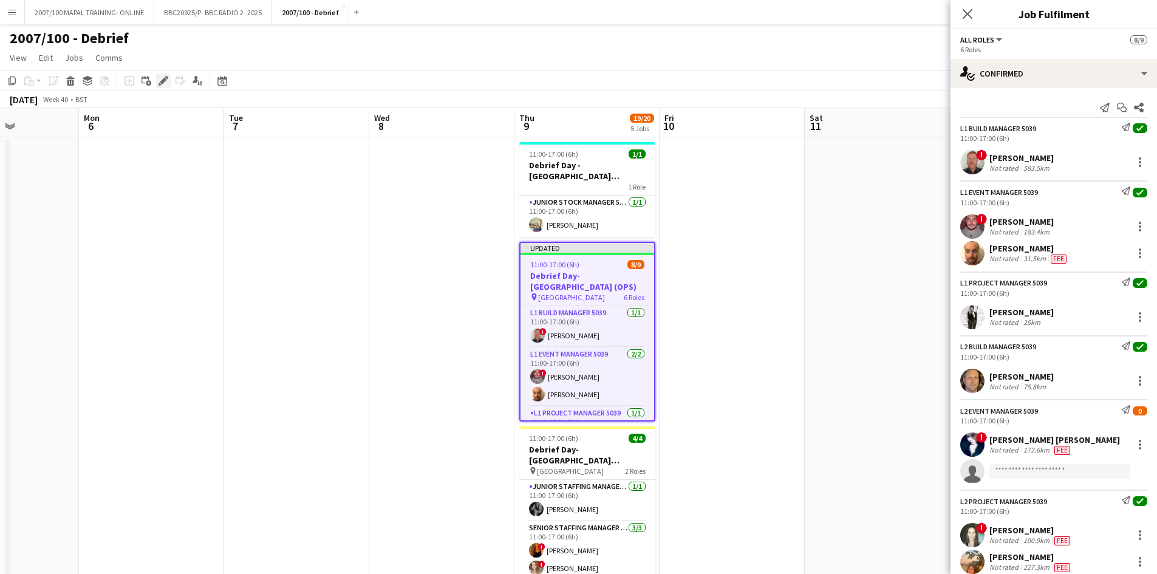
click at [163, 81] on icon at bounding box center [163, 81] width 7 height 7
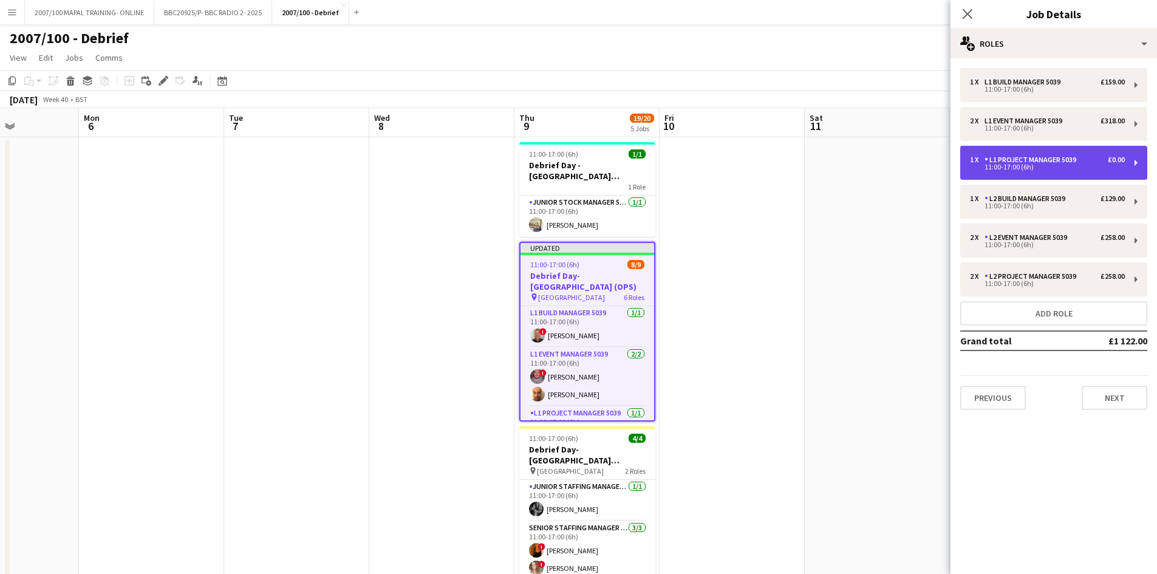
click at [923, 163] on div "£0.00" at bounding box center [1116, 159] width 17 height 9
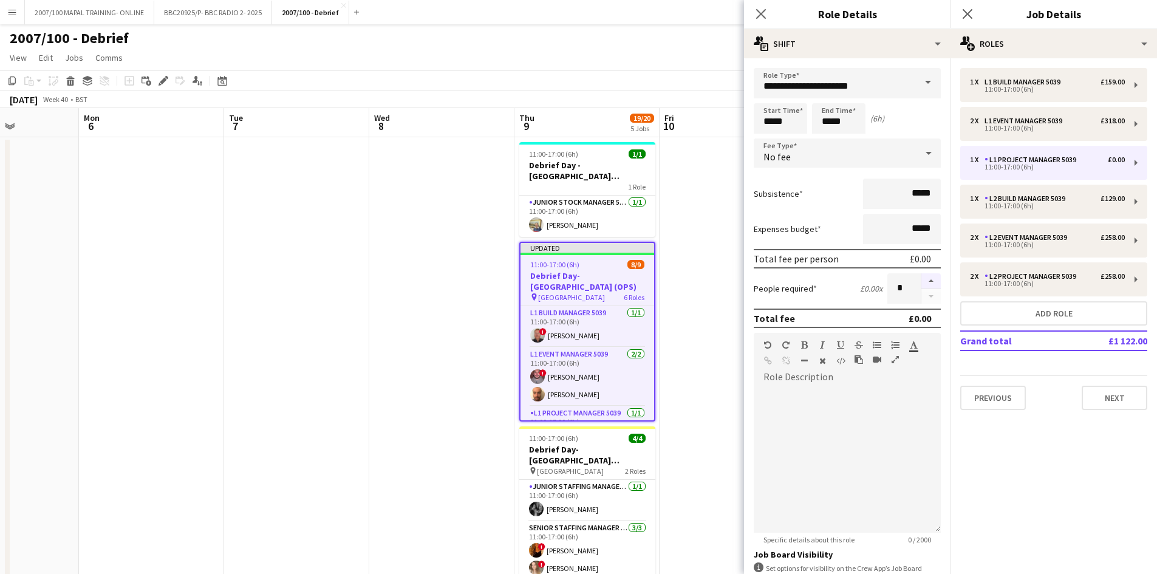
click at [921, 281] on button "button" at bounding box center [930, 281] width 19 height 16
type input "*"
click at [393, 364] on app-date-cell at bounding box center [441, 489] width 145 height 705
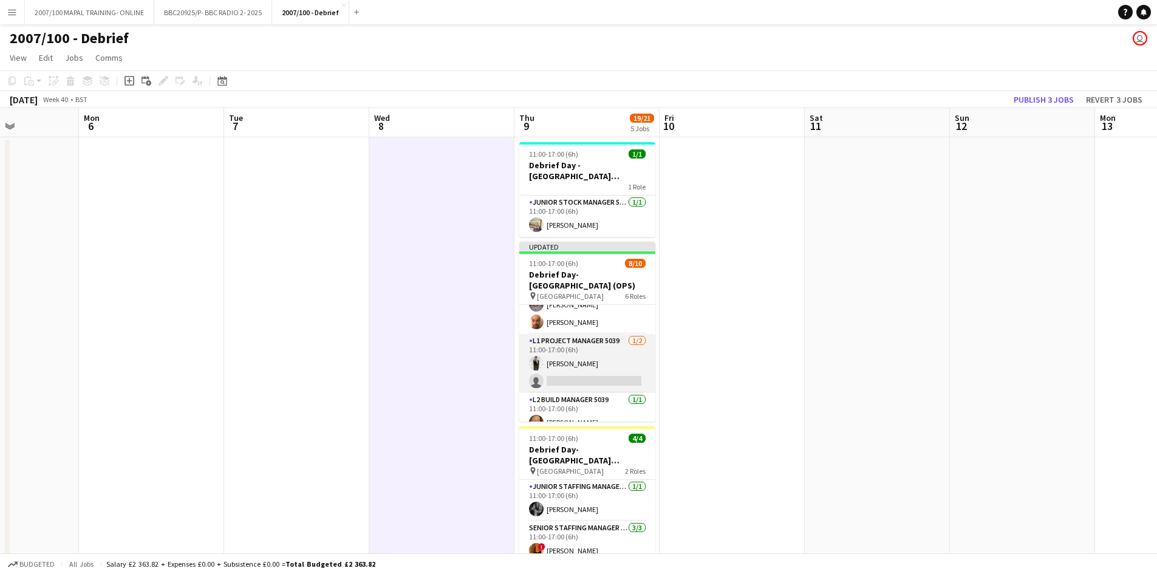
scroll to position [61, 0]
click at [575, 384] on app-card-role "L1 Project Manager 5039 [DATE] 11:00-17:00 (6h) [PERSON_NAME] single-neutral-ac…" at bounding box center [587, 373] width 136 height 59
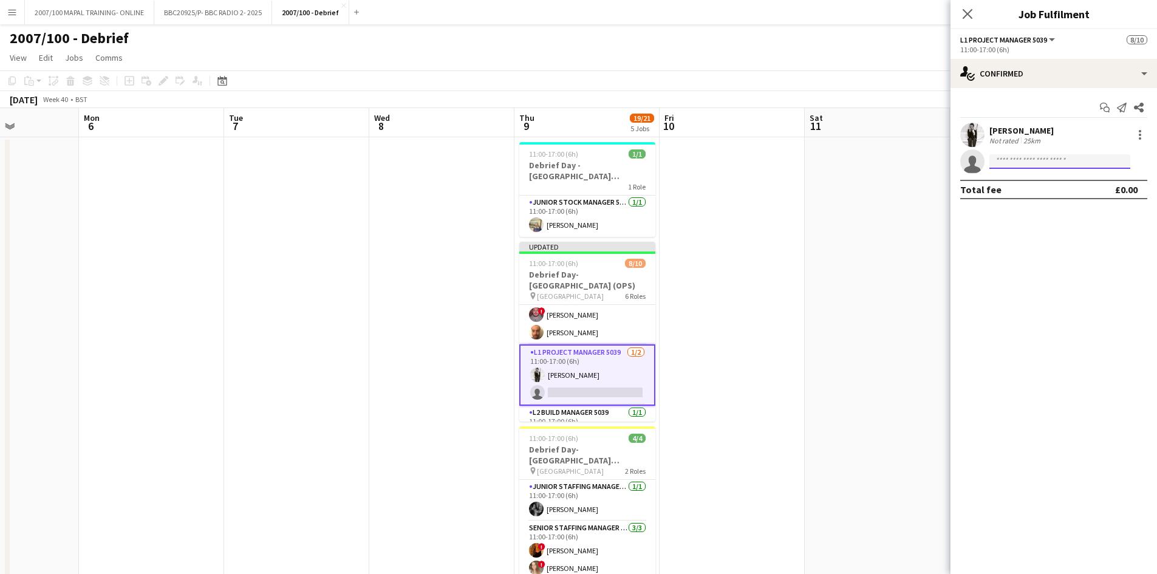
click at [923, 167] on input at bounding box center [1059, 161] width 141 height 15
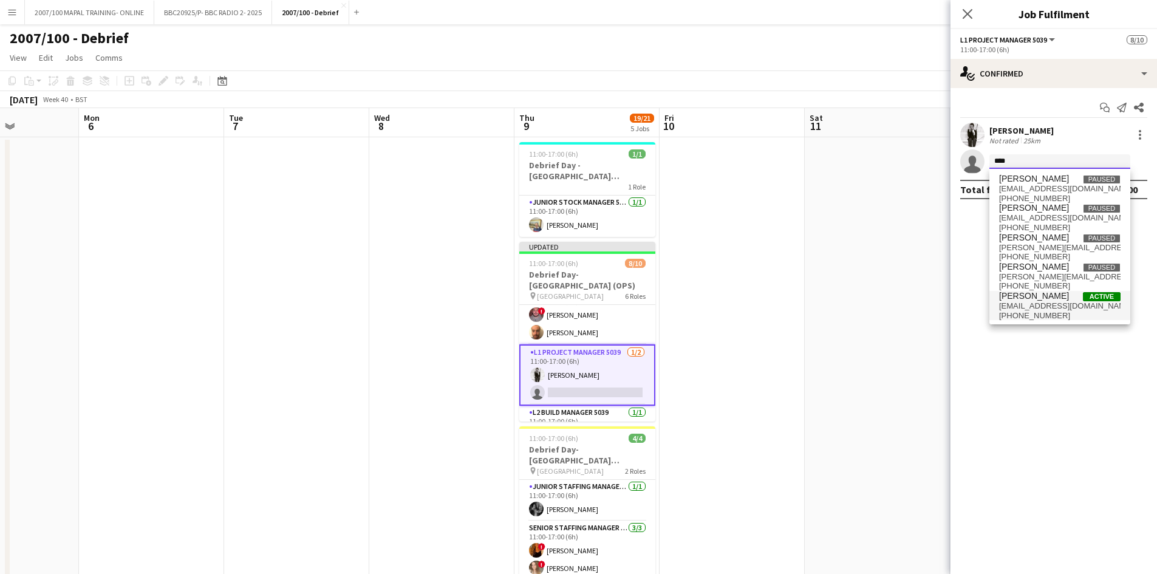
type input "****"
click at [923, 301] on span "[EMAIL_ADDRESS][DOMAIN_NAME]" at bounding box center [1059, 306] width 121 height 10
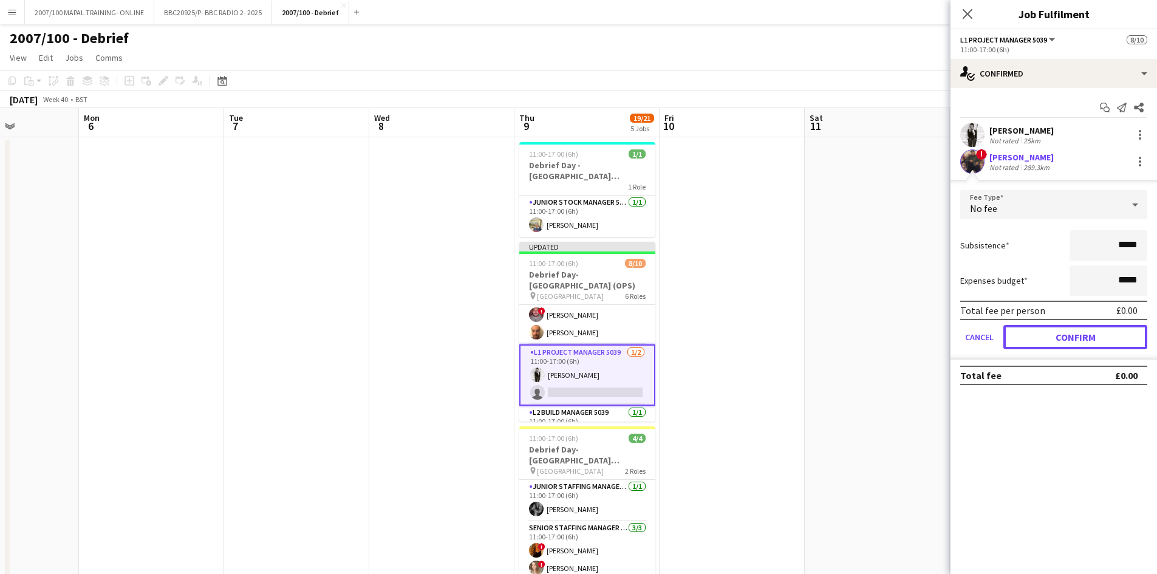
drag, startPoint x: 1097, startPoint y: 336, endPoint x: 1086, endPoint y: 338, distance: 10.5
click at [923, 336] on button "Confirm" at bounding box center [1075, 337] width 144 height 24
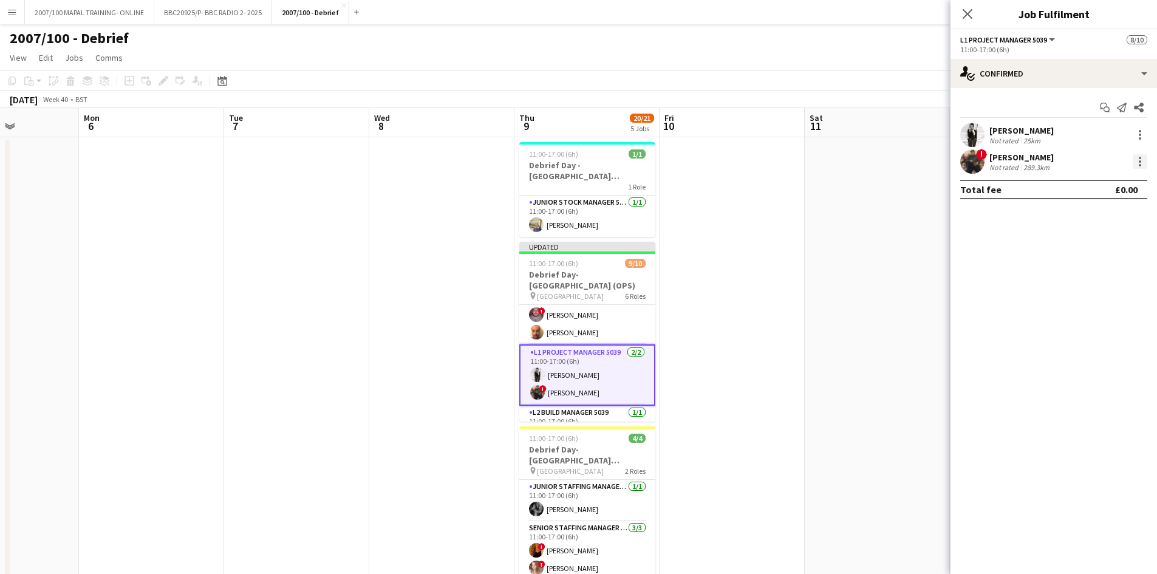
click at [923, 158] on div at bounding box center [1140, 161] width 15 height 15
click at [851, 212] on div at bounding box center [578, 287] width 1157 height 574
click at [357, 262] on app-date-cell at bounding box center [296, 489] width 145 height 705
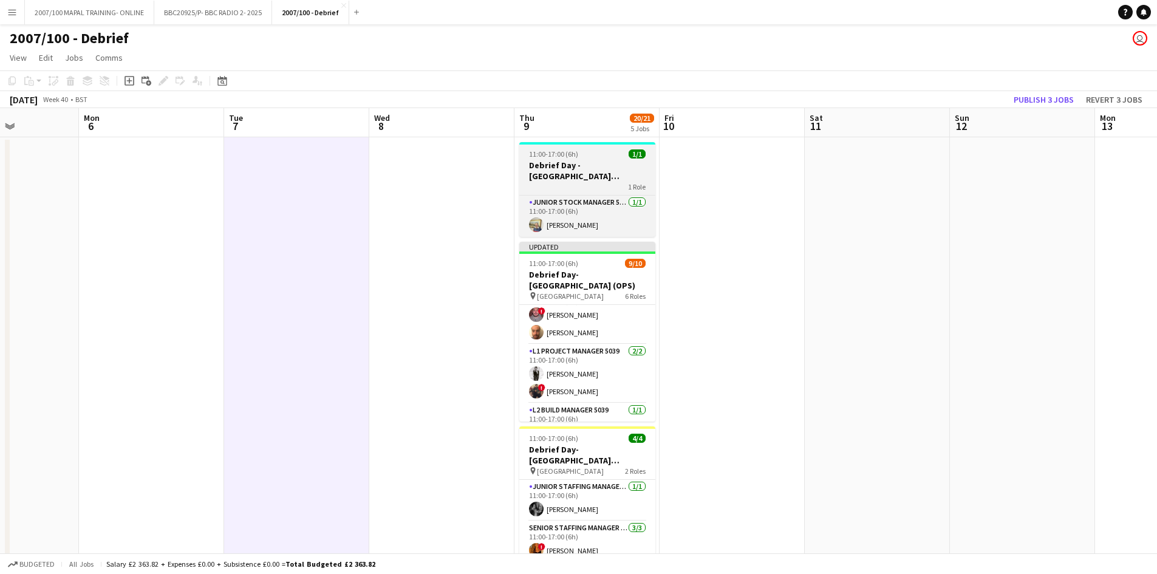
click at [598, 146] on app-job-card "11:00-17:00 (6h) 1/1 Debrief Day - [GEOGRAPHIC_DATA] (TRADERS TEAM) 1 Role Juni…" at bounding box center [587, 189] width 136 height 95
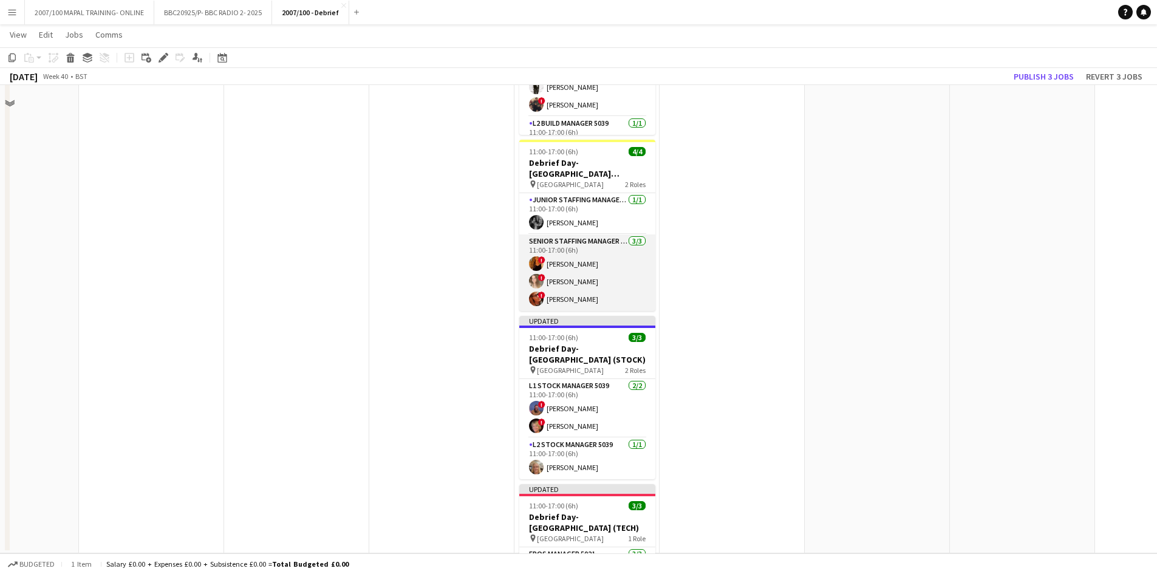
scroll to position [0, 0]
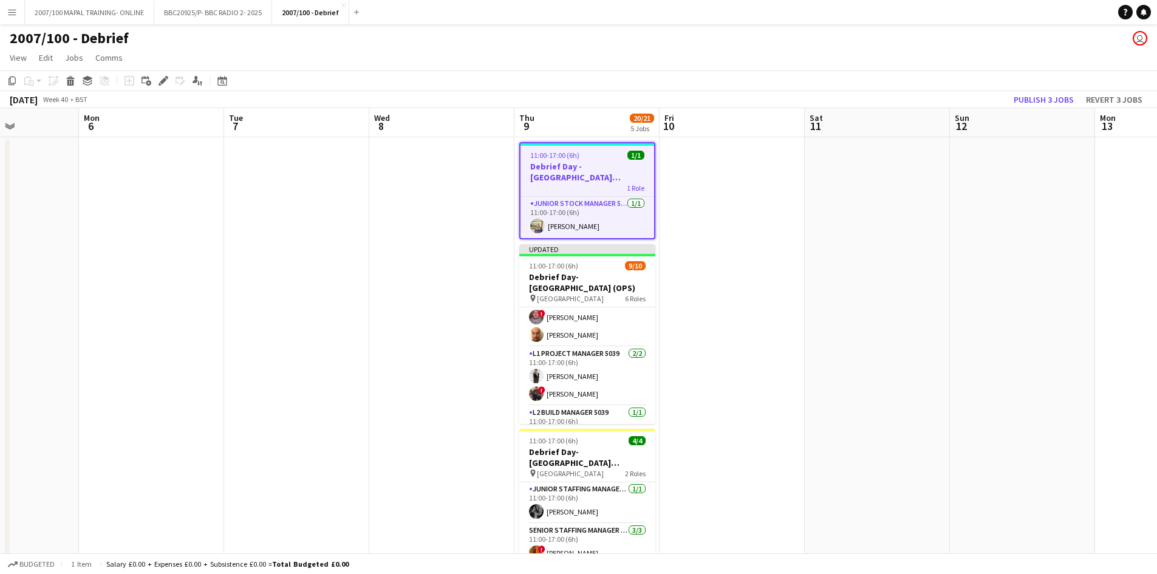
click at [568, 120] on app-board-header-date "Thu 9 20/21 5 Jobs" at bounding box center [586, 122] width 145 height 29
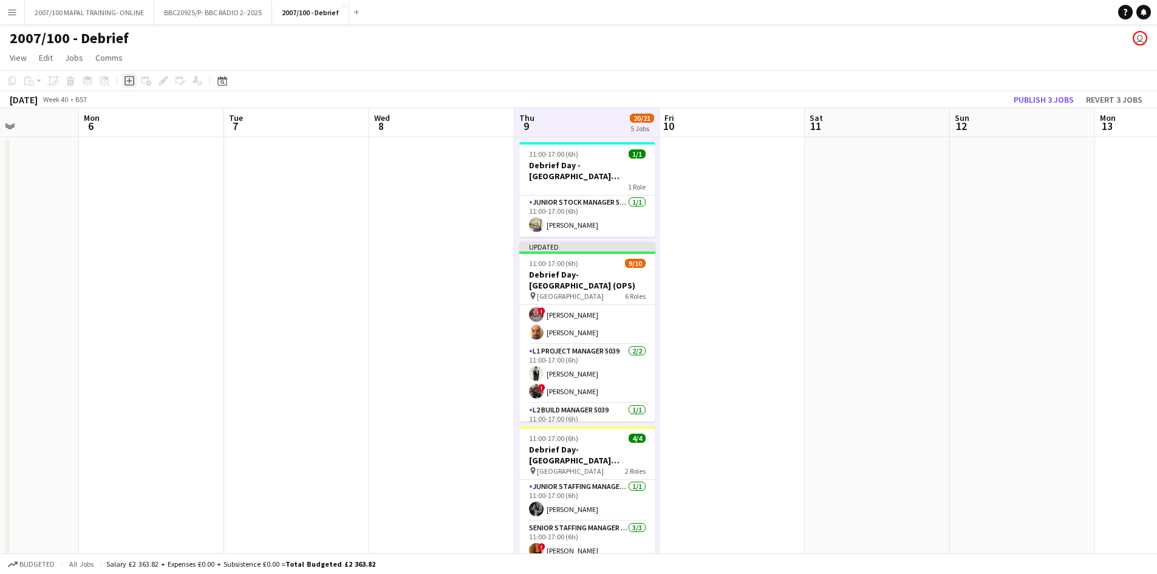
click at [129, 78] on icon at bounding box center [128, 80] width 5 height 5
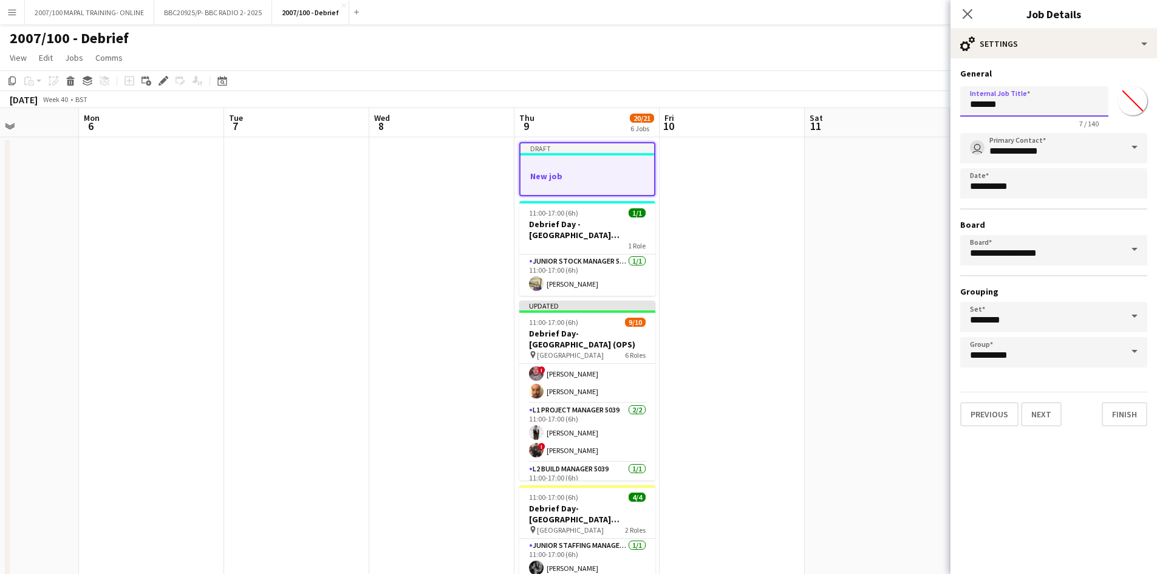
click at [923, 111] on input "*******" at bounding box center [1034, 101] width 148 height 30
type input "**********"
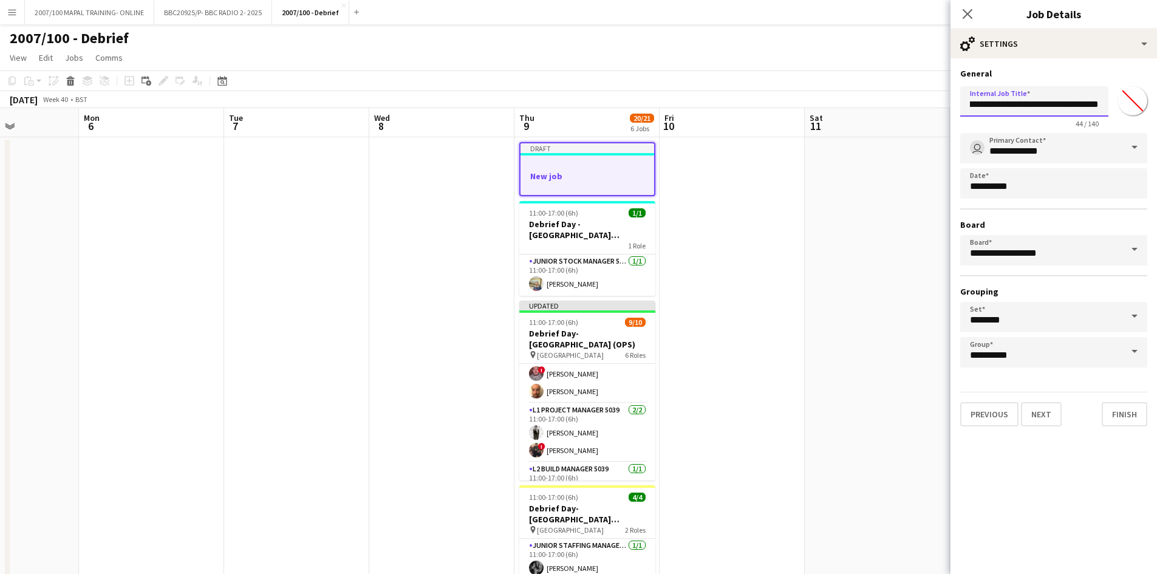
scroll to position [0, 61]
click button "Next" at bounding box center [1041, 414] width 41 height 24
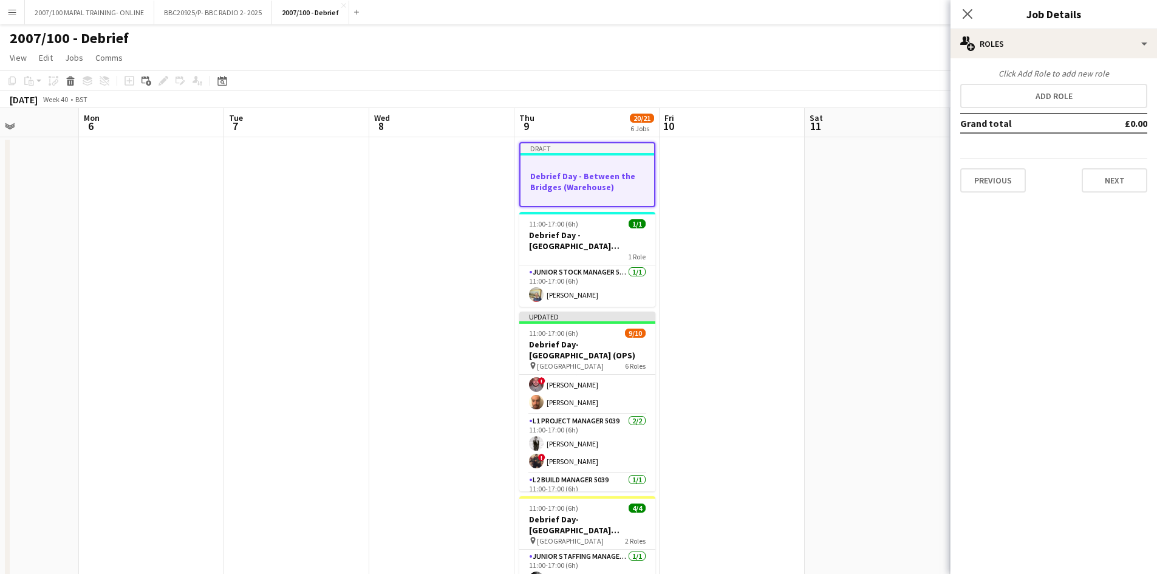
click at [554, 158] on app-job-card "Draft Debrief Day - Between the Bridges (Warehouse)" at bounding box center [587, 174] width 136 height 65
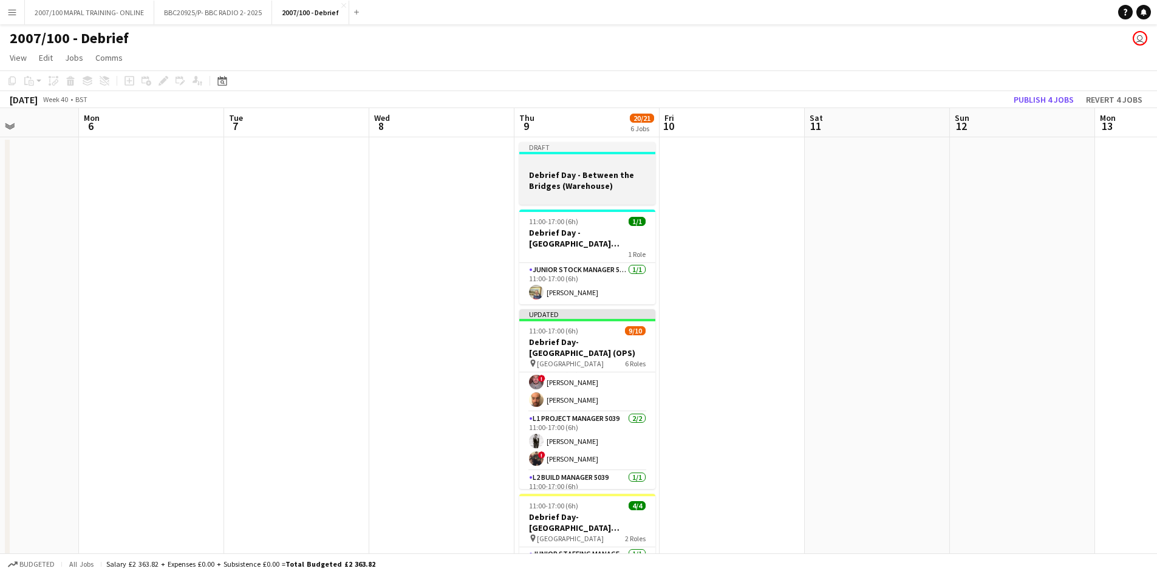
click at [553, 158] on app-job-card "Draft Debrief Day - Between the Bridges (Warehouse)" at bounding box center [587, 173] width 136 height 63
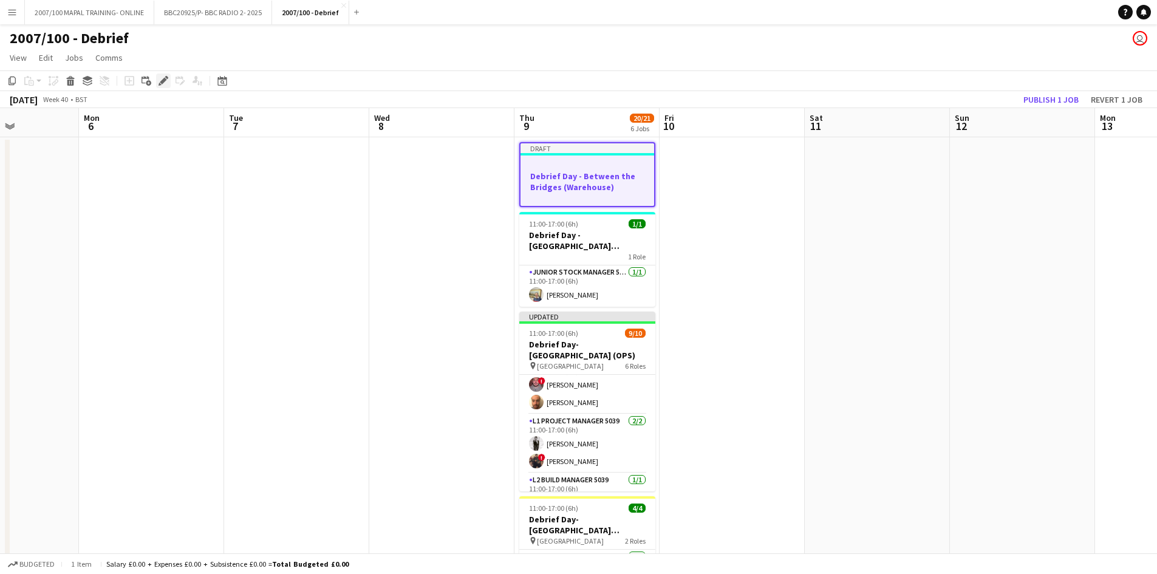
click at [163, 83] on icon "Edit" at bounding box center [163, 81] width 10 height 10
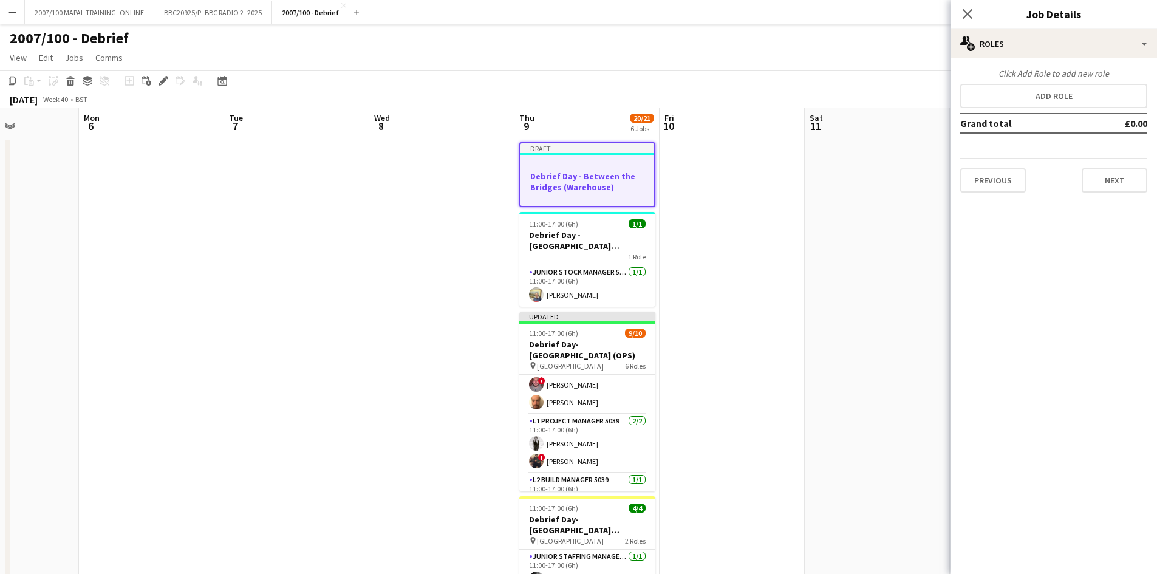
click at [547, 170] on app-job-card "Draft Debrief Day - Between the Bridges (Warehouse)" at bounding box center [587, 174] width 136 height 65
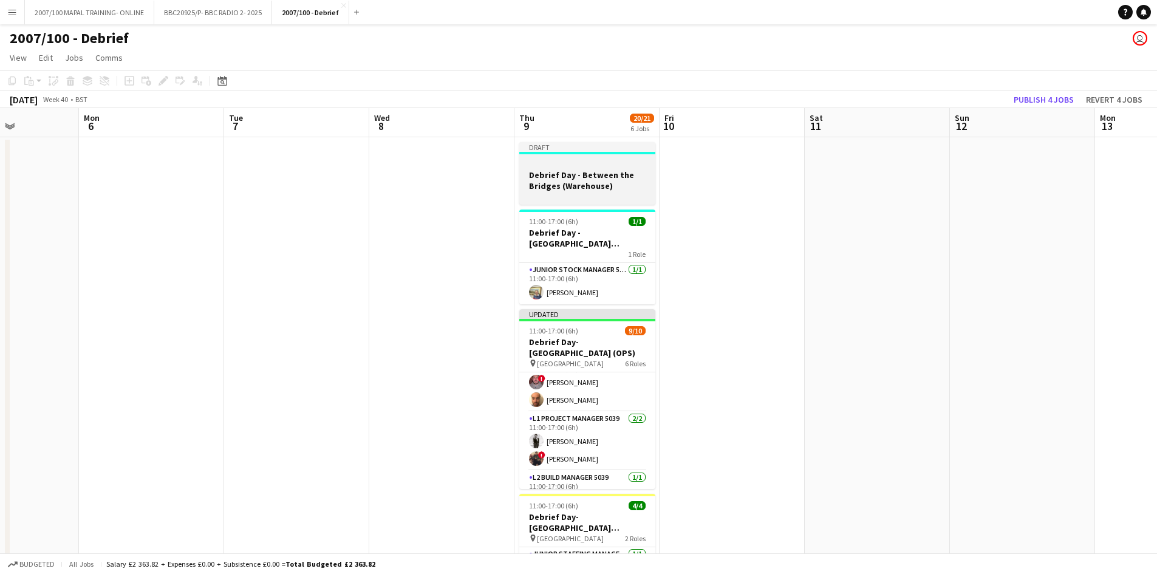
click at [545, 168] on app-job-card "Draft Debrief Day - Between the Bridges (Warehouse)" at bounding box center [587, 173] width 136 height 63
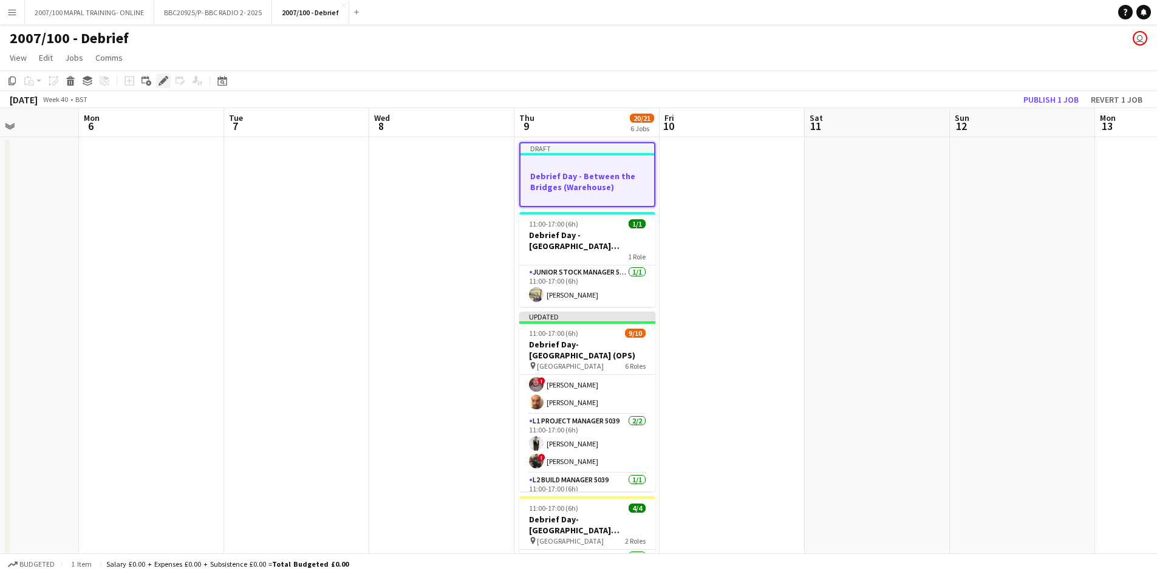
click at [164, 83] on icon "Edit" at bounding box center [163, 81] width 10 height 10
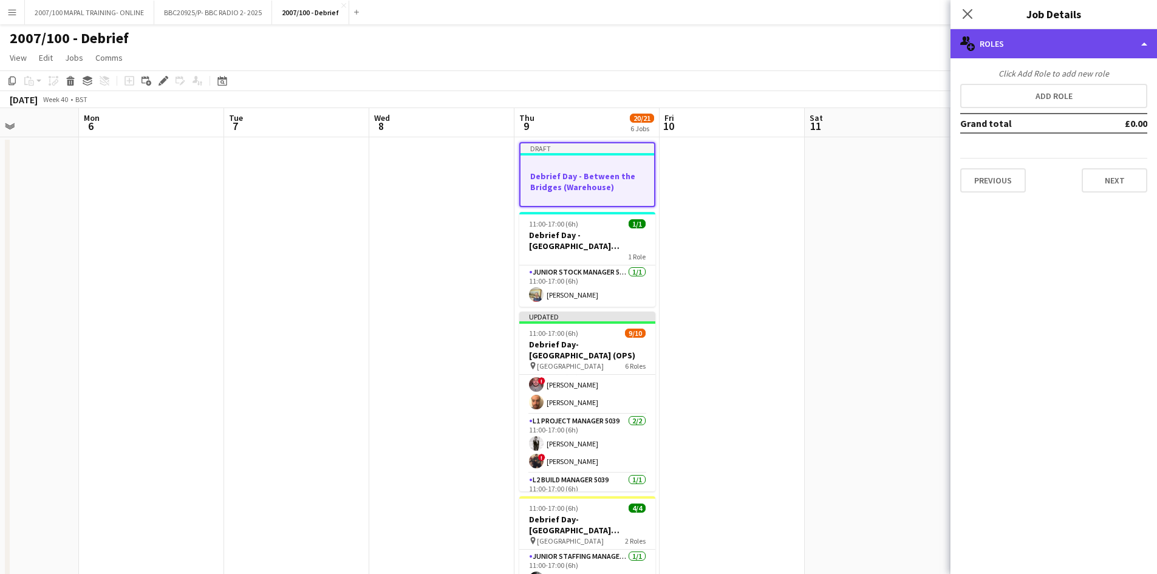
click at [923, 50] on div "multiple-users-add Roles" at bounding box center [1053, 43] width 206 height 29
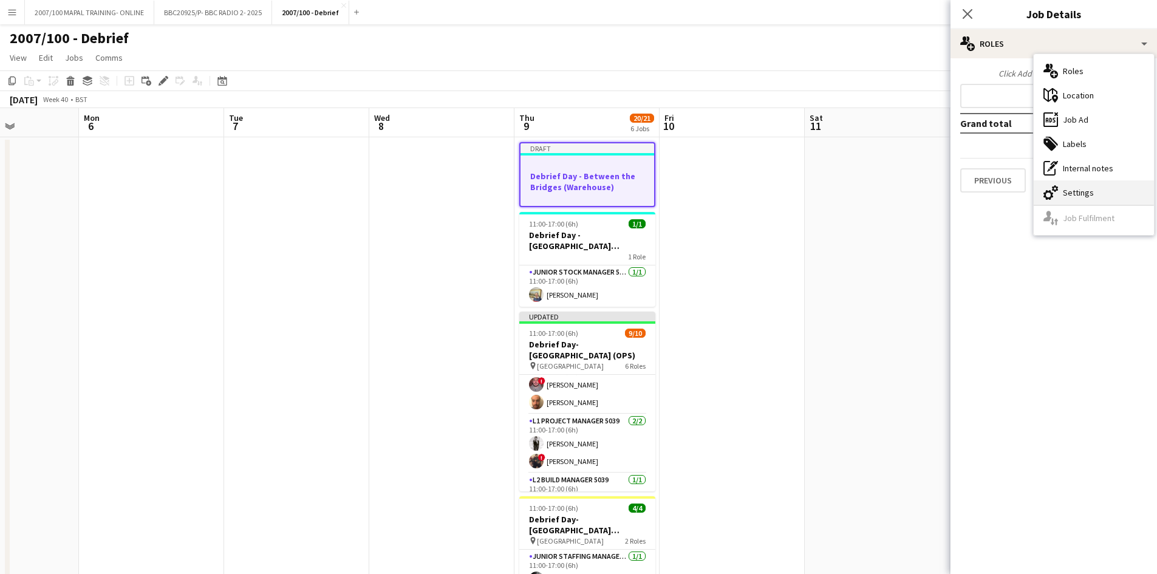
click at [923, 193] on div "cog-double-3 Settings" at bounding box center [1094, 192] width 120 height 24
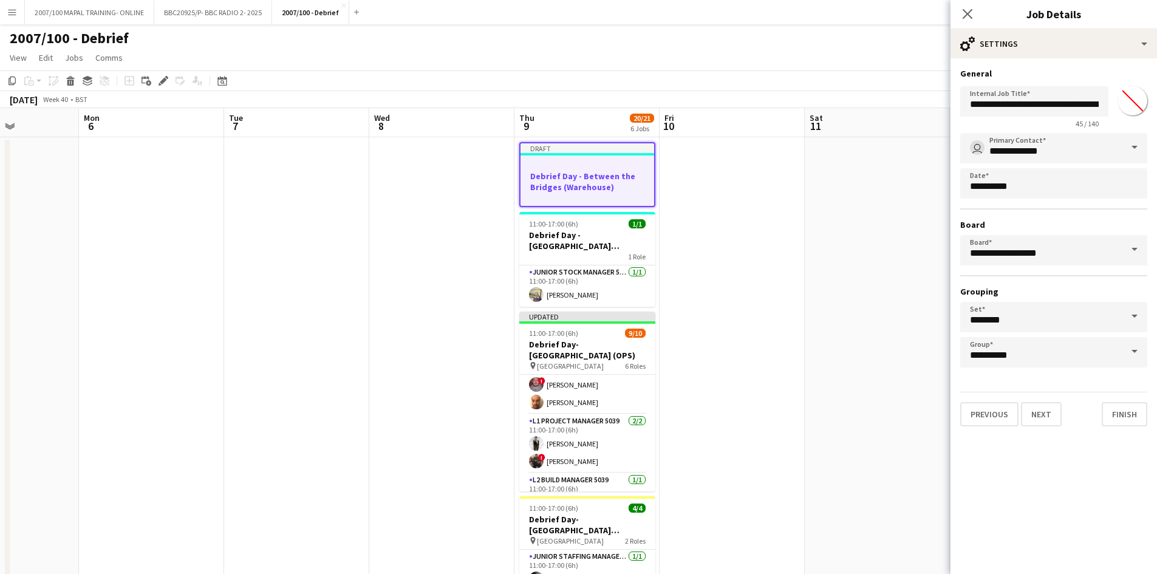
click at [923, 104] on input "*******" at bounding box center [1133, 101] width 44 height 44
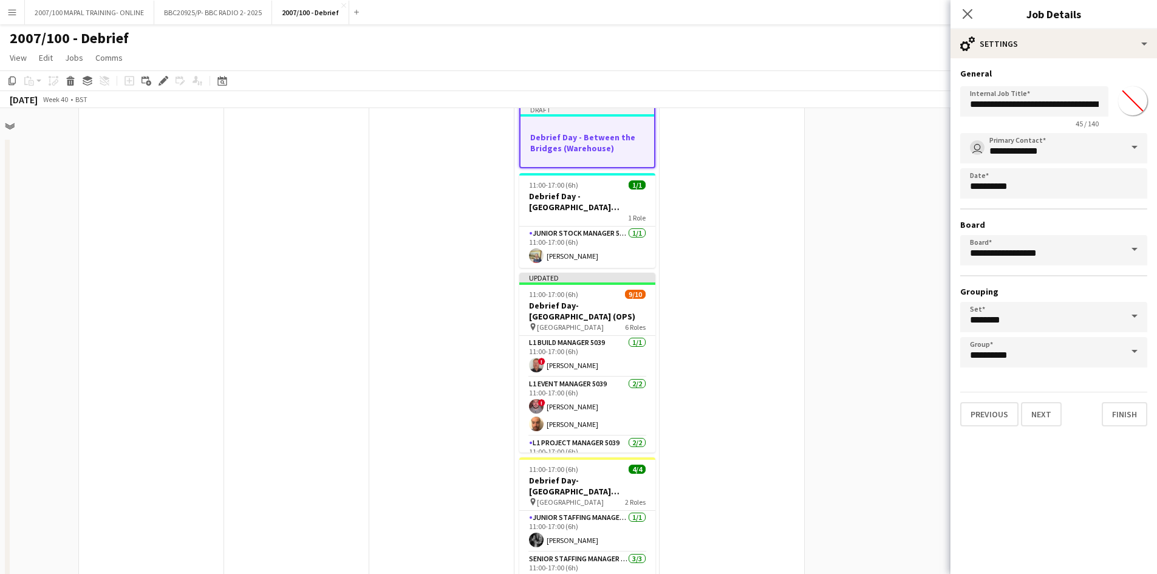
scroll to position [0, 356]
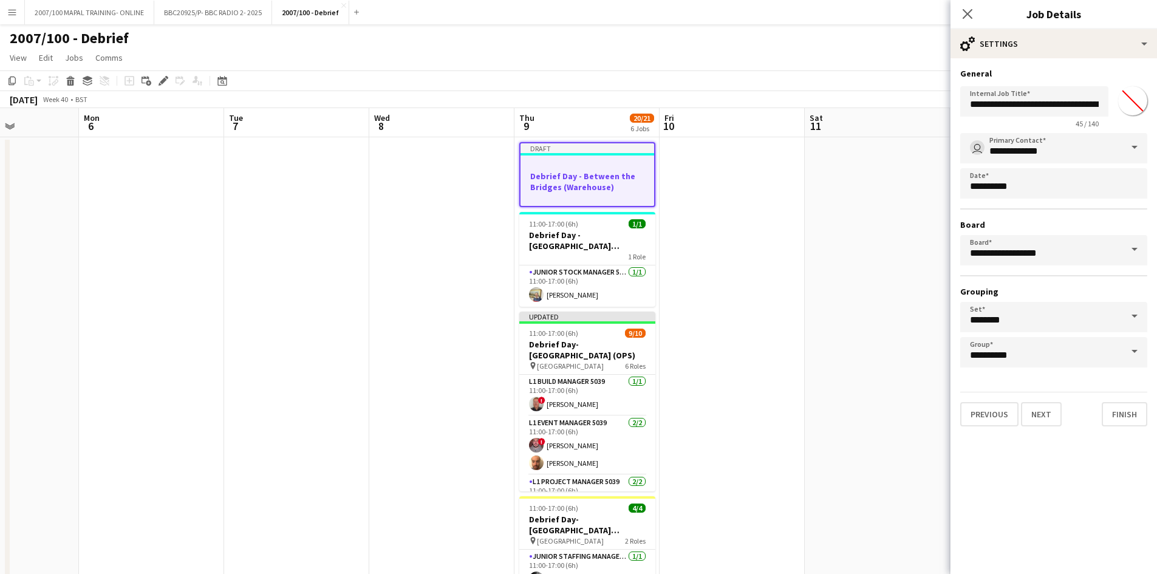
click at [923, 107] on input "*******" at bounding box center [1133, 101] width 44 height 44
type input "*******"
click at [923, 457] on mat-expansion-panel "**********" at bounding box center [1053, 316] width 206 height 516
click at [923, 417] on button "Finish" at bounding box center [1125, 414] width 46 height 24
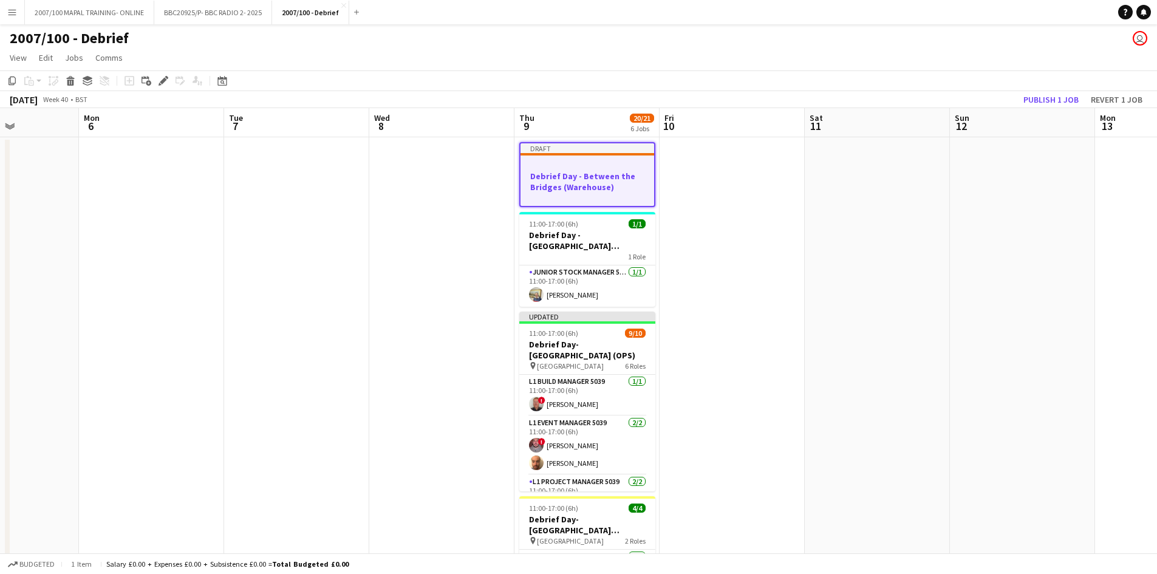
click at [770, 165] on app-date-cell at bounding box center [731, 518] width 145 height 762
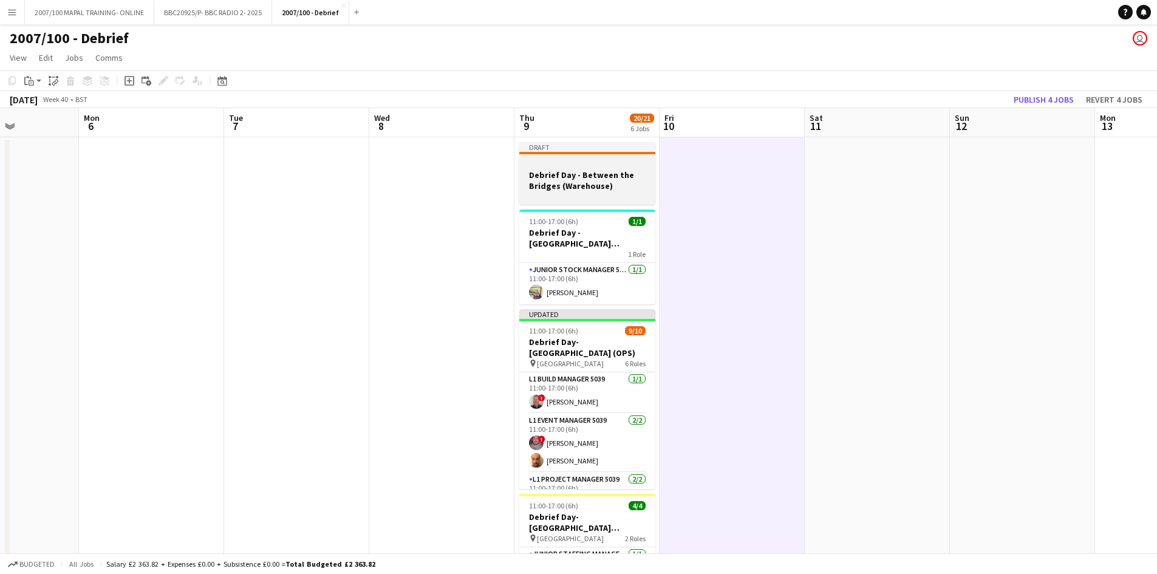
click at [610, 153] on div at bounding box center [587, 153] width 136 height 2
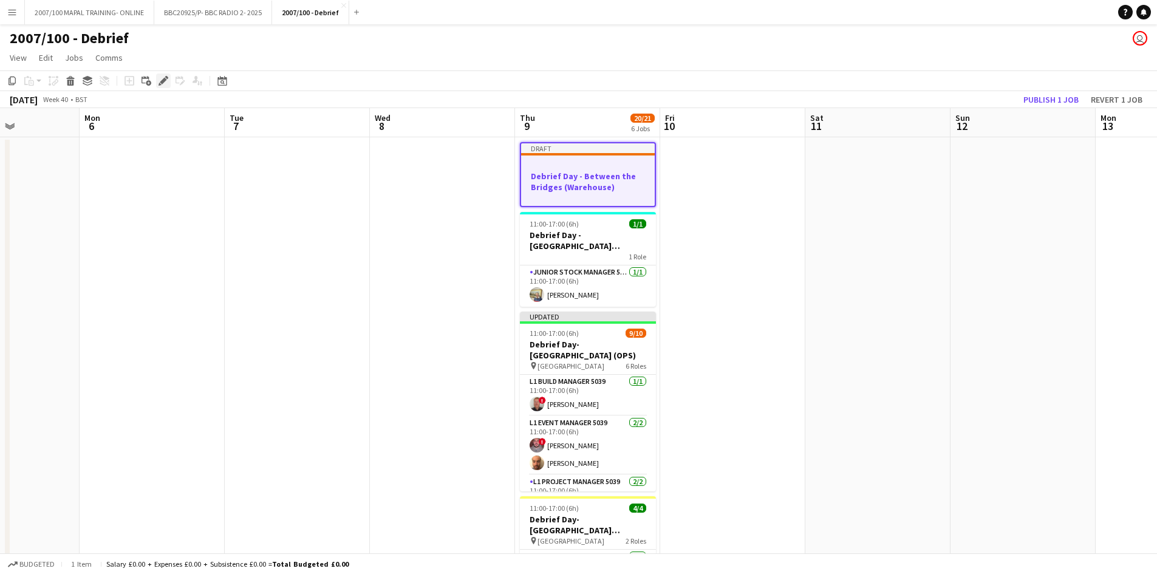
click at [160, 83] on icon "Edit" at bounding box center [163, 81] width 10 height 10
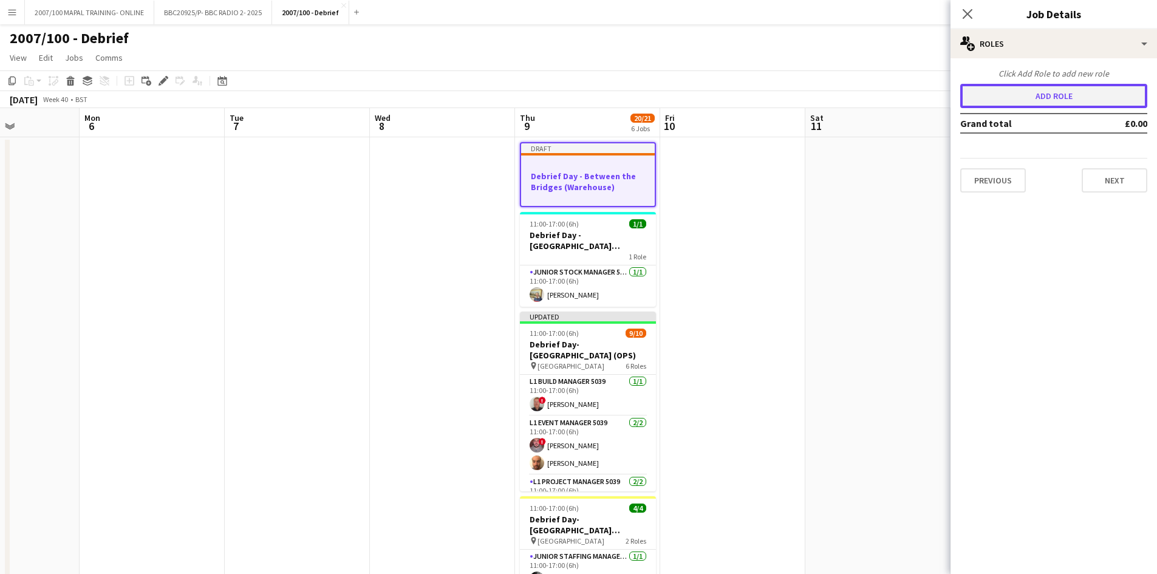
click at [923, 99] on button "Add role" at bounding box center [1053, 96] width 187 height 24
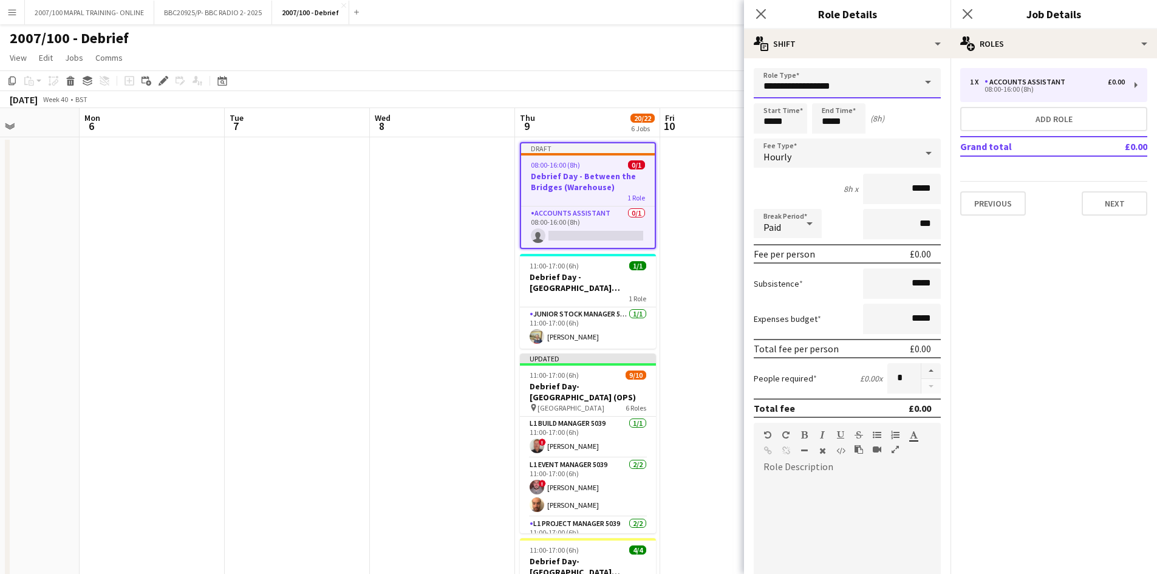
click at [905, 81] on input "**********" at bounding box center [847, 83] width 187 height 30
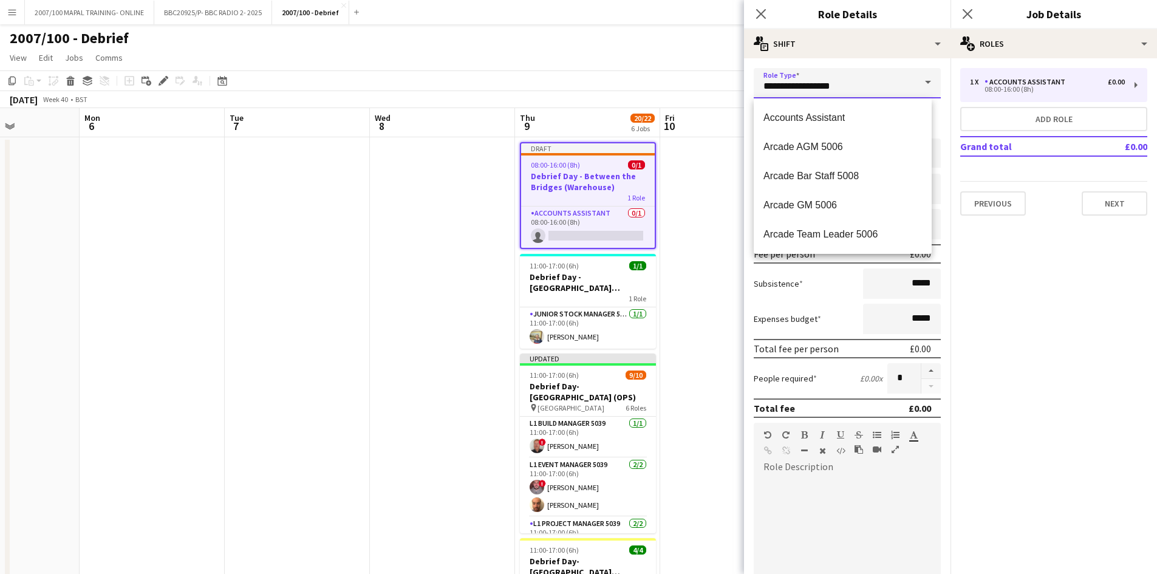
click at [905, 81] on input "**********" at bounding box center [847, 83] width 187 height 30
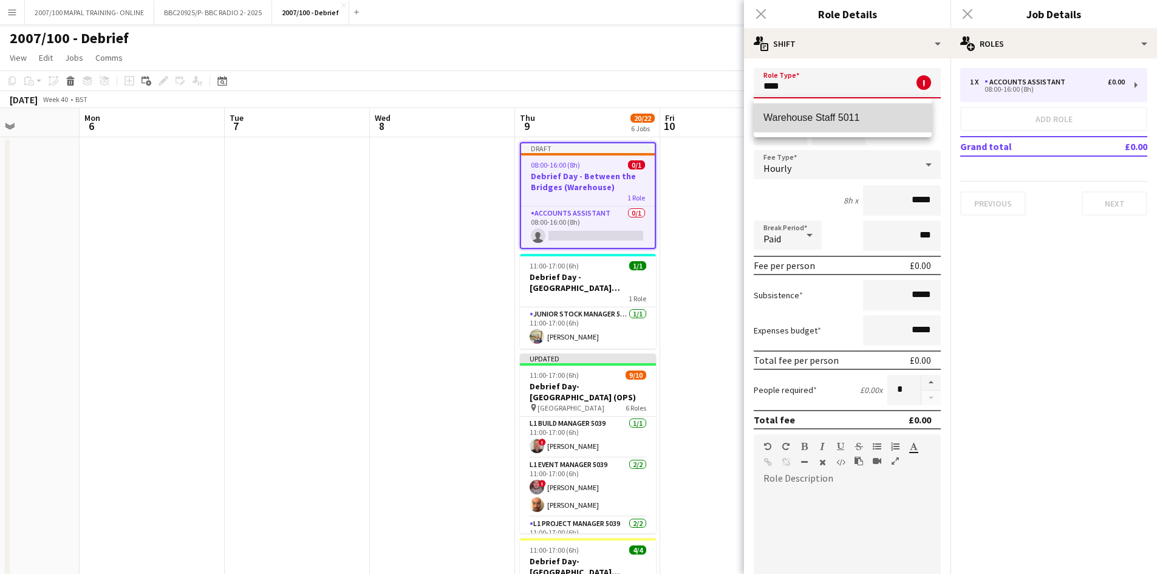
click at [848, 120] on span "Warehouse Staff 5011" at bounding box center [842, 118] width 158 height 12
type input "**********"
type input "******"
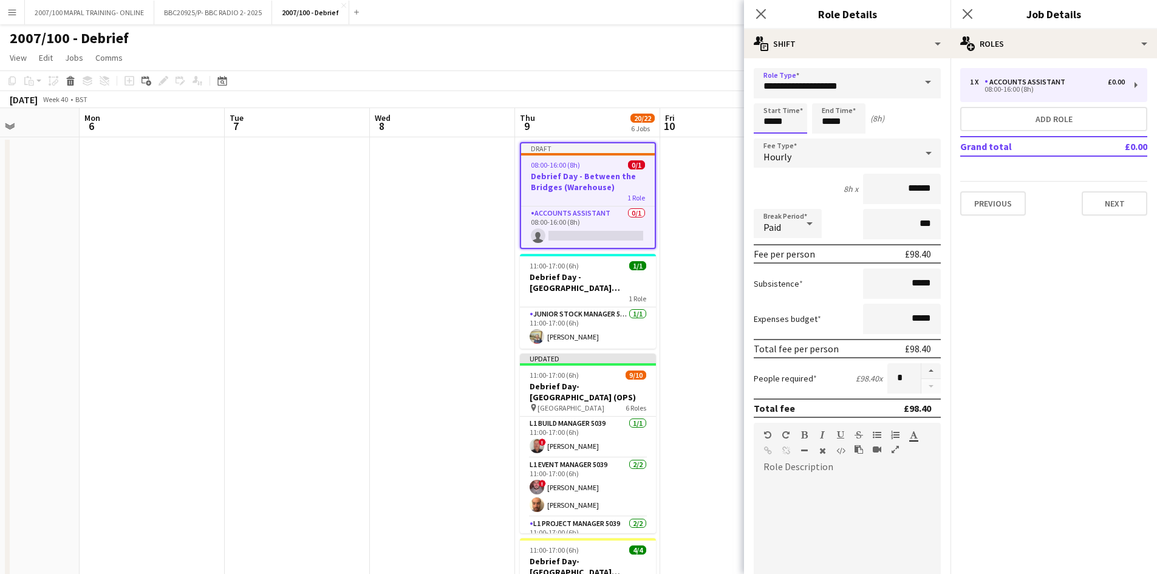
click at [772, 123] on input "*****" at bounding box center [780, 118] width 53 height 30
type input "*****"
click at [831, 122] on input "*****" at bounding box center [838, 118] width 53 height 30
type input "*****"
click at [921, 145] on icon at bounding box center [928, 153] width 15 height 24
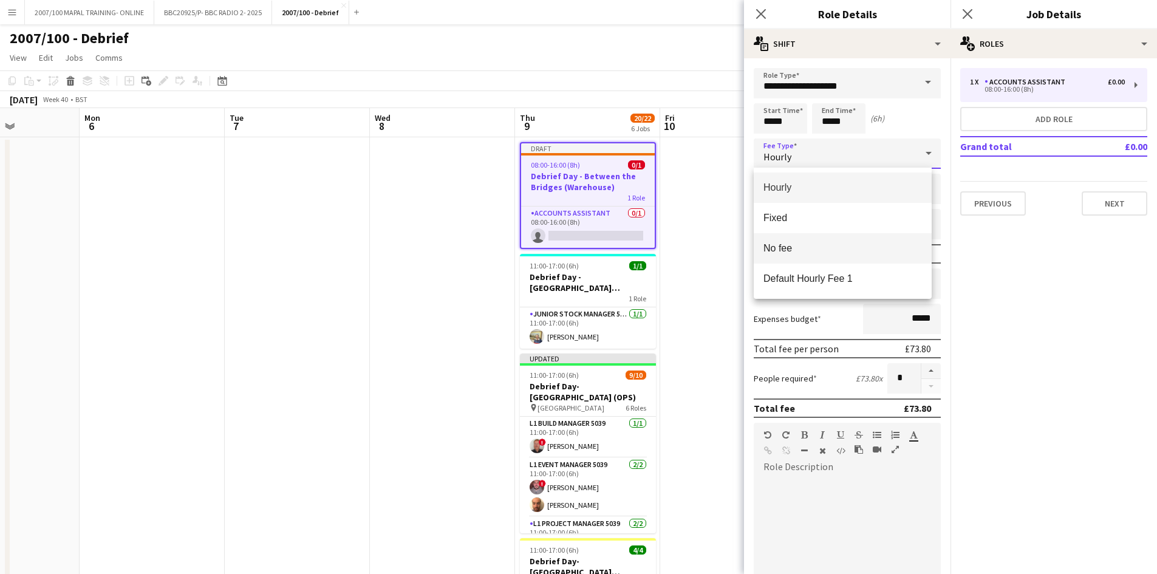
click at [809, 248] on span "No fee" at bounding box center [842, 248] width 158 height 12
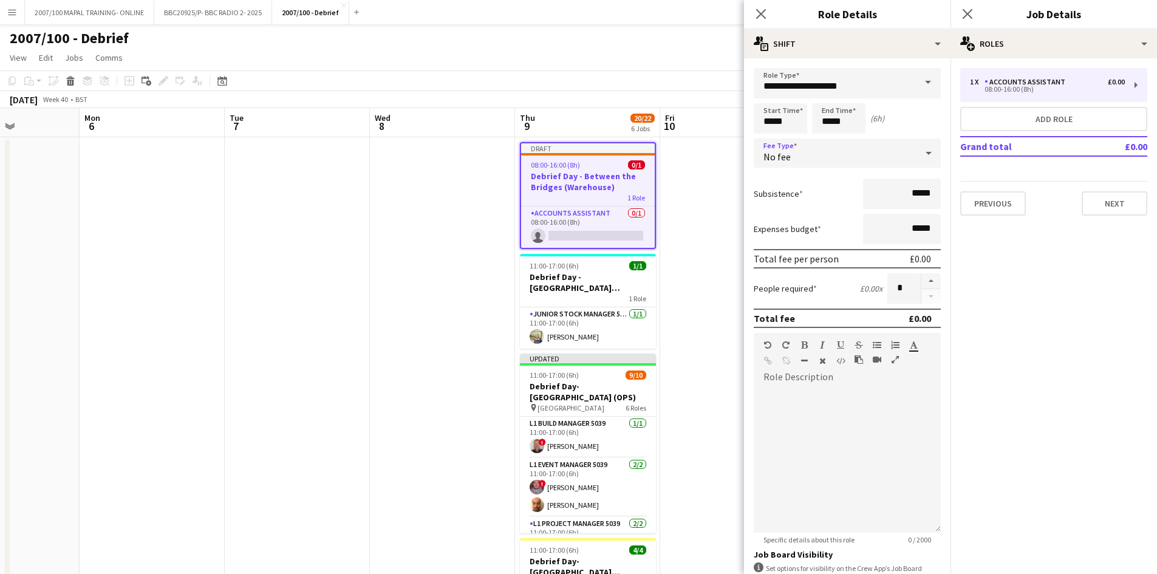
click at [426, 250] on app-date-cell at bounding box center [442, 518] width 145 height 762
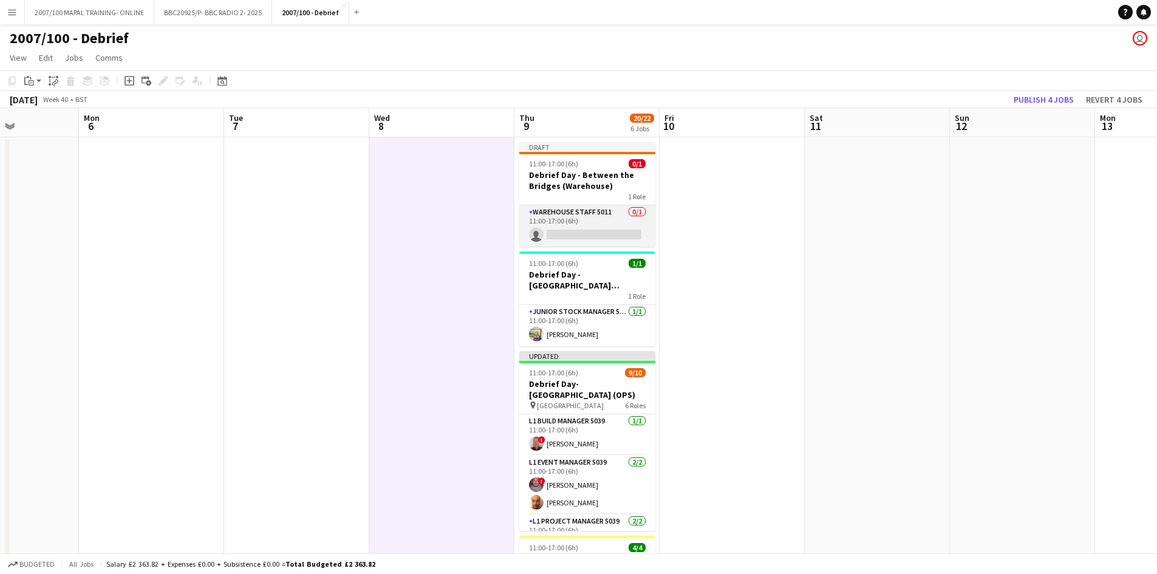
click at [561, 224] on app-card-role "Warehouse Staff 5011 0/1 11:00-17:00 (6h) single-neutral-actions" at bounding box center [587, 225] width 136 height 41
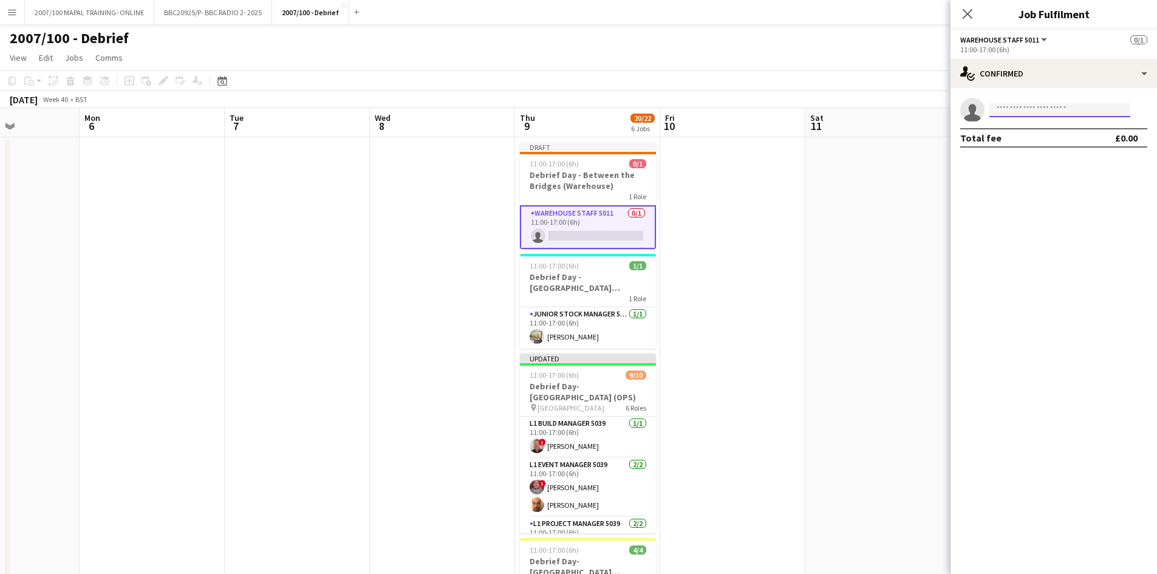
click at [923, 112] on input at bounding box center [1059, 110] width 141 height 15
type input "***"
click at [923, 132] on span "[EMAIL_ADDRESS][DOMAIN_NAME]" at bounding box center [1059, 137] width 121 height 10
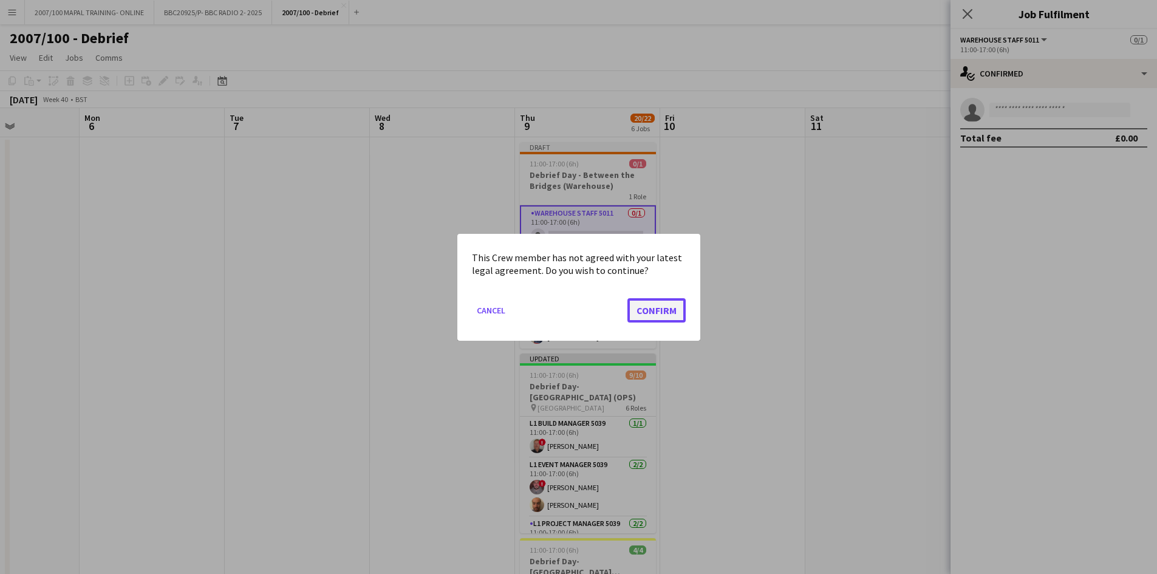
click at [657, 307] on button "Confirm" at bounding box center [656, 310] width 58 height 24
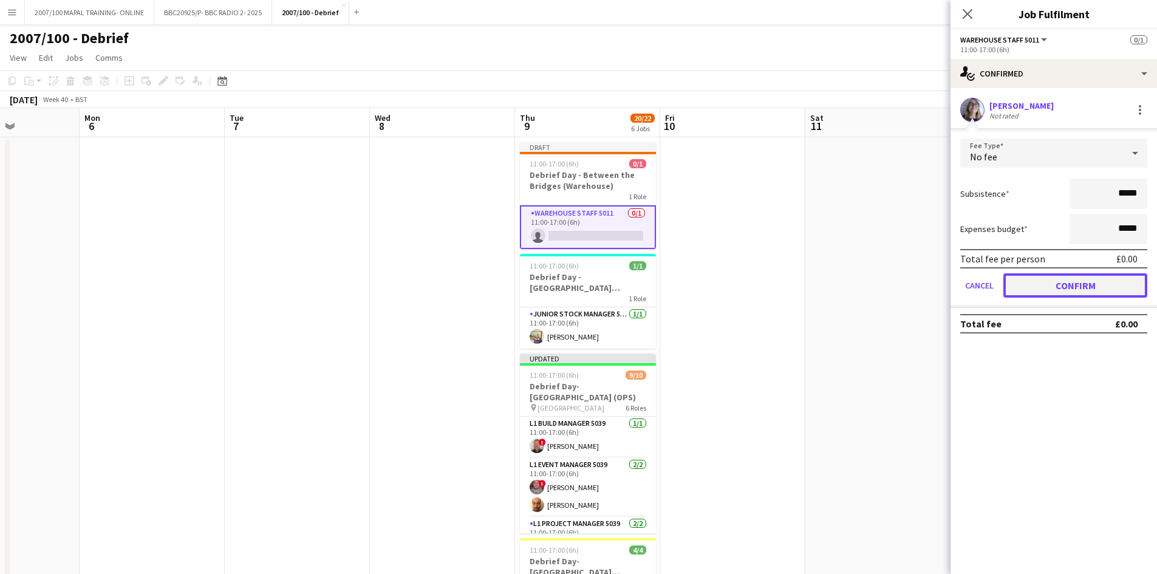
click at [923, 283] on button "Confirm" at bounding box center [1075, 285] width 144 height 24
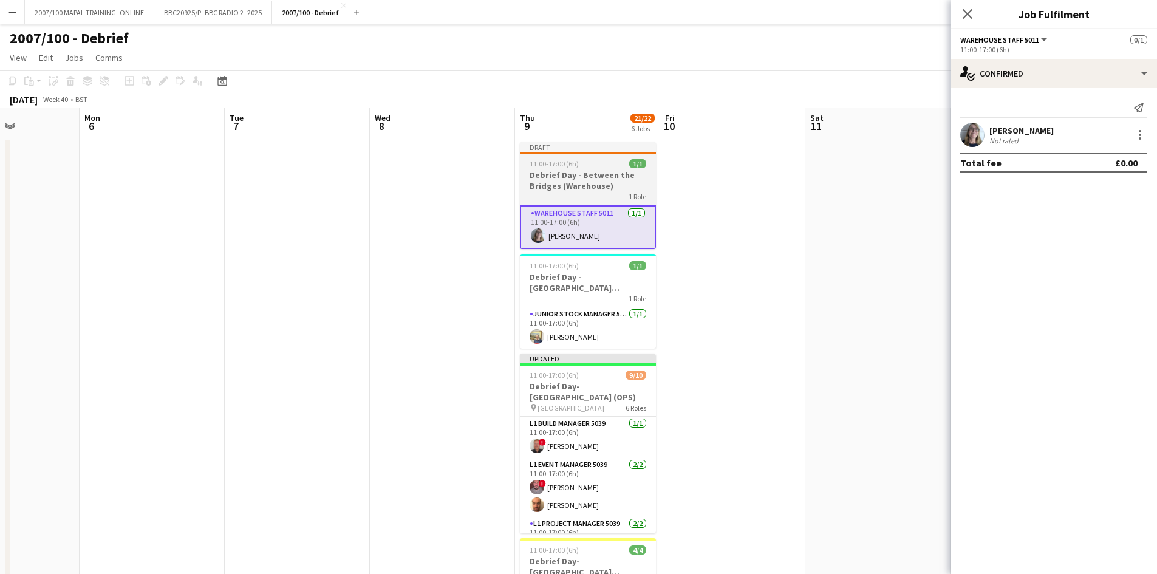
click at [604, 186] on h3 "Debrief Day - Between the Bridges (Warehouse)" at bounding box center [588, 180] width 136 height 22
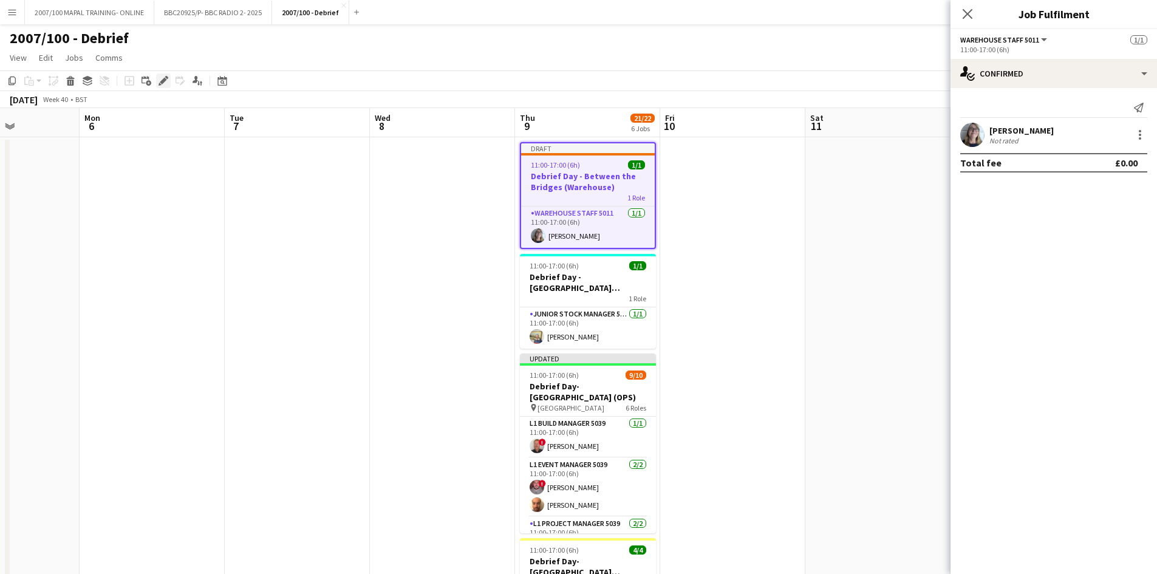
click at [163, 80] on icon at bounding box center [163, 81] width 7 height 7
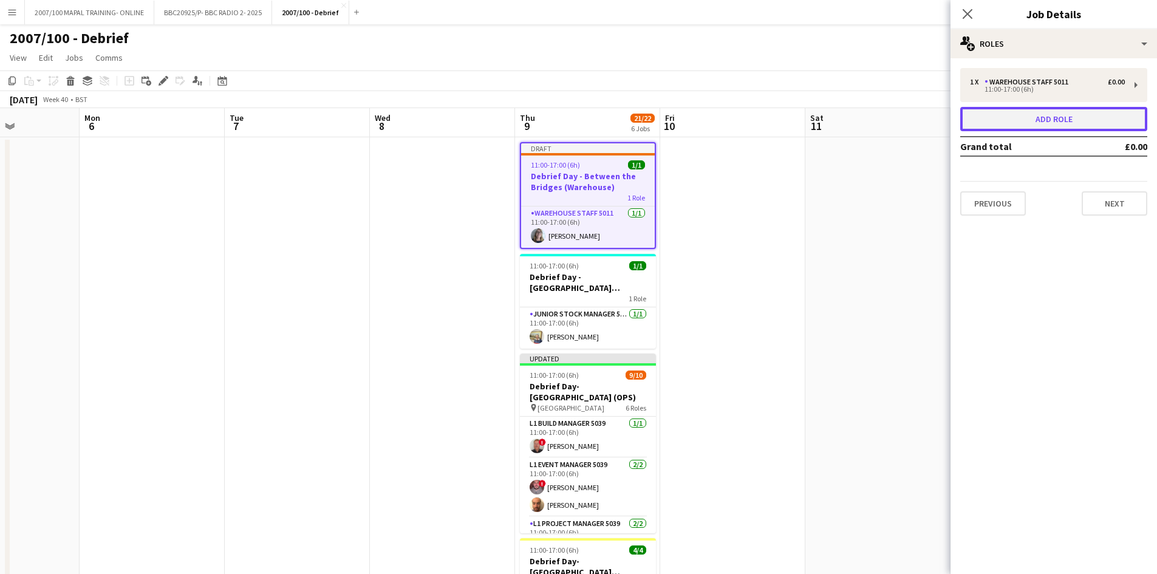
click at [923, 120] on button "Add role" at bounding box center [1053, 119] width 187 height 24
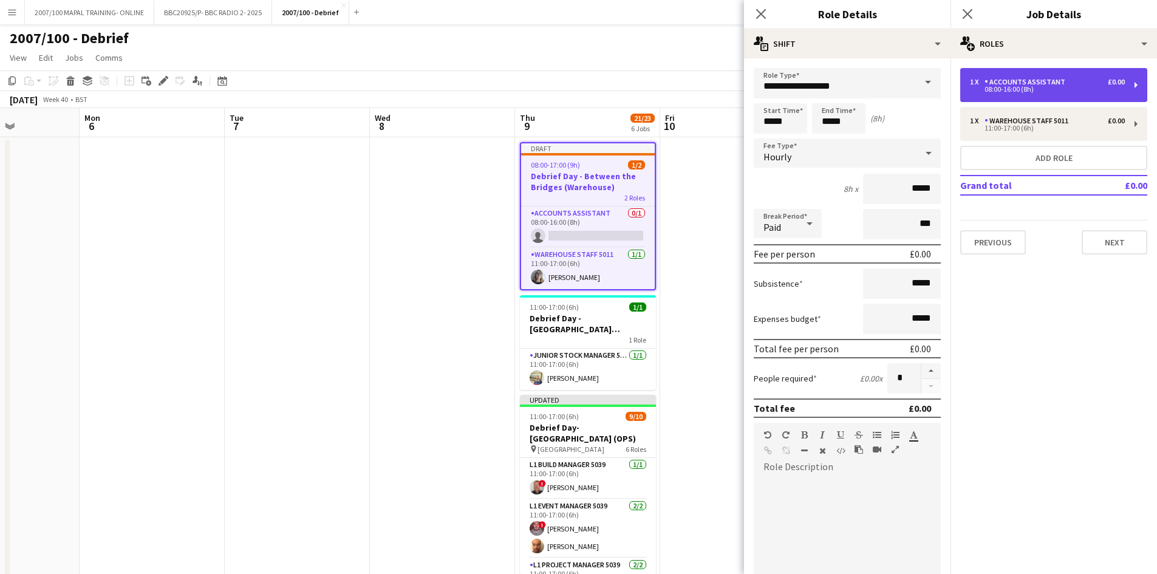
click at [923, 89] on div "08:00-16:00 (8h)" at bounding box center [1047, 89] width 155 height 6
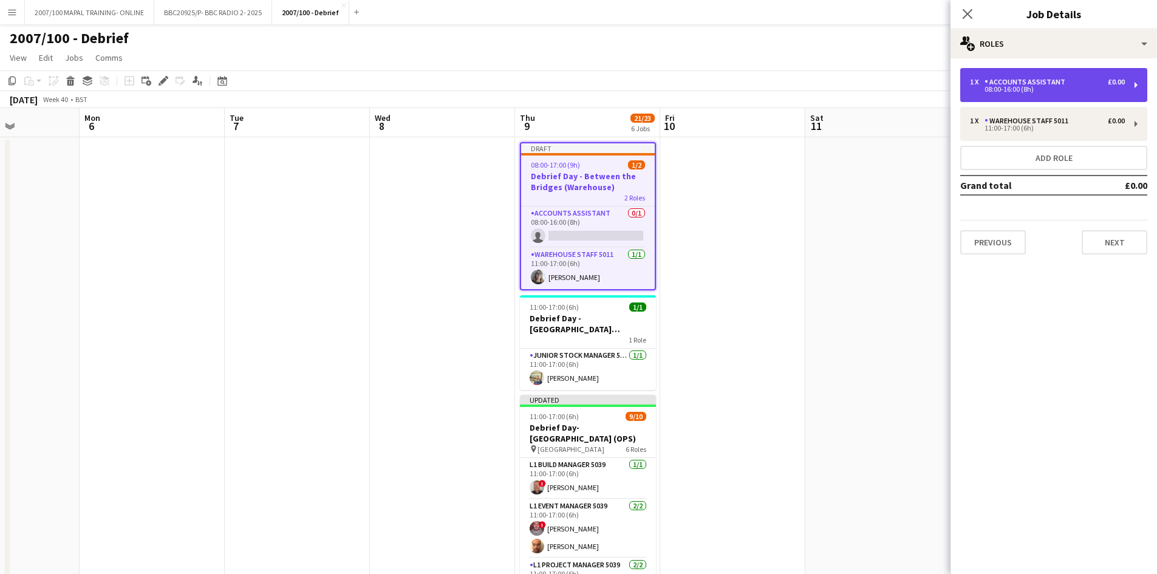
click at [923, 80] on div "Accounts Assistant" at bounding box center [1027, 82] width 86 height 9
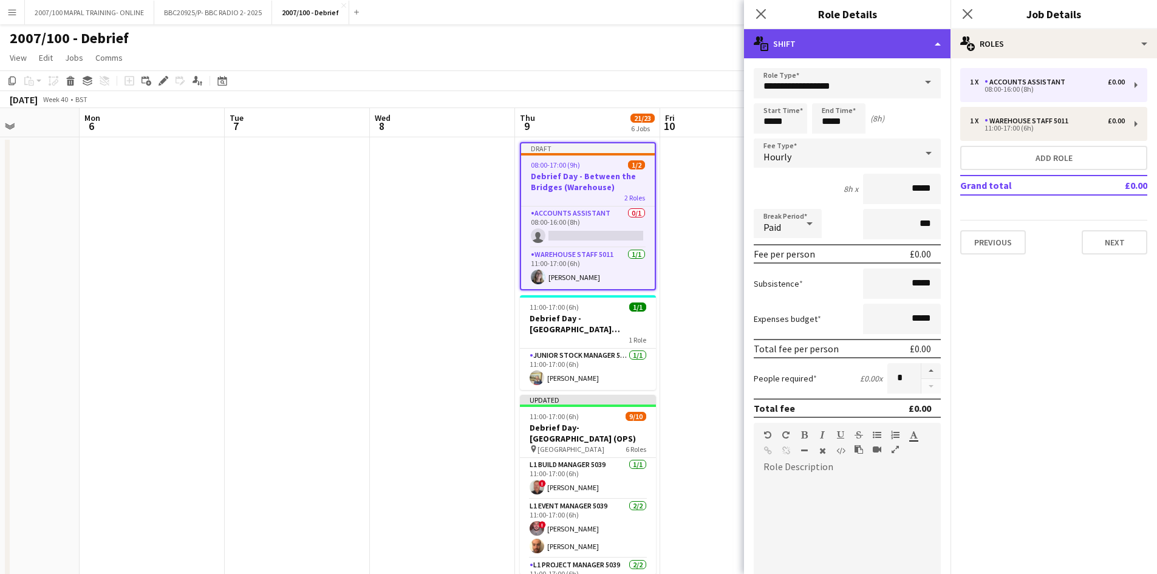
click at [845, 48] on div "multiple-actions-text Shift" at bounding box center [847, 43] width 206 height 29
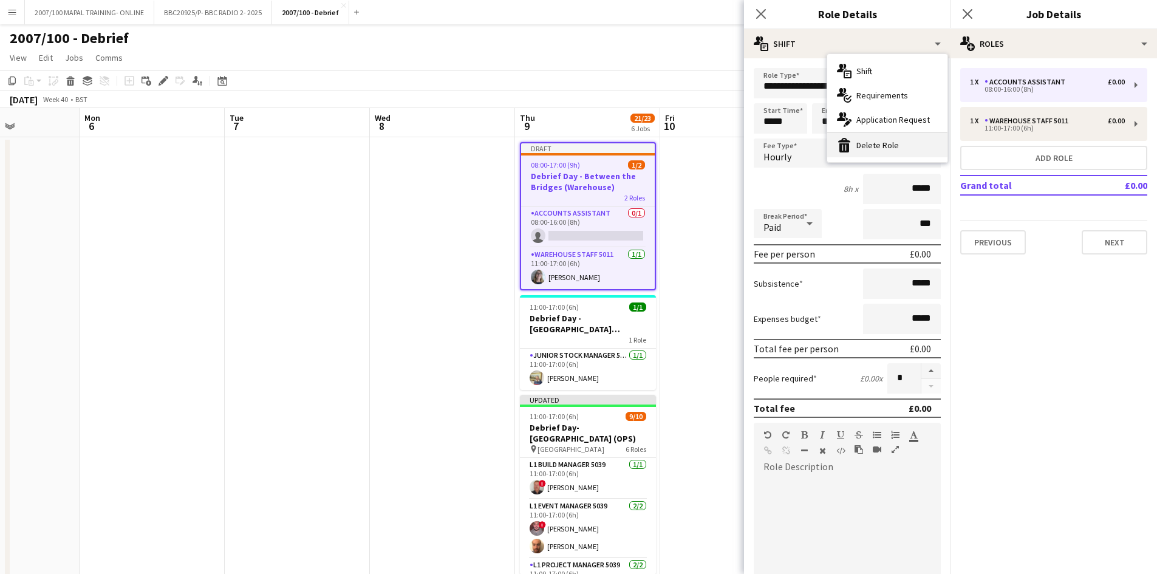
click at [866, 149] on div "bin-2 Delete Role" at bounding box center [887, 145] width 120 height 24
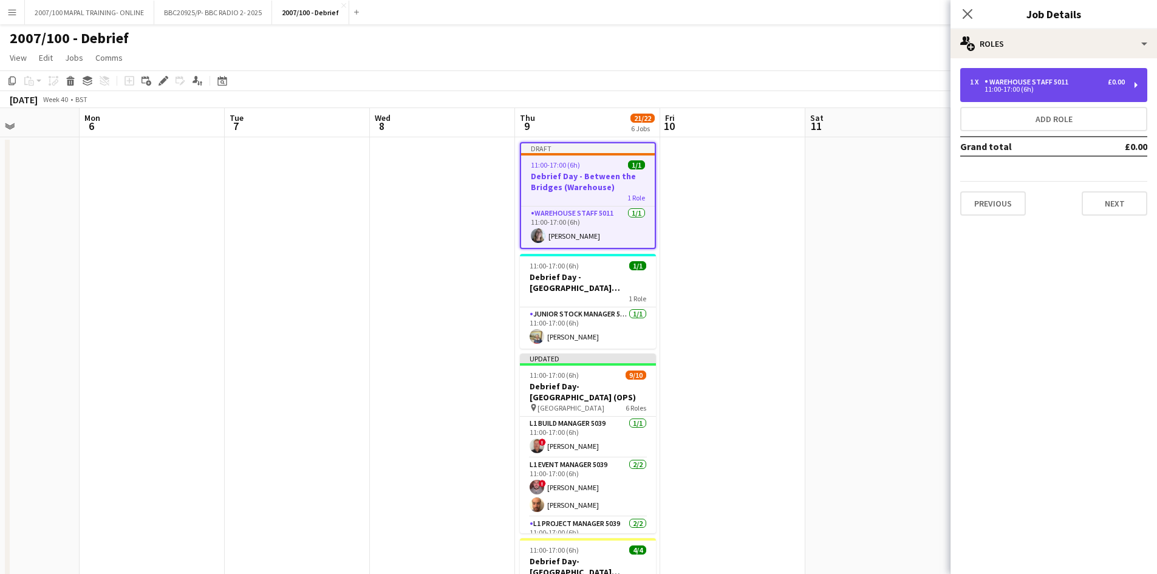
drag, startPoint x: 1035, startPoint y: 77, endPoint x: 1029, endPoint y: 77, distance: 6.1
click at [923, 77] on div "1 x Warehouse Staff 5011 £0.00 11:00-17:00 (6h)" at bounding box center [1053, 85] width 187 height 34
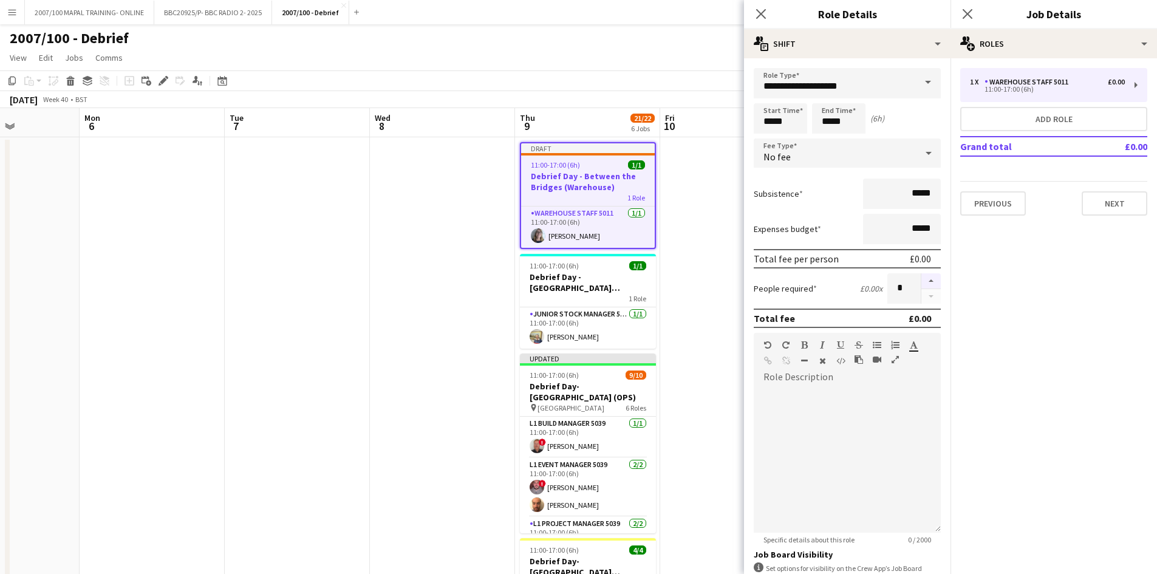
click at [921, 279] on button "button" at bounding box center [930, 281] width 19 height 16
type input "*"
click at [923, 377] on mat-expansion-panel "pencil3 General details 1 x Warehouse Staff 5011 £0.00 11:00-17:00 (6h) Add rol…" at bounding box center [1053, 316] width 206 height 516
click at [660, 66] on app-page-menu "View Day view expanded Day view collapsed Month view Date picker Jump to [DATE]…" at bounding box center [578, 58] width 1157 height 23
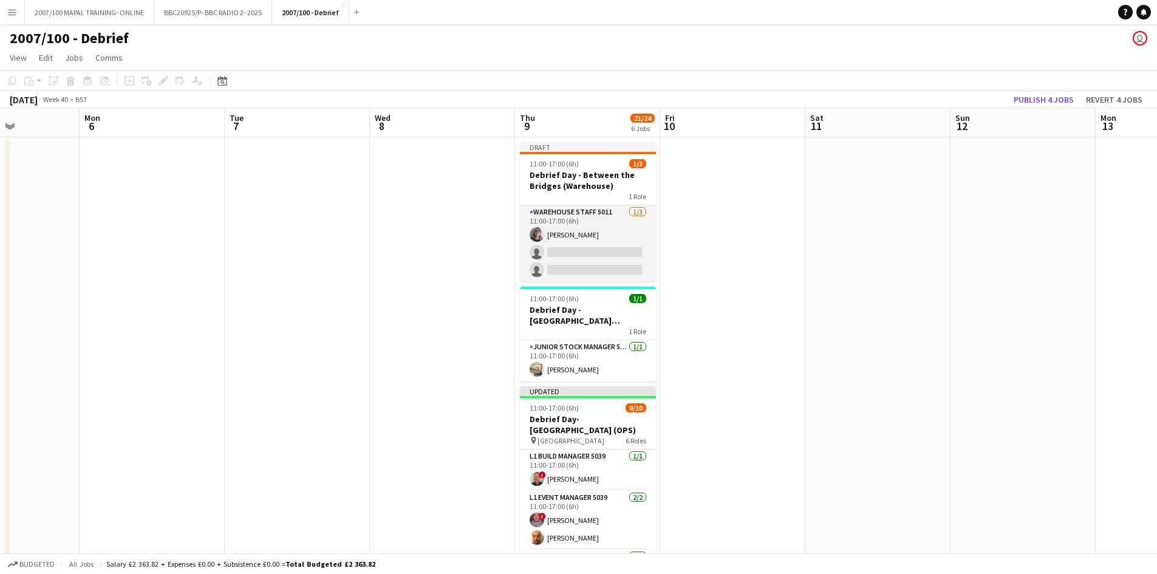
click at [556, 255] on app-card-role "Warehouse Staff 5011 [DATE] 11:00-17:00 (6h) [PERSON_NAME] single-neutral-actio…" at bounding box center [588, 243] width 136 height 77
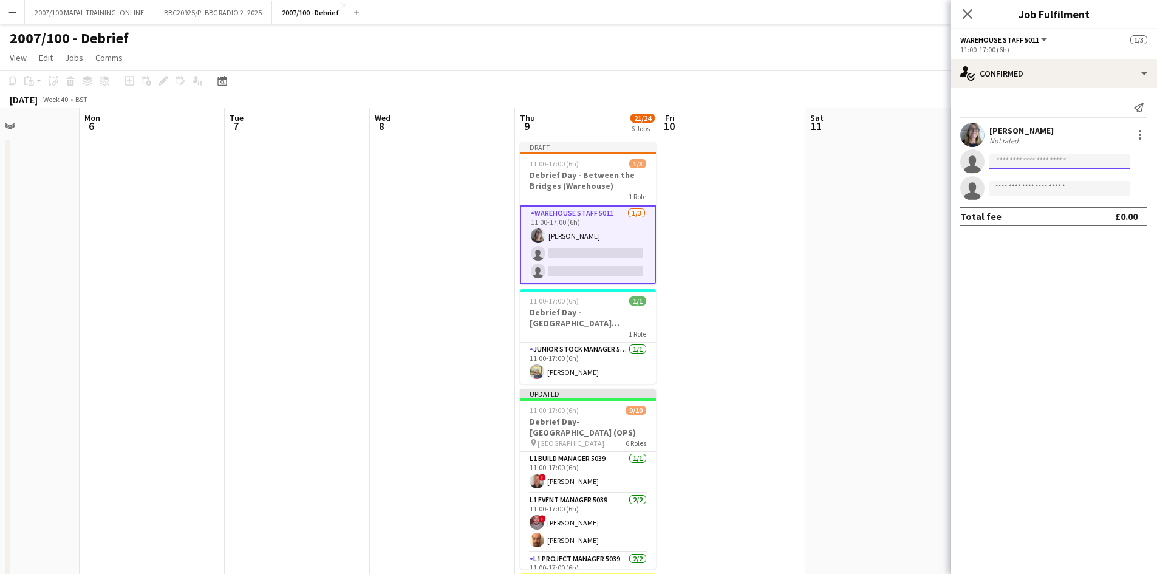
click at [923, 164] on input at bounding box center [1059, 161] width 141 height 15
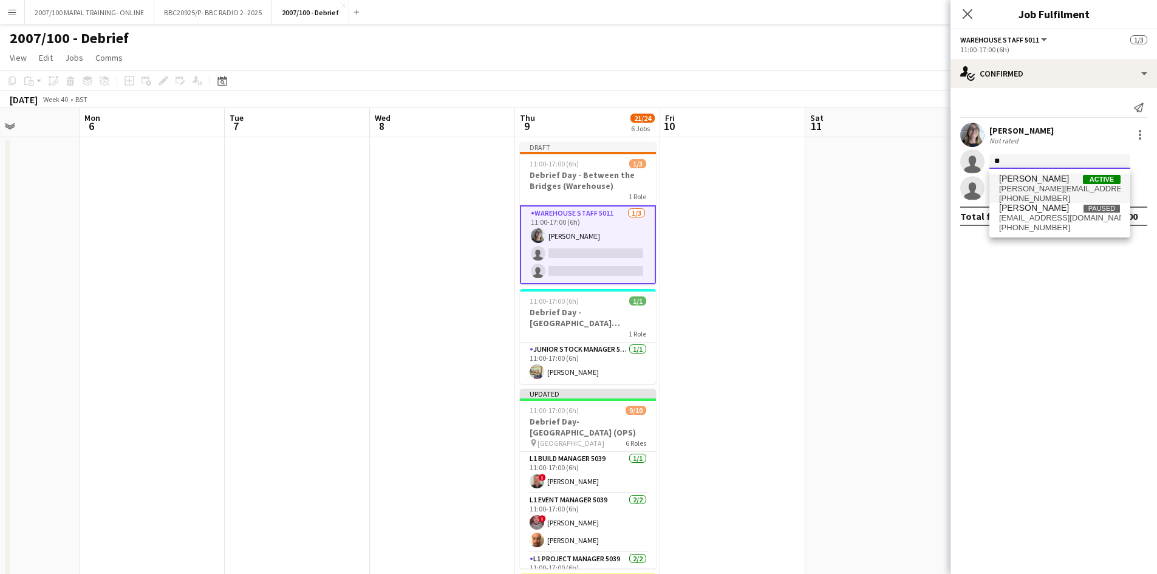
type input "*"
type input "********"
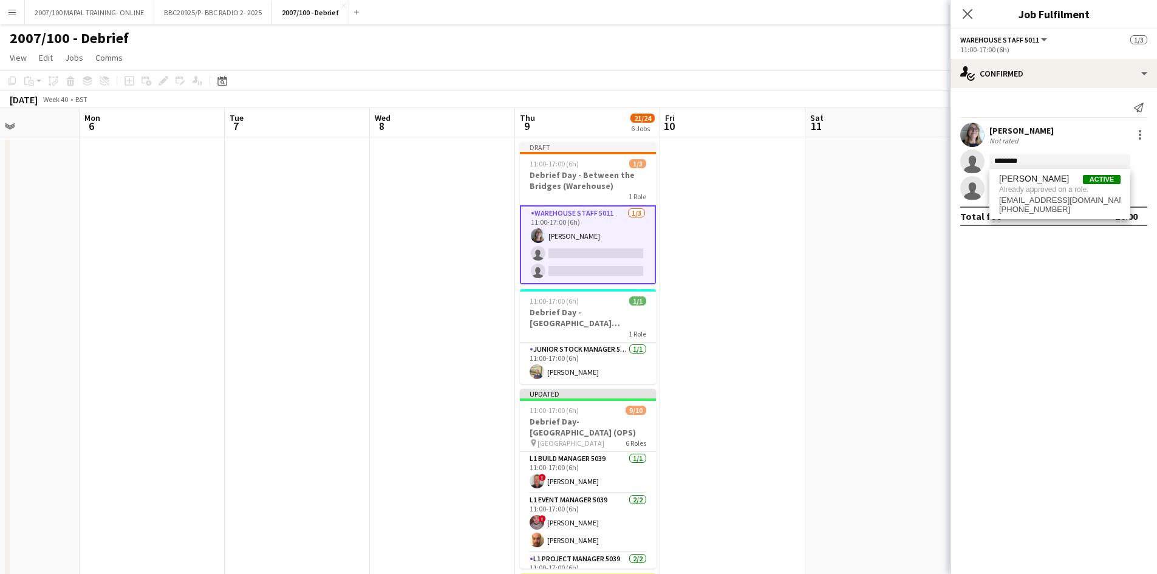
click at [923, 271] on mat-expansion-panel "check Confirmed Send notification [PERSON_NAME] Not rated single-neutral-action…" at bounding box center [1053, 331] width 206 height 486
click at [923, 163] on input "********" at bounding box center [1059, 161] width 141 height 15
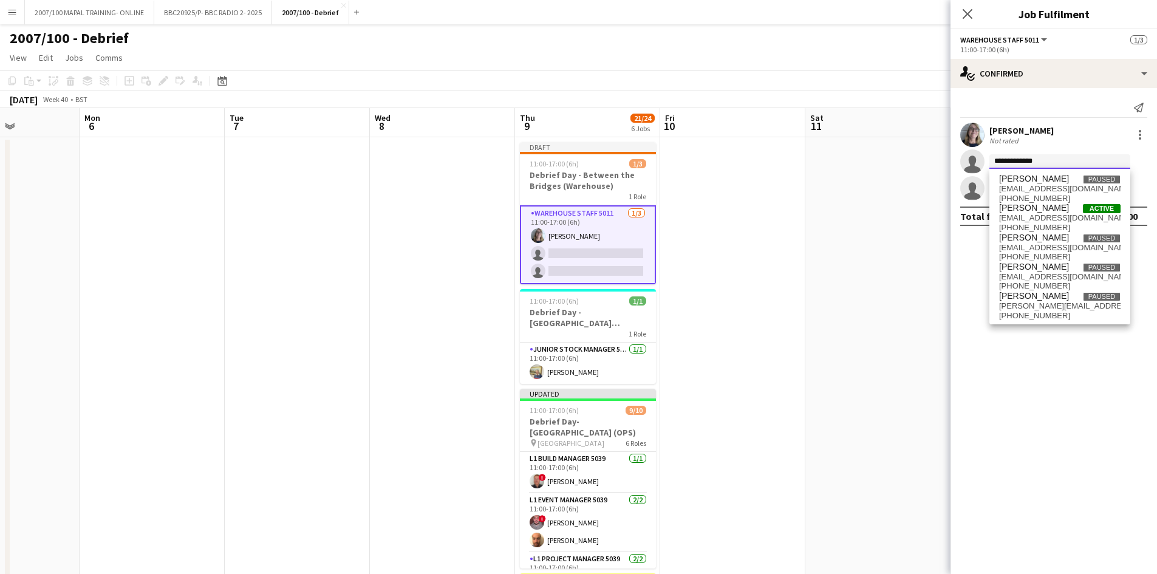
type input "**********"
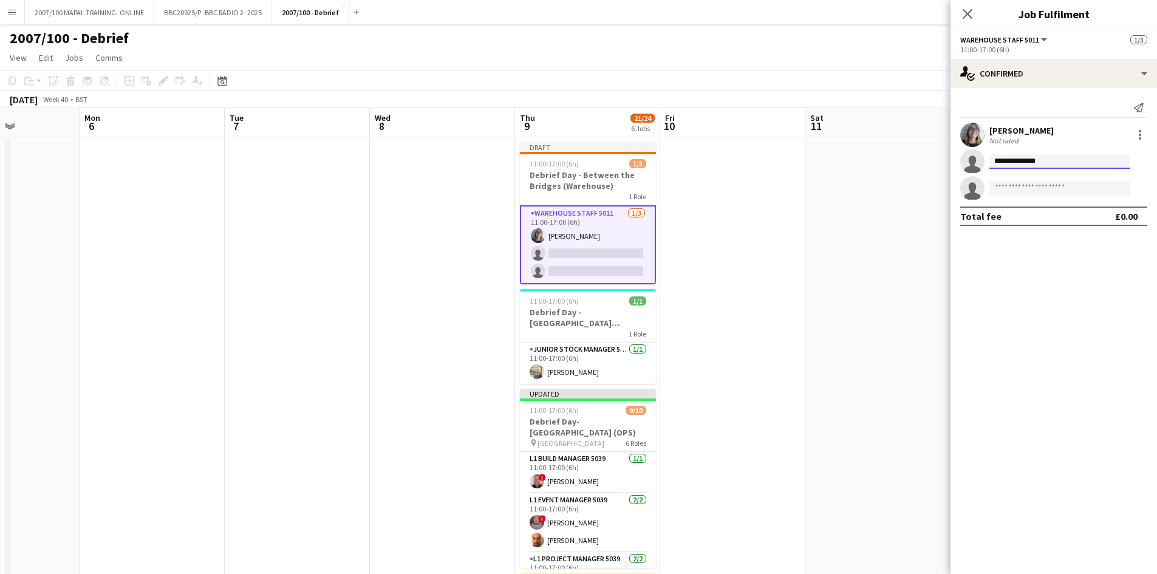
drag, startPoint x: 1043, startPoint y: 161, endPoint x: 937, endPoint y: 185, distance: 108.4
click at [923, 185] on body "Menu Boards Boards Boards All jobs Status Workforce Workforce My Workforce Recr…" at bounding box center [578, 460] width 1157 height 920
click at [923, 274] on mat-expansion-panel "check Confirmed Send notification [PERSON_NAME] Not rated single-neutral-action…" at bounding box center [1053, 331] width 206 height 486
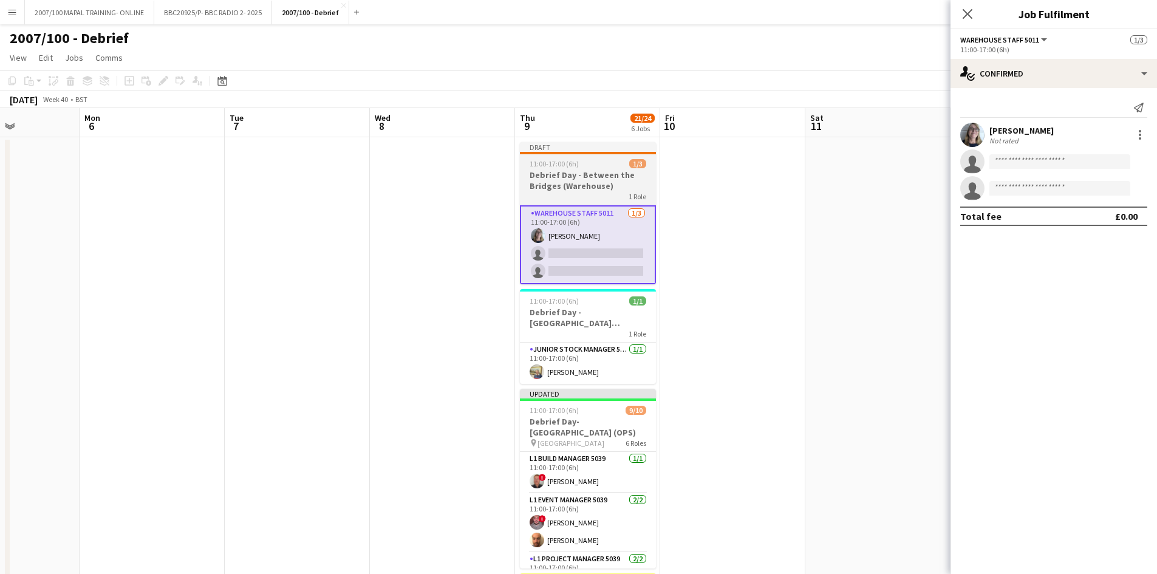
click at [575, 177] on h3 "Debrief Day - Between the Bridges (Warehouse)" at bounding box center [588, 180] width 136 height 22
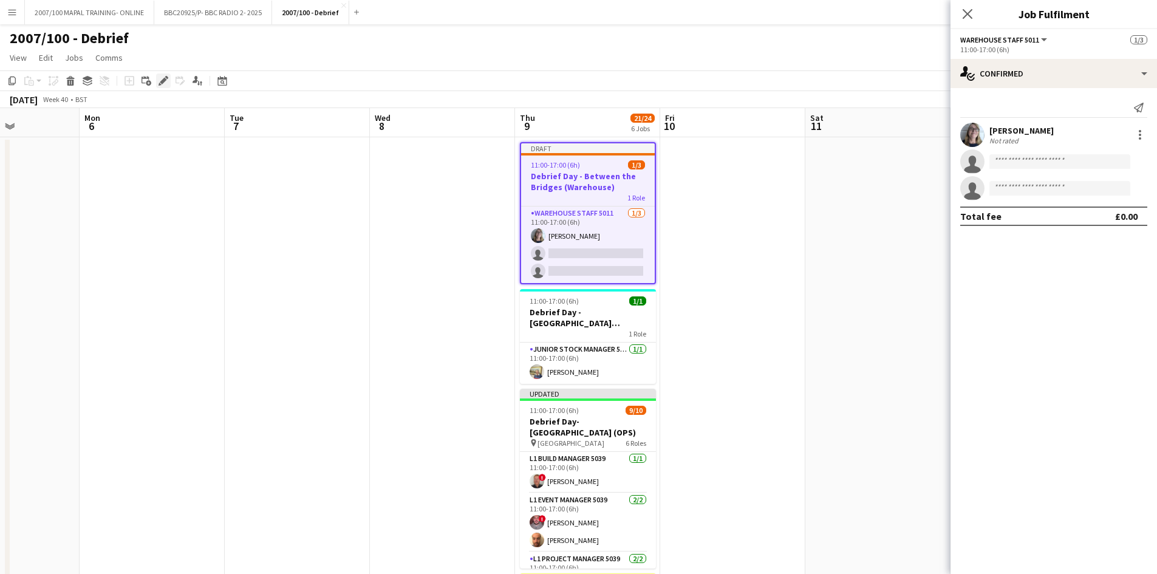
click at [163, 82] on icon at bounding box center [163, 81] width 7 height 7
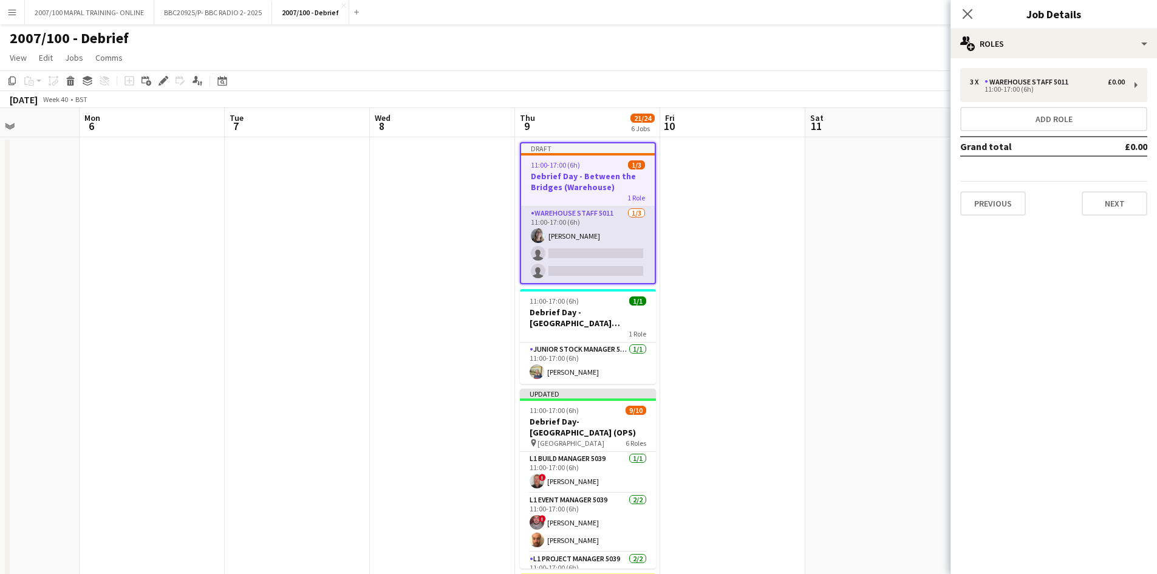
click at [522, 261] on app-card-role "Warehouse Staff 5011 [DATE] 11:00-17:00 (6h) [PERSON_NAME] single-neutral-actio…" at bounding box center [588, 244] width 134 height 77
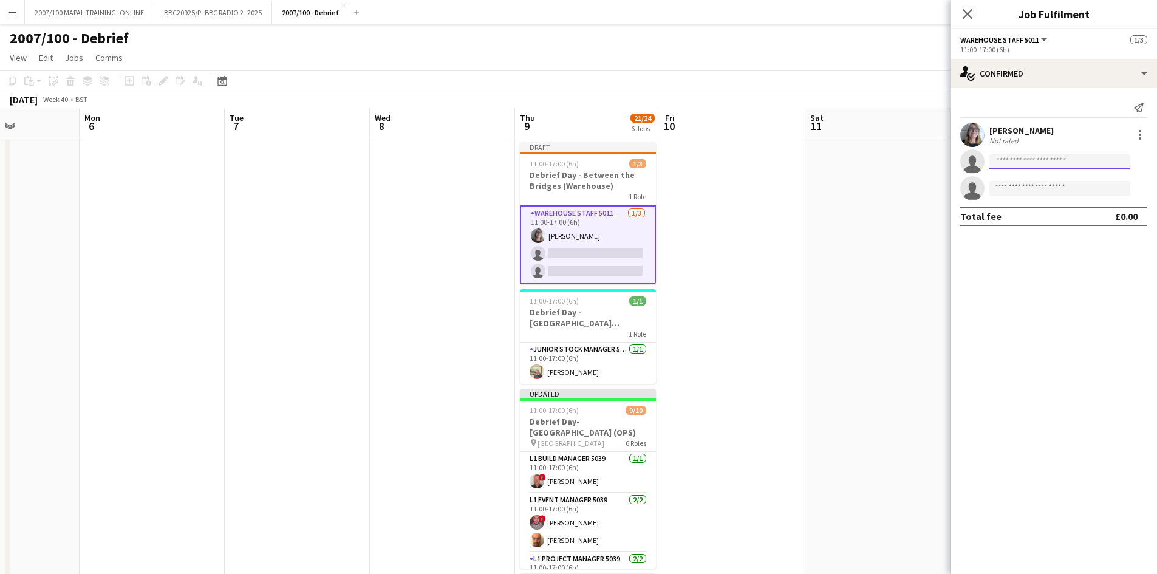
click at [923, 154] on input at bounding box center [1059, 161] width 141 height 15
type input "*"
click at [873, 261] on app-date-cell at bounding box center [877, 518] width 145 height 762
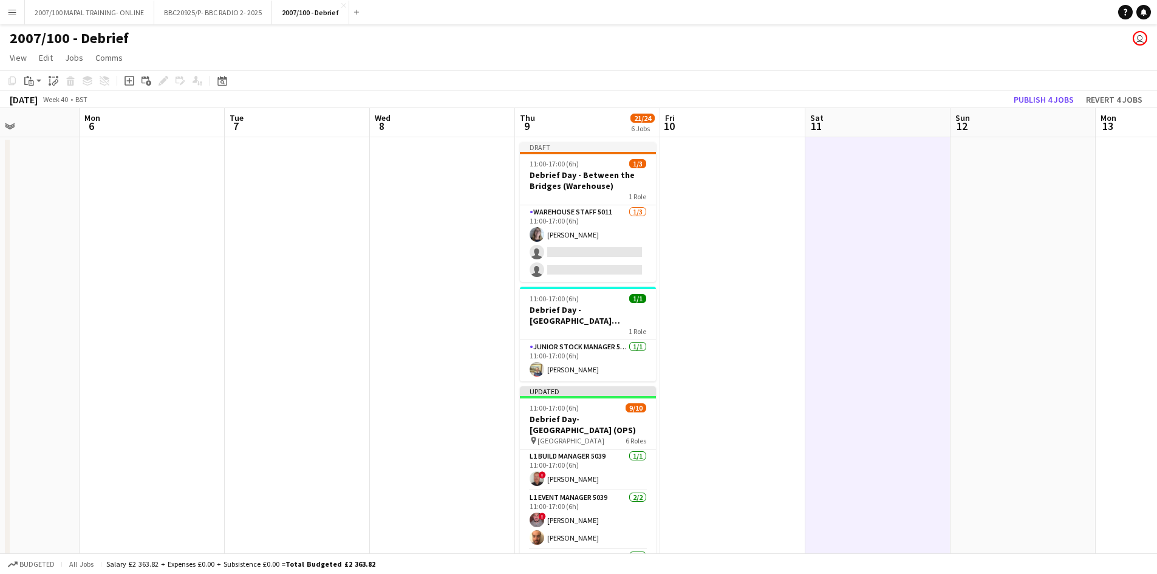
scroll to position [0, 355]
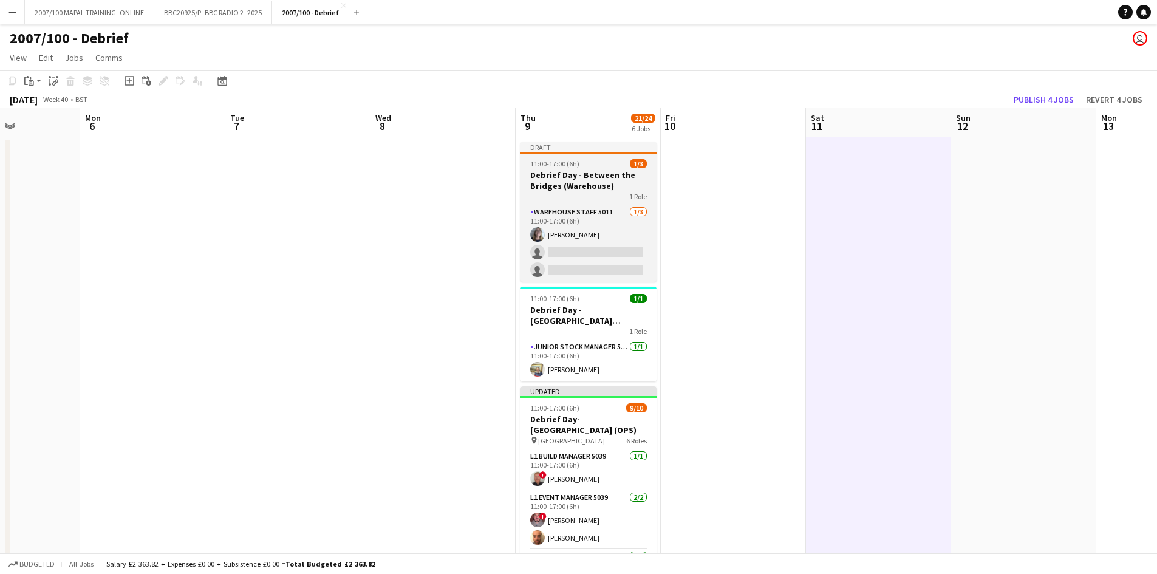
click at [562, 163] on span "11:00-17:00 (6h)" at bounding box center [554, 163] width 49 height 9
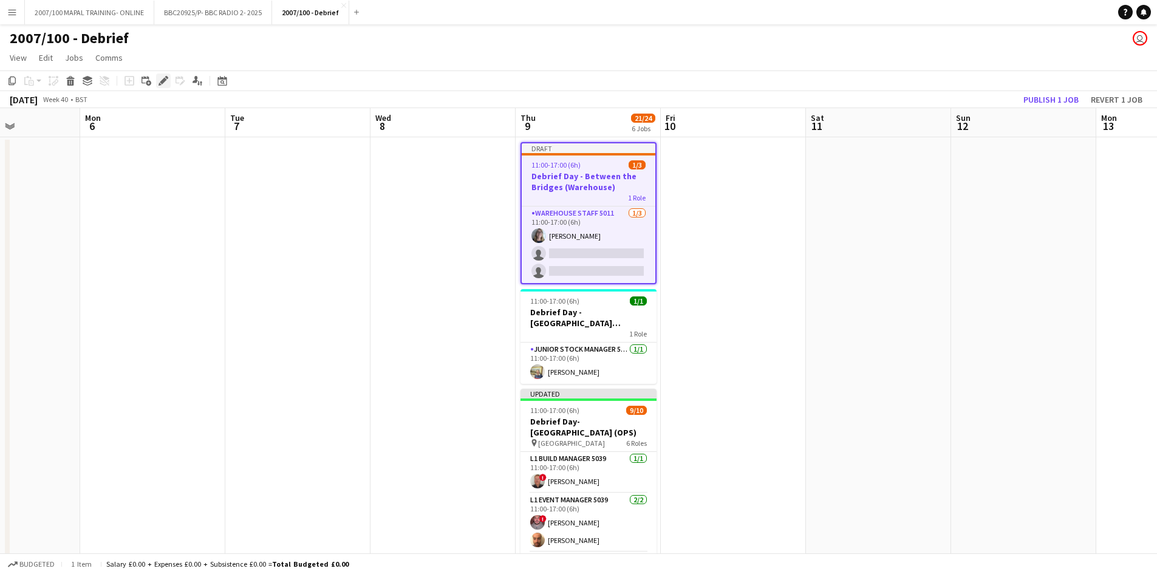
click at [160, 76] on icon "Edit" at bounding box center [163, 81] width 10 height 10
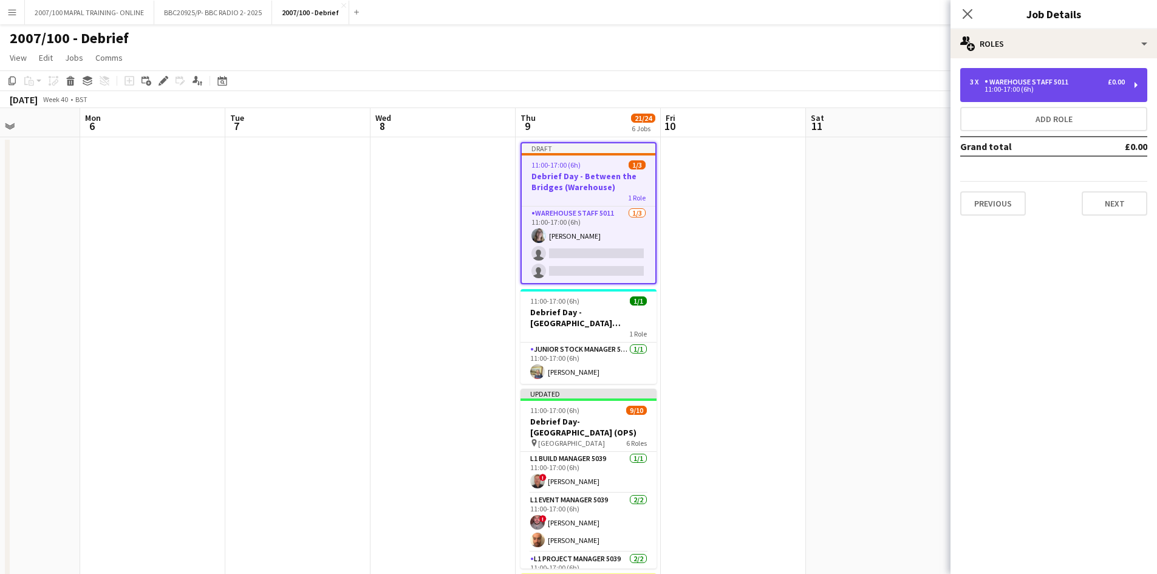
click at [923, 95] on div "3 x Warehouse Staff 5011 £0.00 11:00-17:00 (6h)" at bounding box center [1053, 85] width 187 height 34
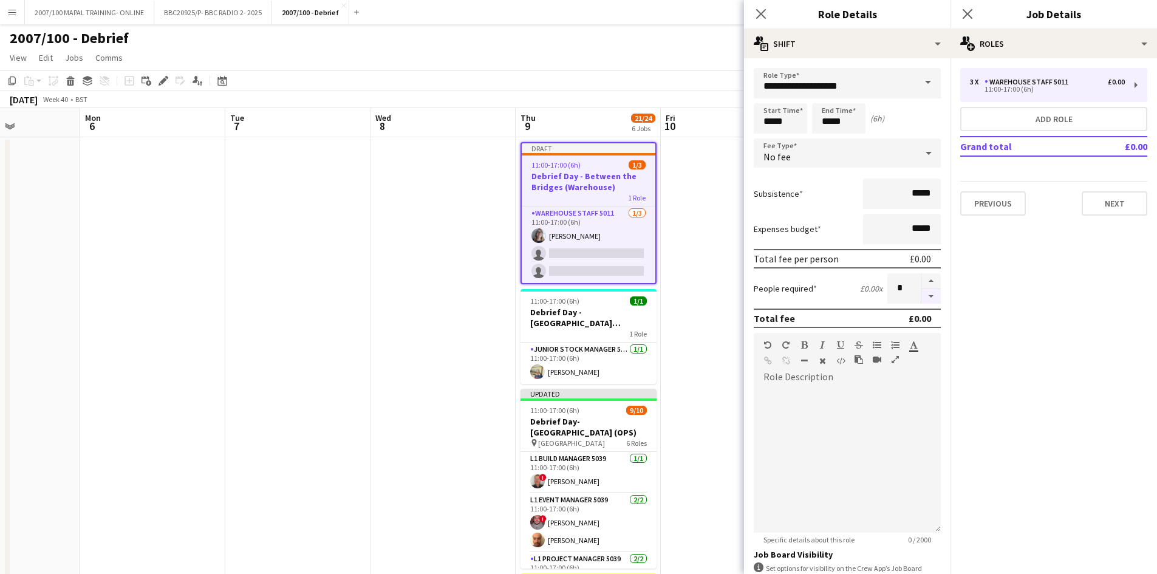
click at [921, 293] on button "button" at bounding box center [930, 296] width 19 height 15
type input "*"
click at [921, 293] on div at bounding box center [931, 288] width 20 height 30
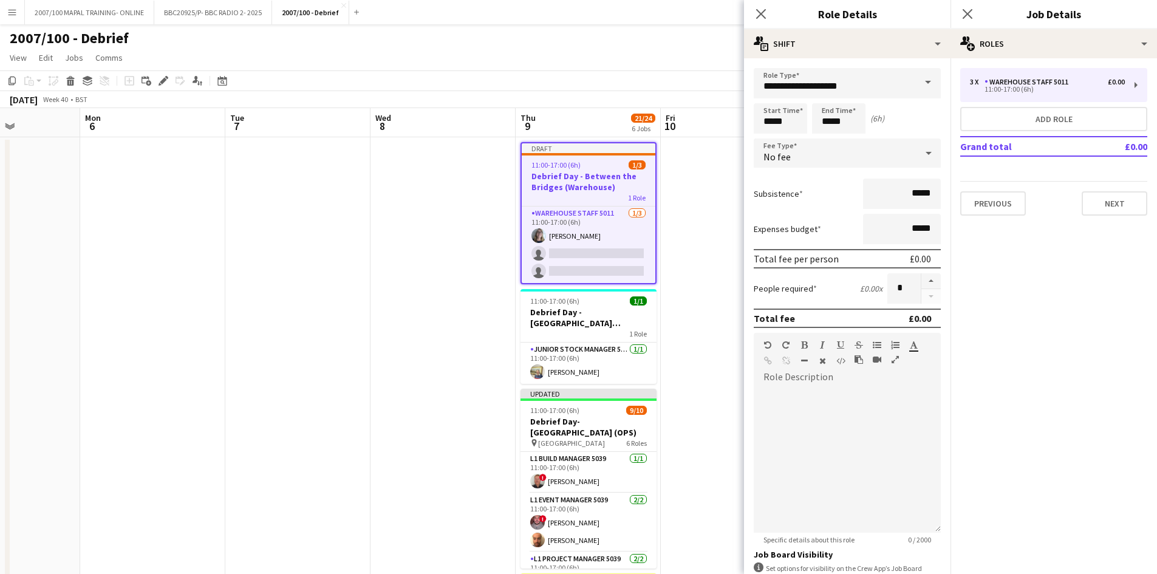
click at [387, 285] on app-date-cell at bounding box center [442, 518] width 145 height 762
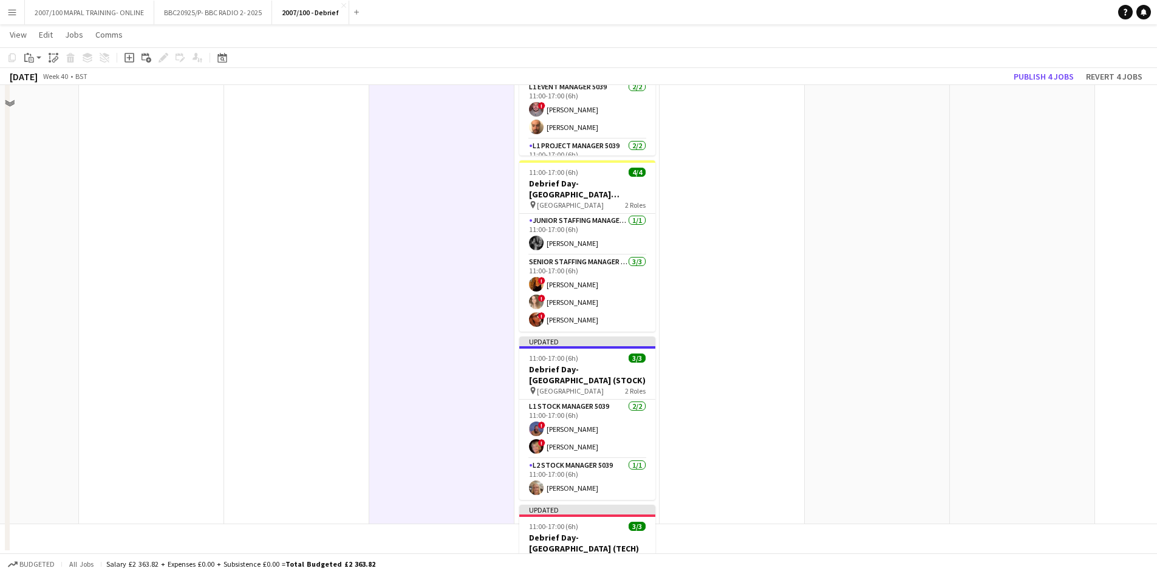
scroll to position [0, 356]
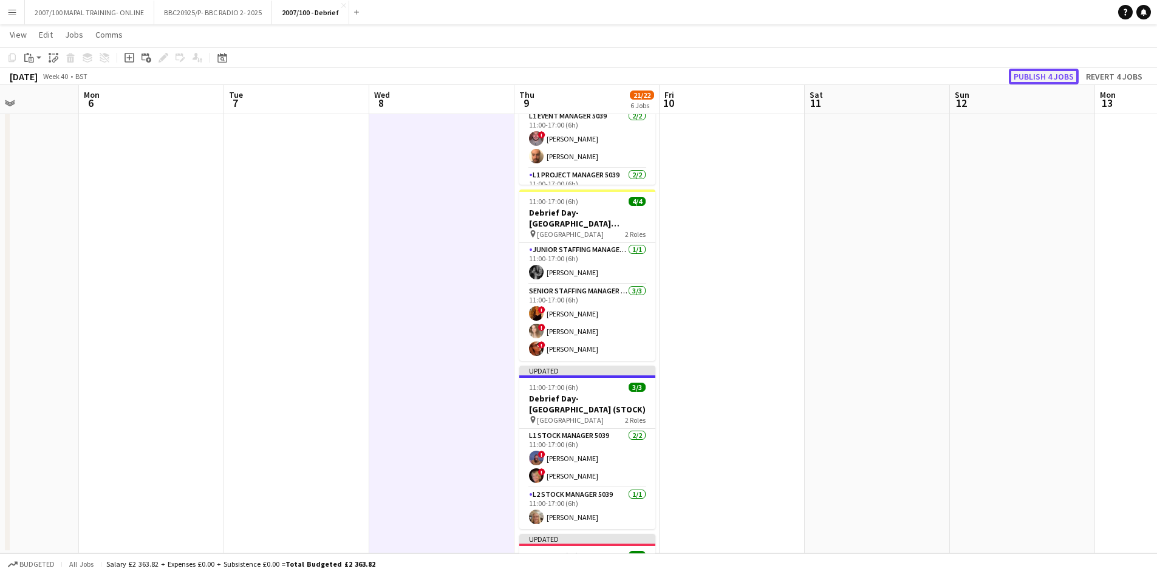
click at [923, 75] on button "Publish 4 jobs" at bounding box center [1044, 77] width 70 height 16
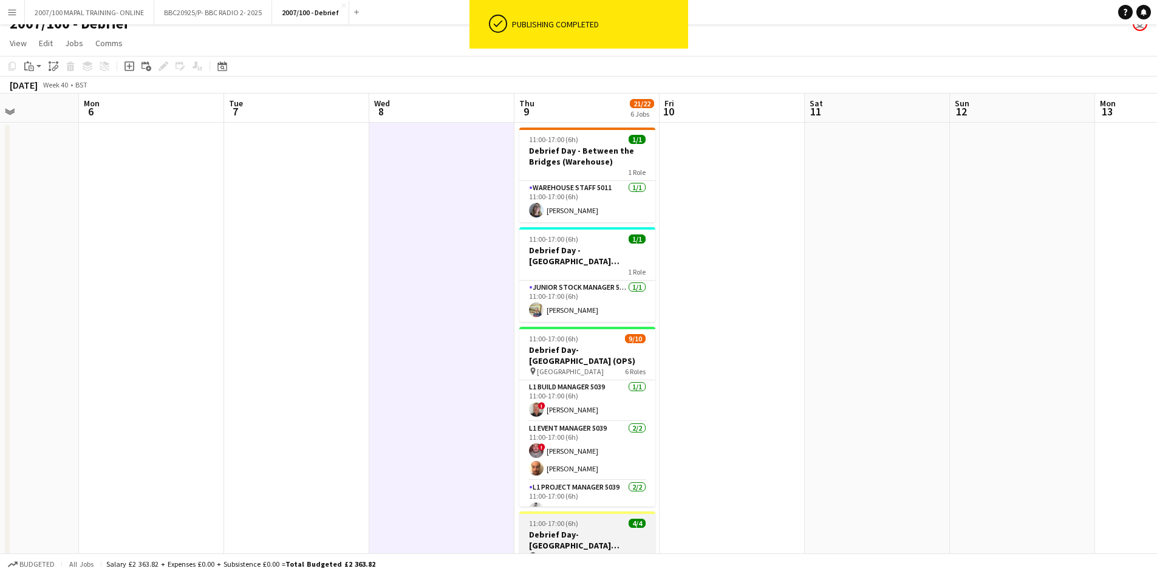
scroll to position [0, 0]
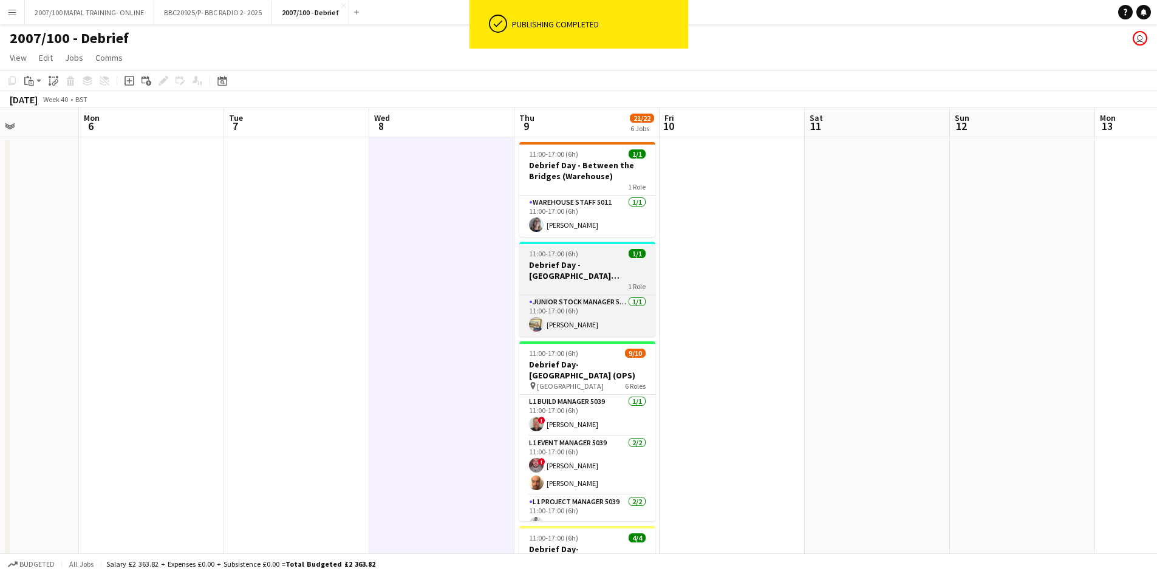
click at [591, 271] on h3 "Debrief Day - [GEOGRAPHIC_DATA] (TRADERS TEAM)" at bounding box center [587, 270] width 136 height 22
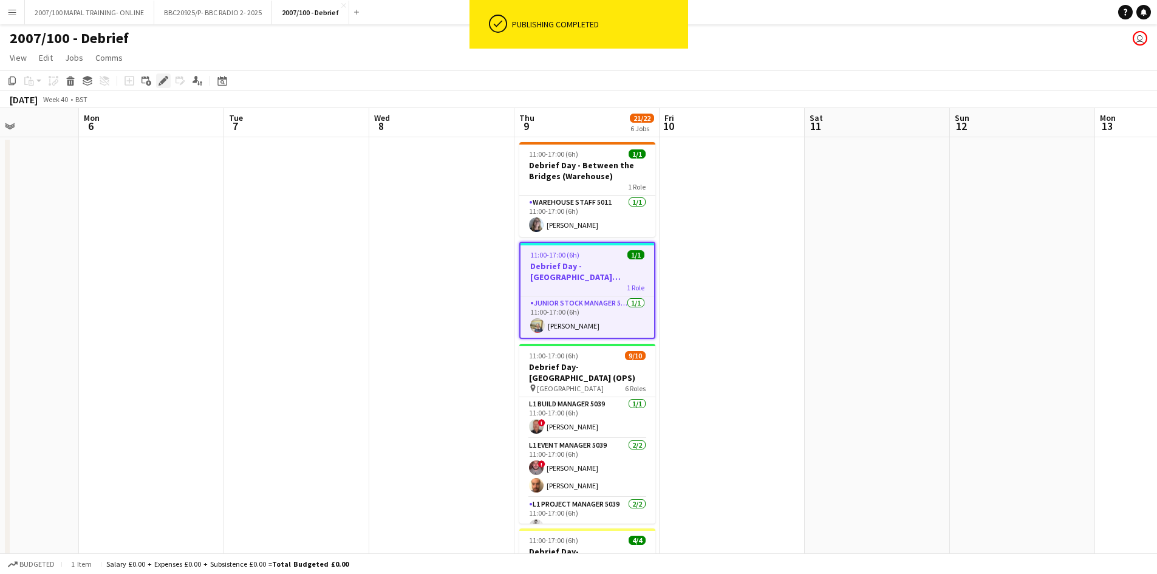
click at [160, 81] on icon "Edit" at bounding box center [163, 81] width 10 height 10
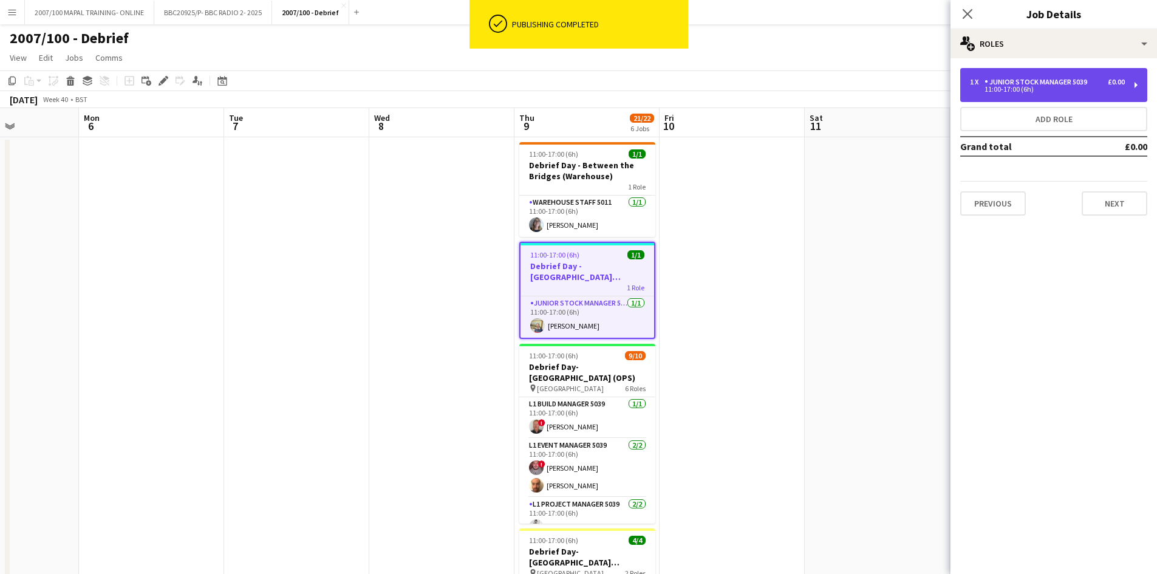
click at [923, 74] on div "1 x Junior Stock Manager 5039 £0.00 11:00-17:00 (6h)" at bounding box center [1053, 85] width 187 height 34
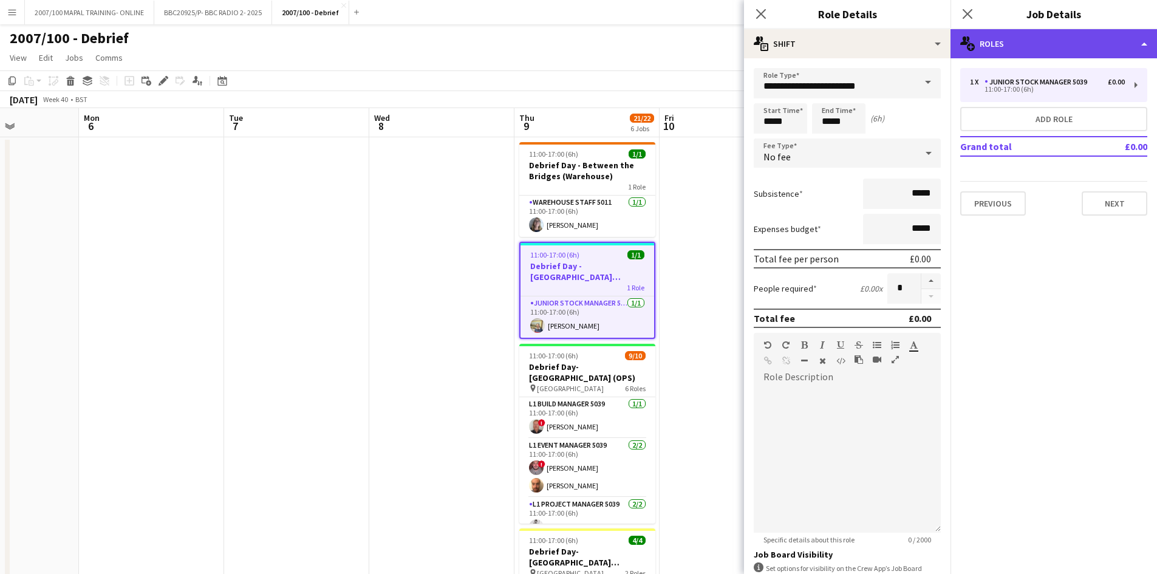
click at [923, 46] on div "multiple-users-add Roles" at bounding box center [1053, 43] width 206 height 29
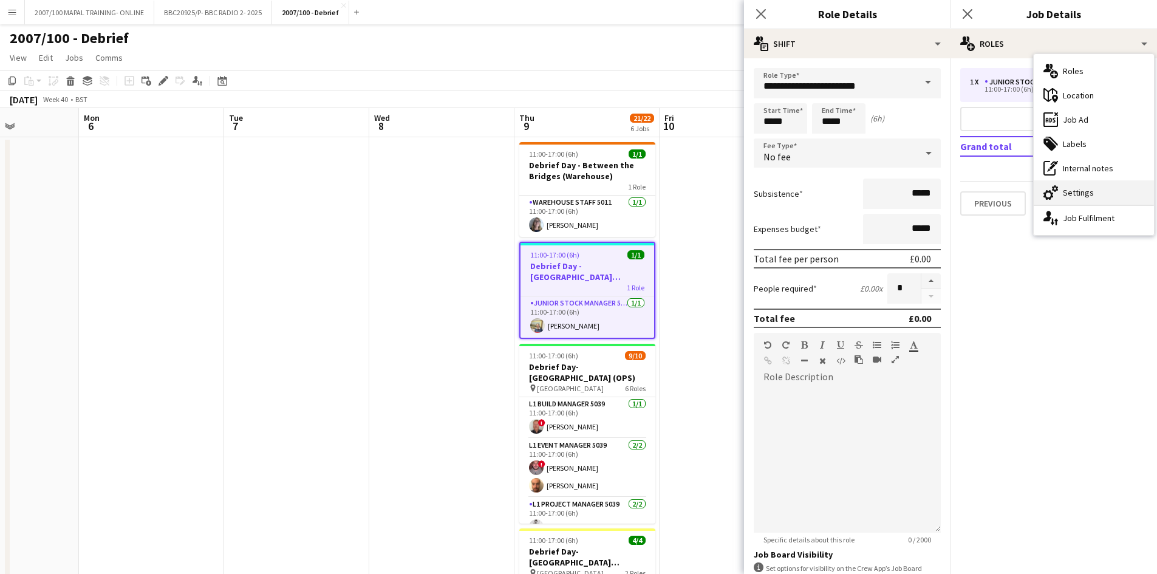
click at [923, 191] on div "cog-double-3 Settings" at bounding box center [1094, 192] width 120 height 24
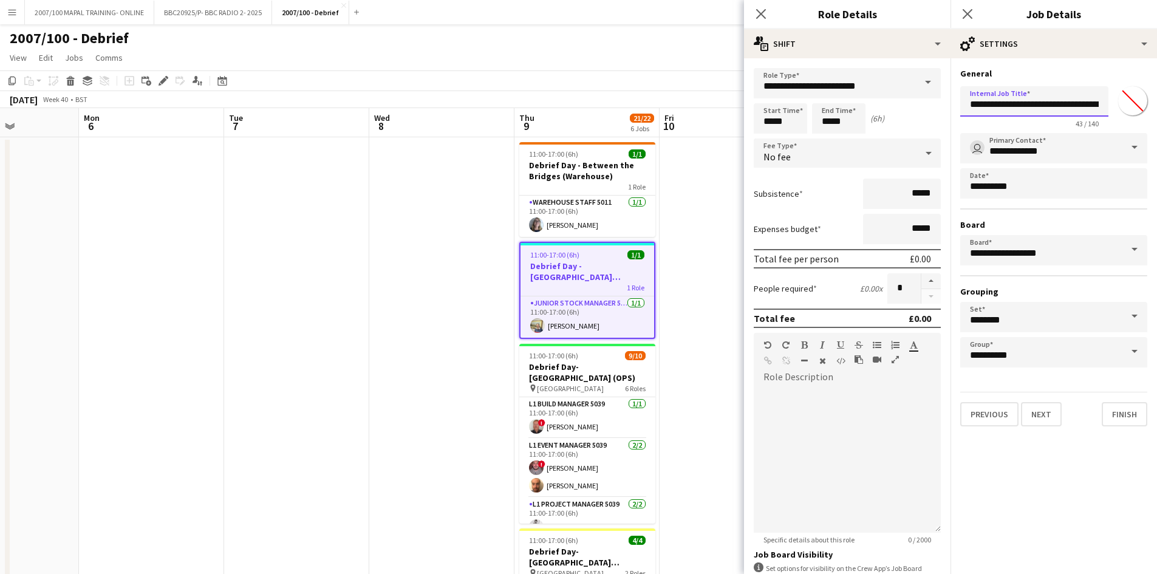
drag, startPoint x: 1079, startPoint y: 106, endPoint x: 1026, endPoint y: 107, distance: 52.8
click at [923, 107] on input "**********" at bounding box center [1034, 101] width 148 height 30
click button "Next" at bounding box center [1041, 414] width 41 height 24
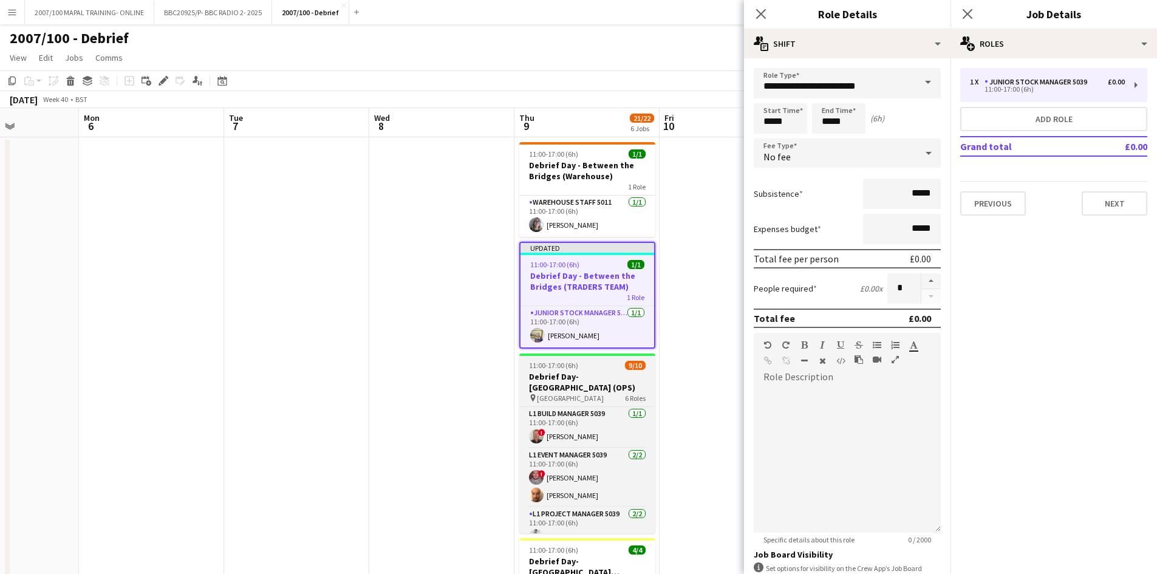
drag, startPoint x: 593, startPoint y: 372, endPoint x: 577, endPoint y: 362, distance: 19.4
click at [593, 372] on h3 "Debrief Day- [GEOGRAPHIC_DATA] (OPS)" at bounding box center [587, 382] width 136 height 22
type input "**********"
type input "*******"
type input "**********"
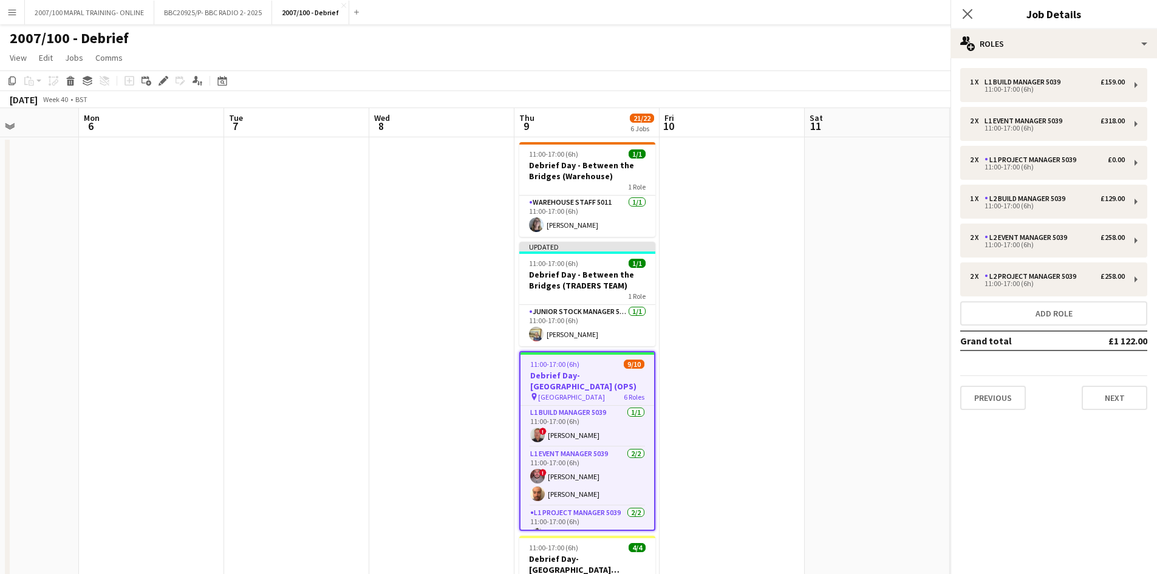
scroll to position [0, 357]
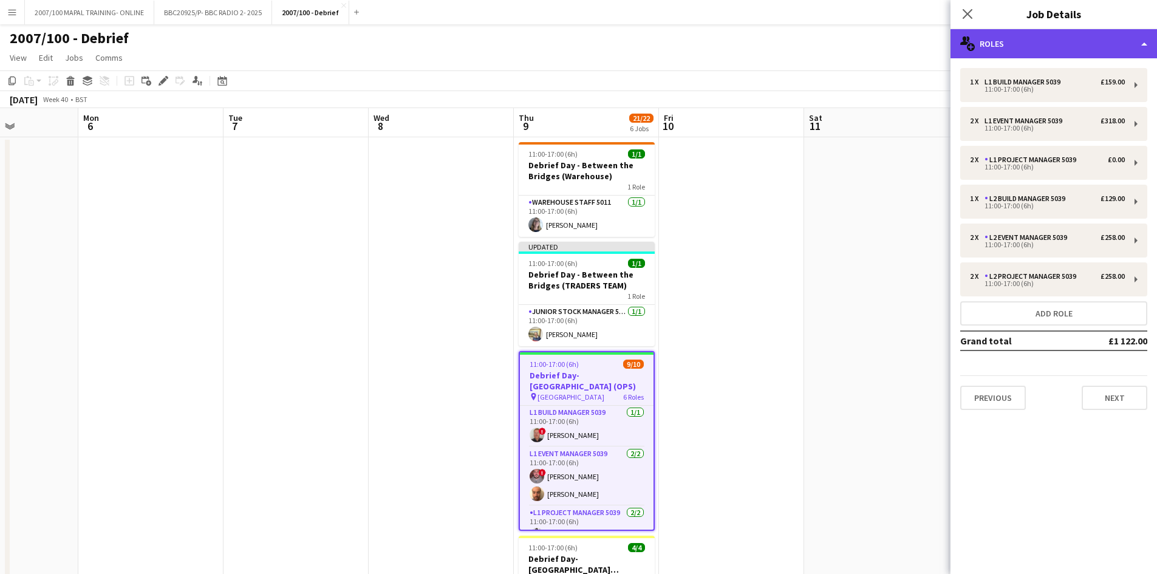
click at [923, 41] on div "multiple-users-add Roles" at bounding box center [1053, 43] width 206 height 29
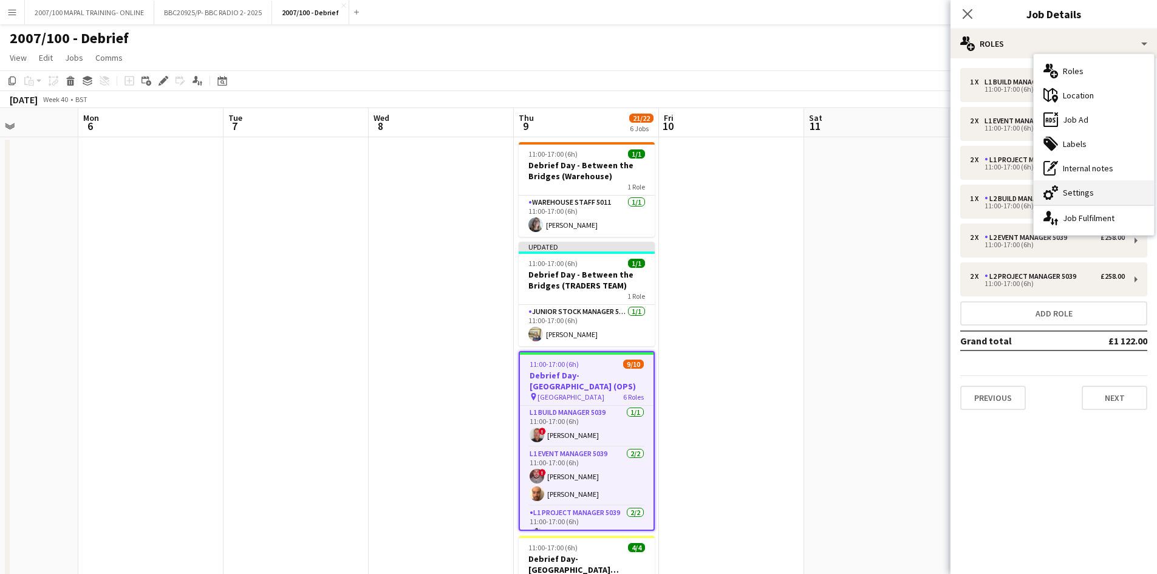
click at [923, 194] on div "cog-double-3 Settings" at bounding box center [1094, 192] width 120 height 24
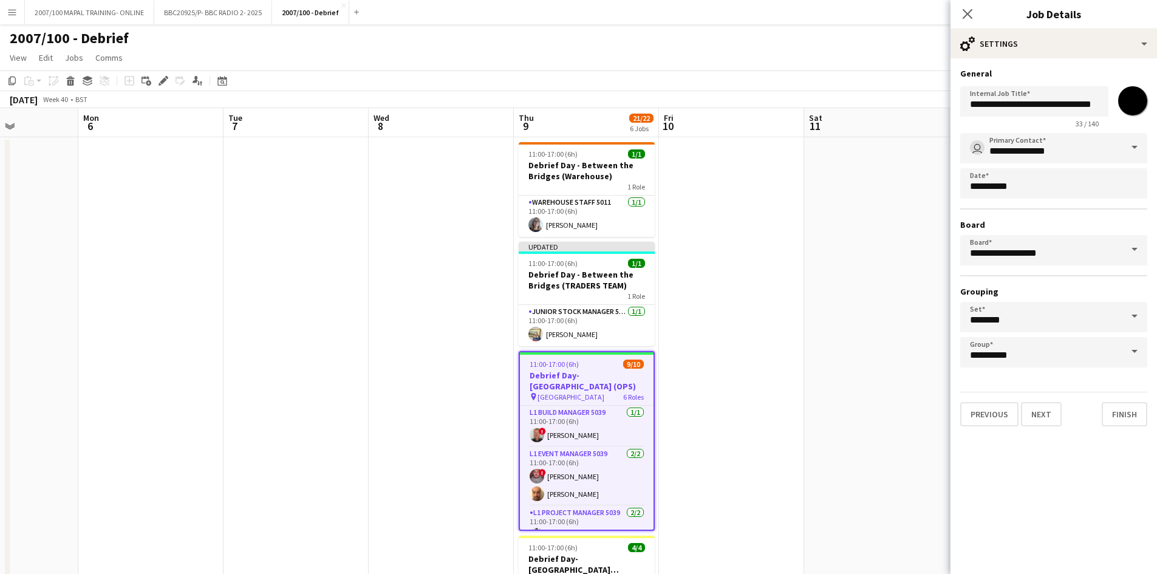
scroll to position [0, 4]
click at [923, 104] on input "**********" at bounding box center [1034, 101] width 148 height 30
click at [923, 106] on input "**********" at bounding box center [1034, 101] width 148 height 30
drag, startPoint x: 1074, startPoint y: 104, endPoint x: 1023, endPoint y: 104, distance: 51.6
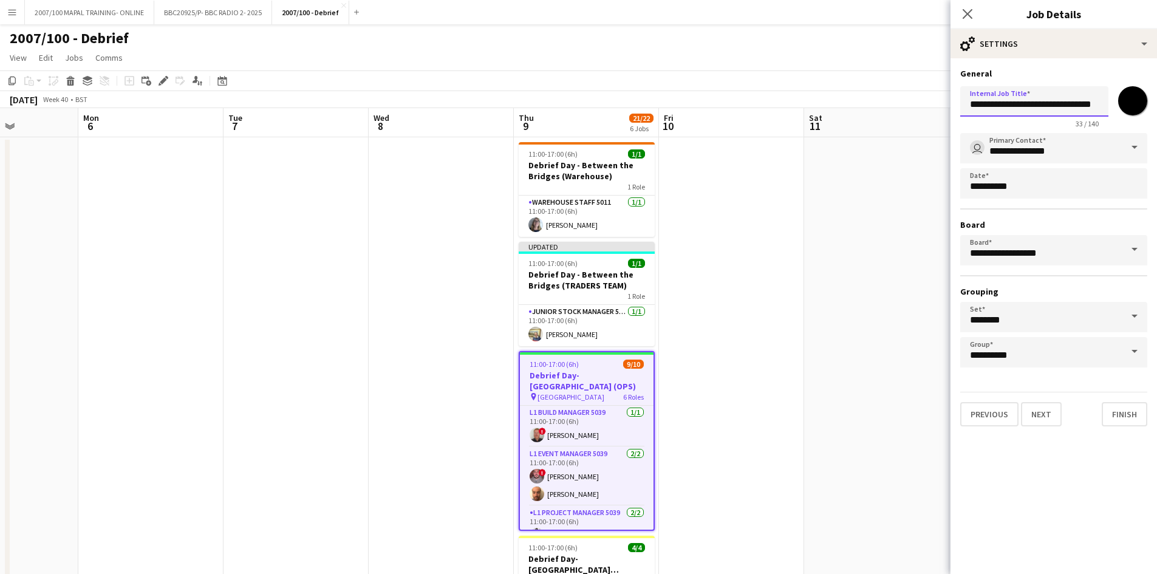
click at [923, 104] on input "**********" at bounding box center [1034, 101] width 148 height 30
type input "**********"
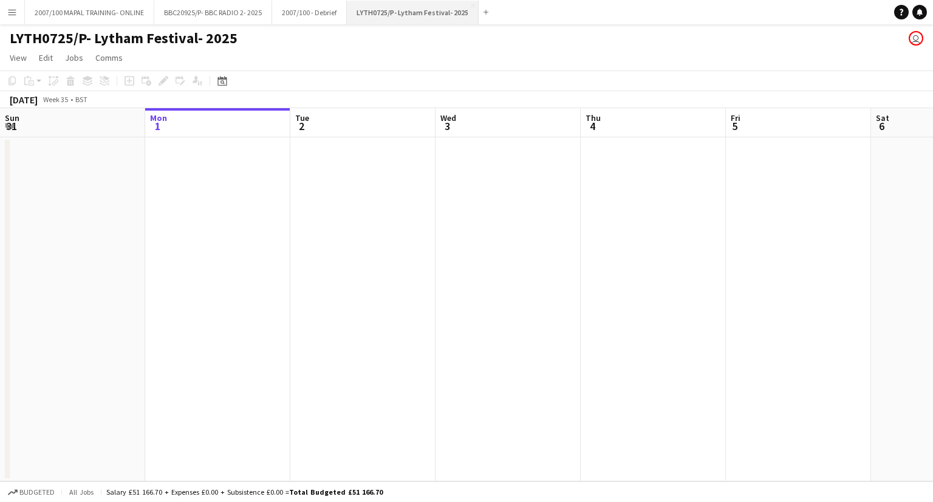
click at [465, 5] on button "LYTH0725/P- Lytham Festival- 2025 Close" at bounding box center [413, 13] width 132 height 24
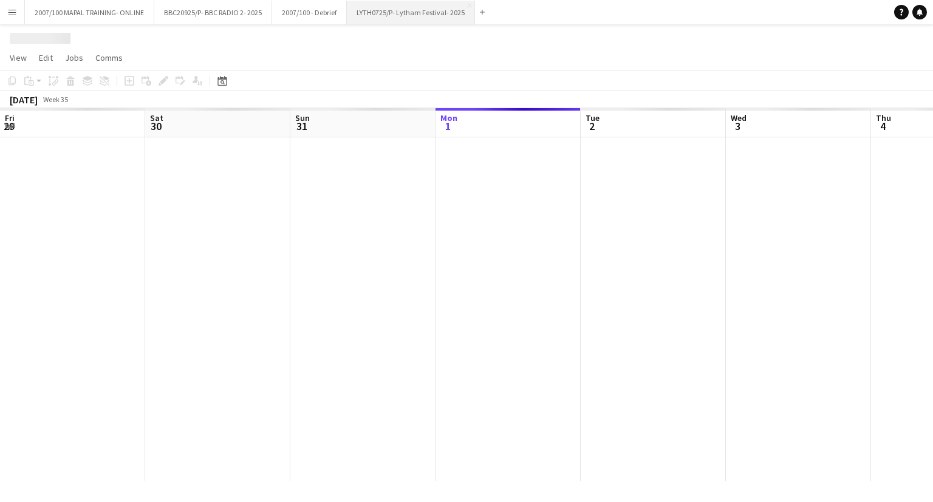
scroll to position [0, 290]
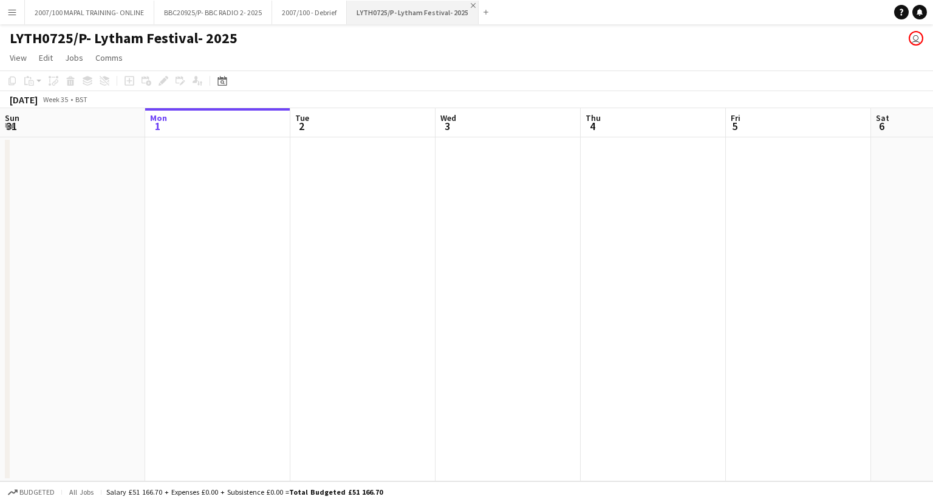
click at [471, 7] on app-icon "Close" at bounding box center [473, 5] width 5 height 5
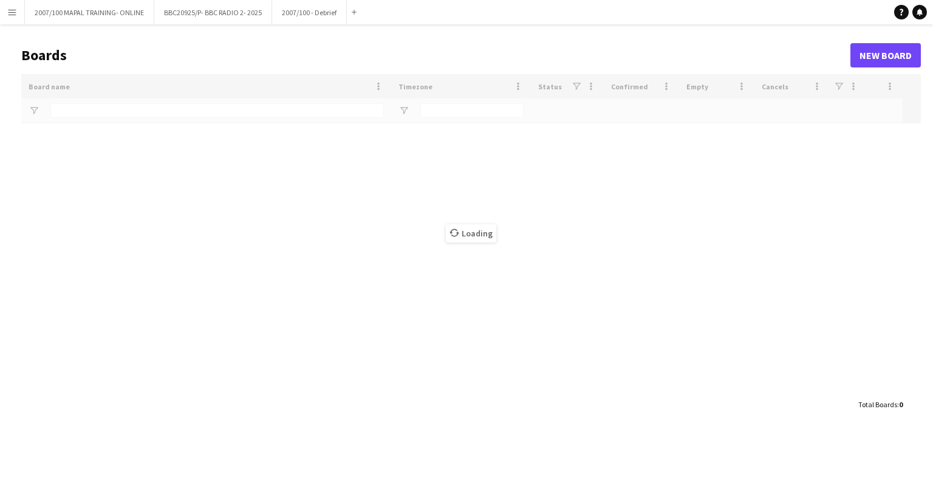
type input "**"
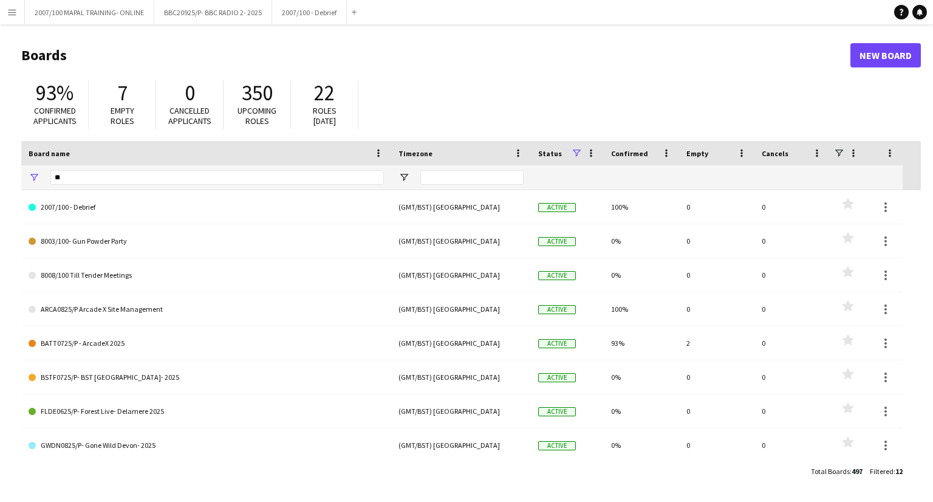
click at [13, 10] on app-icon "Menu" at bounding box center [12, 12] width 10 height 10
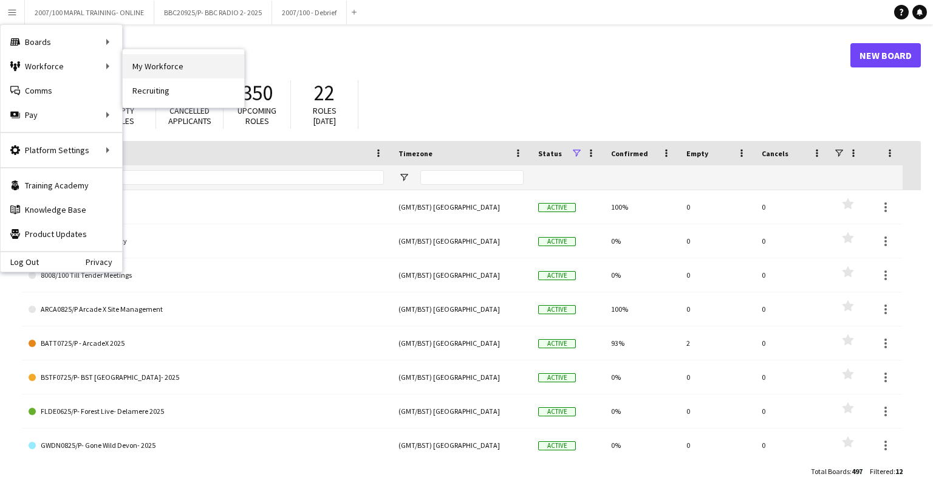
click at [177, 61] on link "My Workforce" at bounding box center [183, 66] width 121 height 24
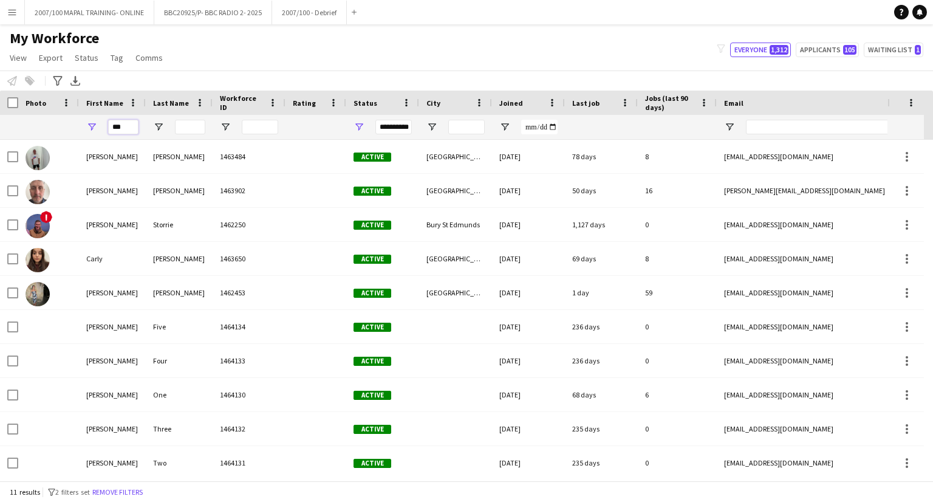
click at [121, 127] on input "***" at bounding box center [123, 127] width 30 height 15
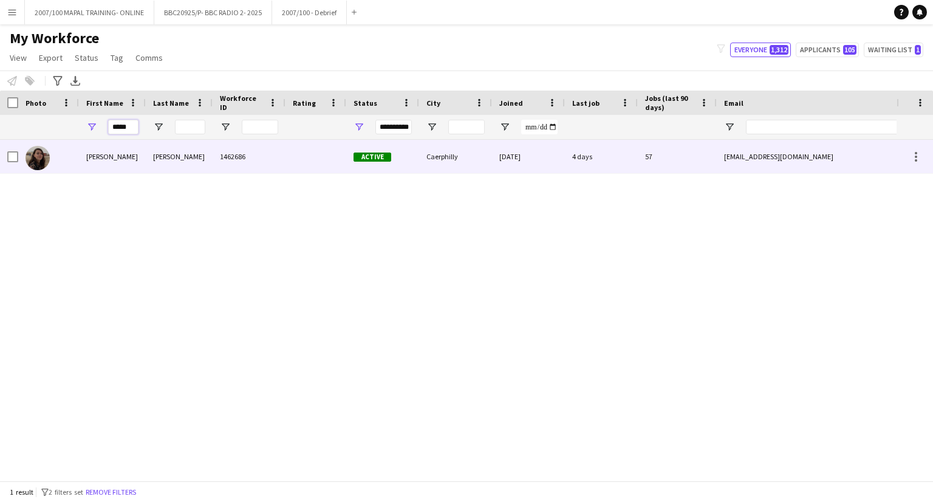
type input "*****"
click at [145, 158] on div "Holly" at bounding box center [112, 156] width 67 height 33
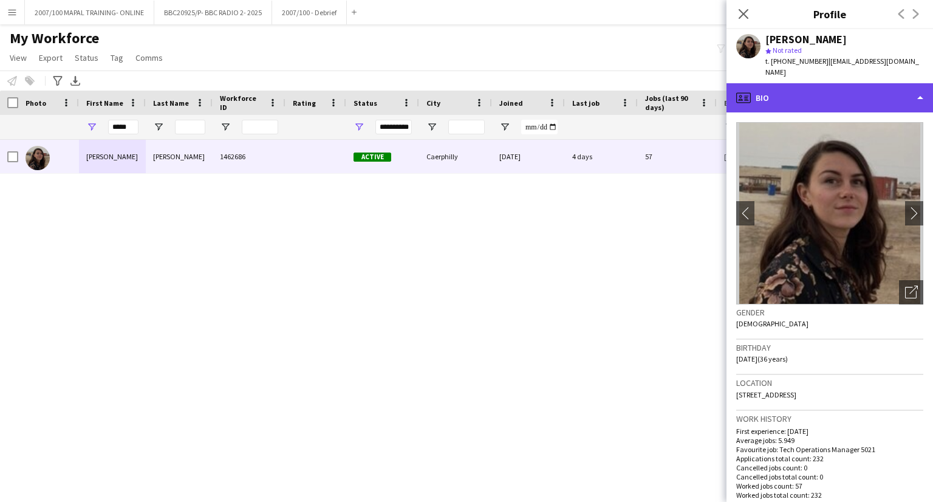
click at [851, 83] on div "profile Bio" at bounding box center [829, 97] width 206 height 29
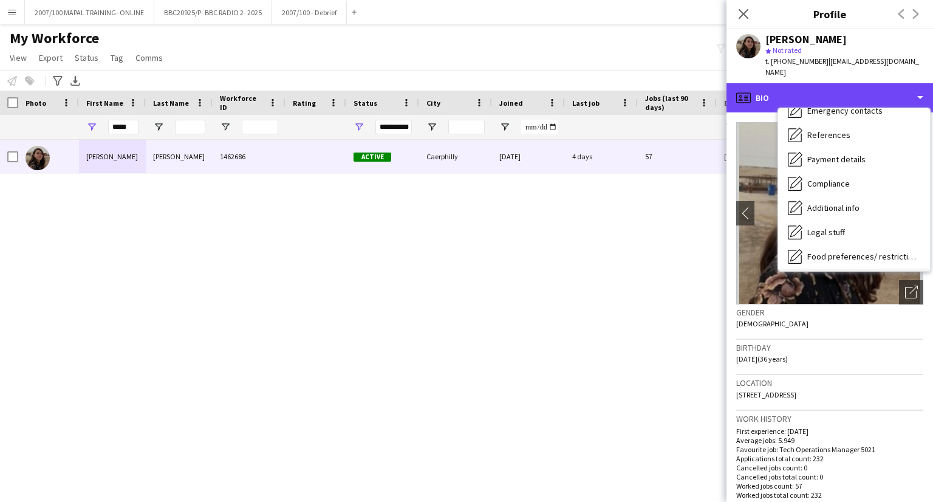
scroll to position [163, 0]
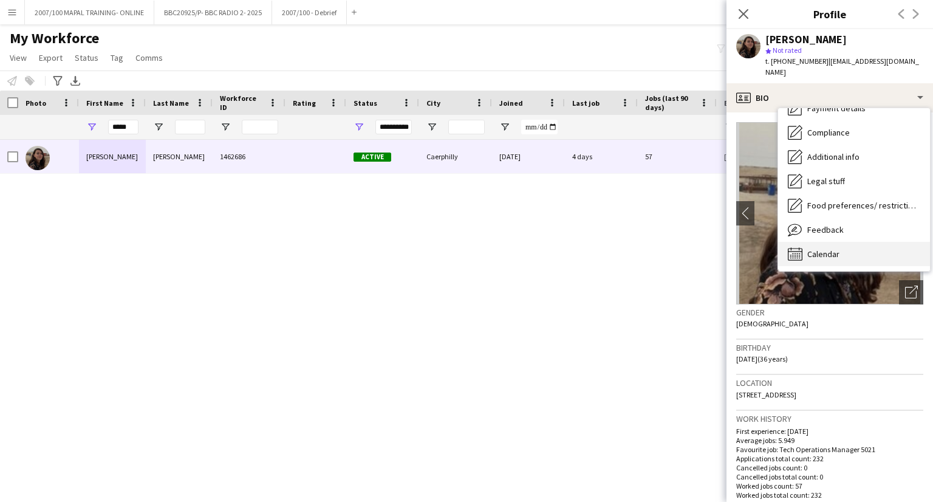
click at [848, 244] on div "Calendar Calendar" at bounding box center [854, 254] width 152 height 24
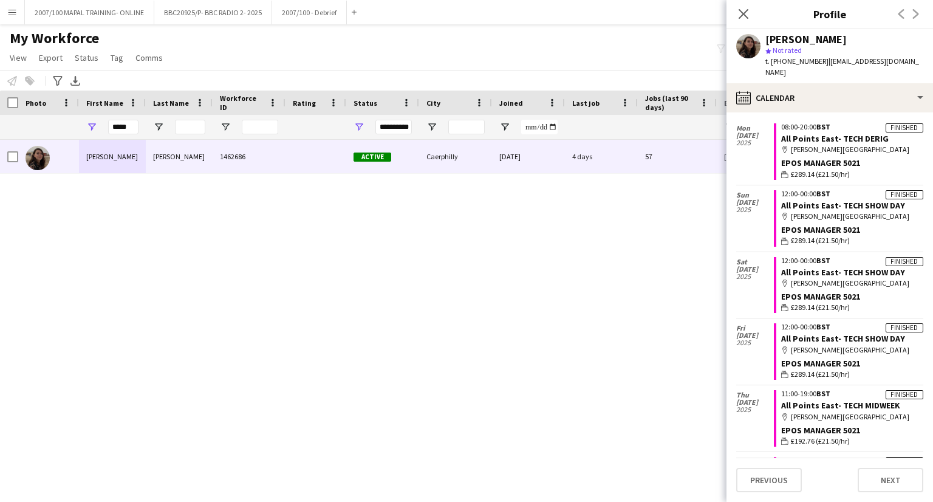
scroll to position [243, 0]
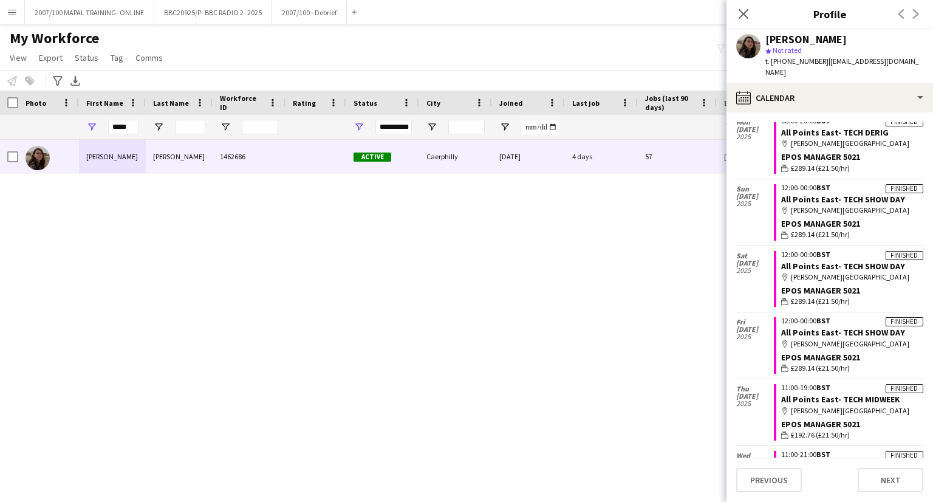
click at [746, 16] on icon at bounding box center [743, 14] width 10 height 10
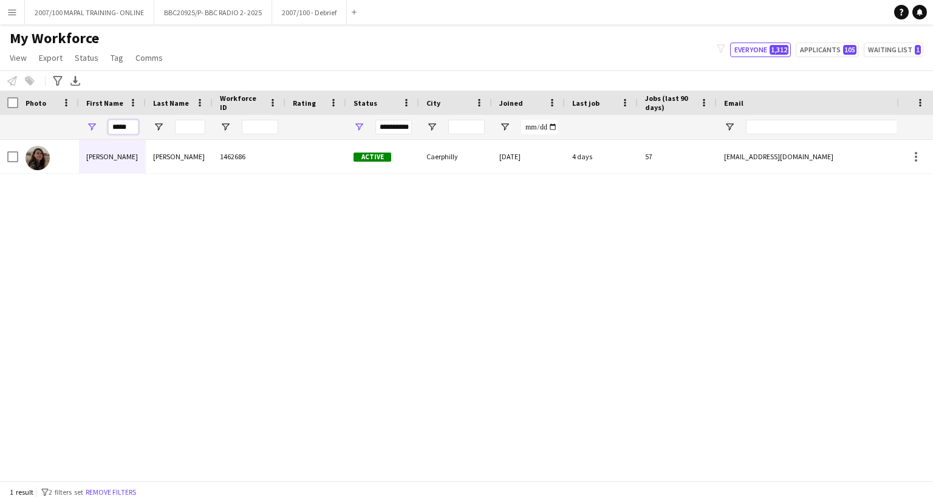
click at [124, 128] on input "*****" at bounding box center [123, 127] width 30 height 15
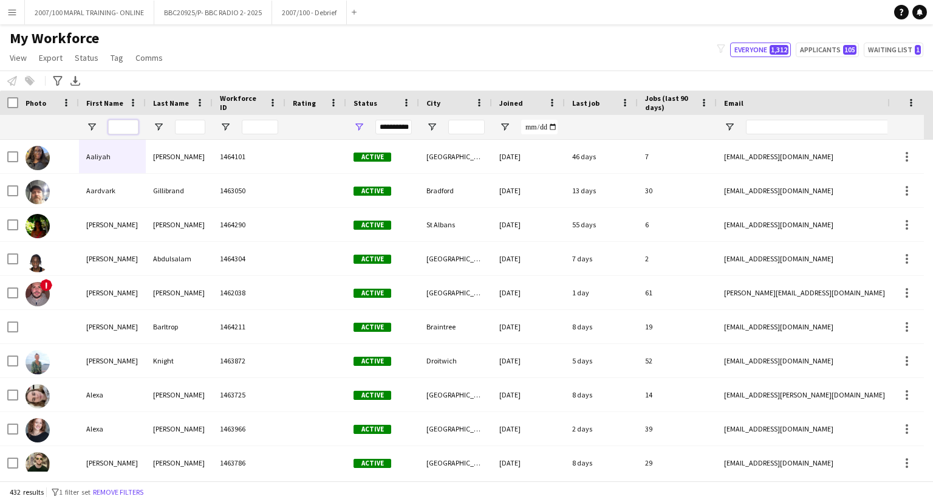
click at [131, 134] on input "First Name Filter Input" at bounding box center [123, 127] width 30 height 15
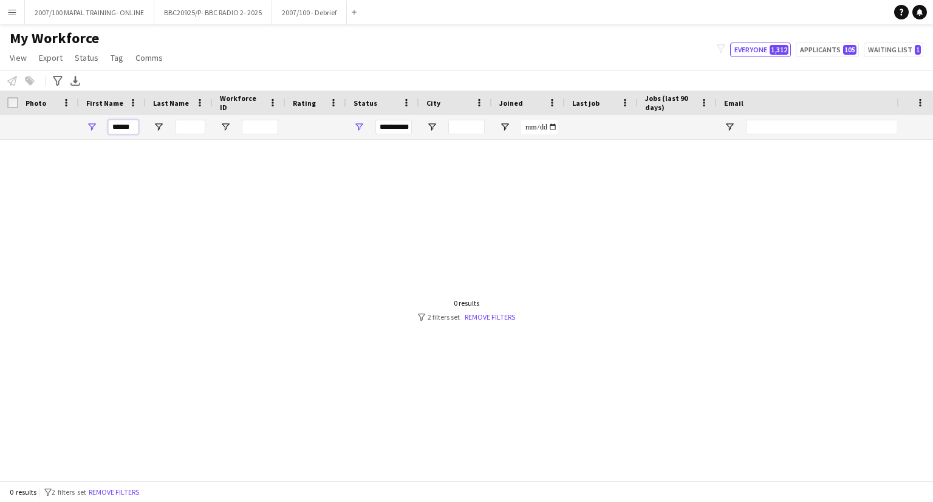
scroll to position [0, 0]
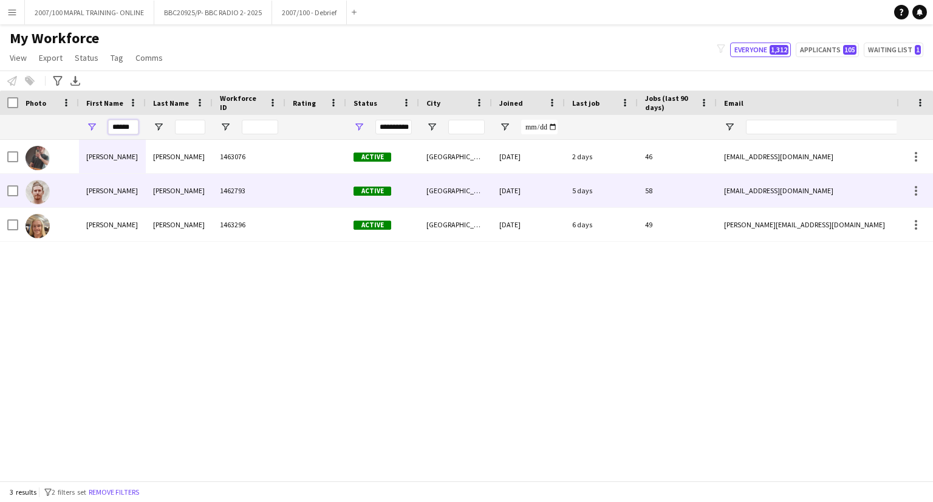
type input "******"
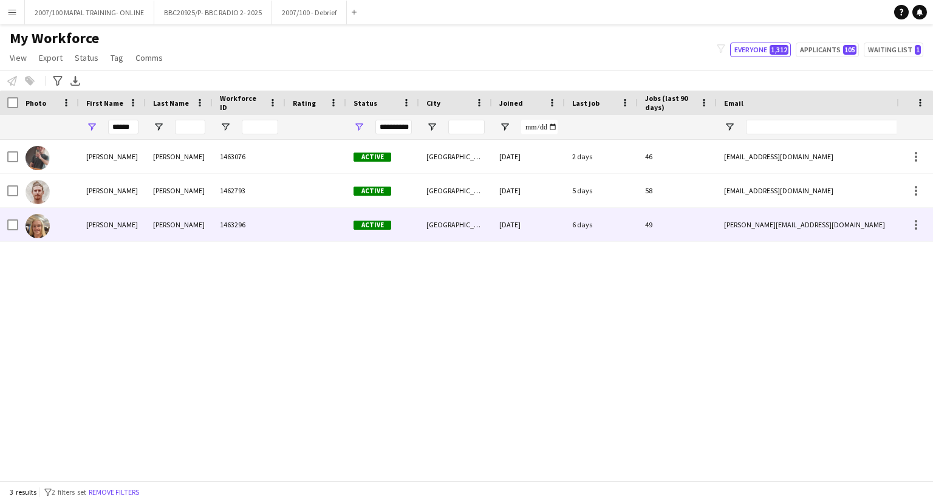
click at [147, 226] on div "Fothergill" at bounding box center [179, 224] width 67 height 33
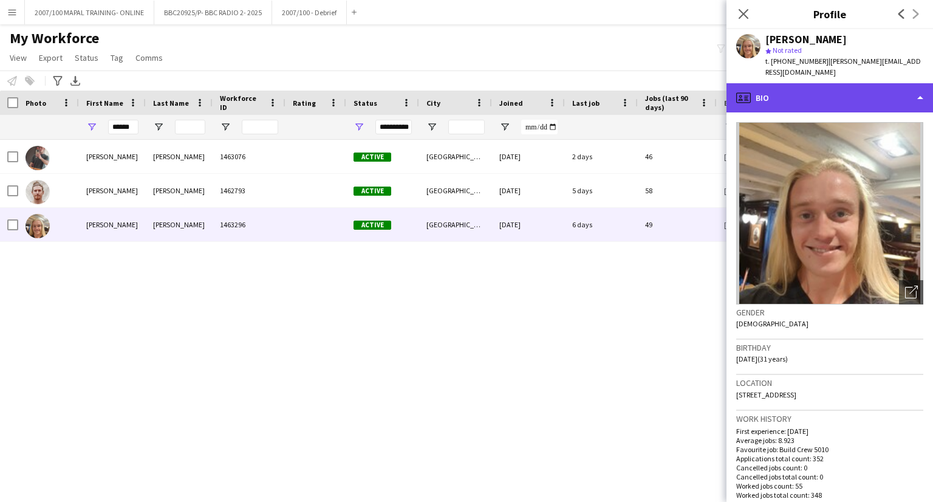
click at [851, 83] on div "profile Bio" at bounding box center [829, 97] width 206 height 29
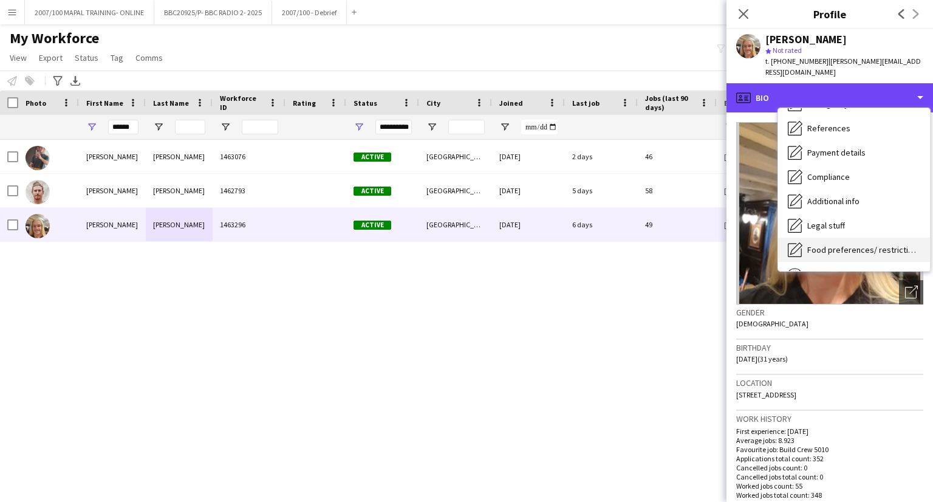
scroll to position [163, 0]
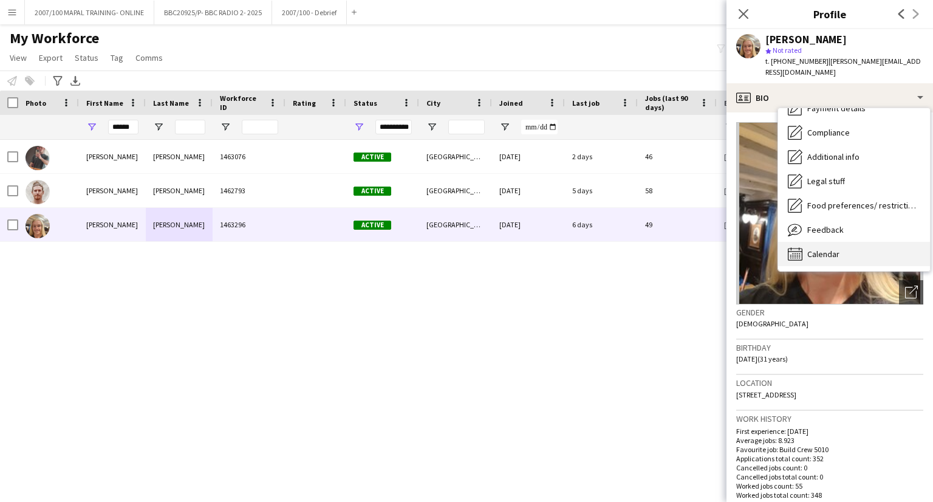
click at [822, 248] on span "Calendar" at bounding box center [823, 253] width 32 height 11
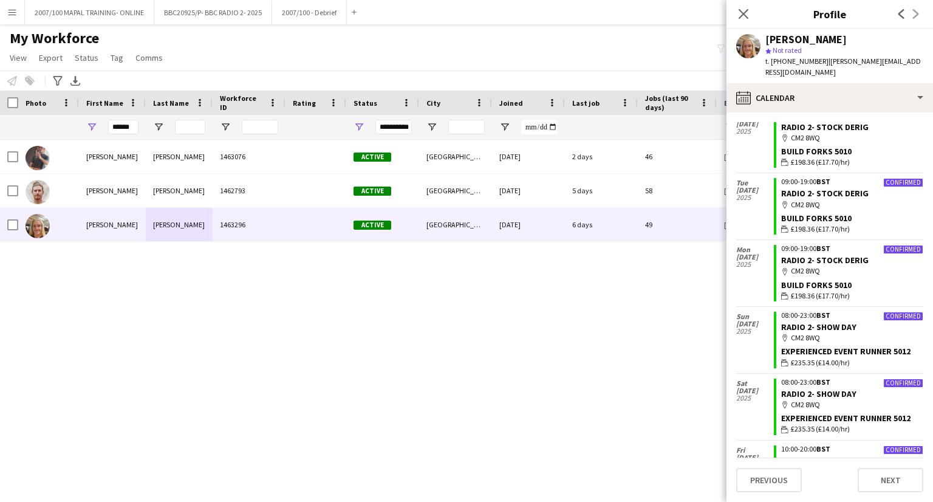
scroll to position [0, 0]
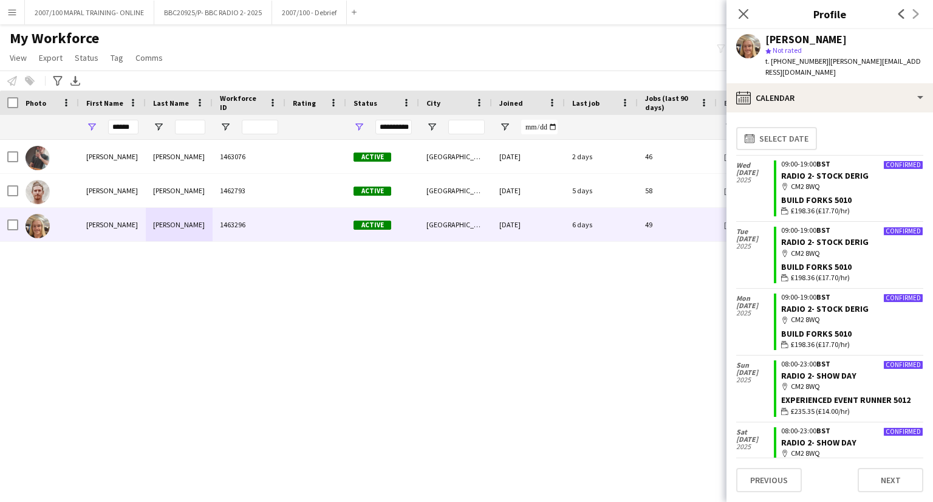
click at [741, 13] on icon at bounding box center [743, 14] width 10 height 10
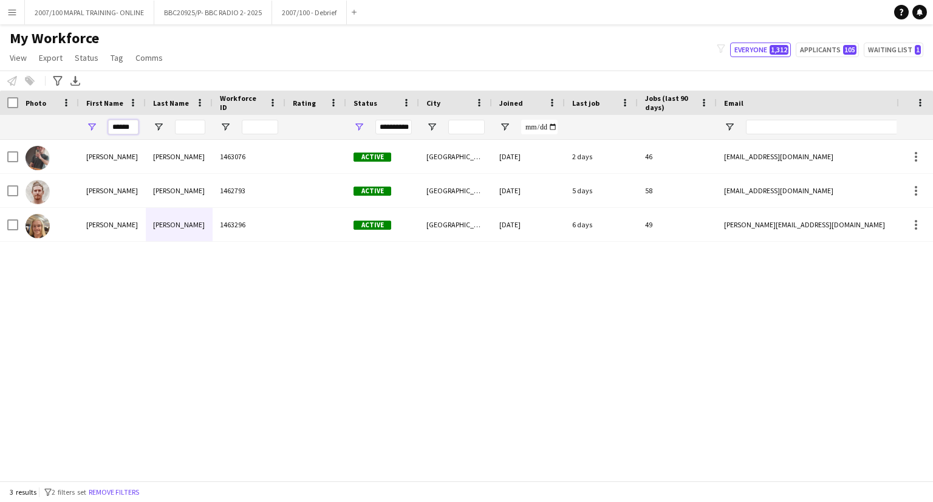
click at [114, 129] on input "******" at bounding box center [123, 127] width 30 height 15
click at [115, 129] on input "******" at bounding box center [123, 127] width 30 height 15
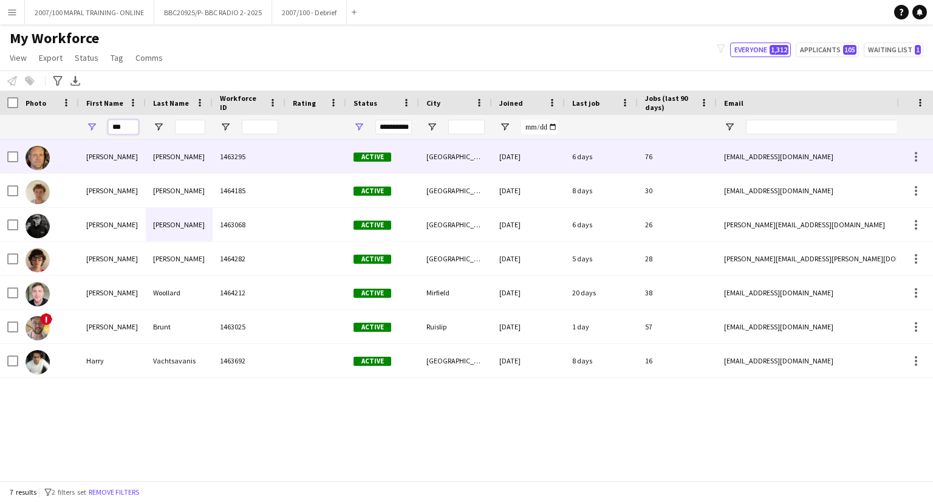
type input "***"
click at [128, 148] on div "Arron" at bounding box center [112, 156] width 67 height 33
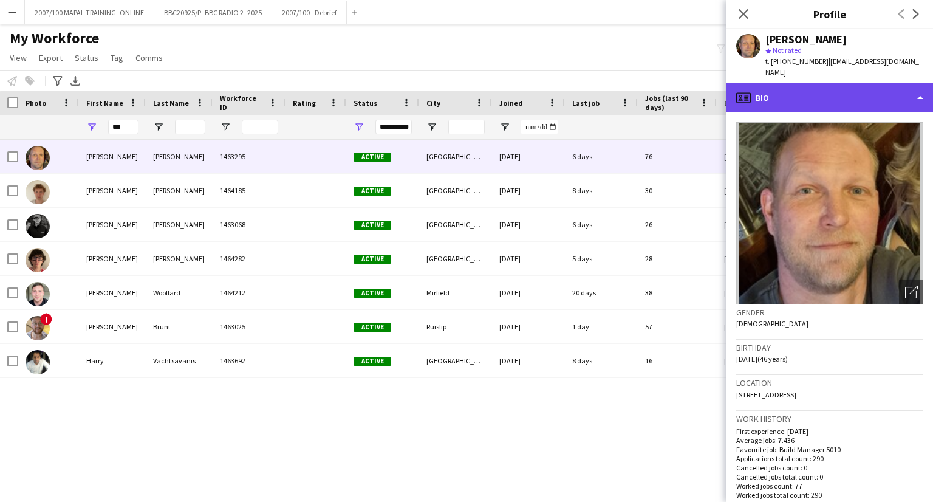
click at [839, 90] on div "profile Bio" at bounding box center [829, 97] width 206 height 29
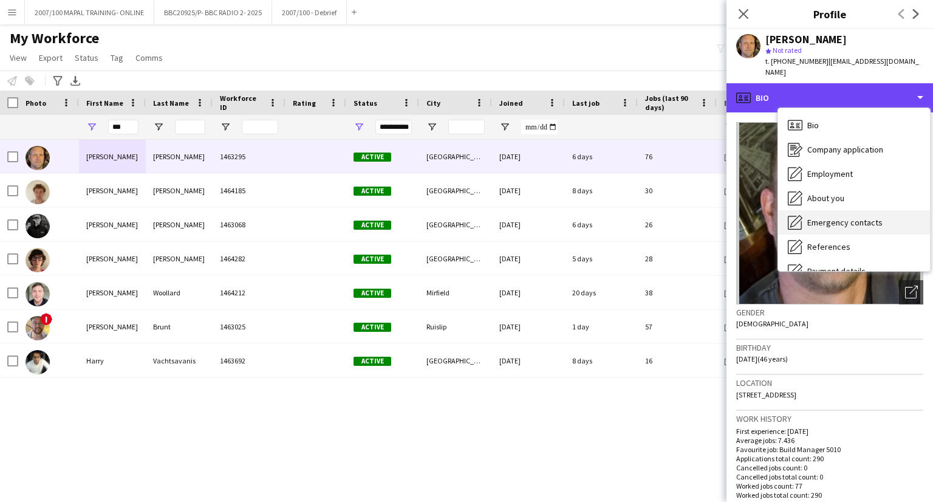
scroll to position [163, 0]
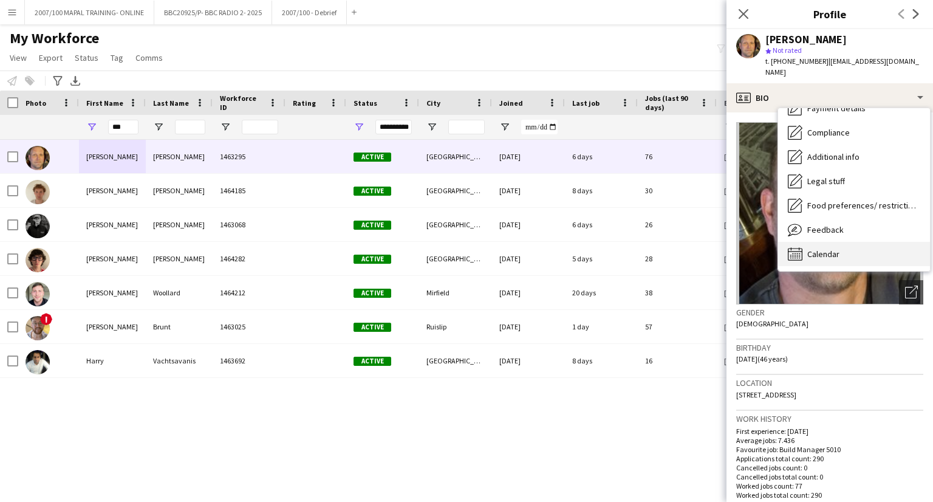
click at [834, 242] on div "Calendar Calendar" at bounding box center [854, 254] width 152 height 24
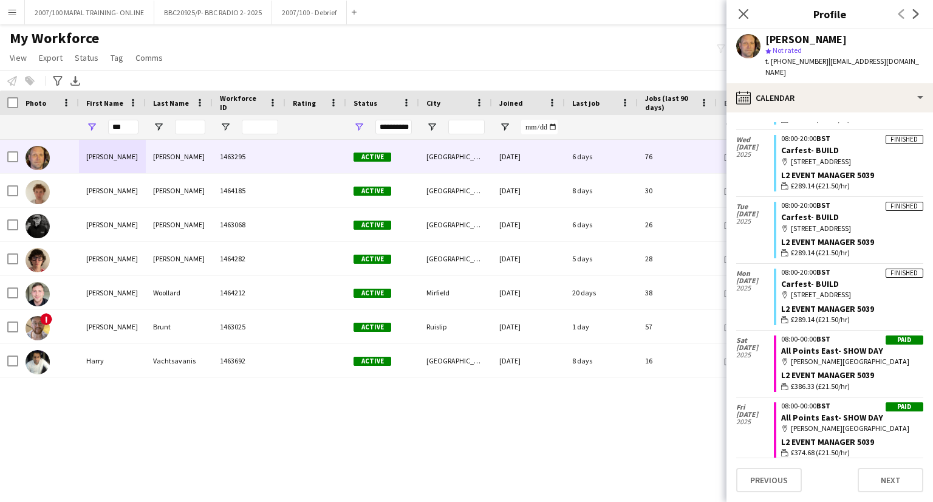
scroll to position [547, 0]
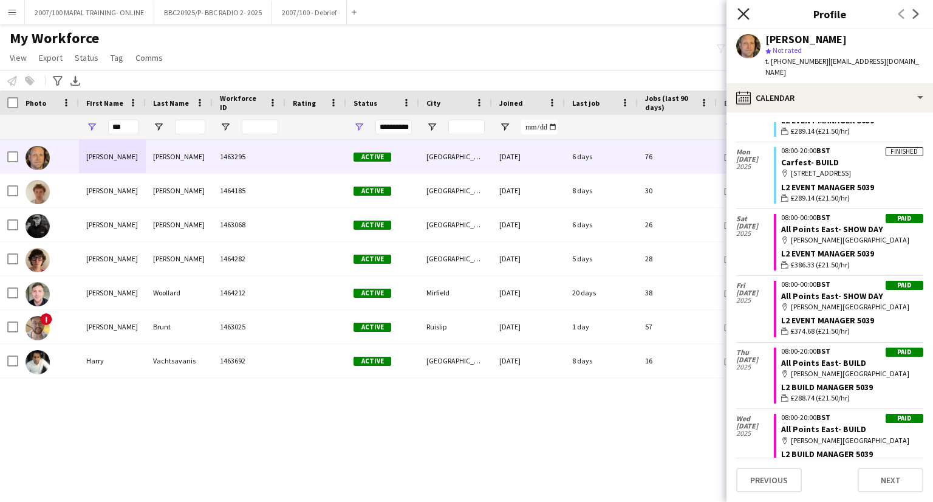
click at [743, 16] on icon "Close pop-in" at bounding box center [743, 14] width 12 height 12
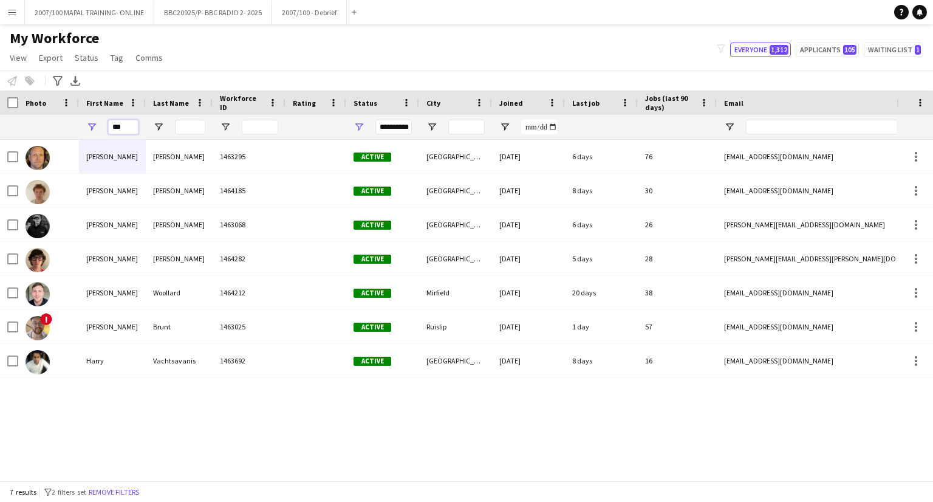
click at [119, 125] on input "***" at bounding box center [123, 127] width 30 height 15
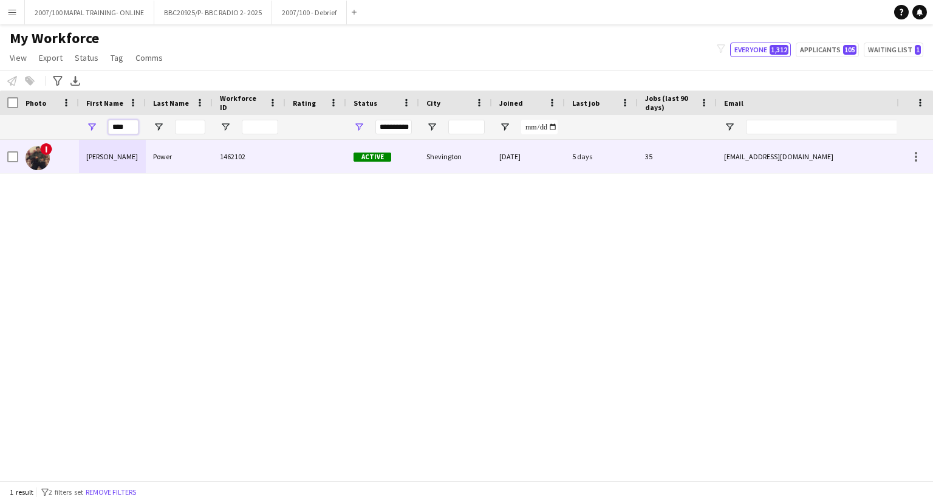
type input "****"
click at [252, 141] on div "1462102" at bounding box center [249, 156] width 73 height 33
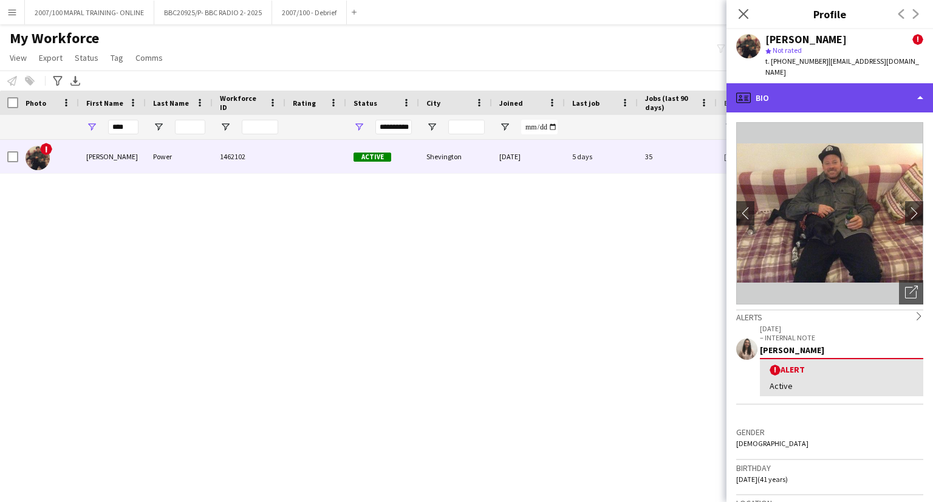
click at [842, 88] on div "profile Bio" at bounding box center [829, 97] width 206 height 29
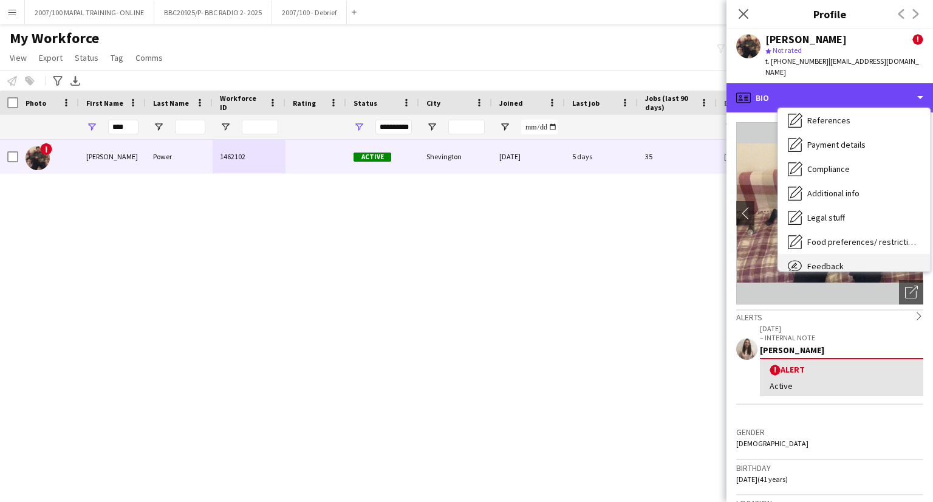
scroll to position [163, 0]
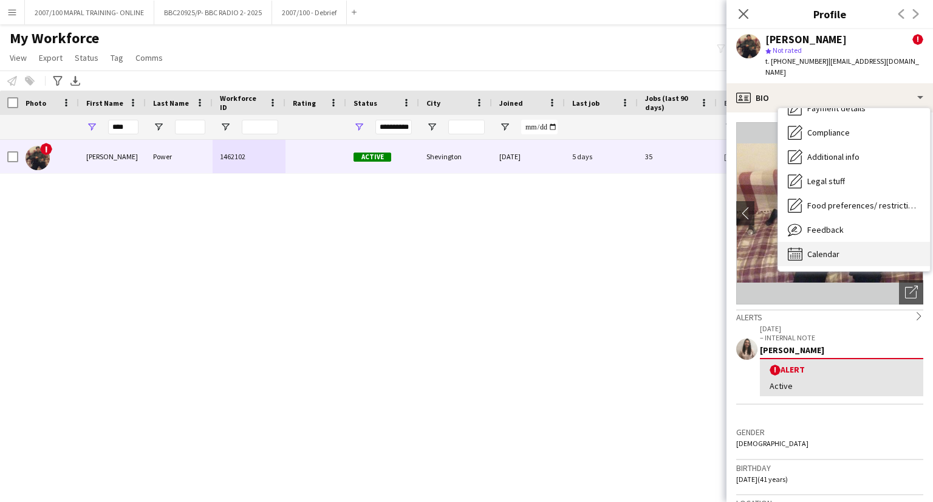
click at [848, 242] on div "Calendar Calendar" at bounding box center [854, 254] width 152 height 24
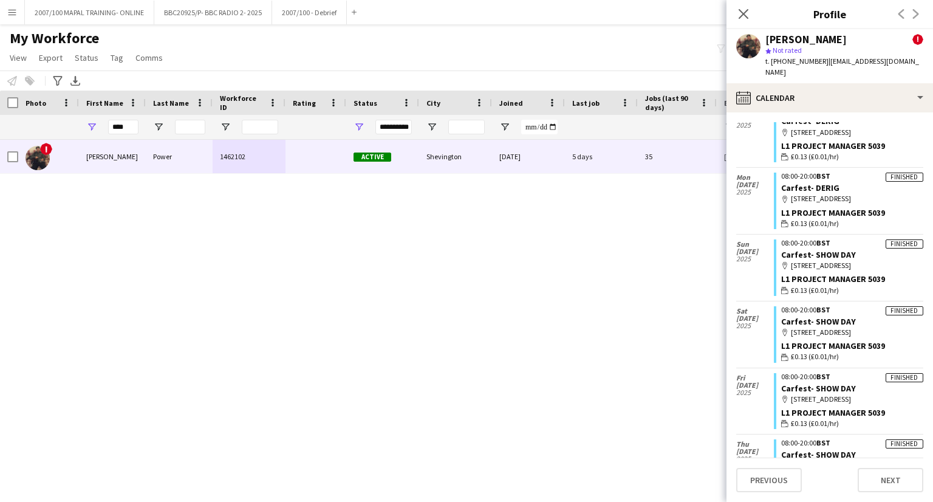
scroll to position [121, 0]
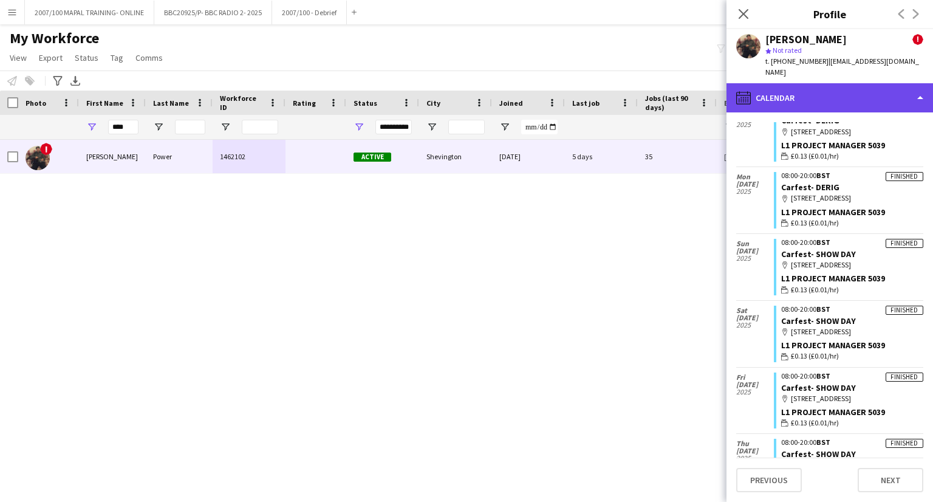
click at [838, 93] on div "calendar-full Calendar" at bounding box center [829, 97] width 206 height 29
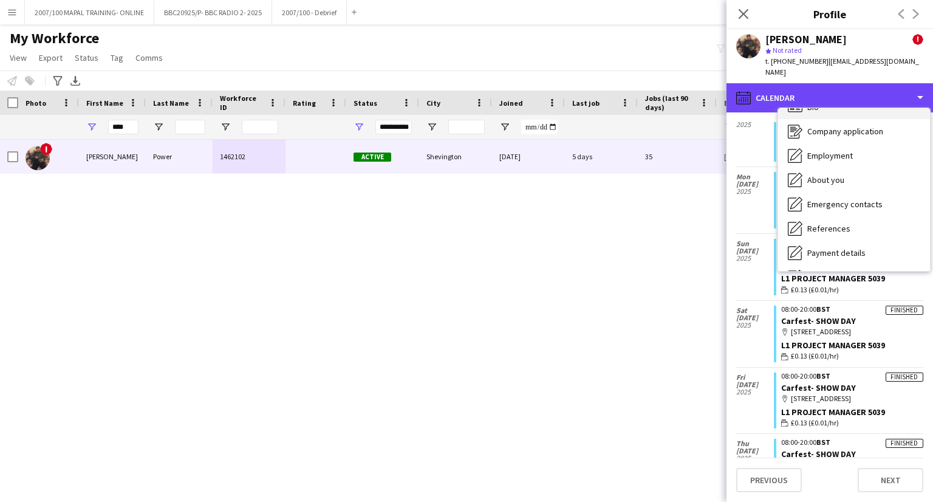
scroll to position [0, 0]
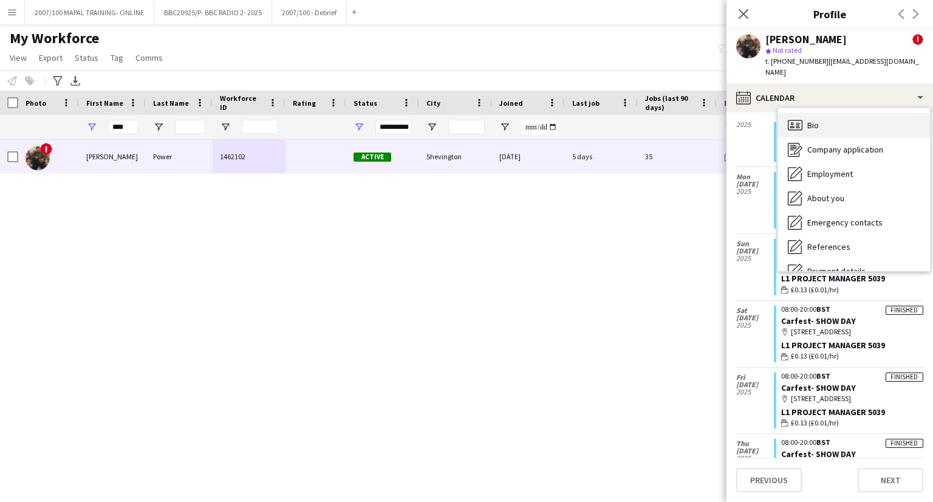
click at [818, 120] on span "Bio" at bounding box center [813, 125] width 12 height 11
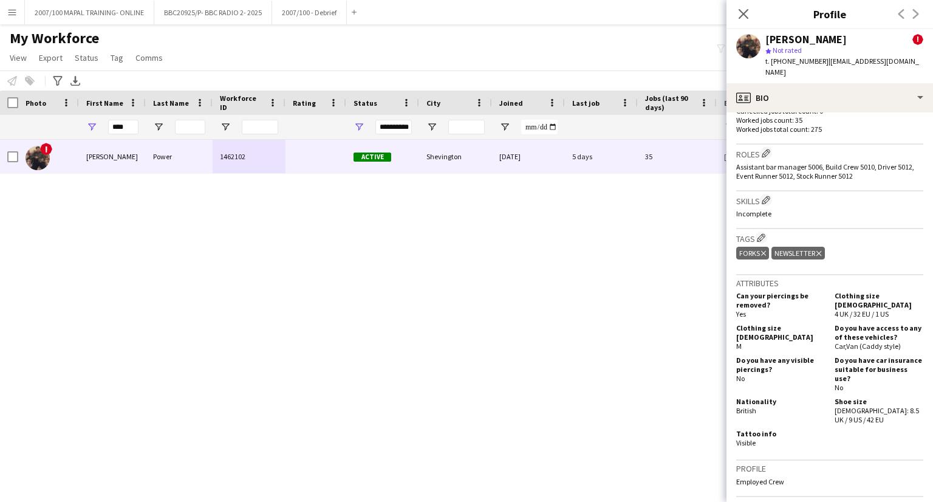
scroll to position [547, 0]
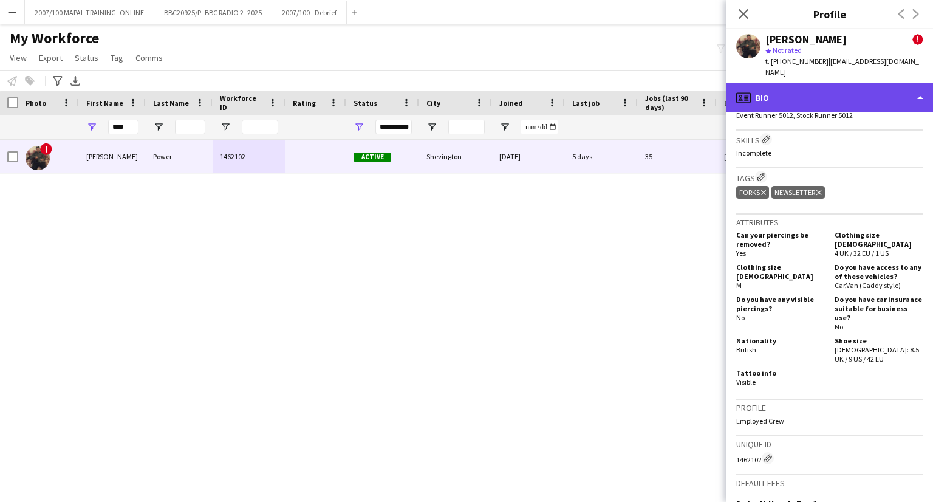
click at [836, 83] on div "profile Bio" at bounding box center [829, 97] width 206 height 29
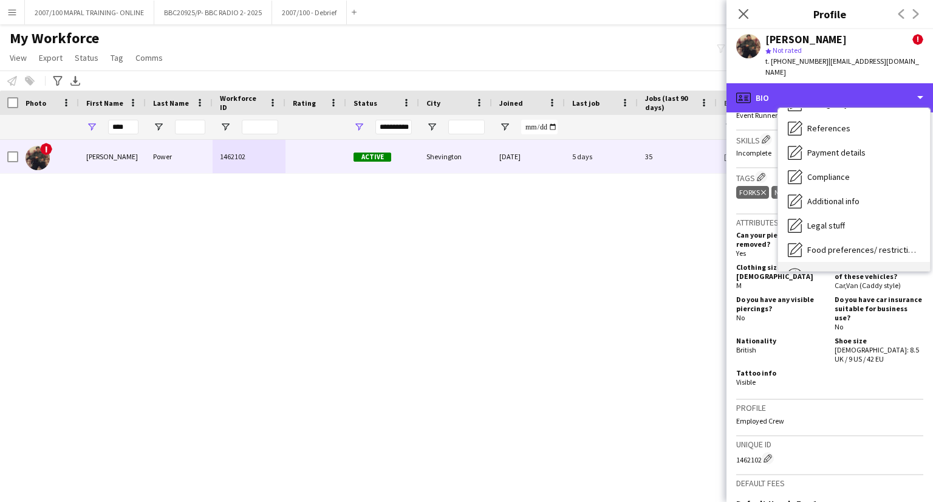
scroll to position [163, 0]
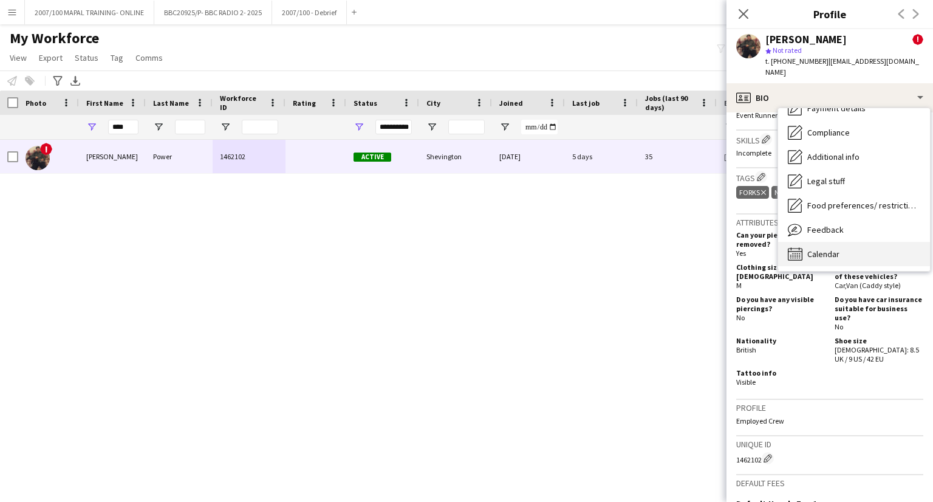
click at [838, 242] on div "Calendar Calendar" at bounding box center [854, 254] width 152 height 24
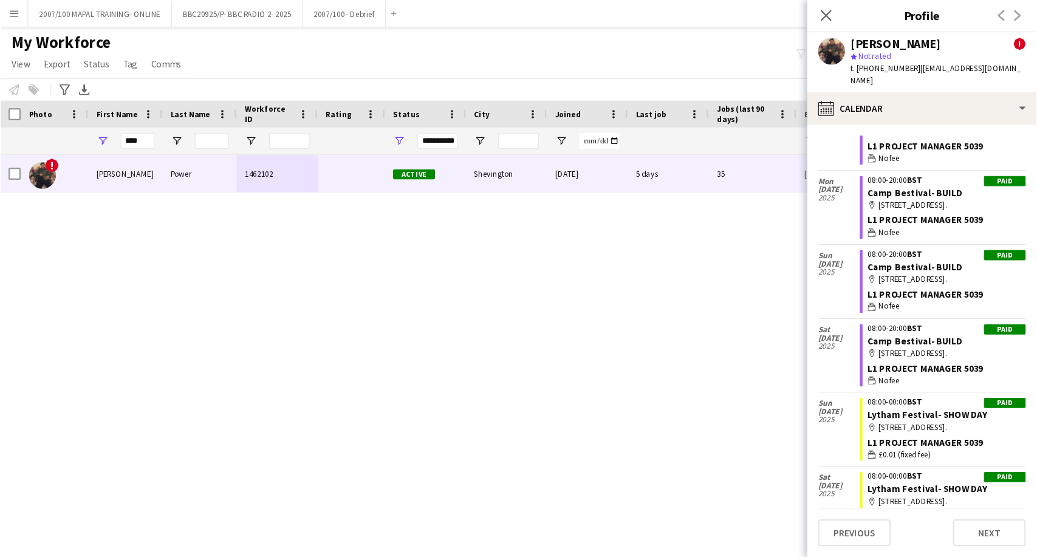
scroll to position [1336, 0]
click at [117, 127] on input "****" at bounding box center [123, 127] width 30 height 15
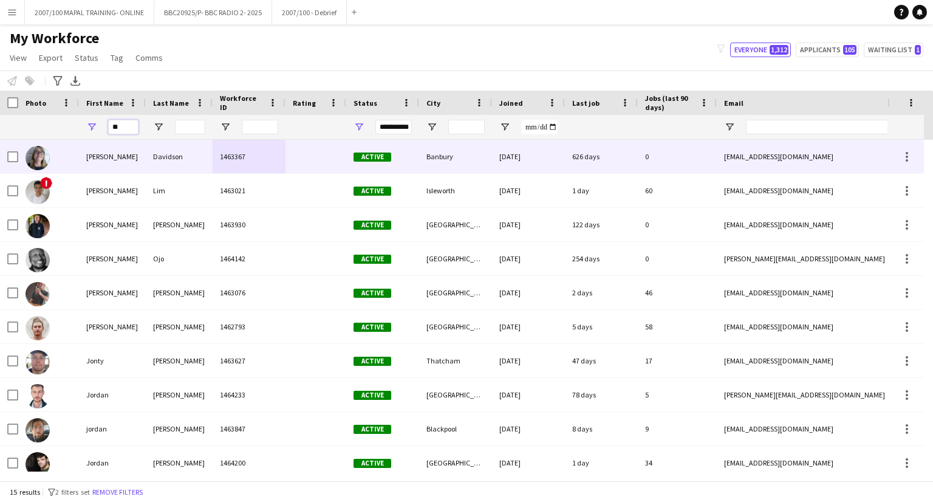
type input "**"
click at [136, 158] on div "Joanna" at bounding box center [112, 156] width 67 height 33
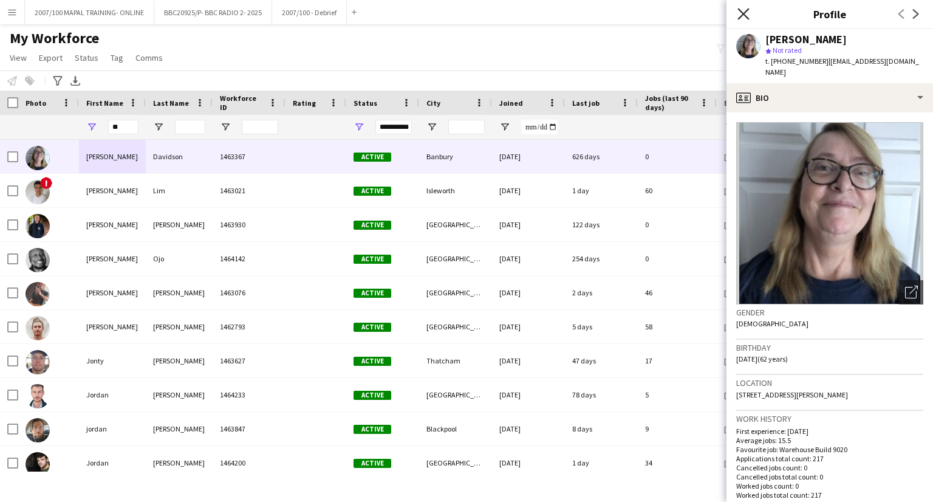
click at [741, 10] on icon "Close pop-in" at bounding box center [743, 14] width 12 height 12
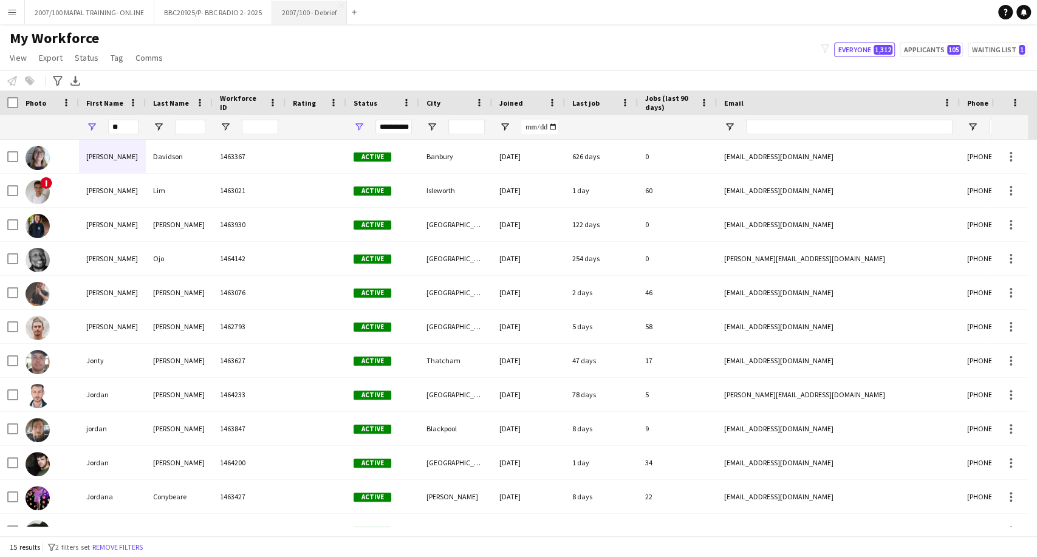
click at [296, 16] on button "2007/100 - Debrief Close" at bounding box center [309, 13] width 75 height 24
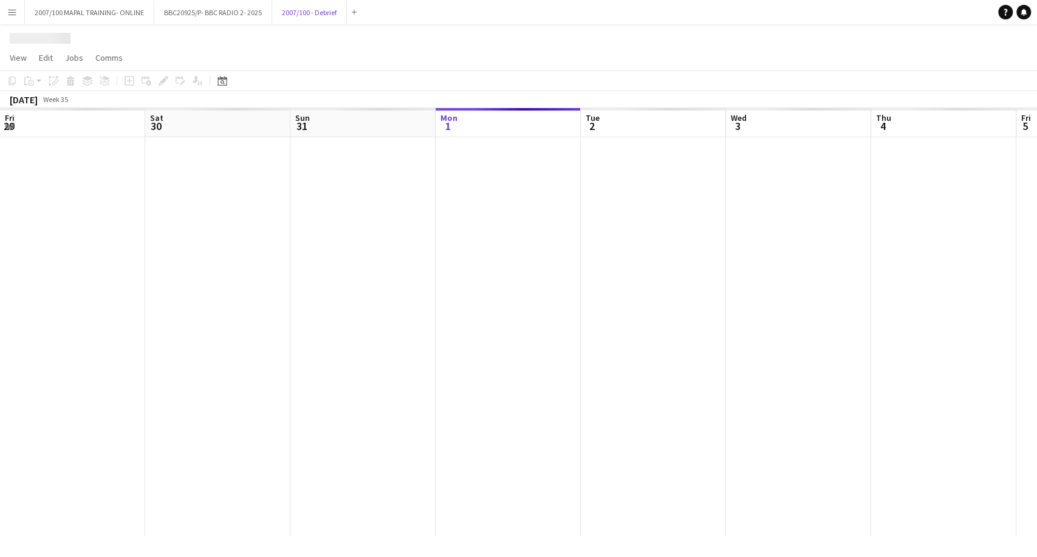
scroll to position [0, 290]
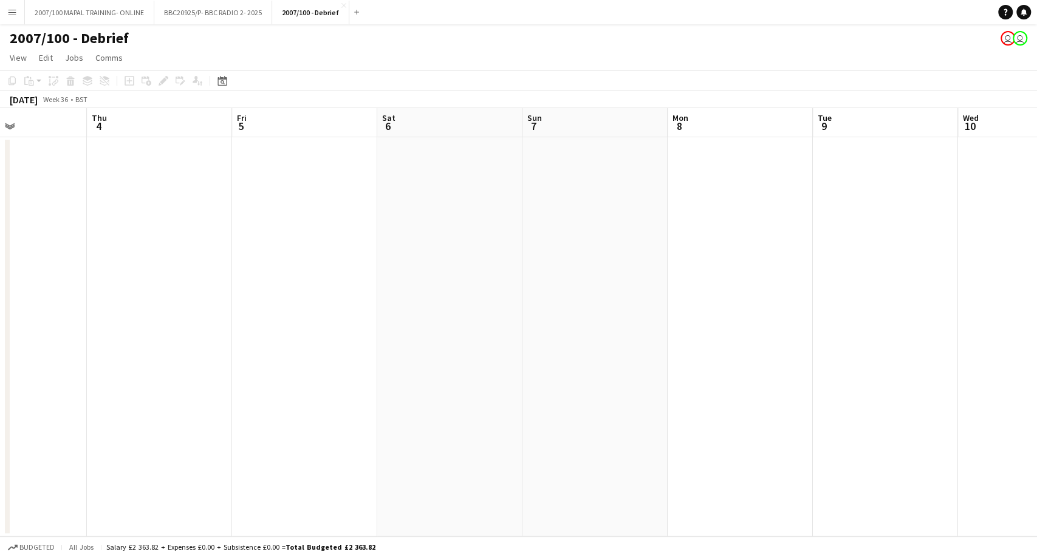
drag, startPoint x: 518, startPoint y: 193, endPoint x: 292, endPoint y: 225, distance: 228.2
click at [35, 242] on app-calendar-viewport "Sun 31 Mon 1 Tue 2 Wed 3 Thu 4 Fri 5 Sat 6 Sun 7 Mon 8 Tue 9 Wed 10 Thu 11 Fri …" at bounding box center [518, 322] width 1037 height 428
drag, startPoint x: 775, startPoint y: 224, endPoint x: 604, endPoint y: 263, distance: 176.2
click at [264, 296] on app-calendar-viewport "Wed 3 Thu 4 Fri 5 Sat 6 Sun 7 Mon 8 Tue 9 Wed 10 Thu 11 Fri 12 Sat 13 Sun 14 Mo…" at bounding box center [518, 322] width 1037 height 428
drag, startPoint x: 636, startPoint y: 265, endPoint x: 314, endPoint y: 318, distance: 326.7
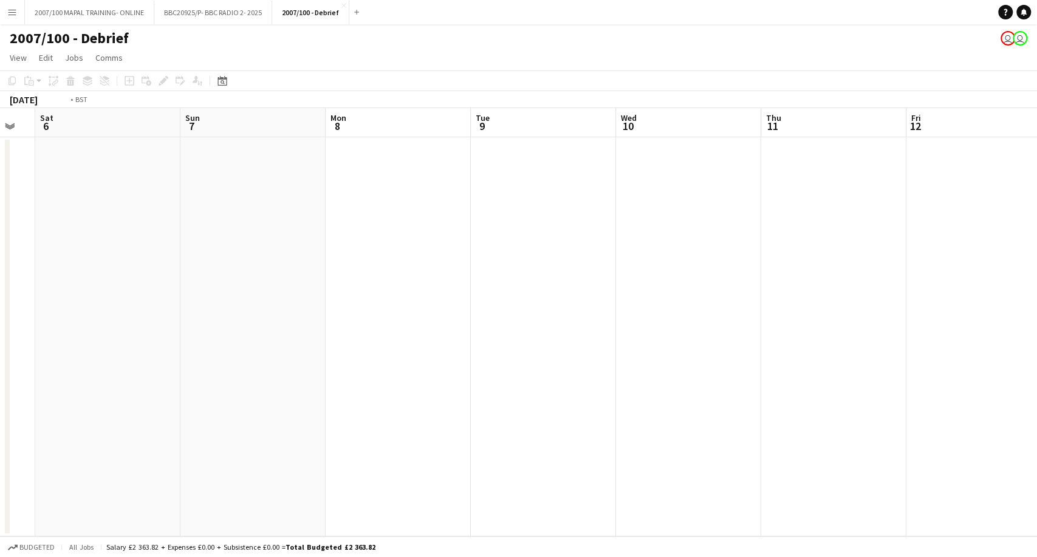
click at [237, 327] on app-calendar-viewport "Wed 3 Thu 4 Fri 5 Sat 6 Sun 7 Mon 8 Tue 9 Wed 10 Thu 11 Fri 12 Sat 13 Sun 14 Mo…" at bounding box center [518, 322] width 1037 height 428
drag, startPoint x: 602, startPoint y: 285, endPoint x: 90, endPoint y: 356, distance: 516.8
click at [60, 361] on app-calendar-viewport "Wed 10 Thu 11 Fri 12 Sat 13 Sun 14 Mon 15 Tue 16 Wed 17 Thu 18 Fri 19 Sat 20 Su…" at bounding box center [518, 322] width 1037 height 428
drag, startPoint x: 646, startPoint y: 281, endPoint x: 53, endPoint y: 368, distance: 599.6
click at [50, 368] on app-calendar-viewport "Wed 10 Thu 11 Fri 12 Sat 13 Sun 14 Mon 15 Tue 16 Wed 17 Thu 18 Fri 19 Sat 20 Su…" at bounding box center [518, 322] width 1037 height 428
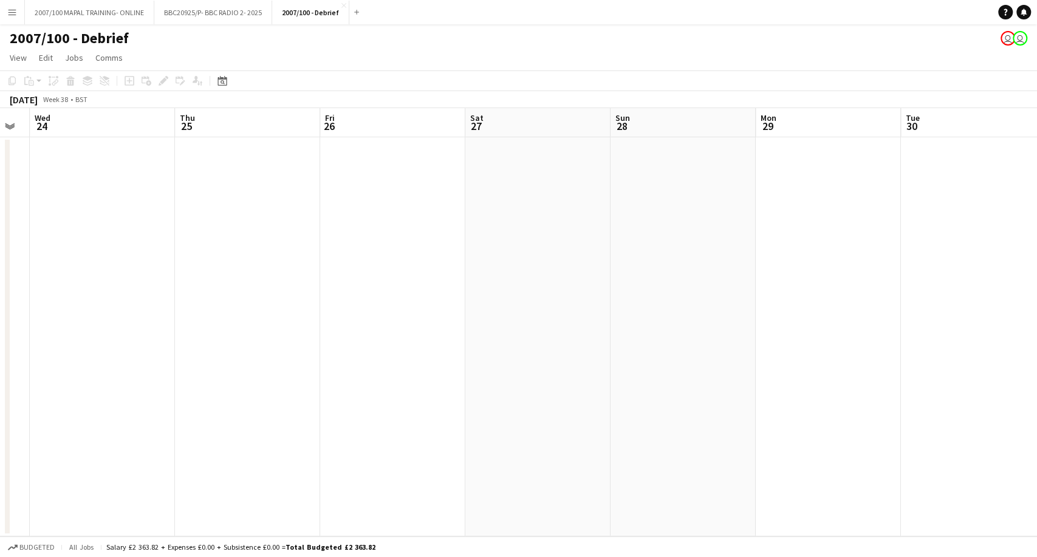
drag, startPoint x: 126, startPoint y: 339, endPoint x: 315, endPoint y: 286, distance: 196.1
click at [211, 310] on app-calendar-viewport "Sat 20 Sun 21 Mon 22 Tue 23 Wed 24 Thu 25 Fri 26 Sat 27 Sun 28 Mon 29 Tue 30 We…" at bounding box center [518, 322] width 1037 height 428
drag, startPoint x: 668, startPoint y: 242, endPoint x: 220, endPoint y: 288, distance: 449.9
click at [202, 298] on app-calendar-viewport "Thu 25 Fri 26 Sat 27 Sun 28 Mon 29 Tue 30 Wed 1 Thu 2 Fri 3 Sat 4 Sun 5 Mon 6 T…" at bounding box center [518, 322] width 1037 height 428
drag, startPoint x: 770, startPoint y: 249, endPoint x: 162, endPoint y: 295, distance: 609.6
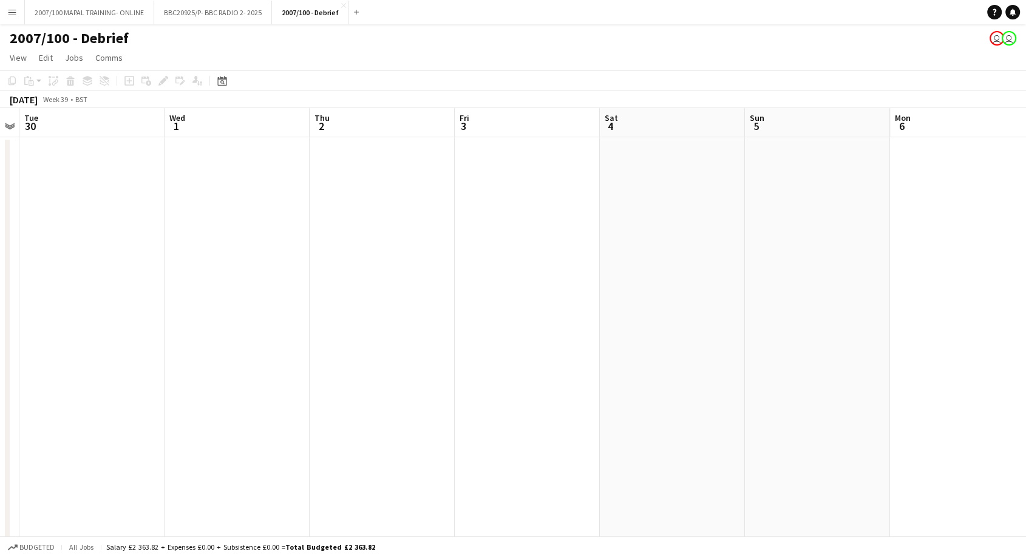
click at [161, 295] on app-calendar-viewport "Sat 27 Sun 28 Mon 29 Tue 30 Wed 1 Thu 2 Fri 3 Sat 4 Sun 5 Mon 6 Tue 7 Wed 8 Thu…" at bounding box center [513, 564] width 1026 height 912
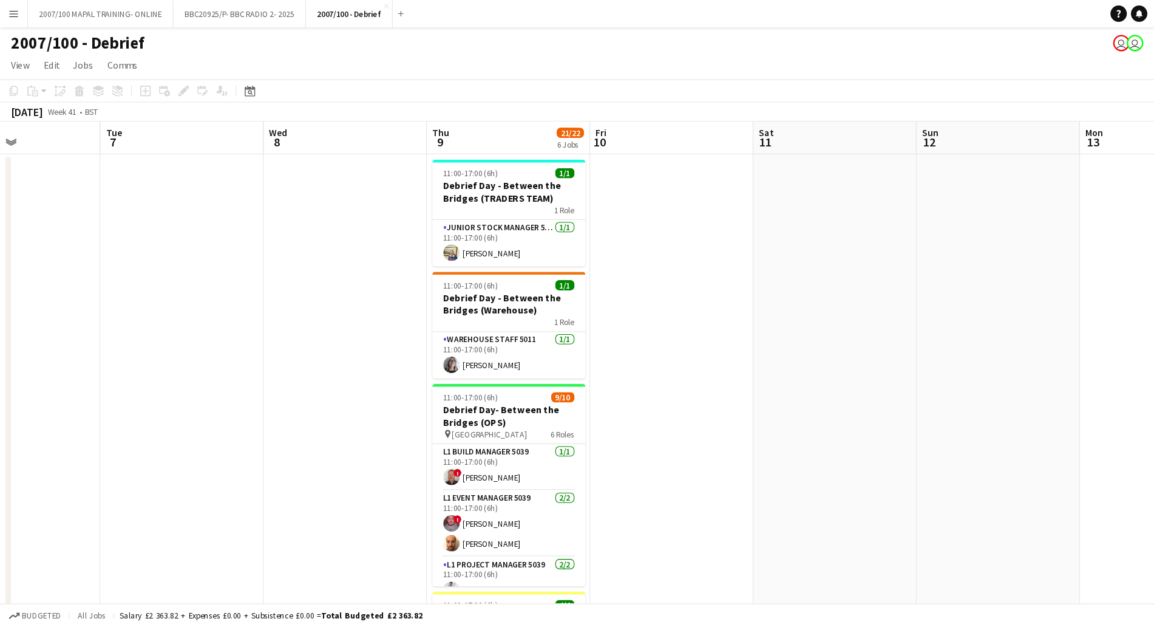
scroll to position [0, 593]
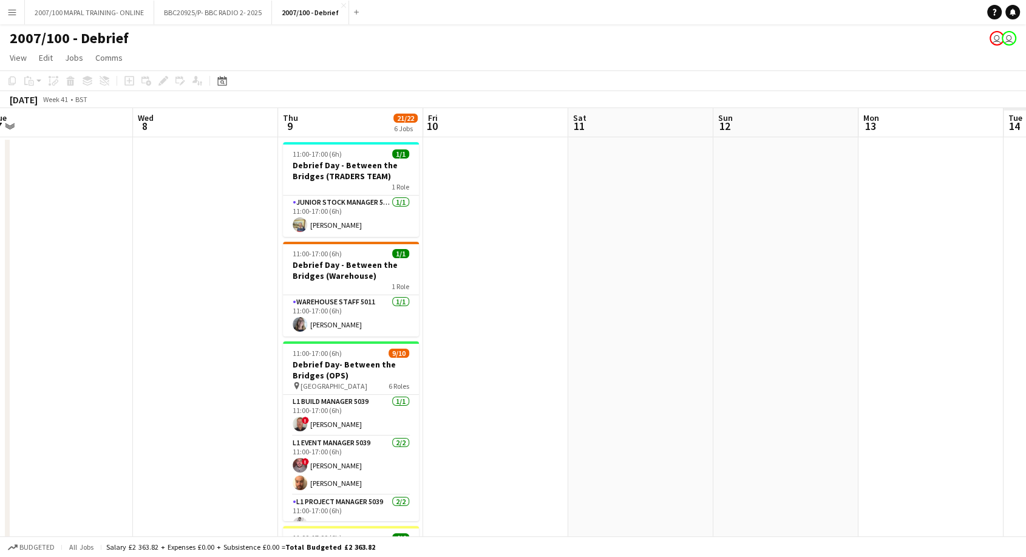
drag, startPoint x: 534, startPoint y: 307, endPoint x: 468, endPoint y: 319, distance: 67.4
click at [468, 319] on app-calendar-viewport "Fri 3 Sat 4 Sun 5 Mon 6 Tue 7 Wed 8 Thu 9 21/22 6 Jobs Fri 10 Sat 11 Sun 12 Mon…" at bounding box center [513, 564] width 1026 height 912
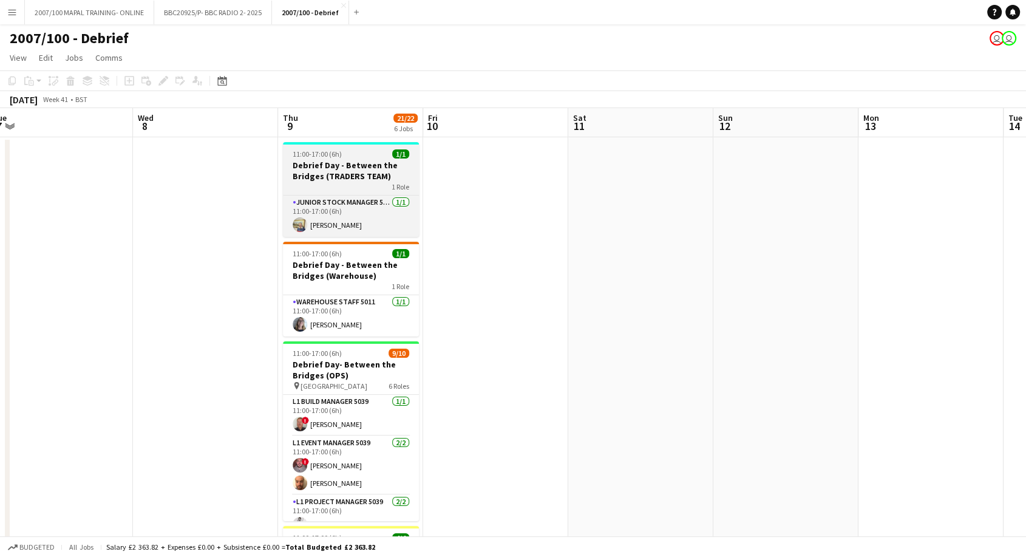
click at [364, 174] on h3 "Debrief Day - Between the Bridges (TRADERS TEAM)" at bounding box center [351, 171] width 136 height 22
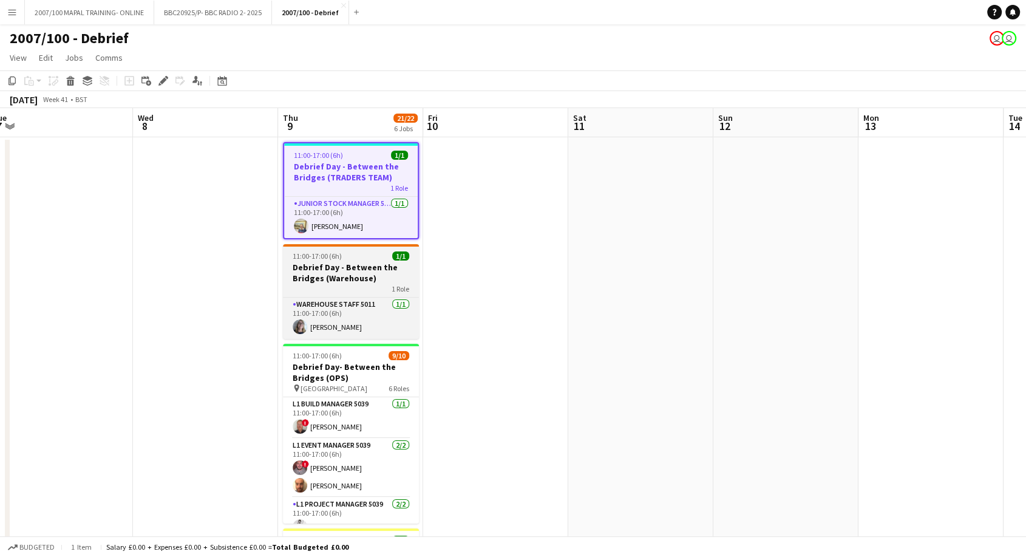
click at [367, 274] on h3 "Debrief Day - Between the Bridges (Warehouse)" at bounding box center [351, 273] width 136 height 22
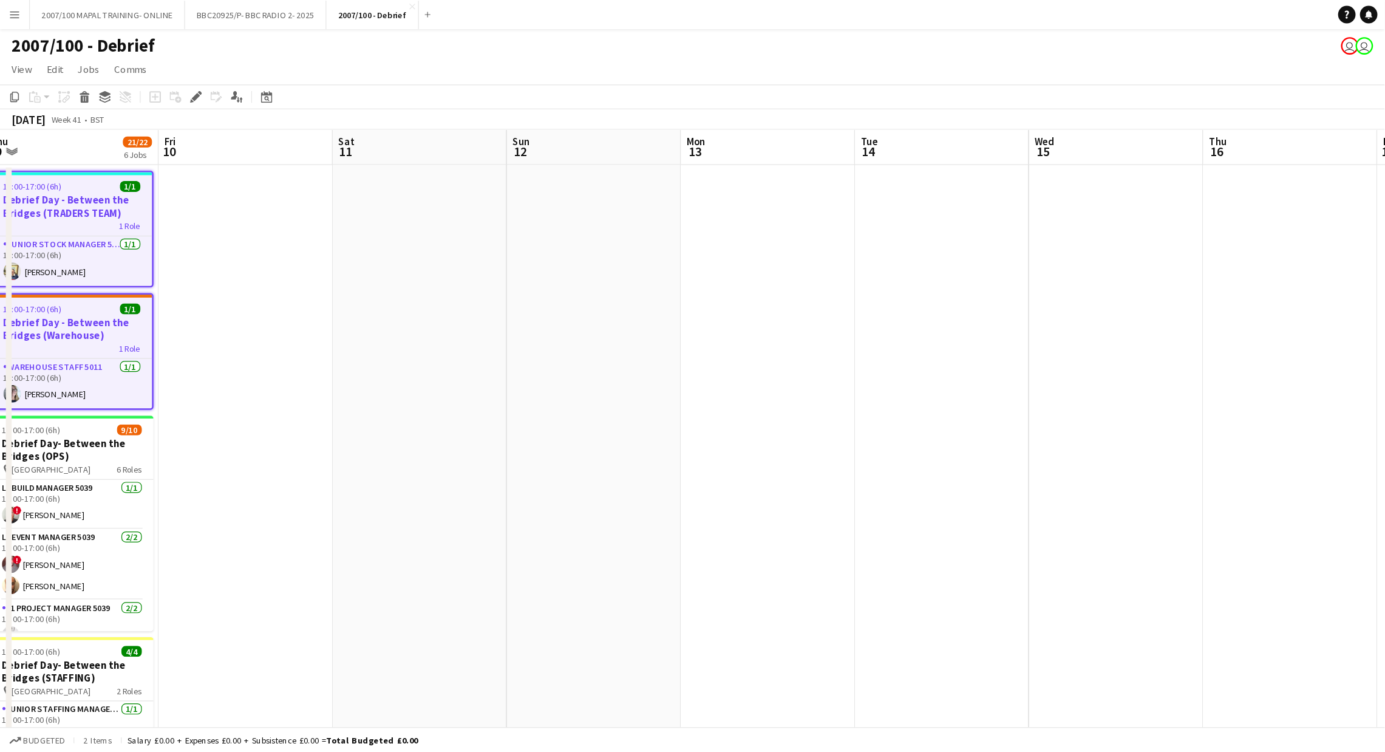
scroll to position [0, 303]
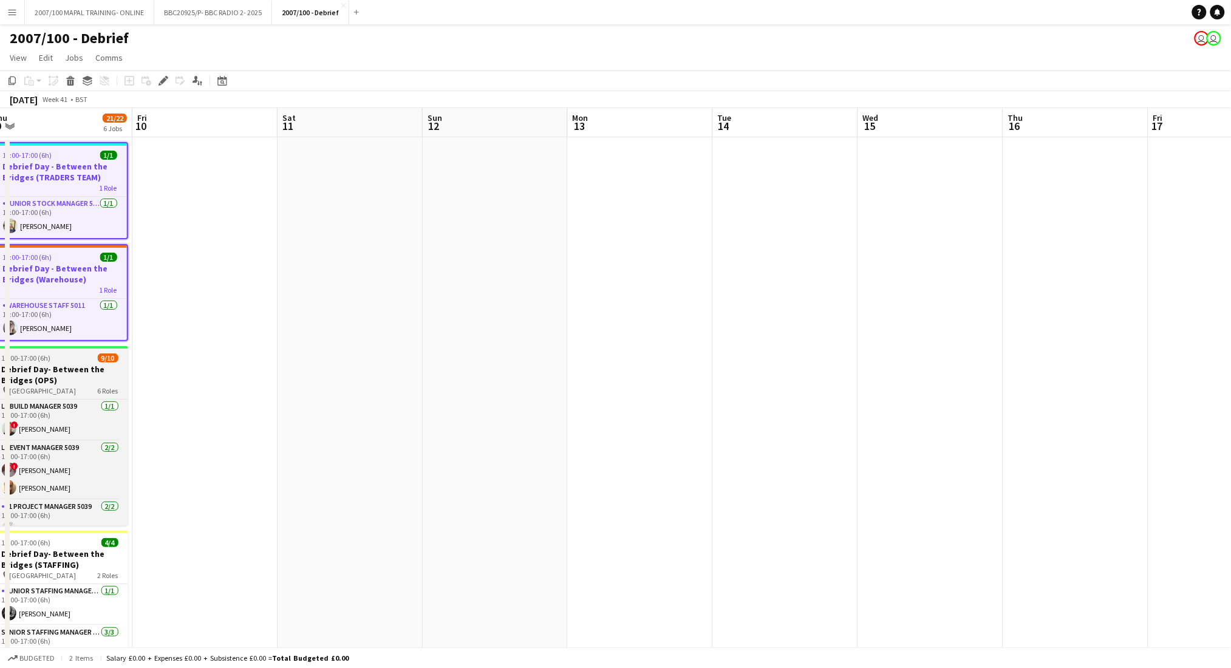
click at [77, 367] on h3 "Debrief Day- Between the Bridges (OPS)" at bounding box center [60, 375] width 136 height 22
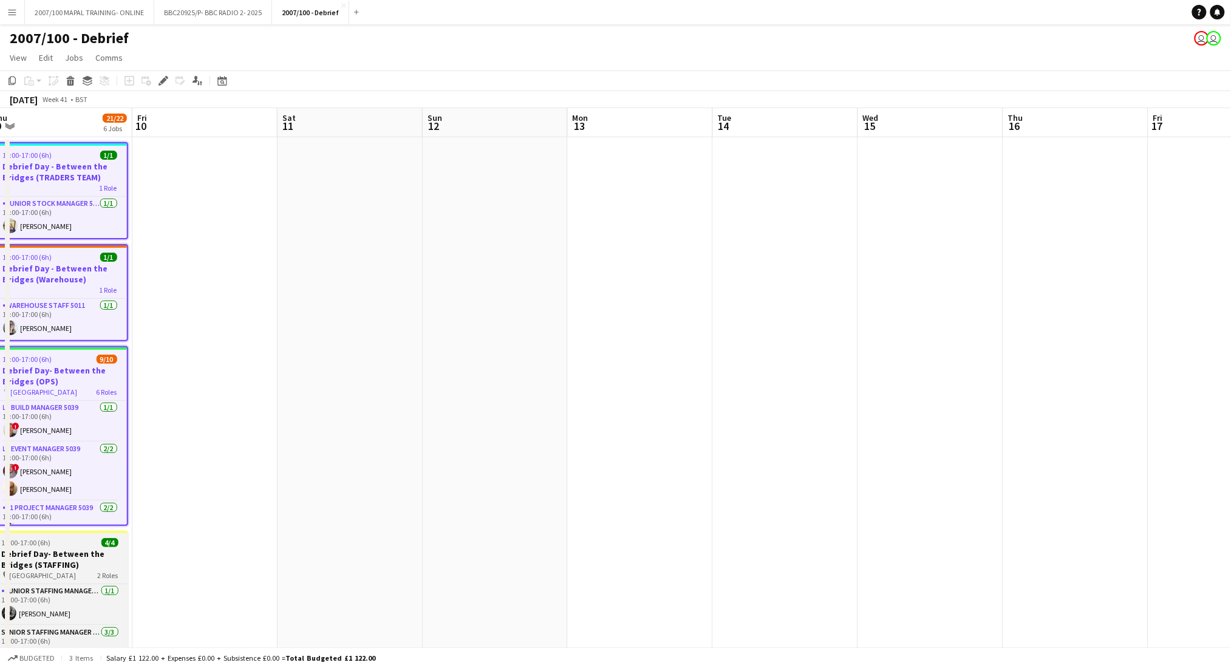
click at [83, 501] on h3 "Debrief Day- Between the Bridges (STAFFING)" at bounding box center [60, 559] width 136 height 22
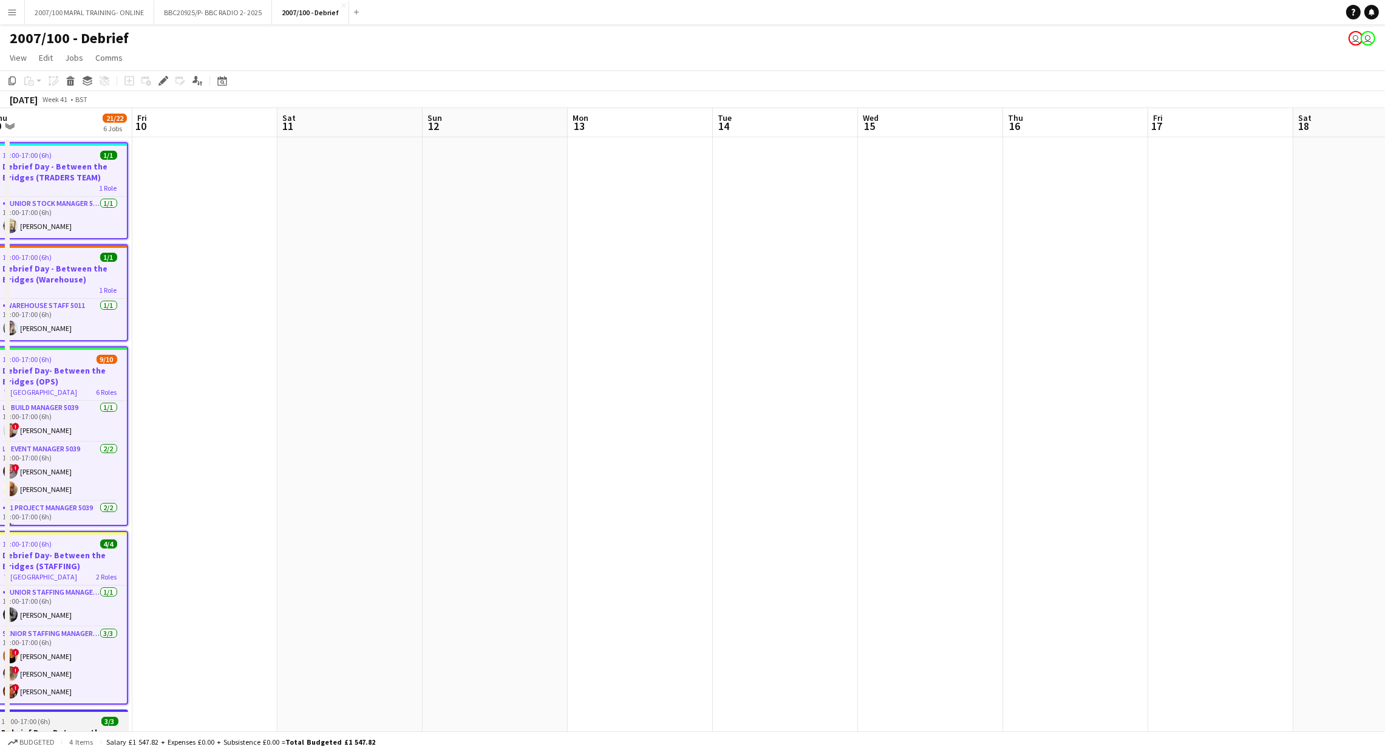
click at [67, 501] on div "11:00-17:00 (6h) 3/3" at bounding box center [60, 721] width 136 height 9
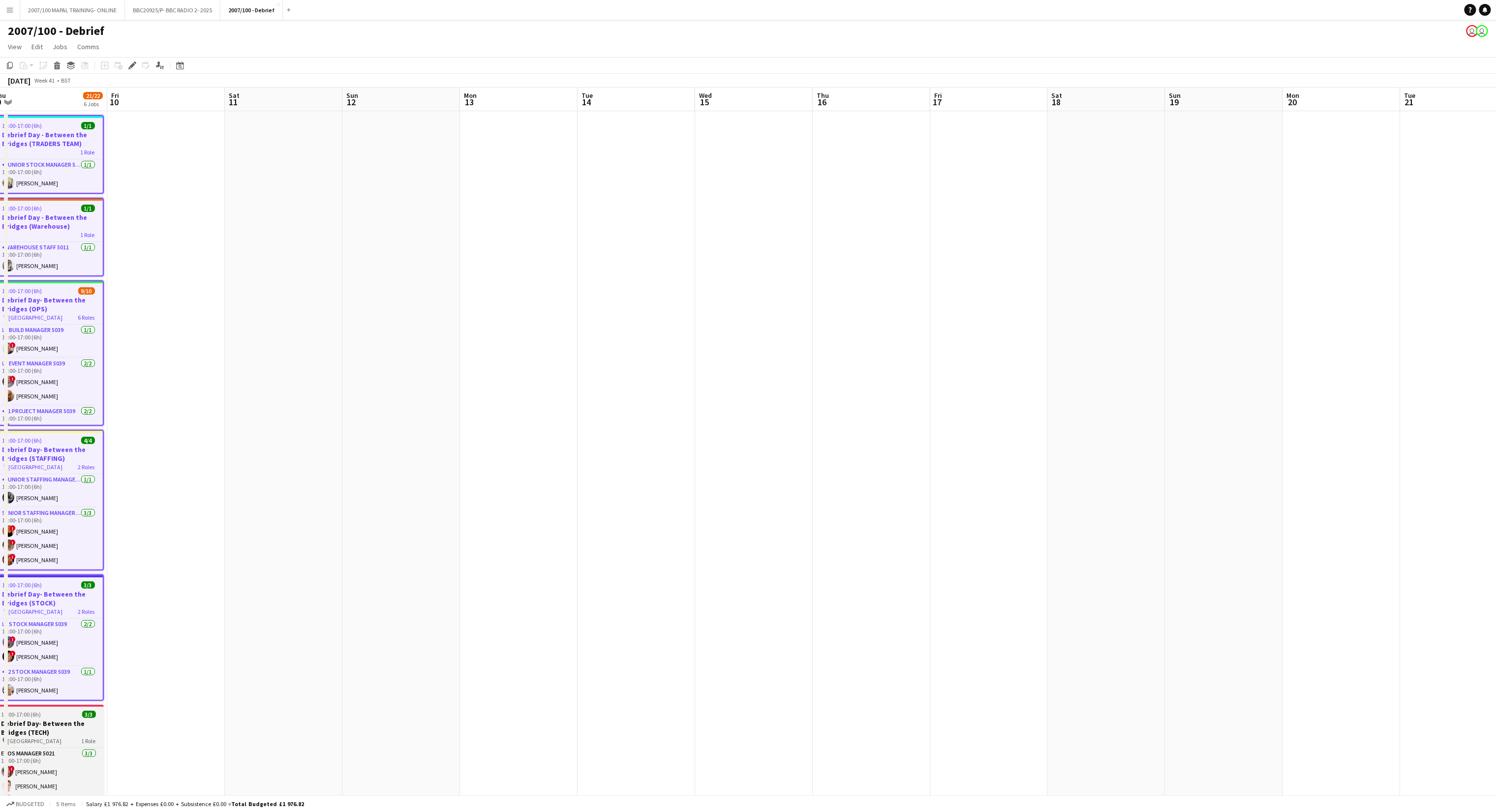
click at [75, 406] on h3 "Debrief Day- Between the Bridges (TECH)" at bounding box center [49, 728] width 110 height 18
click at [88, 45] on span "Comms" at bounding box center [87, 46] width 22 height 9
click at [108, 66] on span "Notify confirmed crew" at bounding box center [113, 67] width 66 height 9
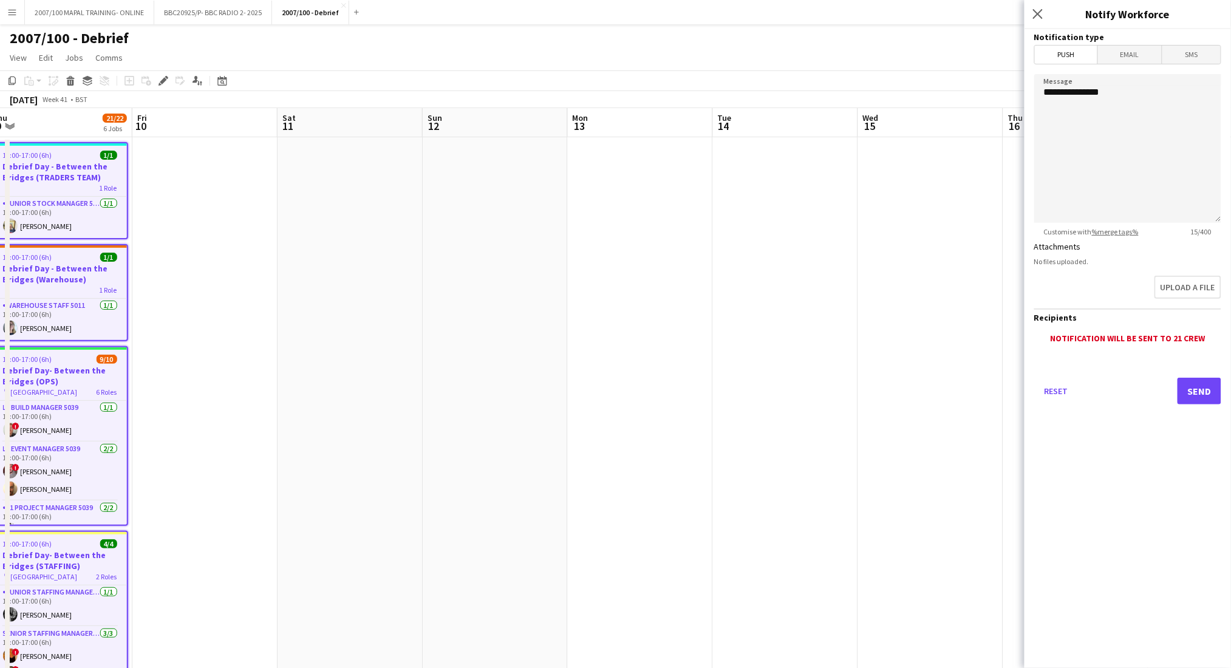
click at [932, 54] on span "Email" at bounding box center [1130, 55] width 64 height 18
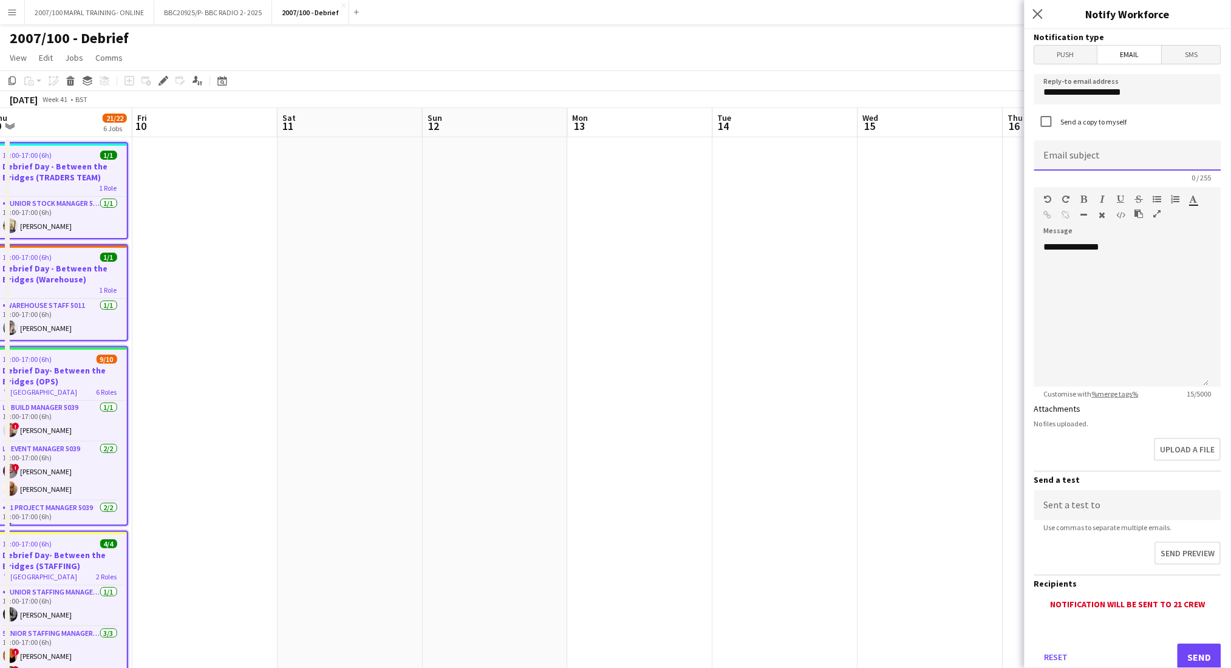
click at [932, 158] on input at bounding box center [1127, 155] width 187 height 30
type input "**********"
click at [932, 253] on div "**********" at bounding box center [1121, 314] width 175 height 146
drag, startPoint x: 1129, startPoint y: 245, endPoint x: 1002, endPoint y: 249, distance: 127.0
click at [932, 248] on body "Menu Boards Boards Boards All jobs Status Workforce Workforce My Workforce Recr…" at bounding box center [615, 520] width 1231 height 1040
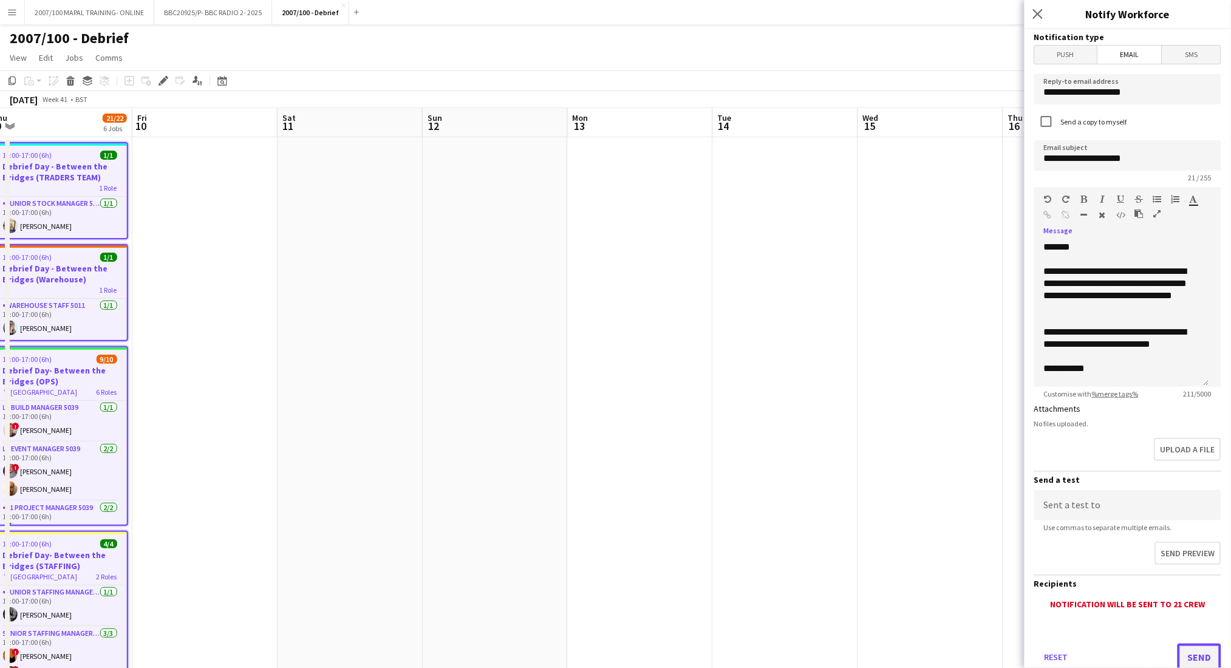
click at [932, 501] on button "Send" at bounding box center [1199, 657] width 44 height 27
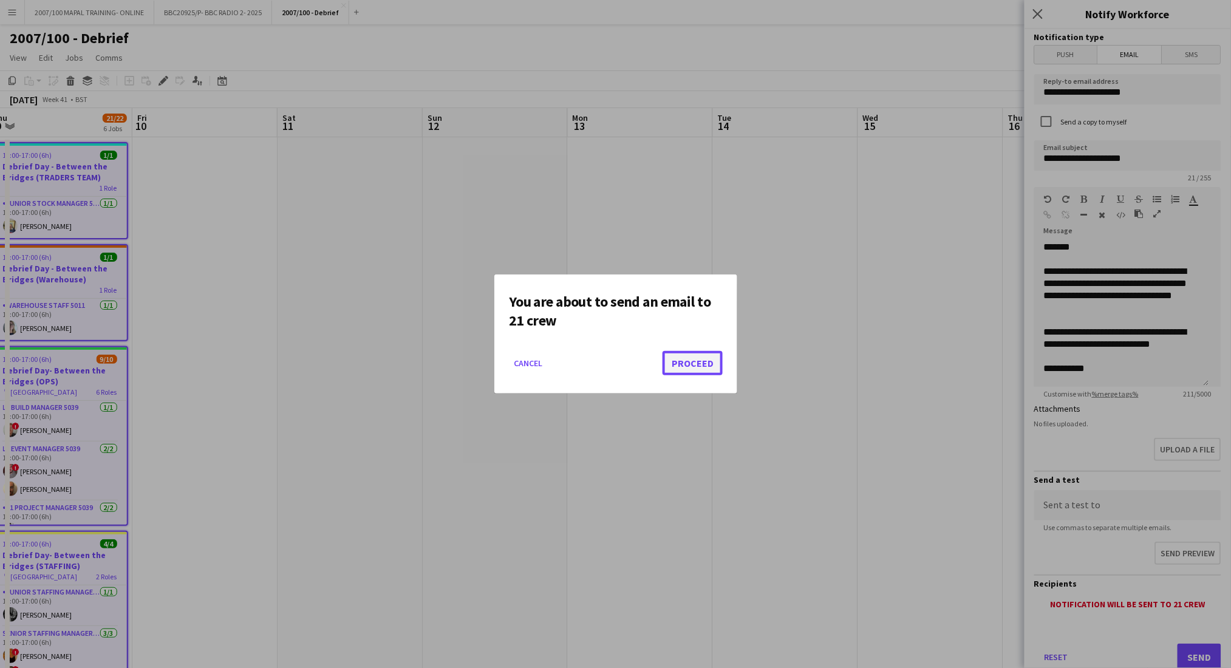
click at [707, 361] on button "Proceed" at bounding box center [693, 363] width 60 height 24
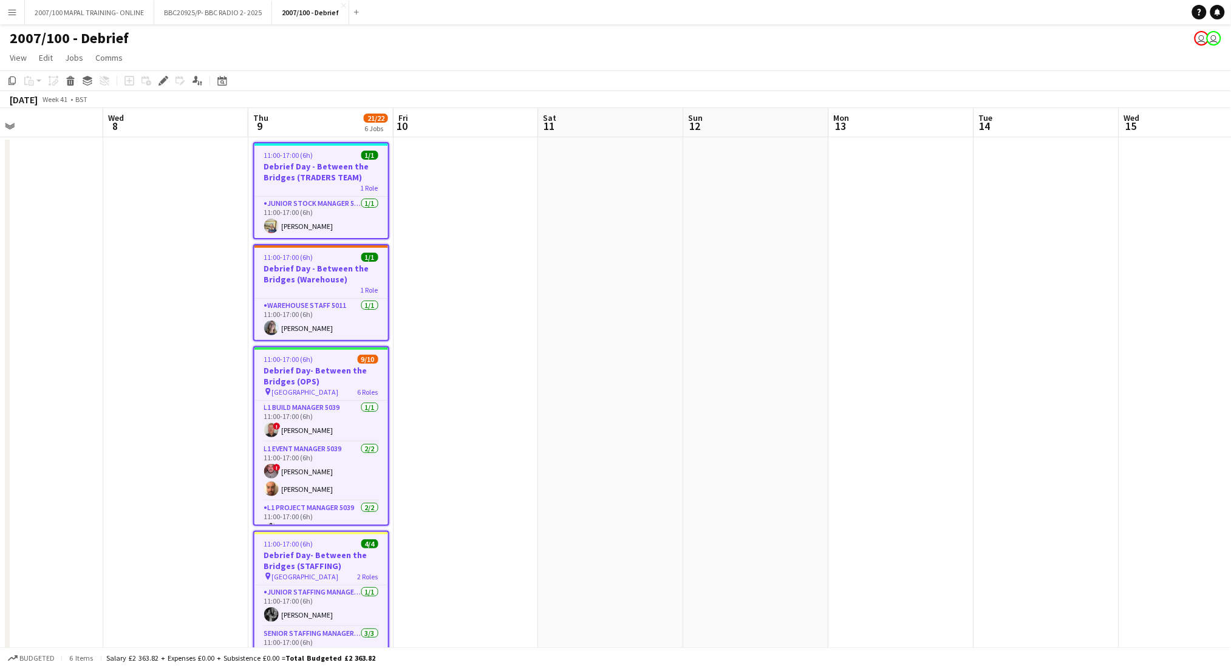
scroll to position [0, 322]
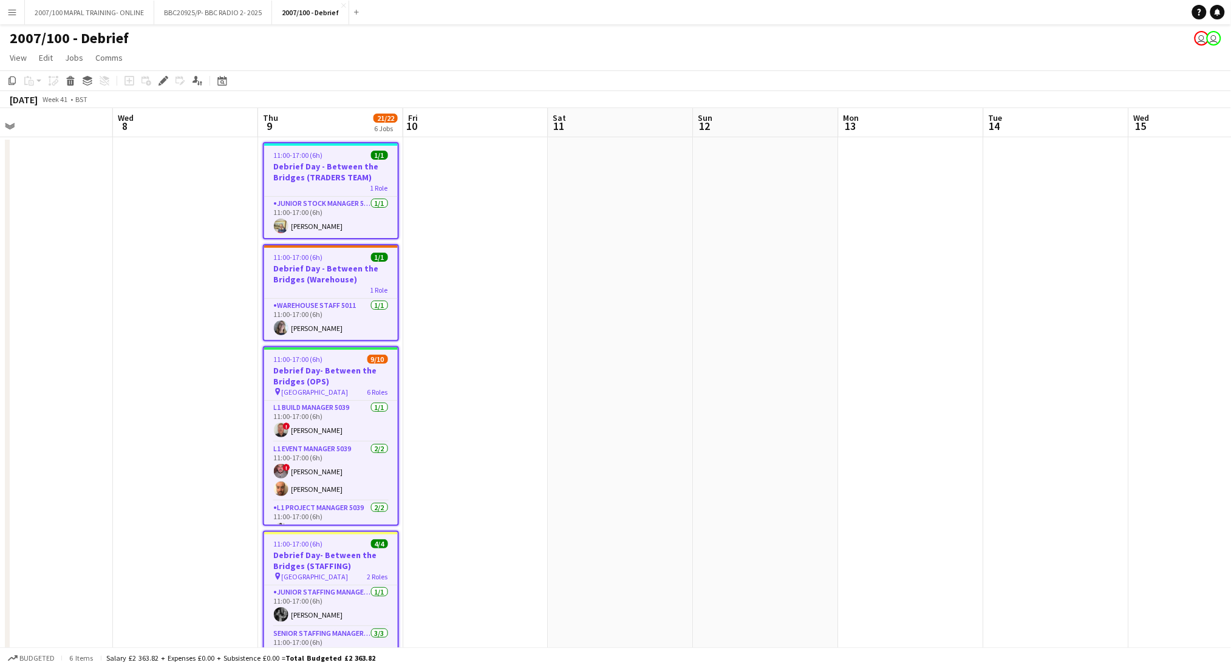
drag, startPoint x: 437, startPoint y: 553, endPoint x: 708, endPoint y: 517, distance: 273.2
click at [708, 501] on app-calendar-viewport "Sun 5 Mon 6 Tue 7 Wed 8 Thu 9 21/22 6 Jobs Fri 10 Sat 11 Sun 12 Mon 13 Tue 14 W…" at bounding box center [615, 564] width 1231 height 912
click at [659, 196] on app-date-cell at bounding box center [620, 578] width 145 height 882
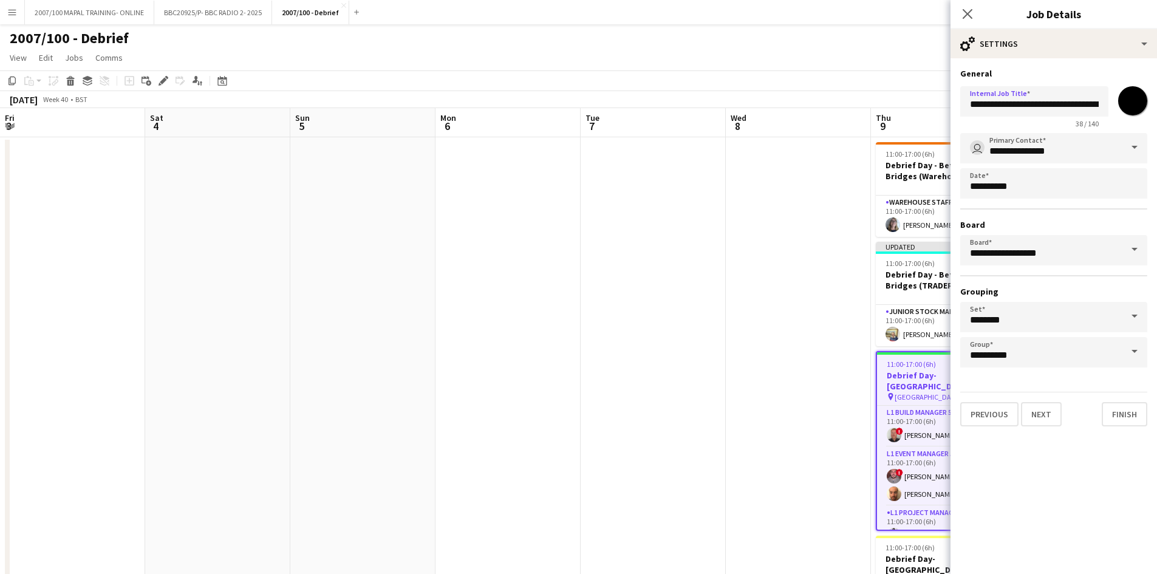
scroll to position [0, 9]
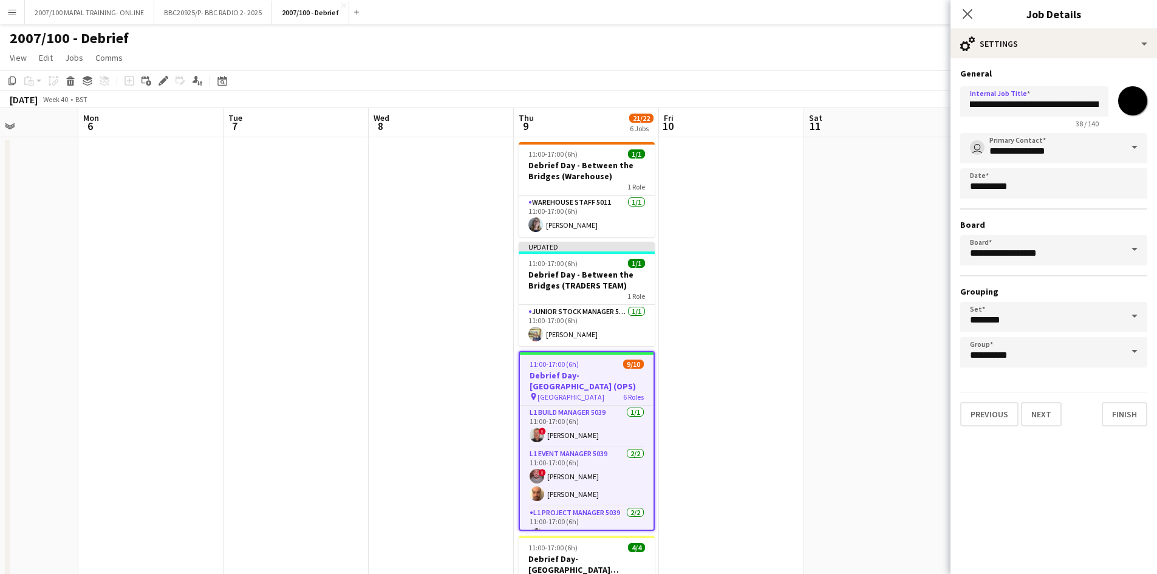
click at [1057, 104] on input "**********" at bounding box center [1034, 101] width 148 height 30
type input "**********"
click button "Next" at bounding box center [1041, 414] width 41 height 24
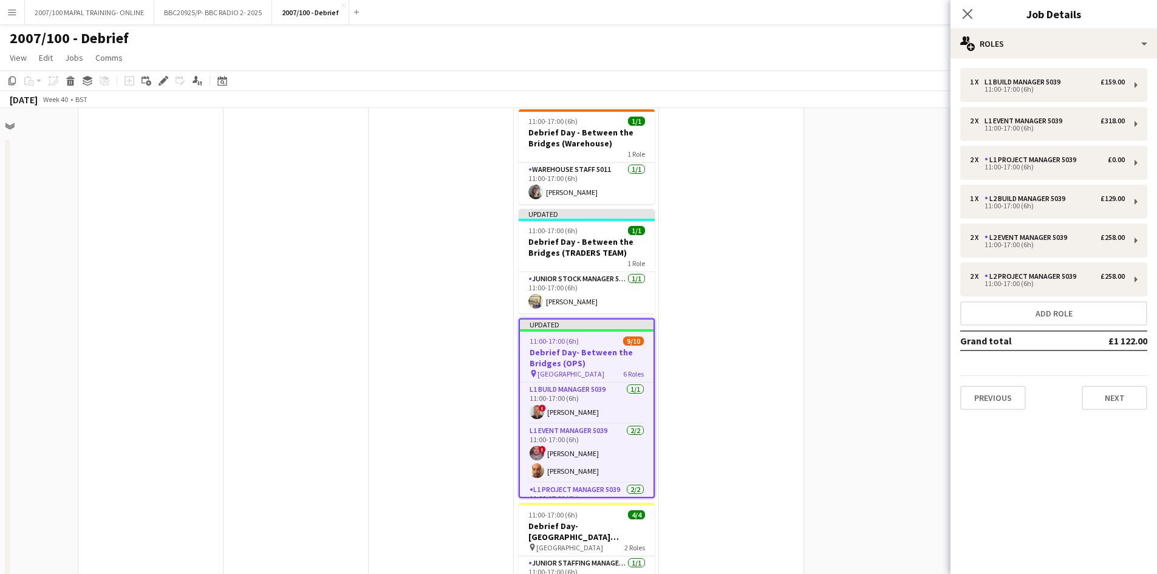
scroll to position [47, 357]
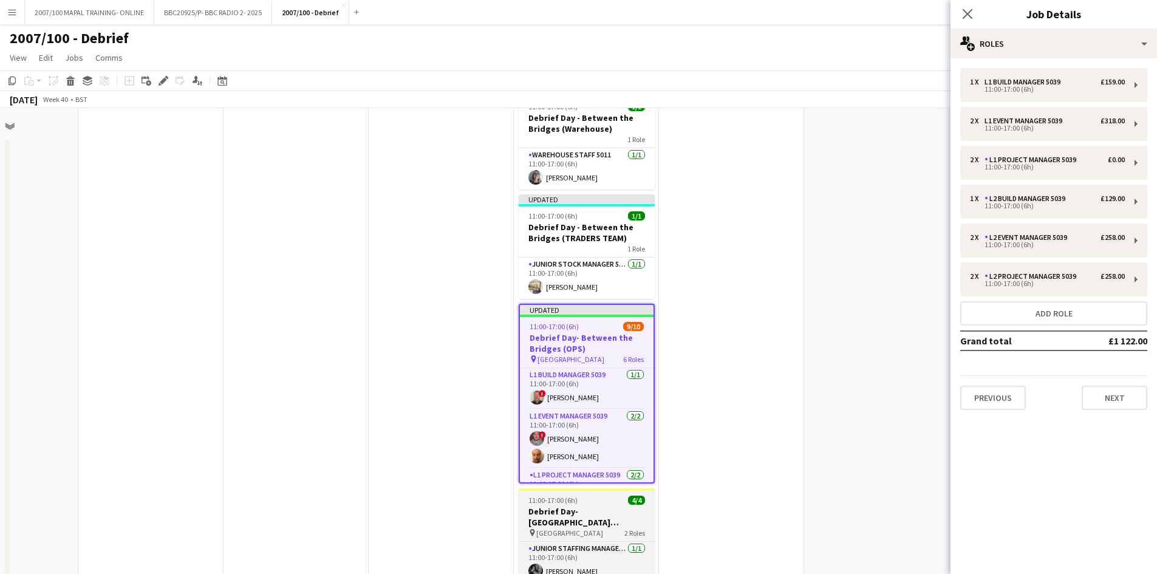
click at [576, 519] on h3 "Debrief Day- [GEOGRAPHIC_DATA] (STAFFING)" at bounding box center [587, 517] width 136 height 22
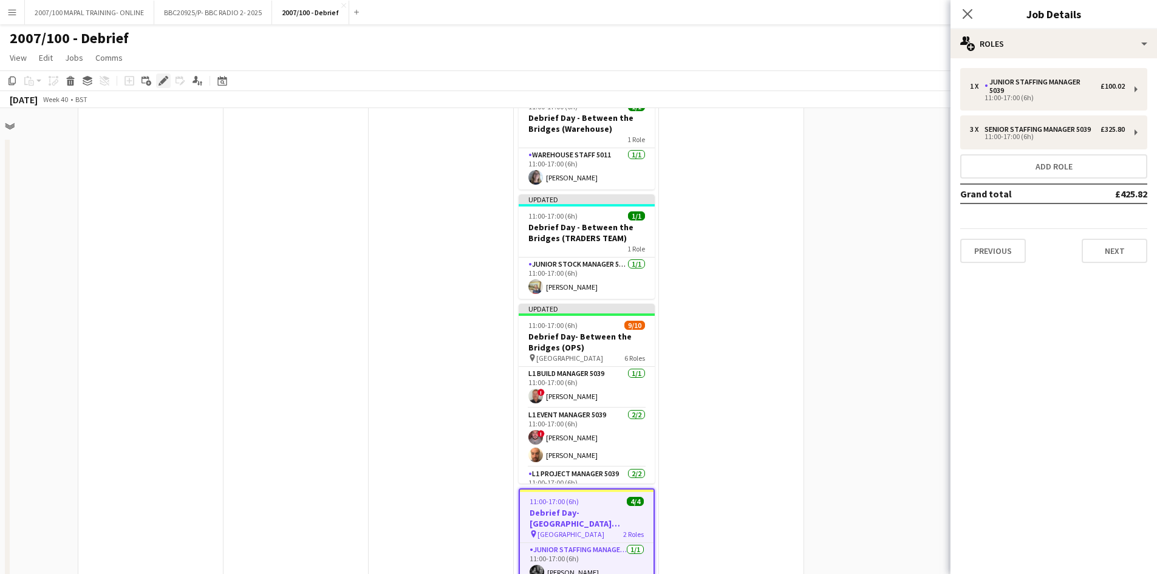
click at [166, 75] on div "Edit" at bounding box center [163, 80] width 15 height 15
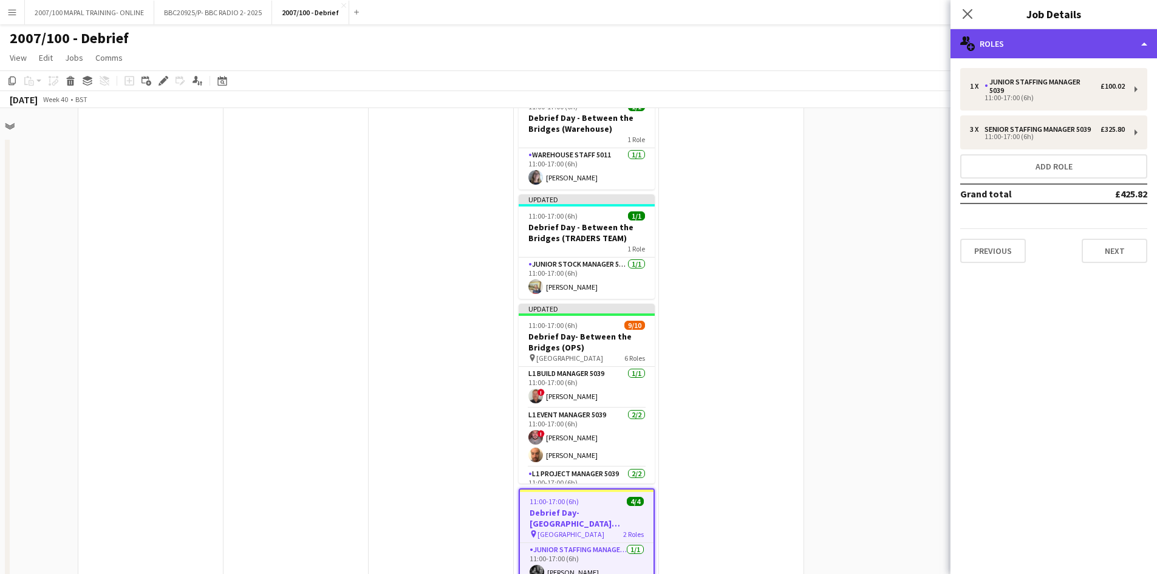
click at [1052, 39] on div "multiple-users-add Roles" at bounding box center [1053, 43] width 206 height 29
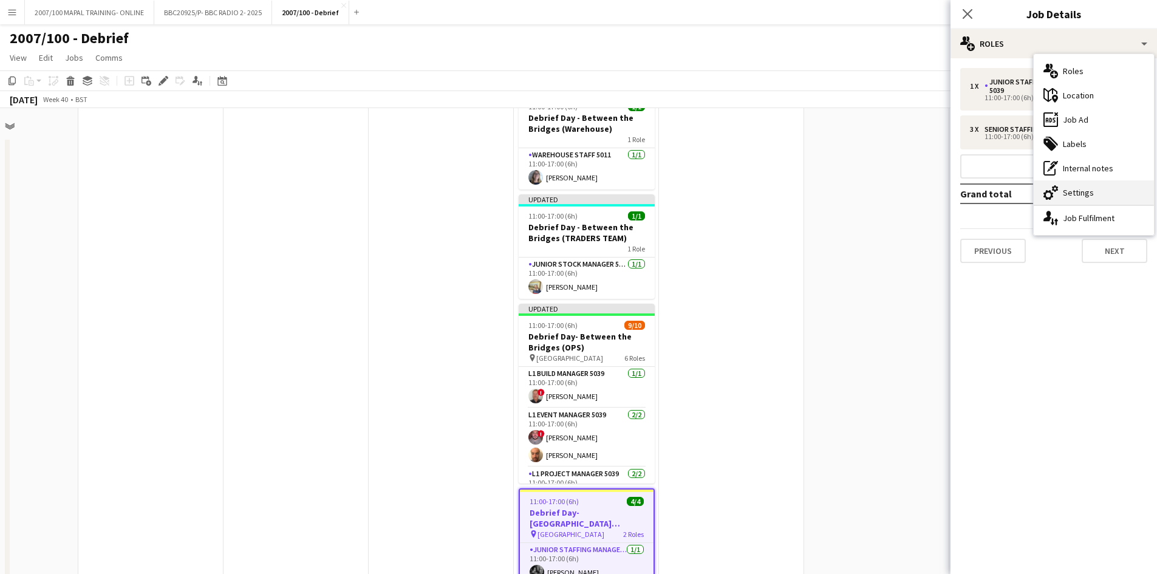
click at [1082, 183] on div "cog-double-3 Settings" at bounding box center [1094, 192] width 120 height 24
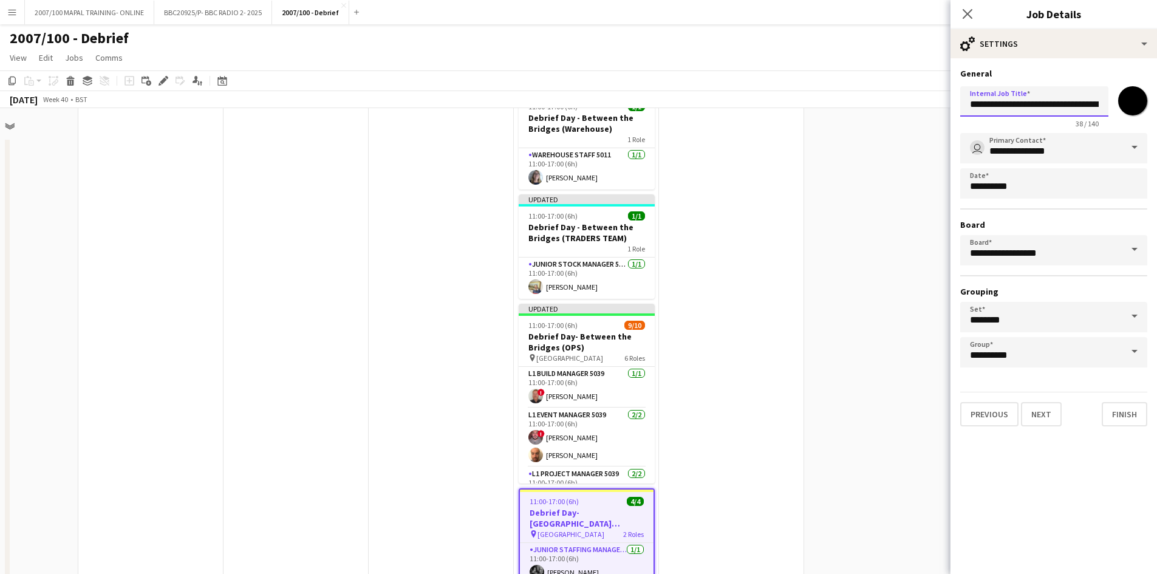
drag, startPoint x: 1079, startPoint y: 105, endPoint x: 1024, endPoint y: 104, distance: 54.1
click at [1024, 104] on input "**********" at bounding box center [1034, 101] width 148 height 30
type input "**********"
click button "Next" at bounding box center [1041, 414] width 41 height 24
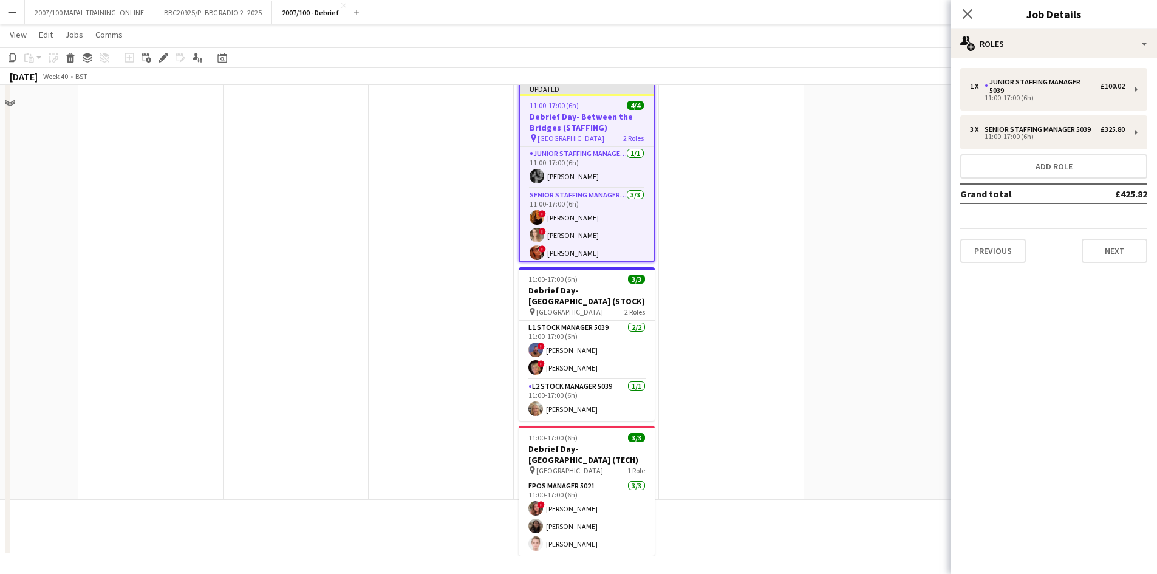
scroll to position [398, 0]
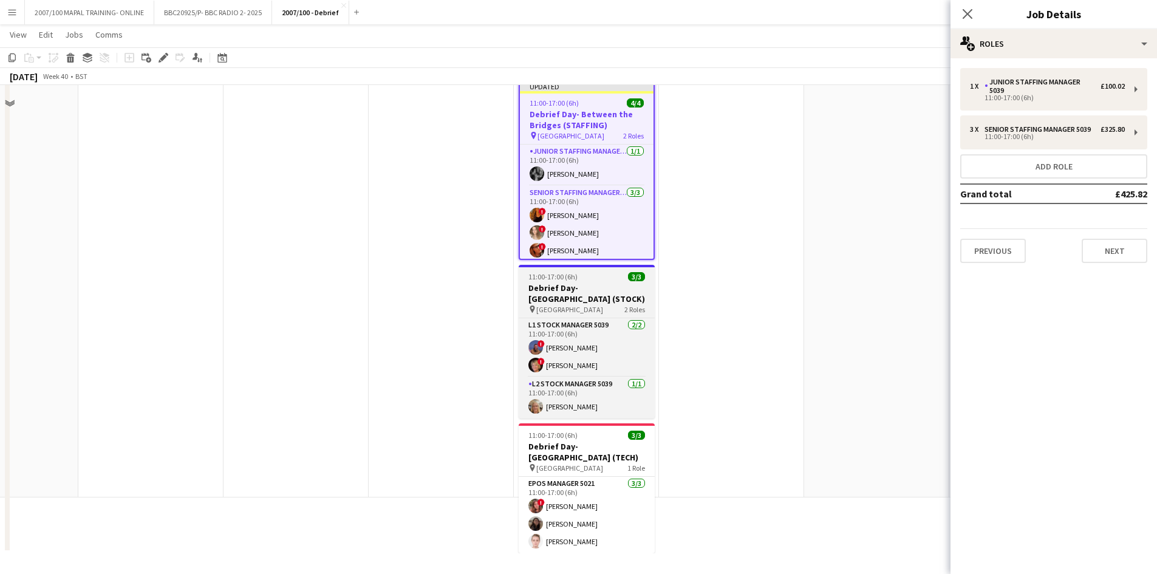
click at [602, 298] on h3 "Debrief Day- [GEOGRAPHIC_DATA] (STOCK)" at bounding box center [587, 293] width 136 height 22
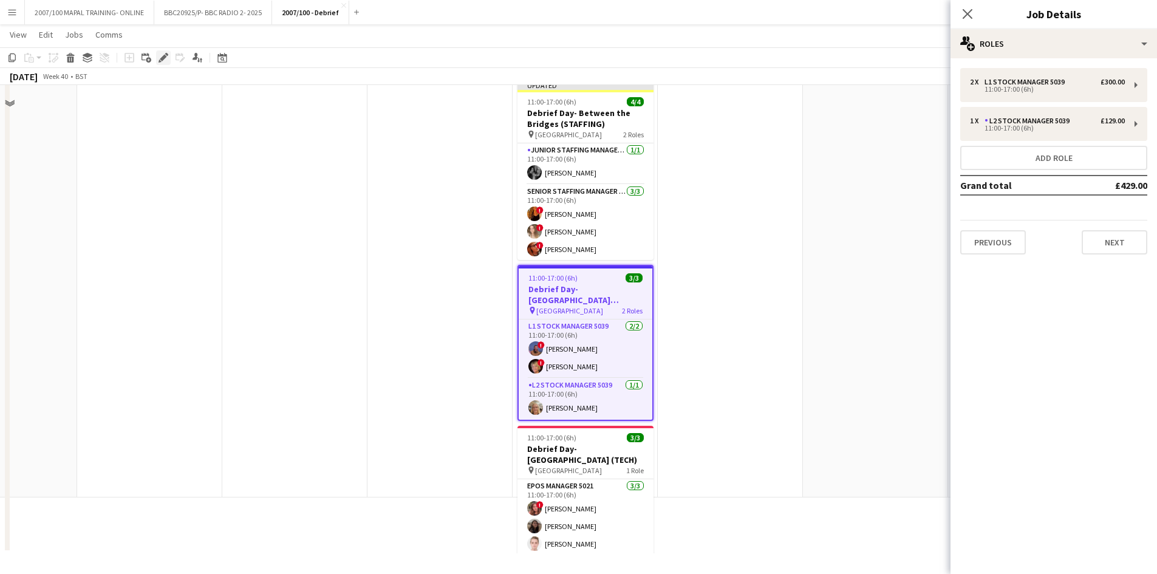
click at [163, 55] on icon "Edit" at bounding box center [163, 58] width 10 height 10
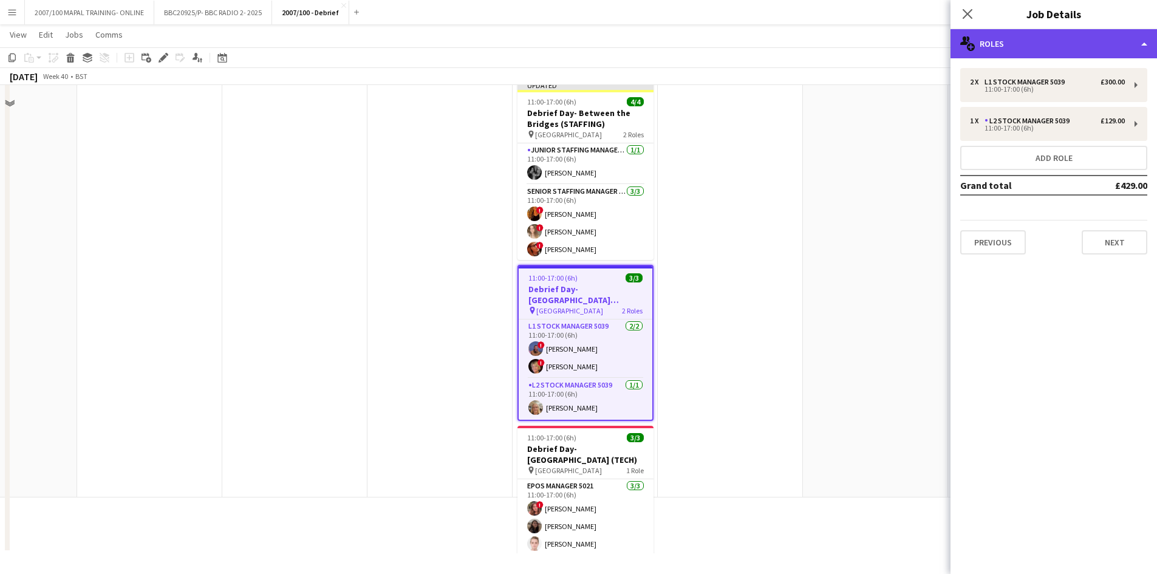
click at [1040, 47] on div "multiple-users-add Roles" at bounding box center [1053, 43] width 206 height 29
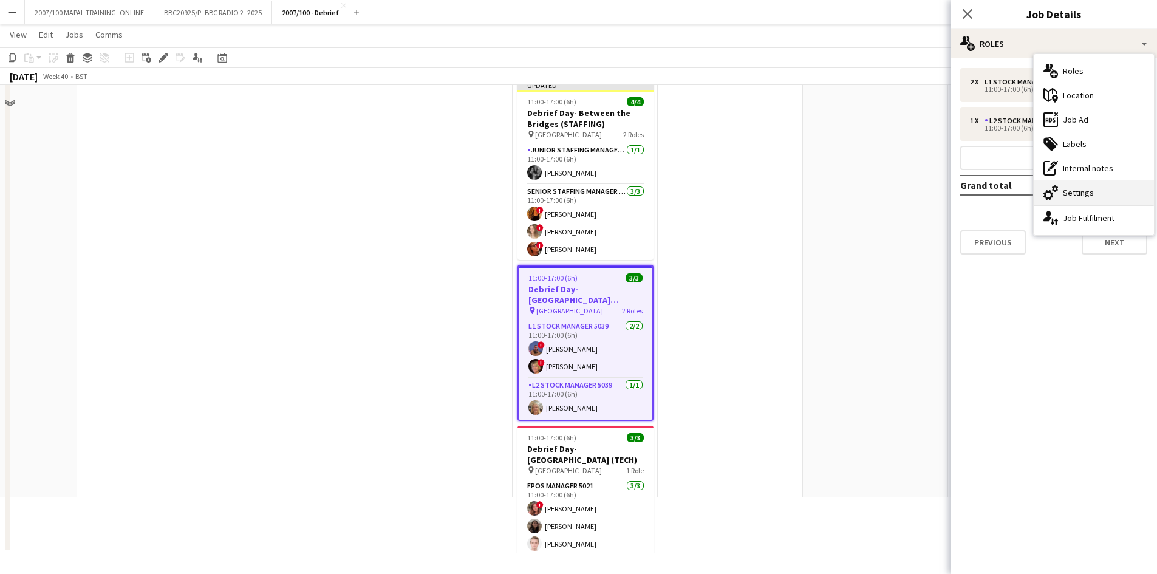
click at [1092, 189] on div "cog-double-3 Settings" at bounding box center [1094, 192] width 120 height 24
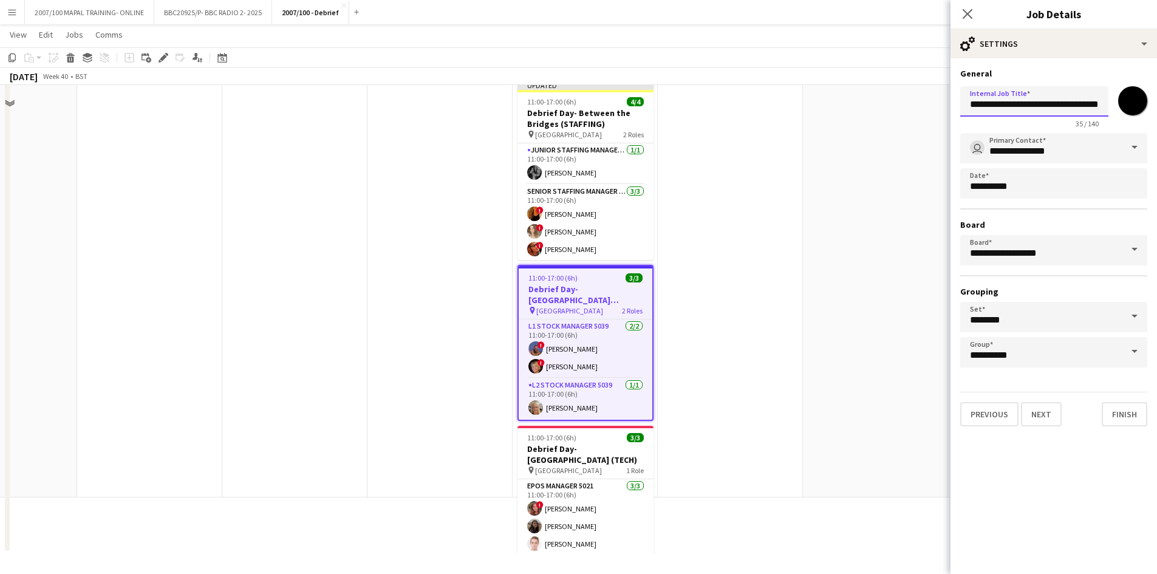
drag, startPoint x: 1077, startPoint y: 103, endPoint x: 1021, endPoint y: 110, distance: 56.3
click at [1021, 110] on input "**********" at bounding box center [1034, 101] width 148 height 30
type input "**********"
click button "Next" at bounding box center [1041, 414] width 41 height 24
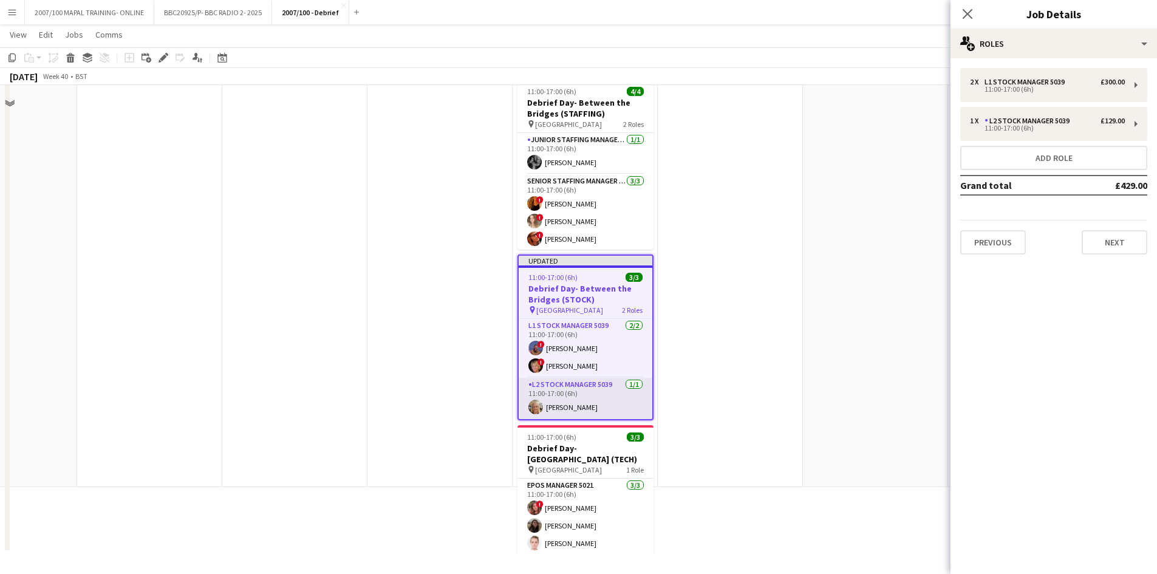
scroll to position [68, 358]
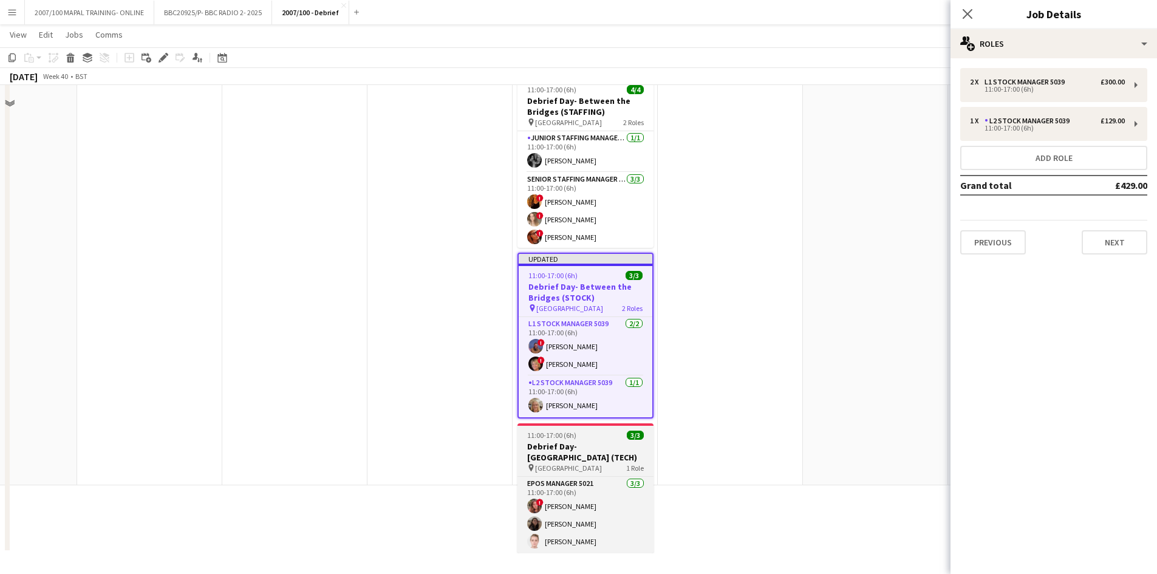
click at [588, 442] on h3 "Debrief Day- [GEOGRAPHIC_DATA] (TECH)" at bounding box center [585, 452] width 136 height 22
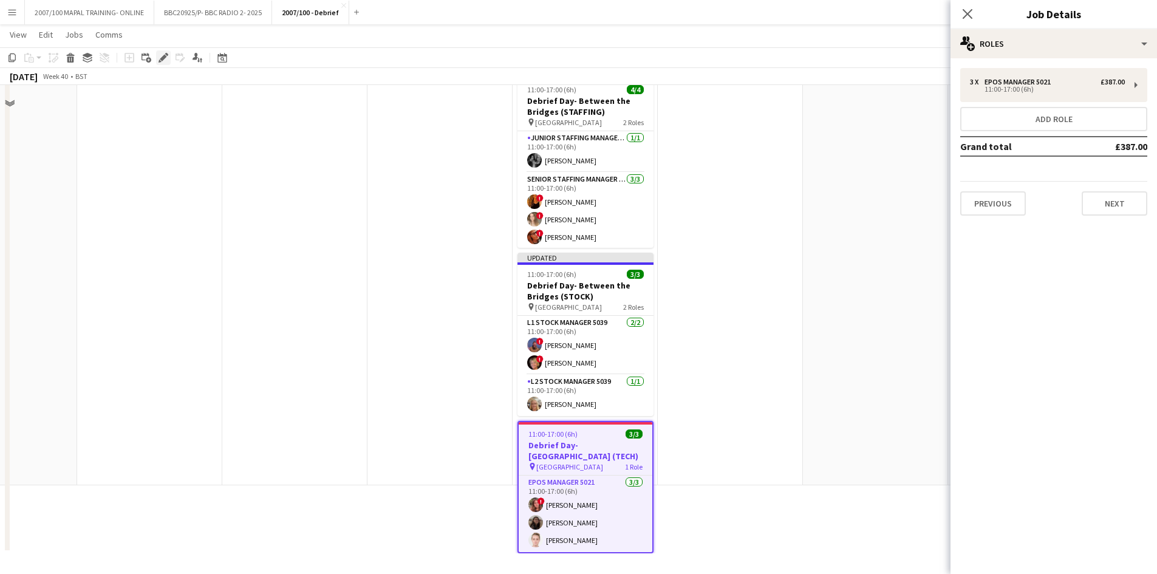
click at [166, 56] on icon at bounding box center [163, 58] width 7 height 7
click at [981, 77] on div "3 x EPOS Manager 5021 £387.00 11:00-17:00 (6h)" at bounding box center [1053, 85] width 187 height 34
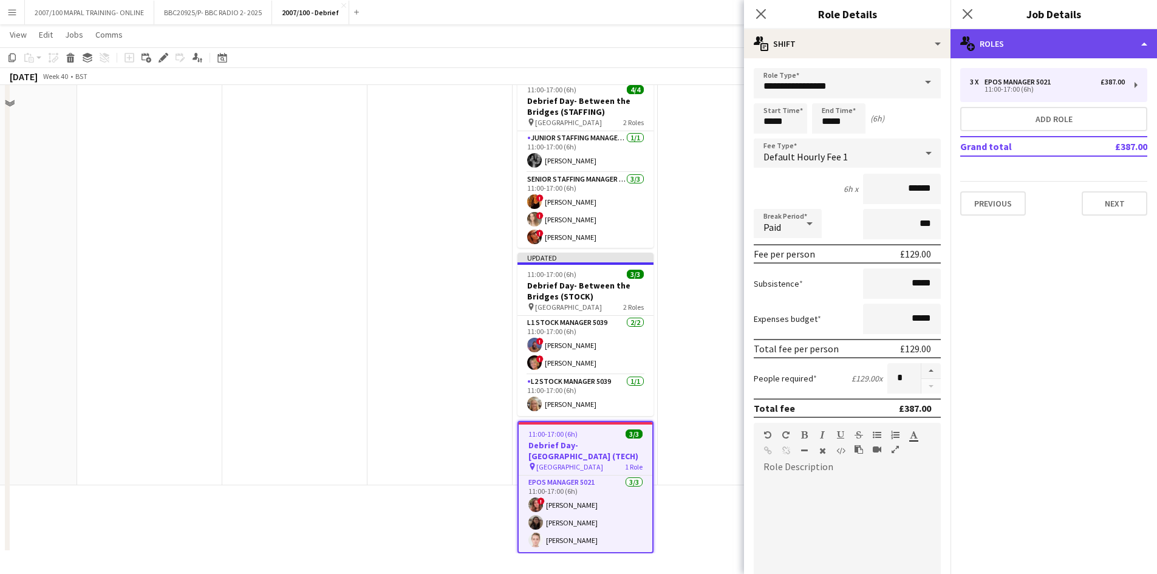
click at [1016, 45] on div "multiple-users-add Roles" at bounding box center [1053, 43] width 206 height 29
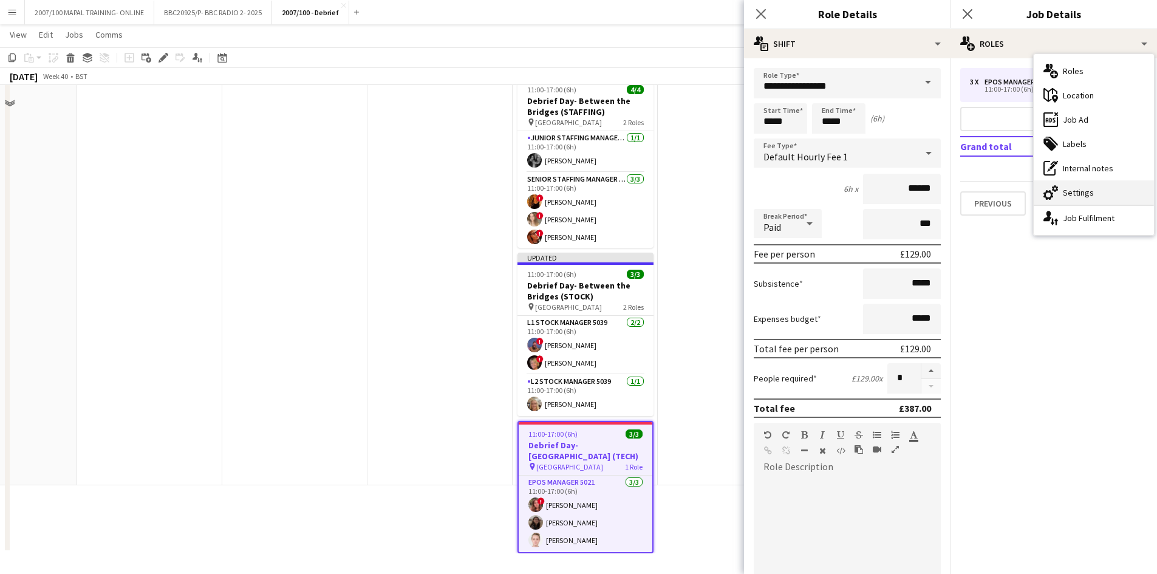
click at [1092, 187] on div "cog-double-3 Settings" at bounding box center [1094, 192] width 120 height 24
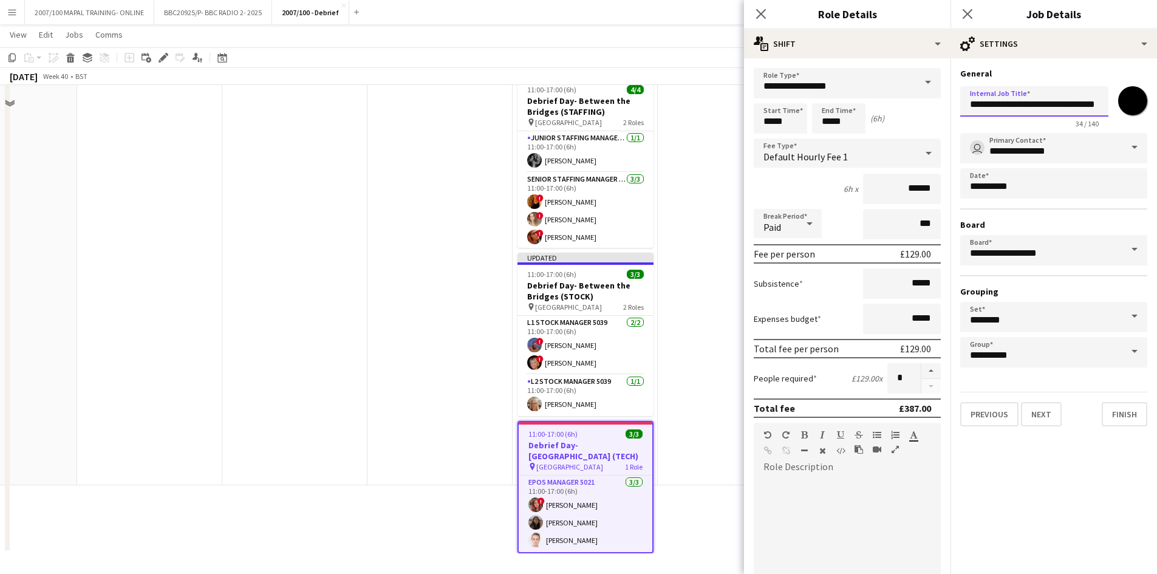
drag, startPoint x: 1077, startPoint y: 104, endPoint x: 1024, endPoint y: 103, distance: 52.2
click at [1024, 103] on input "**********" at bounding box center [1034, 101] width 148 height 30
type input "**********"
click at [370, 224] on app-date-cell at bounding box center [439, 78] width 145 height 816
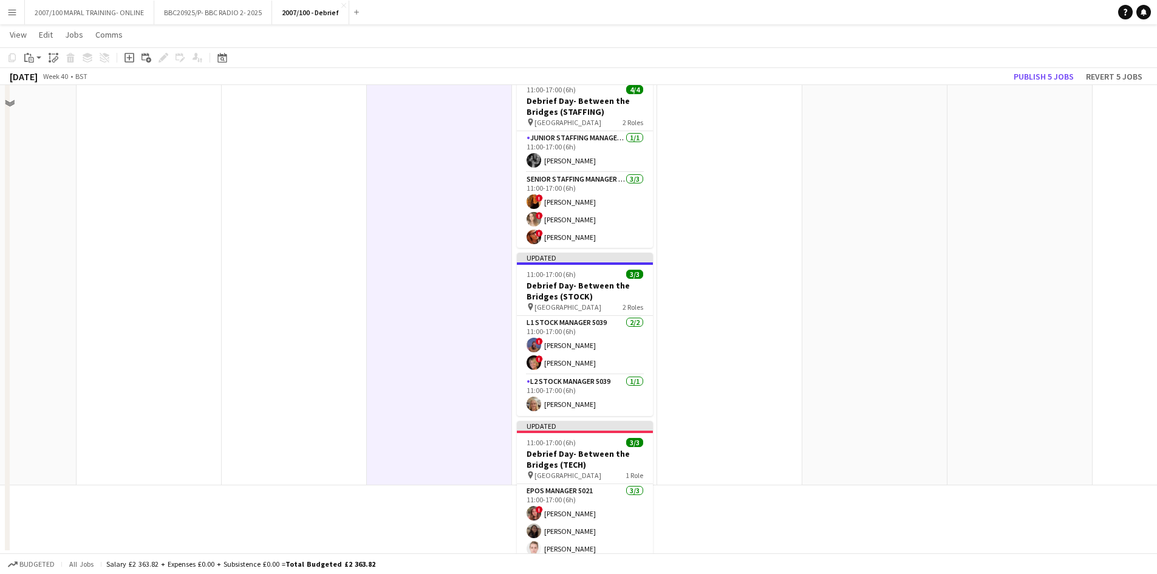
scroll to position [0, 359]
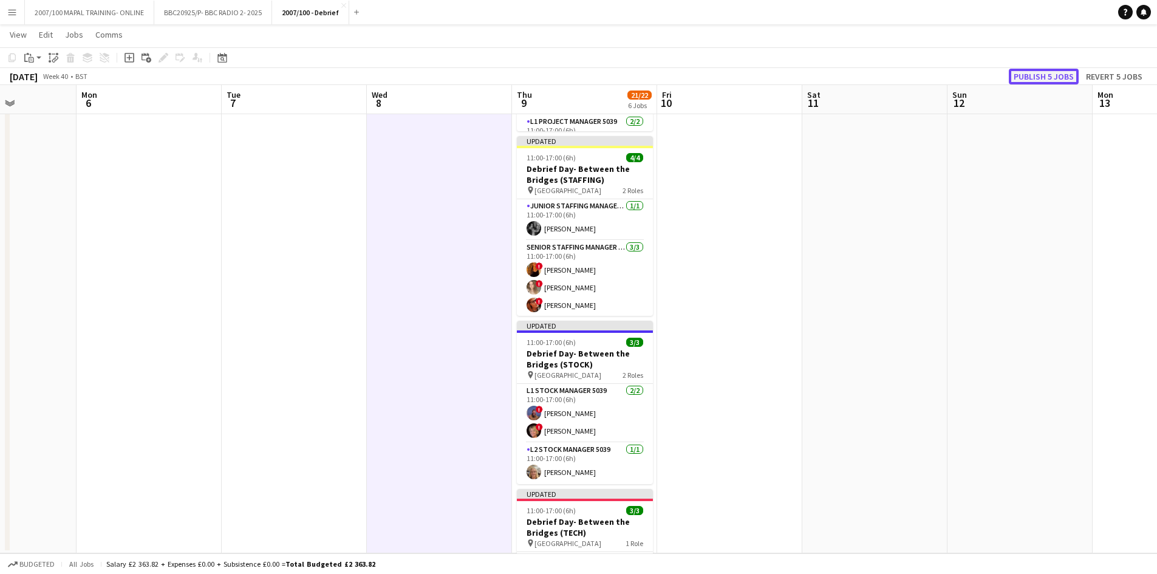
click at [1051, 77] on button "Publish 5 jobs" at bounding box center [1044, 77] width 70 height 16
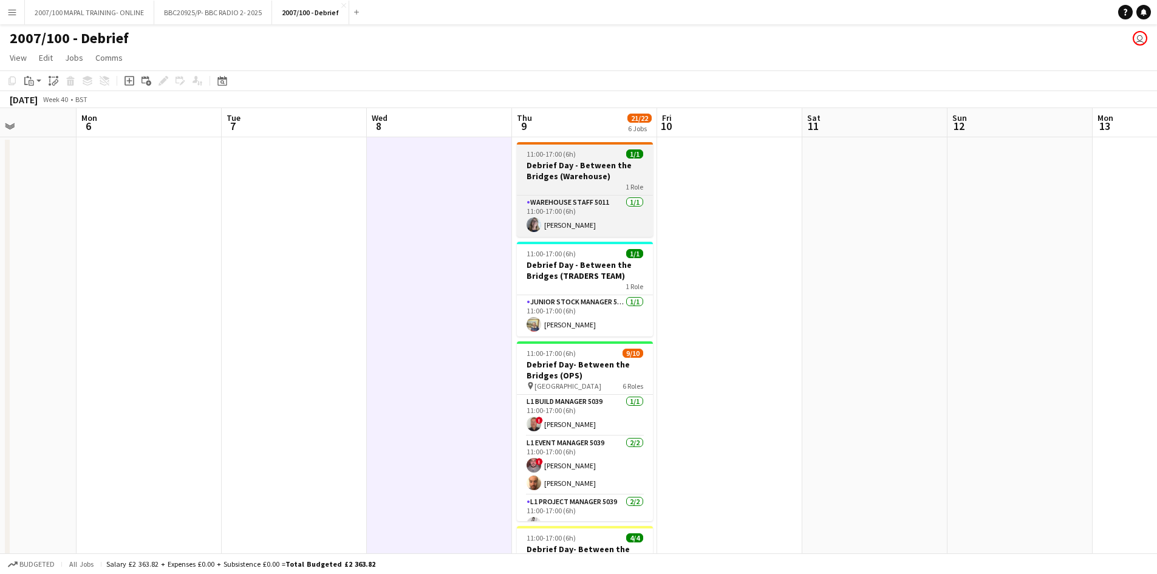
click at [578, 168] on h3 "Debrief Day - Between the Bridges (Warehouse)" at bounding box center [585, 171] width 136 height 22
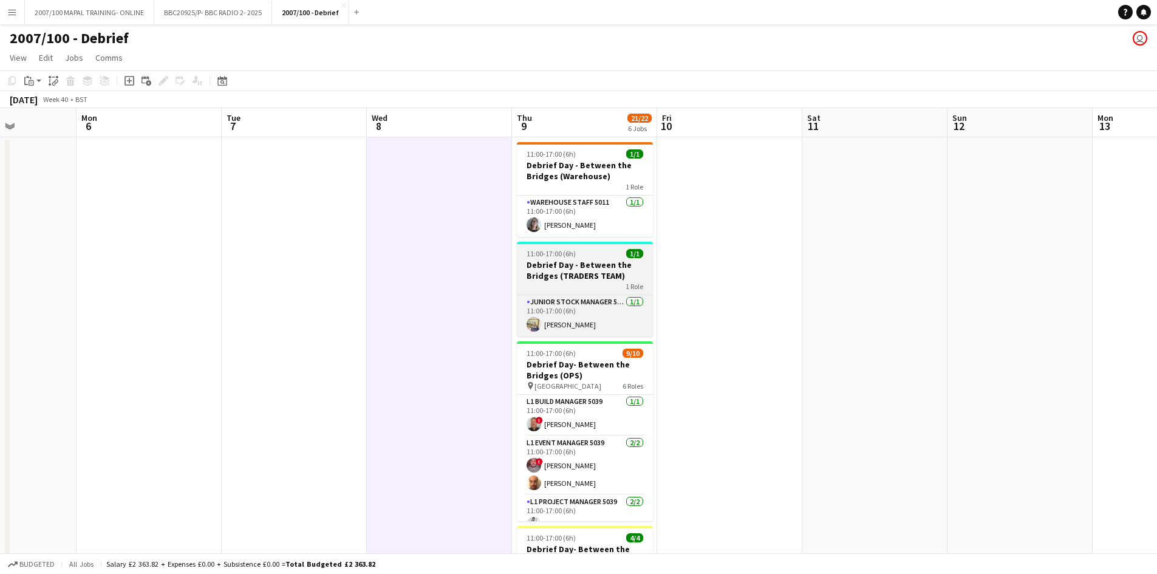
click at [596, 257] on div "11:00-17:00 (6h) 1/1" at bounding box center [585, 253] width 136 height 9
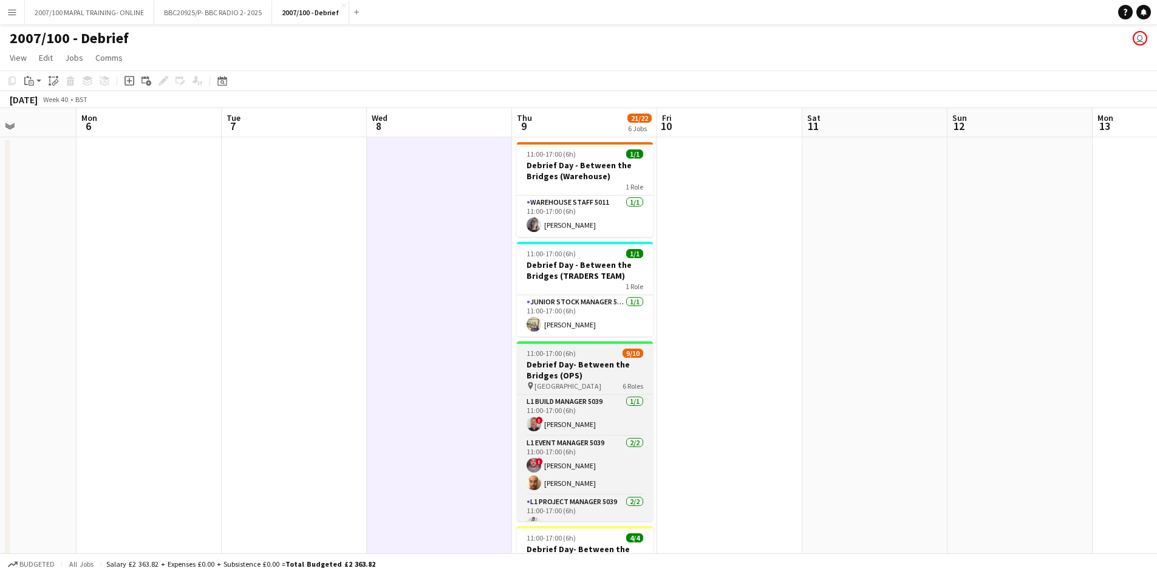
click at [605, 346] on app-job-card "11:00-17:00 (6h) 9/10 Debrief Day- Between the Bridges (OPS) pin Riverside East…" at bounding box center [585, 431] width 136 height 180
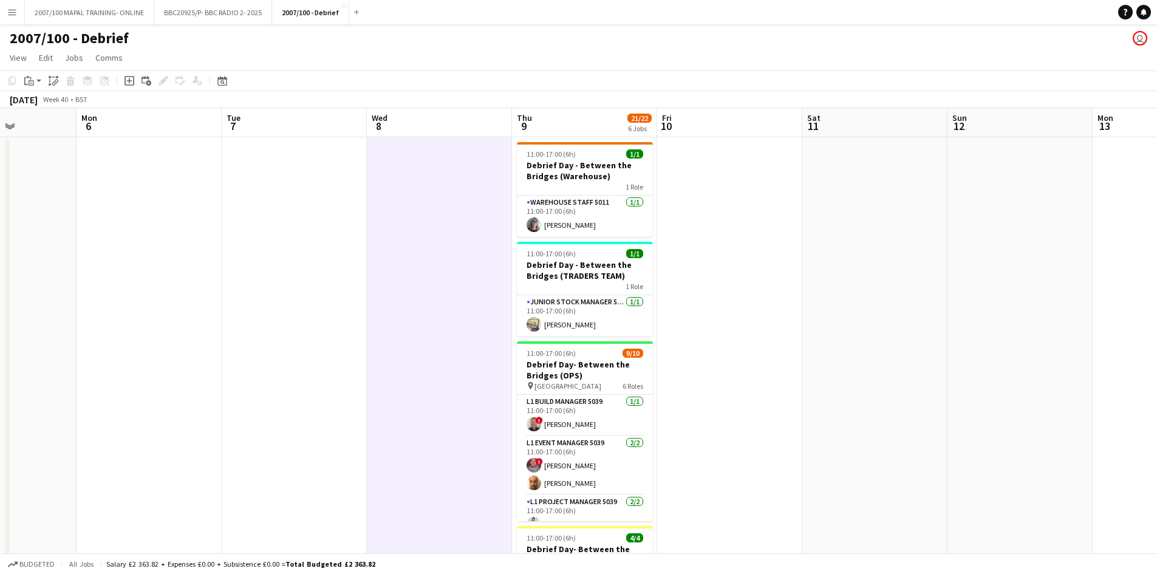
click at [721, 267] on app-date-cell at bounding box center [729, 545] width 145 height 816
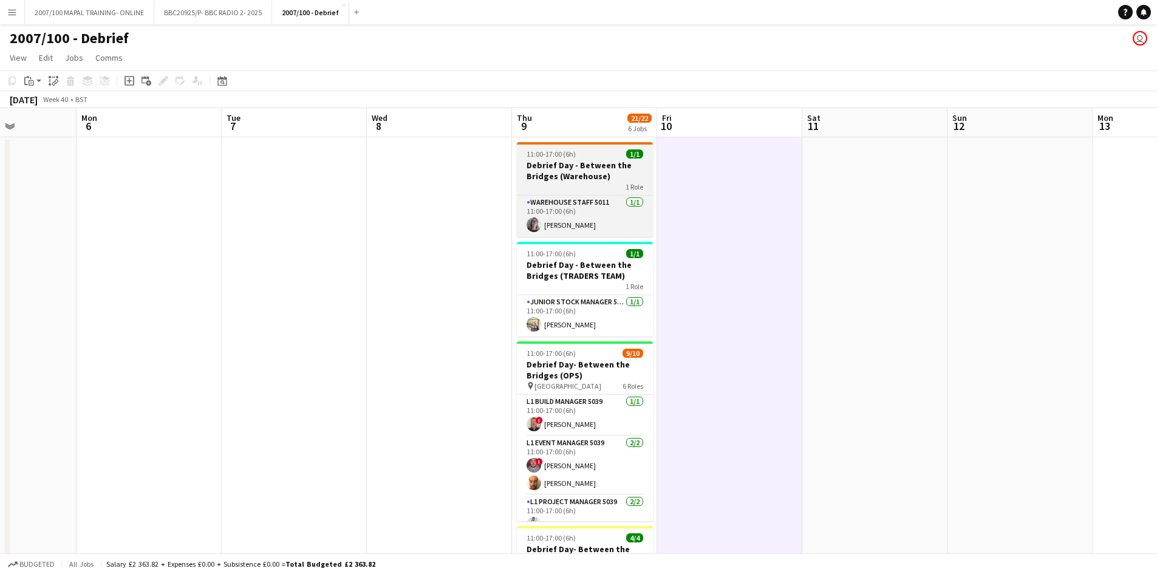
click at [573, 150] on span "11:00-17:00 (6h)" at bounding box center [551, 153] width 49 height 9
click at [594, 223] on app-card-role "Warehouse Staff 5011 1/1 11:00-17:00 (6h) Joanna Davidson" at bounding box center [585, 216] width 136 height 41
click at [602, 157] on div "11:00-17:00 (6h) 1/1" at bounding box center [585, 153] width 136 height 9
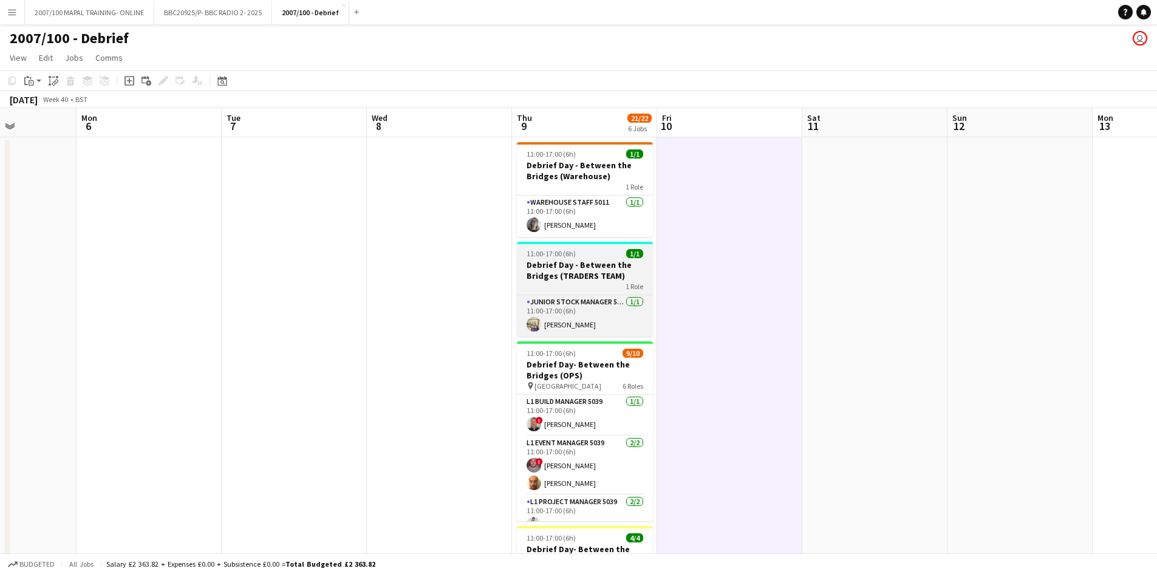
click at [584, 275] on h3 "Debrief Day - Between the Bridges (TRADERS TEAM)" at bounding box center [585, 270] width 136 height 22
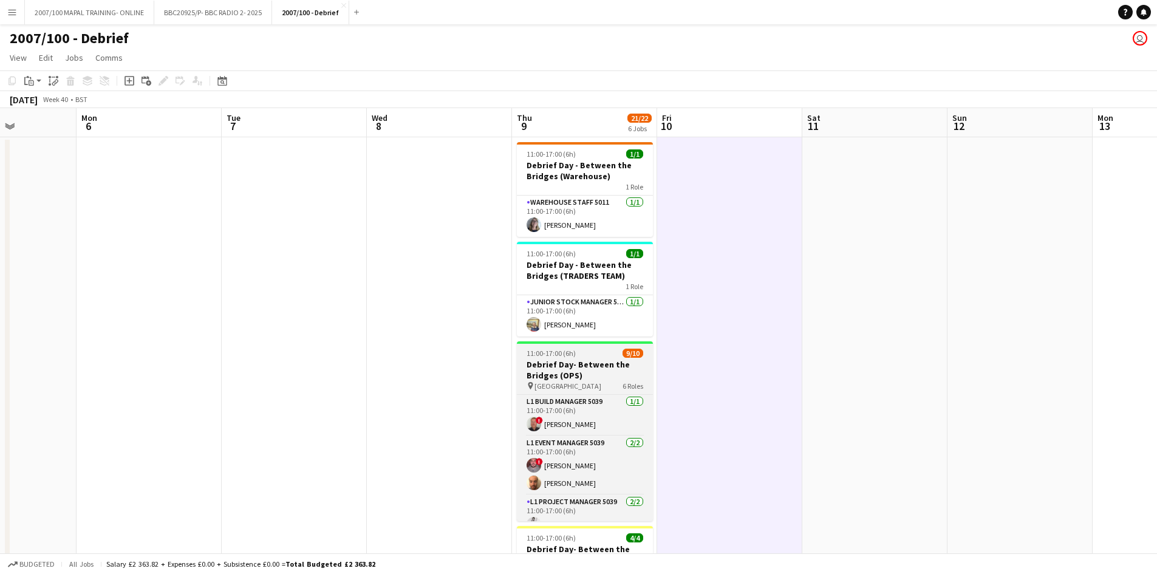
click at [587, 370] on h3 "Debrief Day- Between the Bridges (OPS)" at bounding box center [585, 370] width 136 height 22
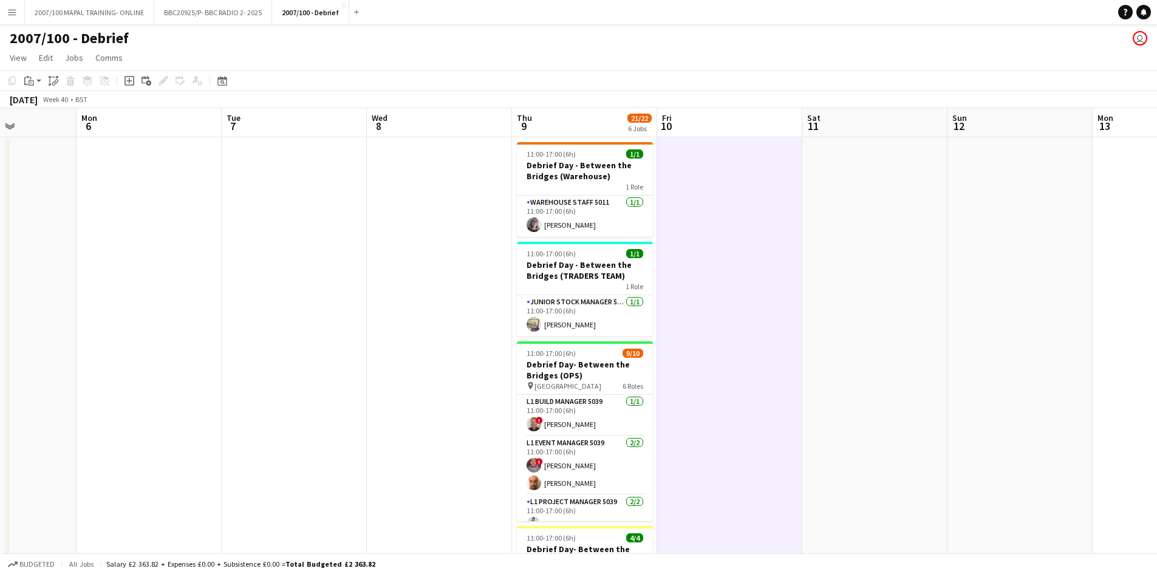
click at [557, 525] on app-date-cell "11:00-17:00 (6h) 1/1 Debrief Day - Between the Bridges (Warehouse) 1 Role Wareh…" at bounding box center [584, 545] width 145 height 816
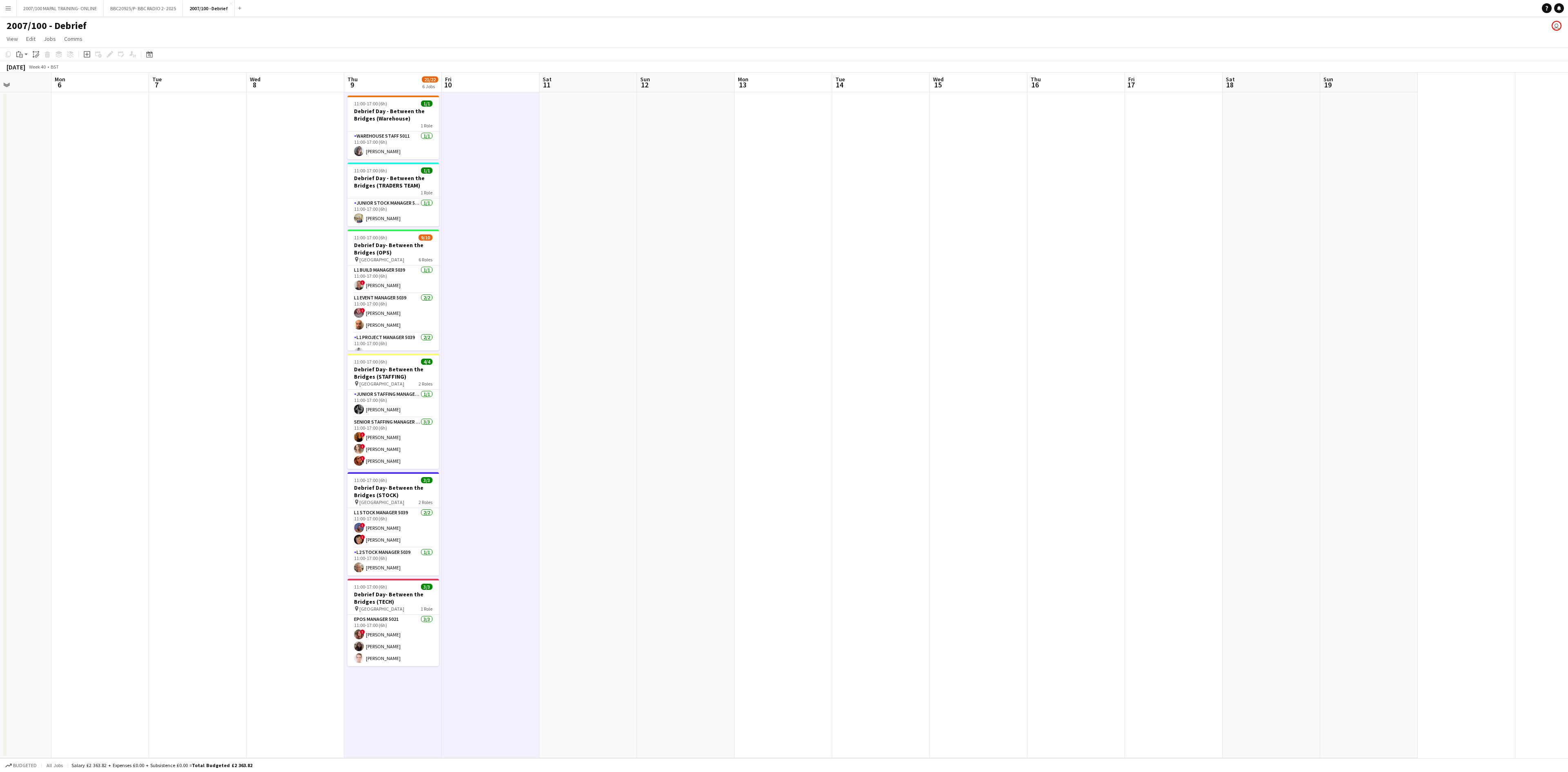
scroll to position [0, 242]
click at [389, 385] on h3 "Debrief Day- Between the Bridges (TECH)" at bounding box center [393, 598] width 91 height 15
click at [75, 42] on span "Comms" at bounding box center [73, 38] width 18 height 7
click at [531, 252] on app-date-cell at bounding box center [489, 425] width 97 height 666
click at [401, 112] on h3 "Debrief Day - Between the Bridges (Warehouse)" at bounding box center [393, 115] width 91 height 15
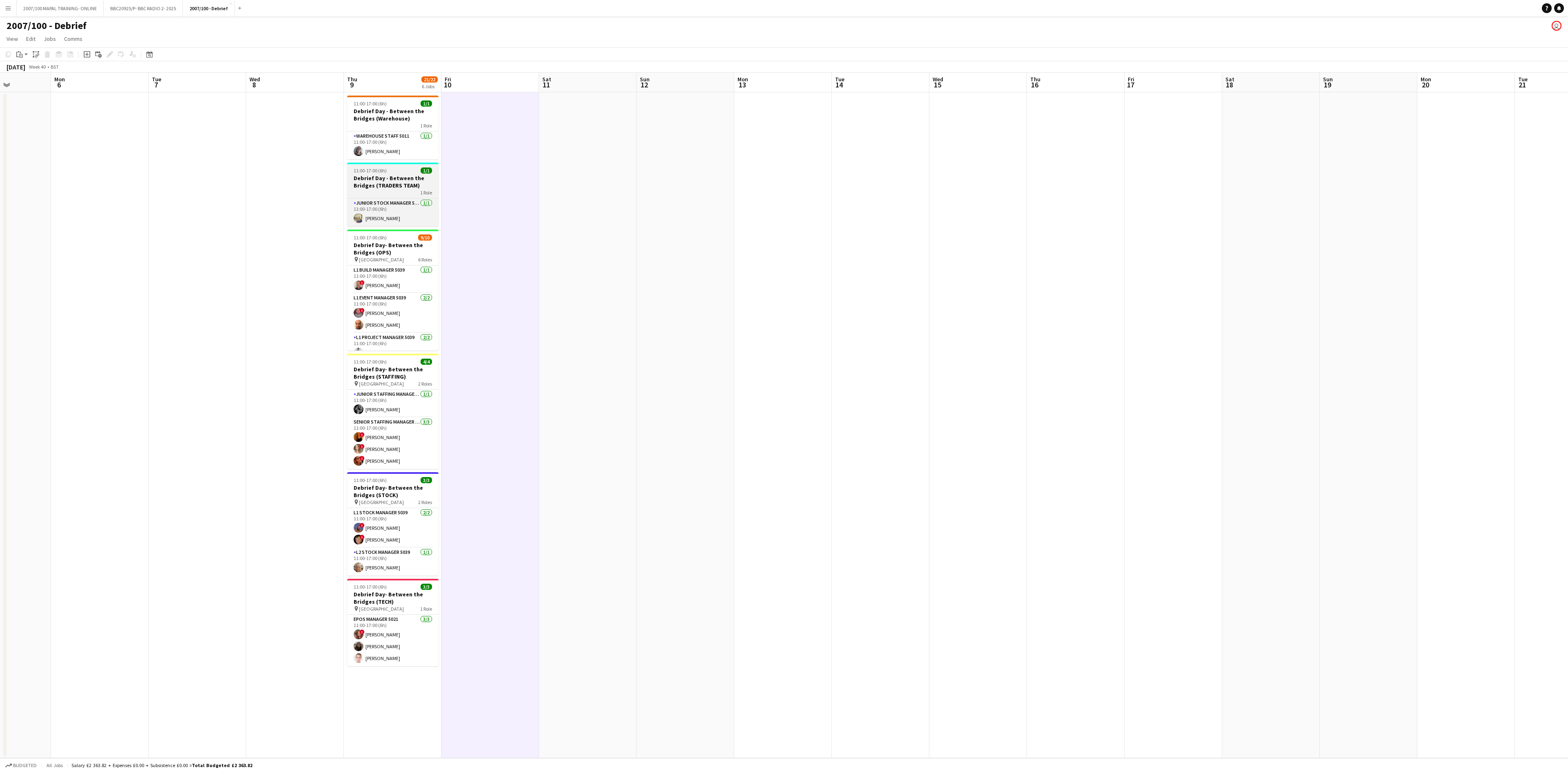
click at [403, 176] on h3 "Debrief Day - Between the Bridges (TRADERS TEAM)" at bounding box center [393, 182] width 91 height 15
click at [397, 241] on div "11:00-17:00 (6h) 9/10" at bounding box center [393, 237] width 91 height 6
click at [384, 368] on h3 "Debrief Day- Between the Bridges (STAFFING)" at bounding box center [393, 373] width 91 height 15
drag, startPoint x: 381, startPoint y: 498, endPoint x: 385, endPoint y: 505, distance: 8.1
click at [382, 385] on h3 "Debrief Day- Between the Bridges (STOCK)" at bounding box center [393, 492] width 91 height 15
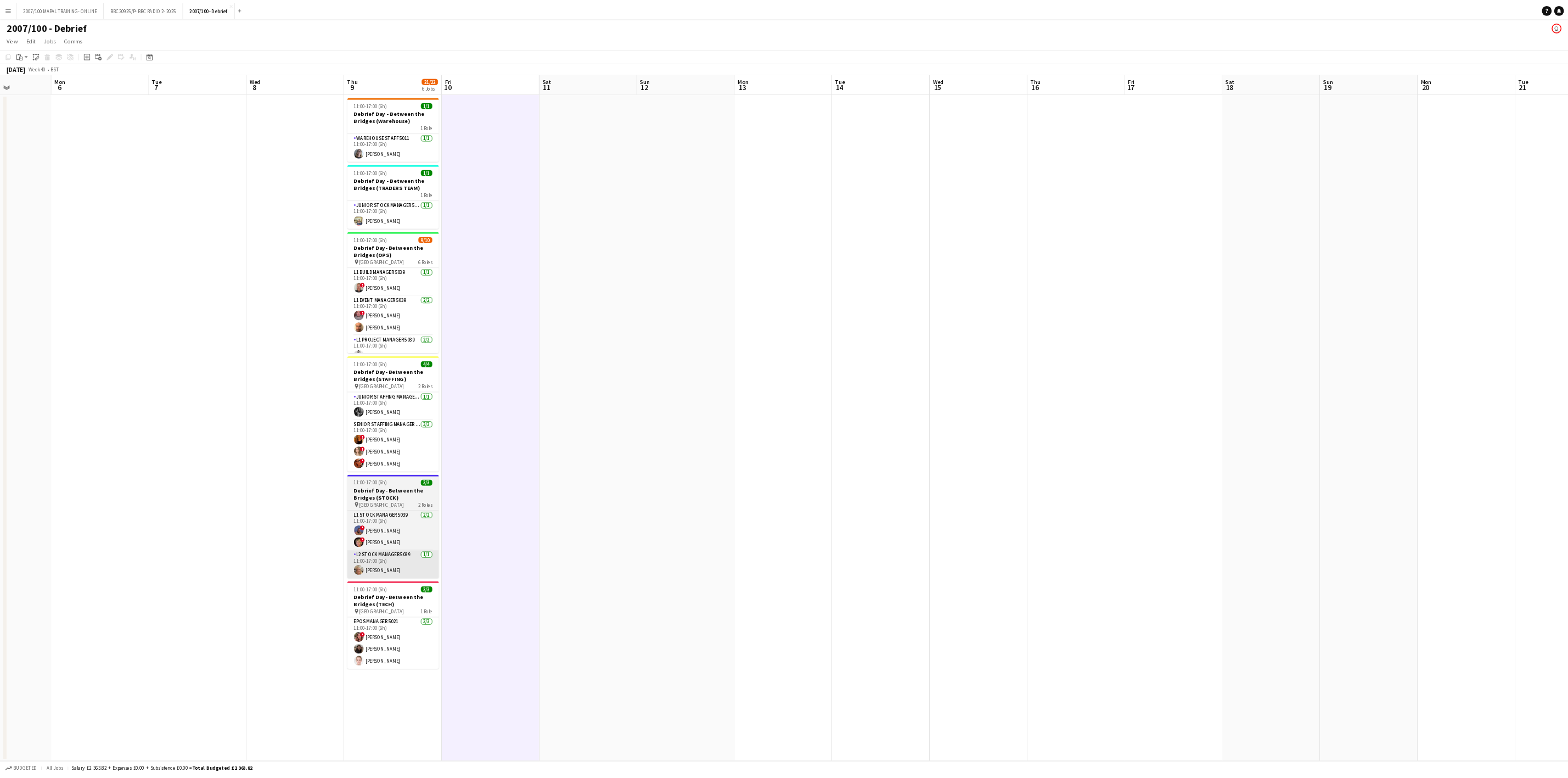
scroll to position [0, 324]
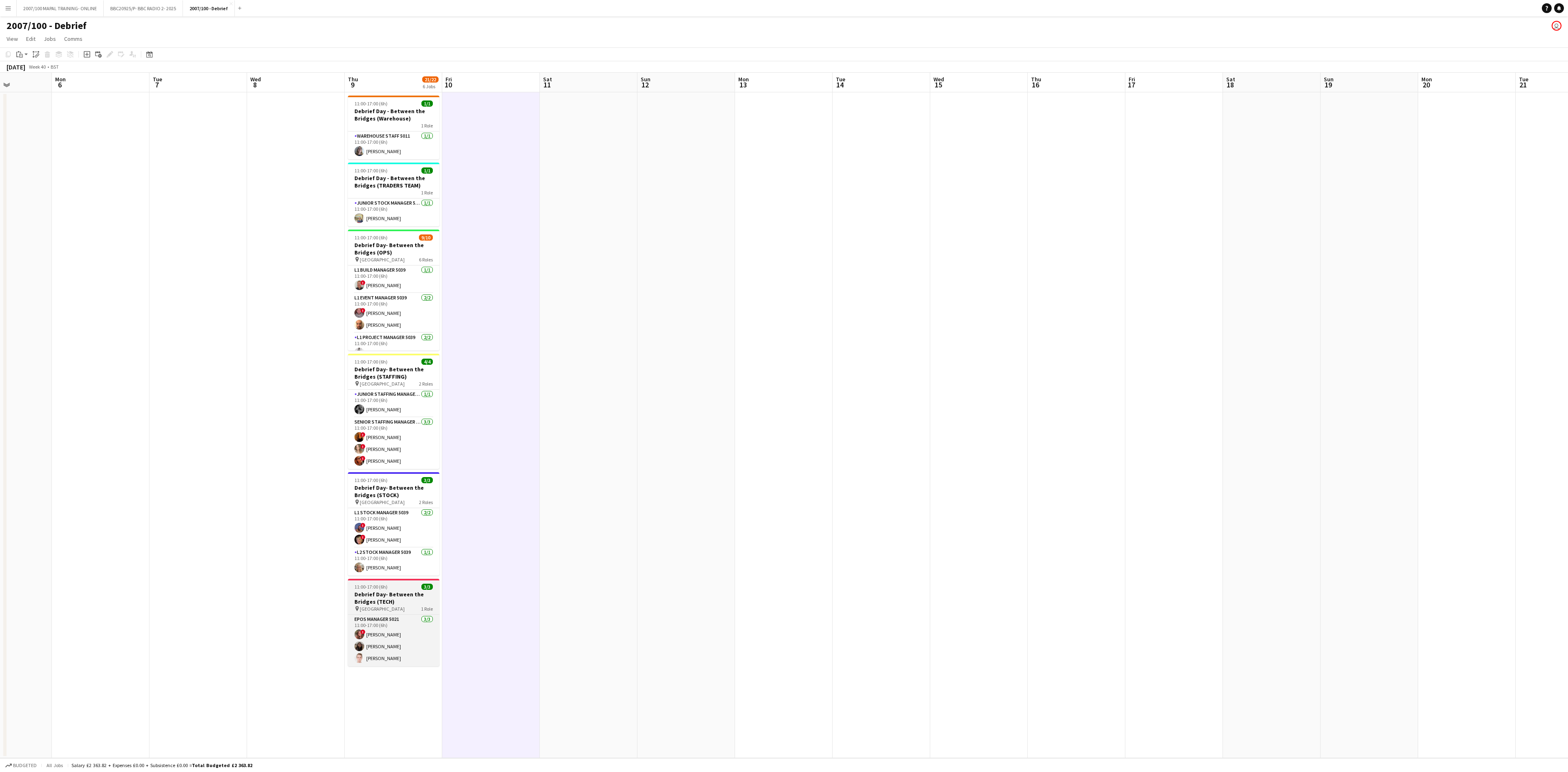
click at [403, 385] on h3 "Debrief Day- Between the Bridges (TECH)" at bounding box center [393, 598] width 91 height 15
click at [75, 35] on span "Comms" at bounding box center [73, 38] width 18 height 7
click at [751, 301] on app-date-cell at bounding box center [783, 425] width 97 height 666
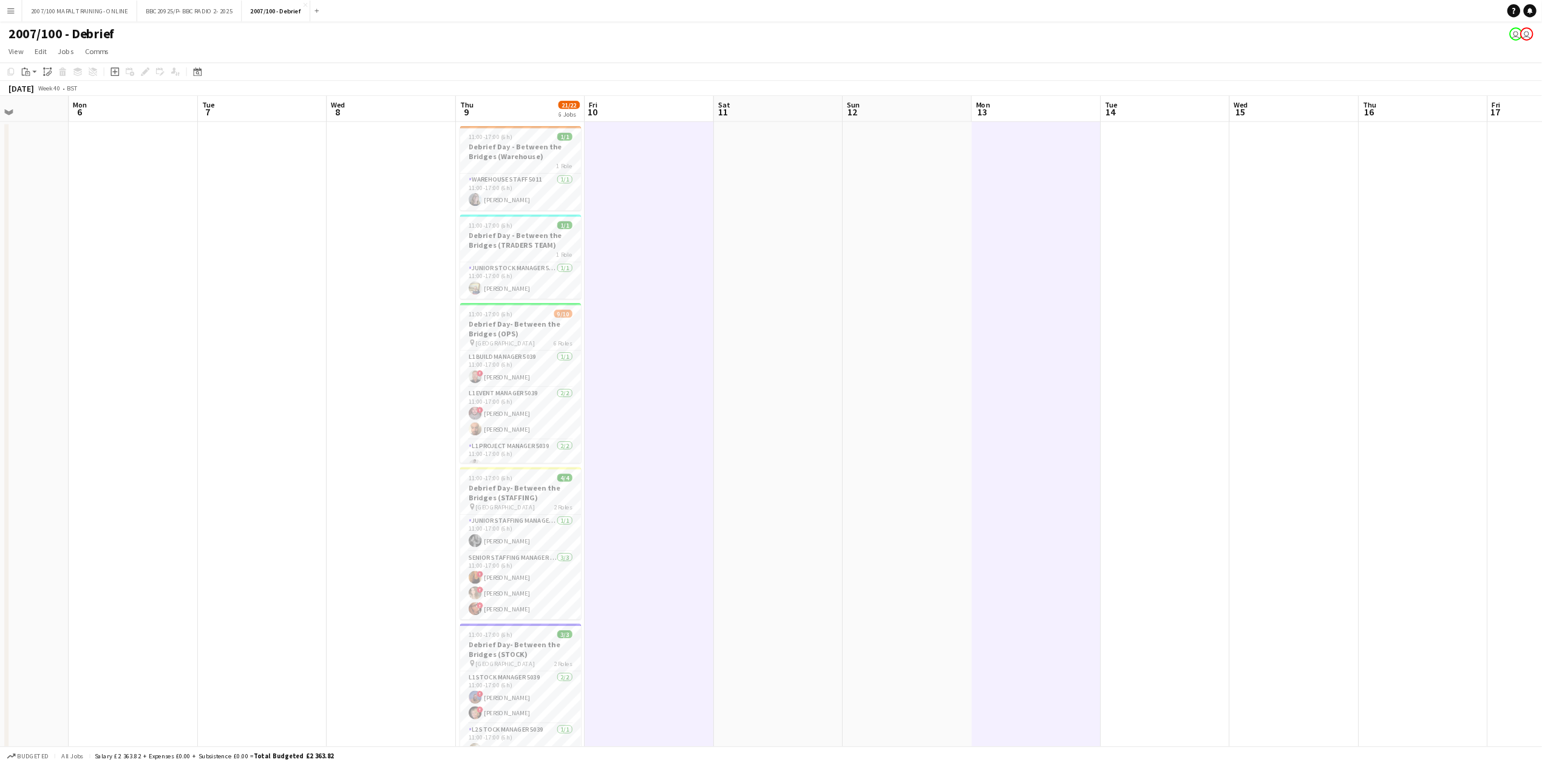
scroll to position [0, 358]
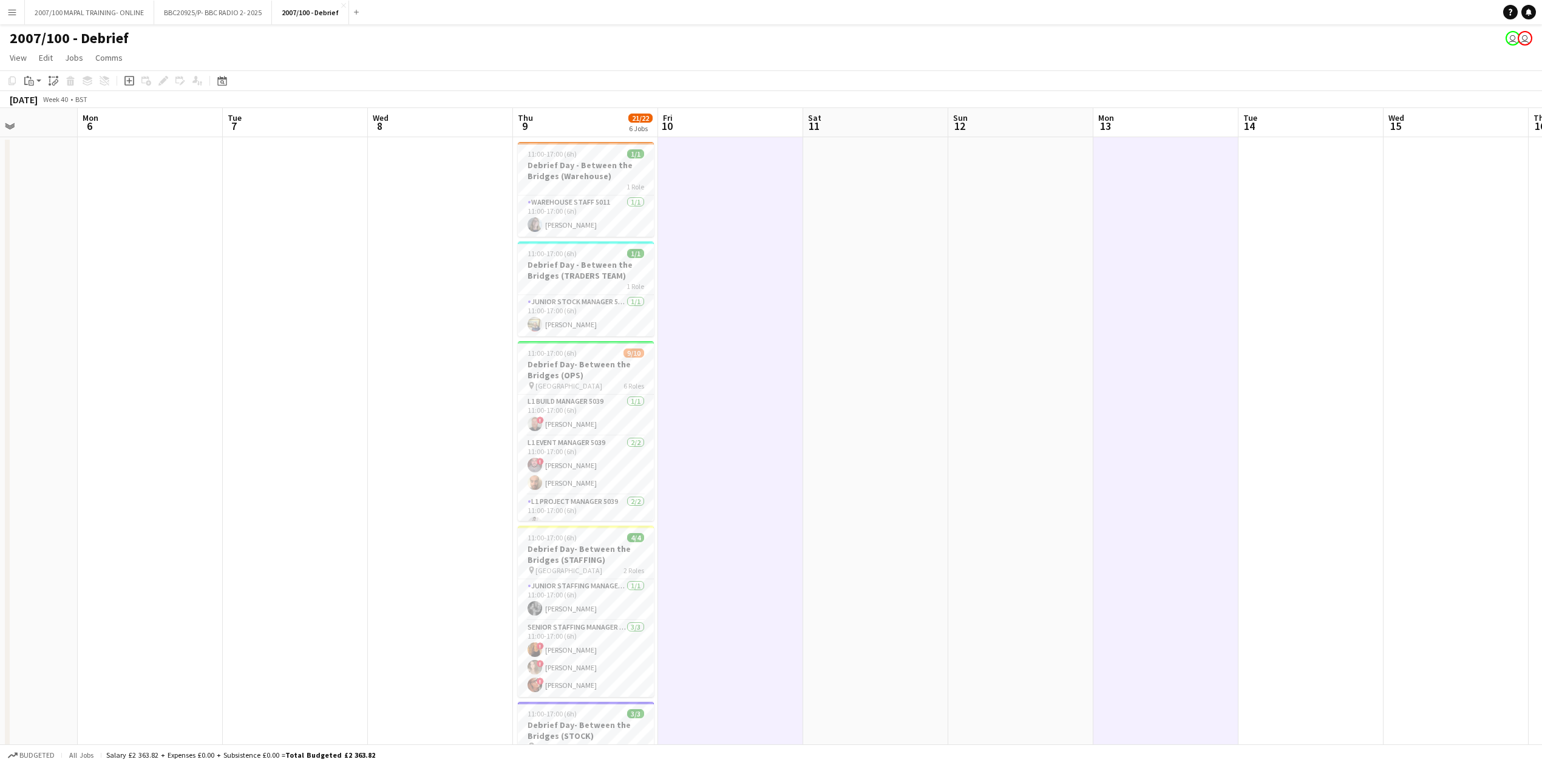
click at [932, 256] on app-date-cell at bounding box center [875, 545] width 145 height 816
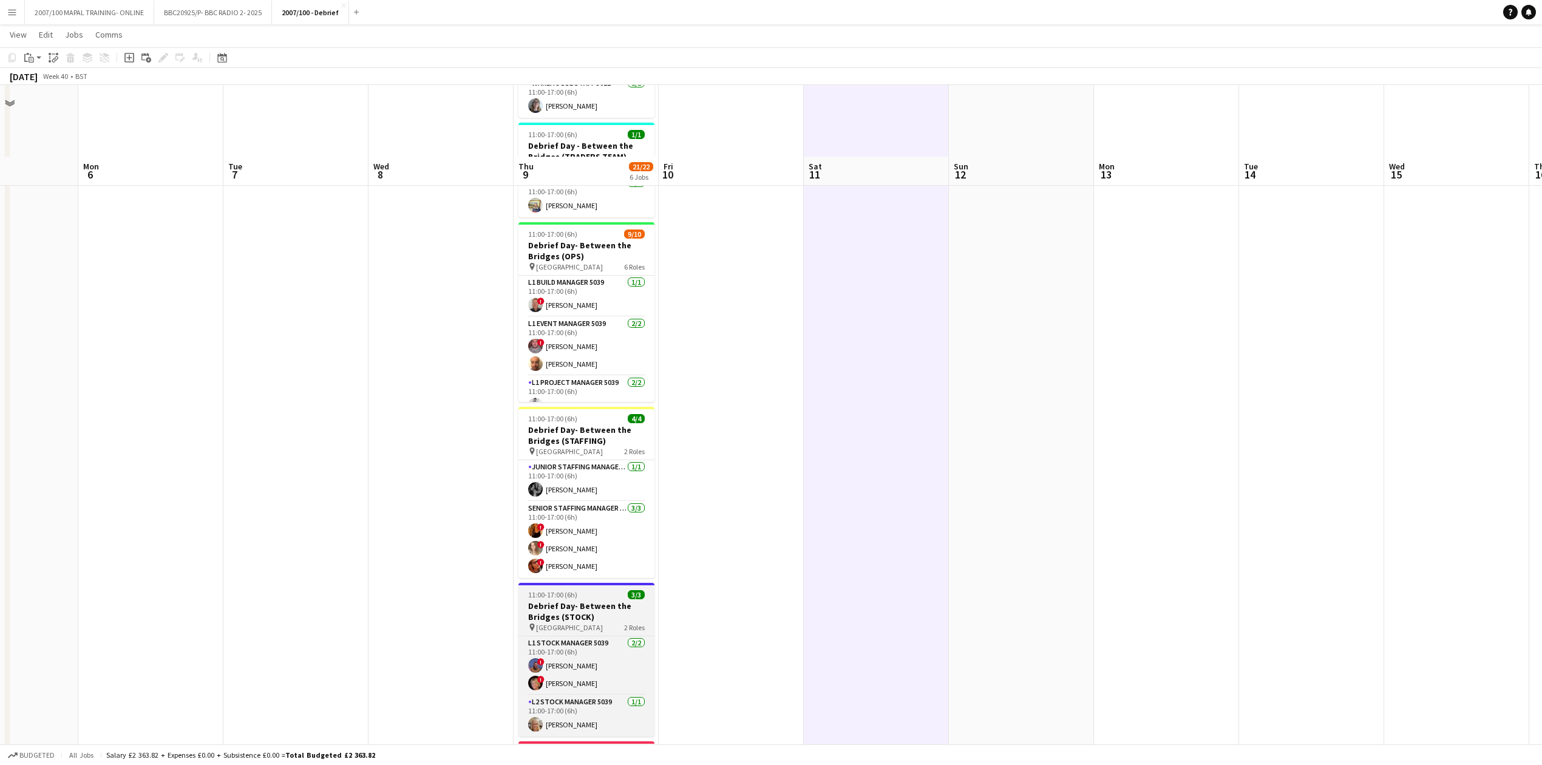
scroll to position [206, 0]
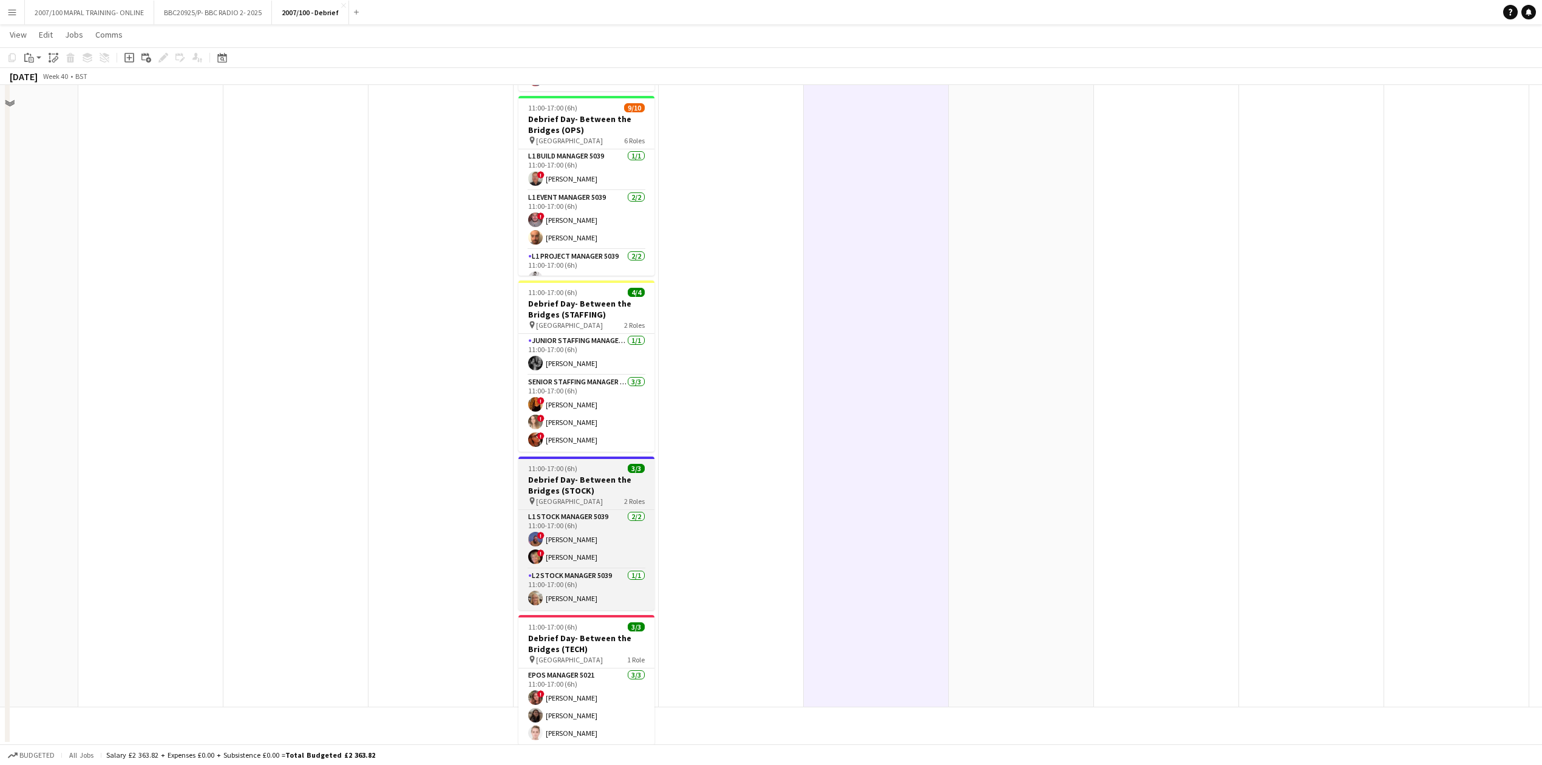
click at [598, 486] on h3 "Debrief Day- Between the Bridges (STOCK)" at bounding box center [587, 485] width 136 height 22
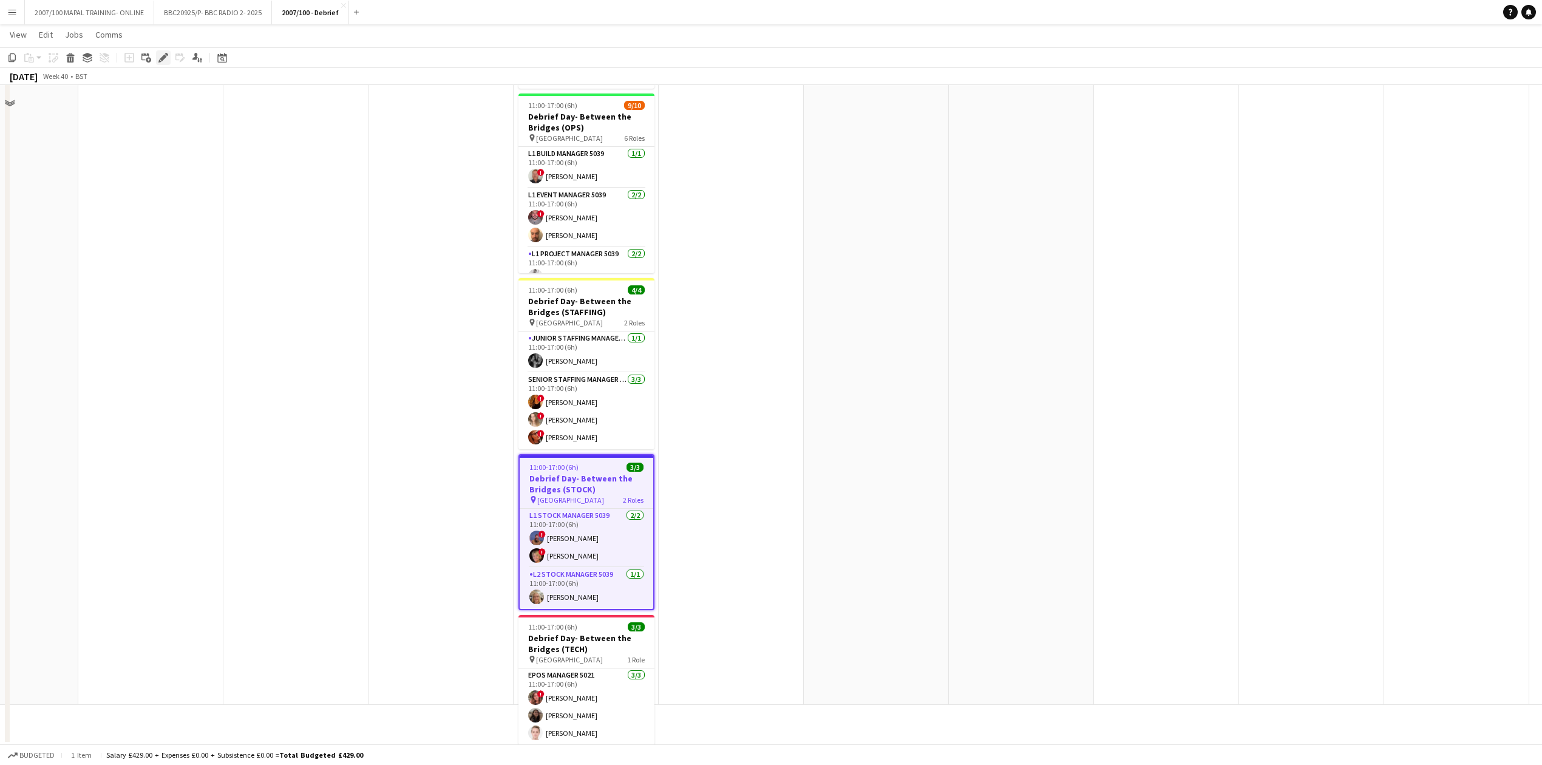
click at [163, 61] on icon "Edit" at bounding box center [163, 58] width 10 height 10
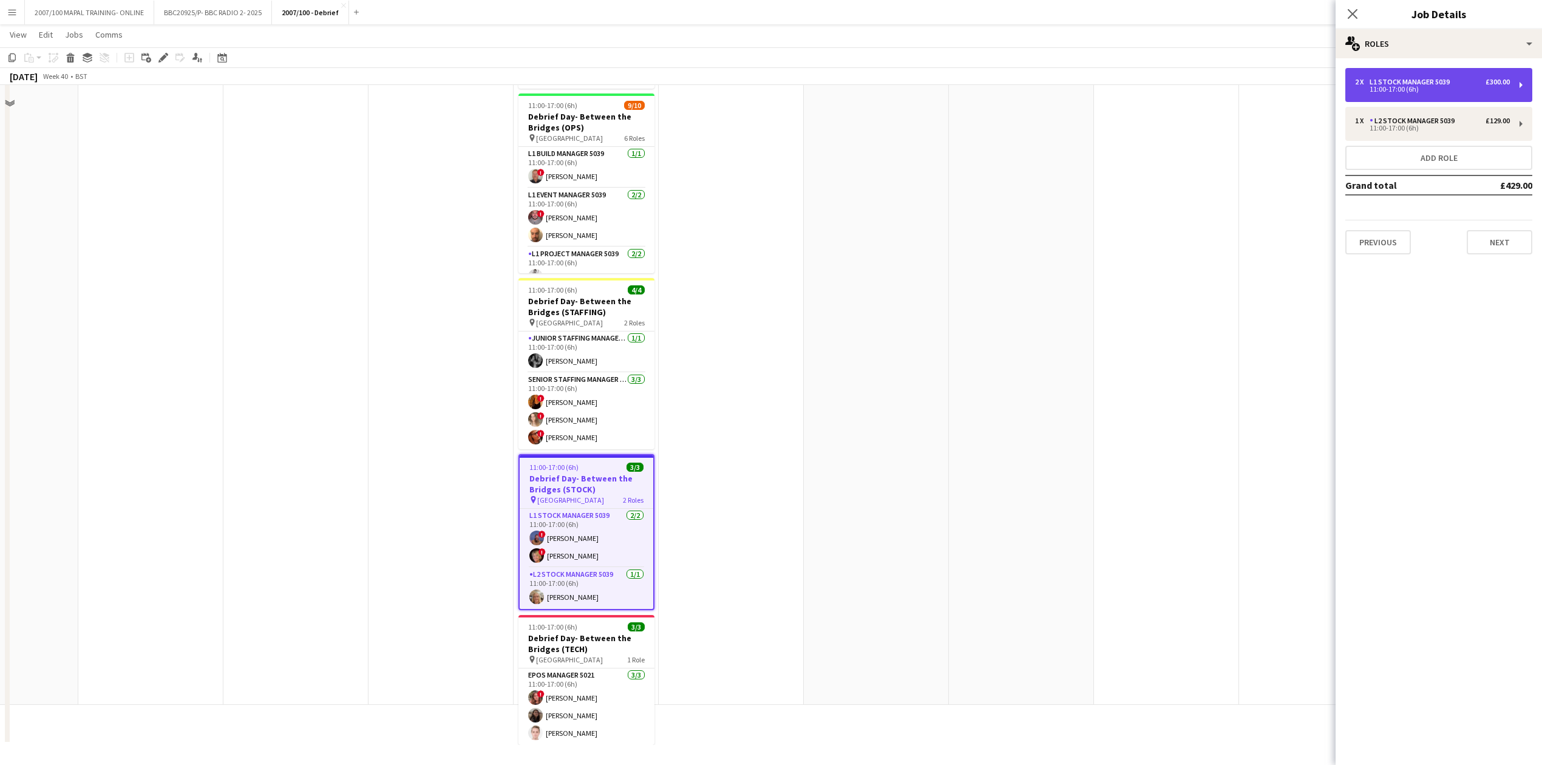
click at [1156, 80] on div "L1 Stock Manager 5039" at bounding box center [1412, 82] width 85 height 9
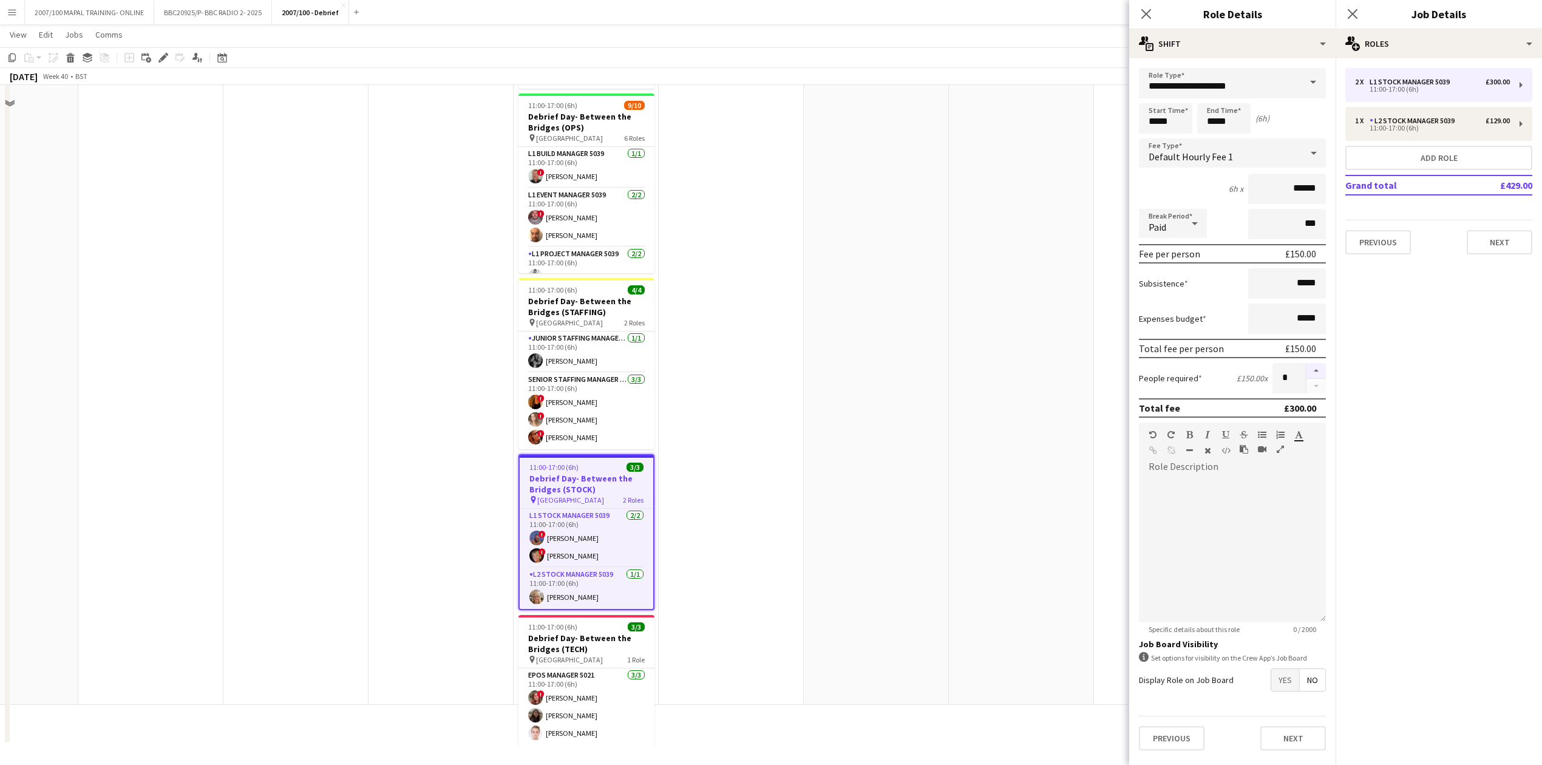
click at [1156, 367] on button "button" at bounding box center [1316, 371] width 19 height 16
type input "*"
click at [955, 389] on app-date-cell at bounding box center [1021, 297] width 145 height 816
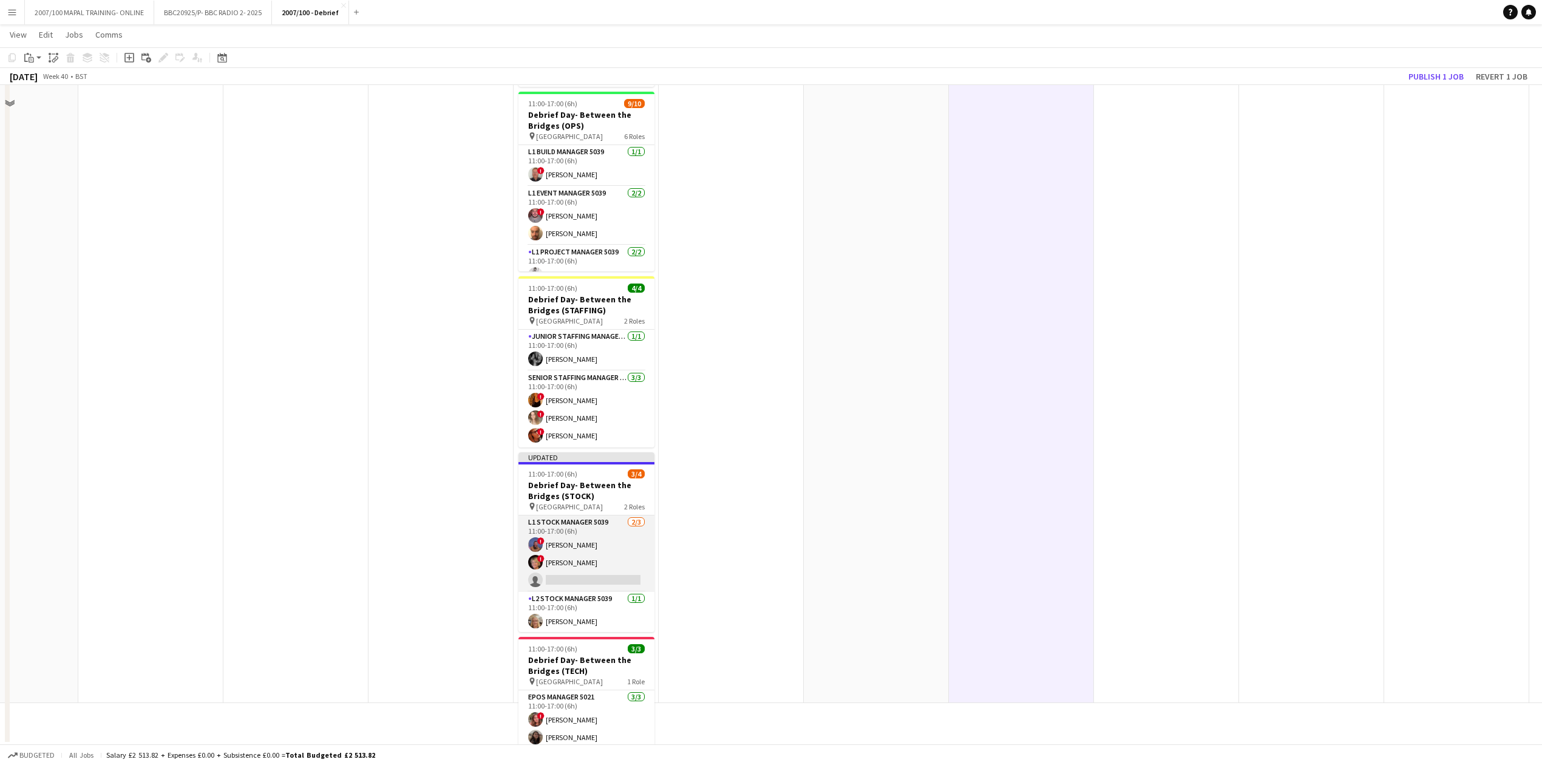
click at [567, 573] on app-card-role "L1 Stock Manager 5039 2/3 11:00-17:00 (6h) ! Carl Storrie ! Kirsten Smith singl…" at bounding box center [587, 554] width 136 height 77
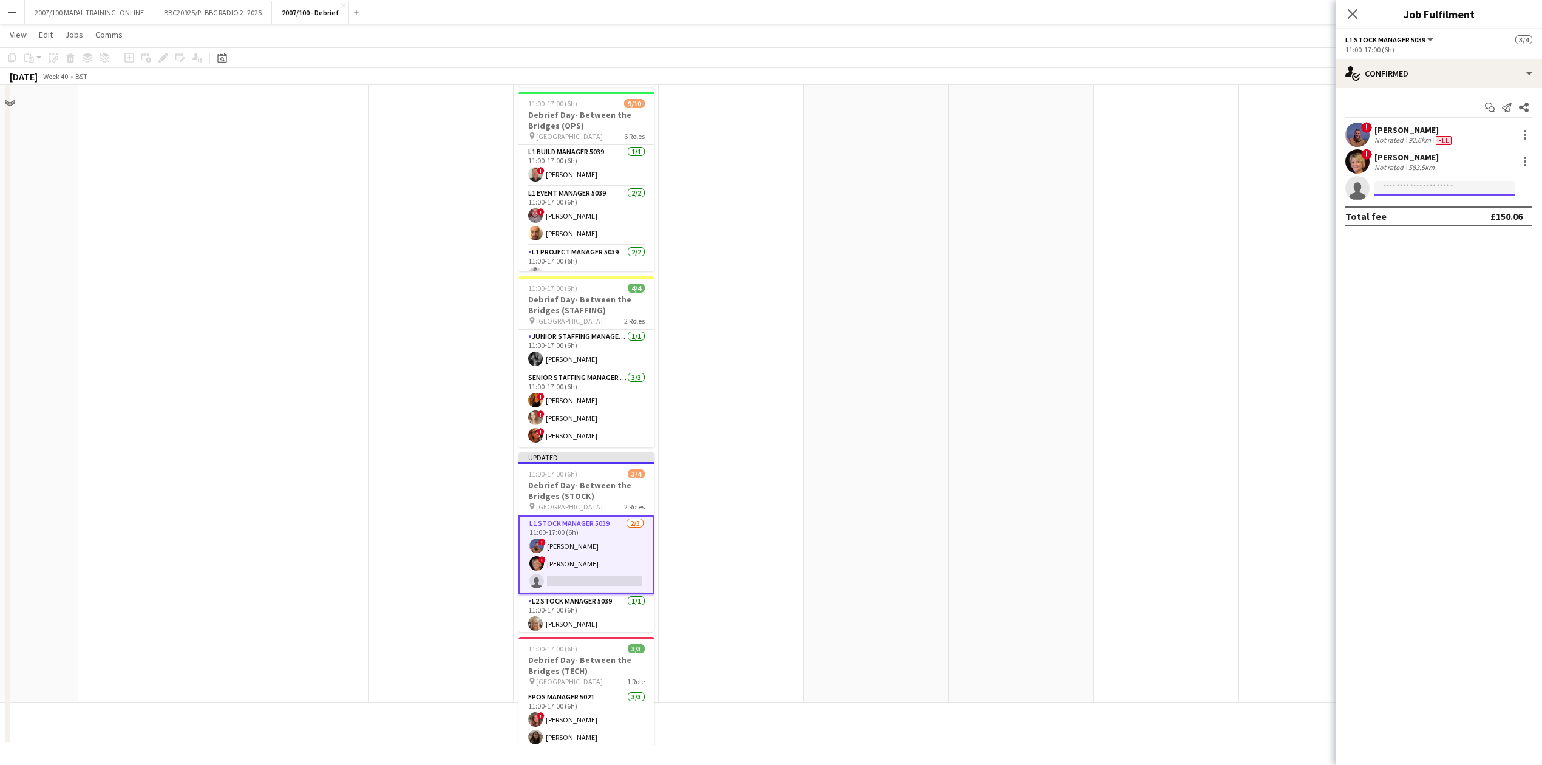
click at [1156, 193] on input at bounding box center [1445, 188] width 141 height 15
type input "***"
click at [1156, 217] on span "cazwaterworth@hotmail.com" at bounding box center [1445, 216] width 121 height 10
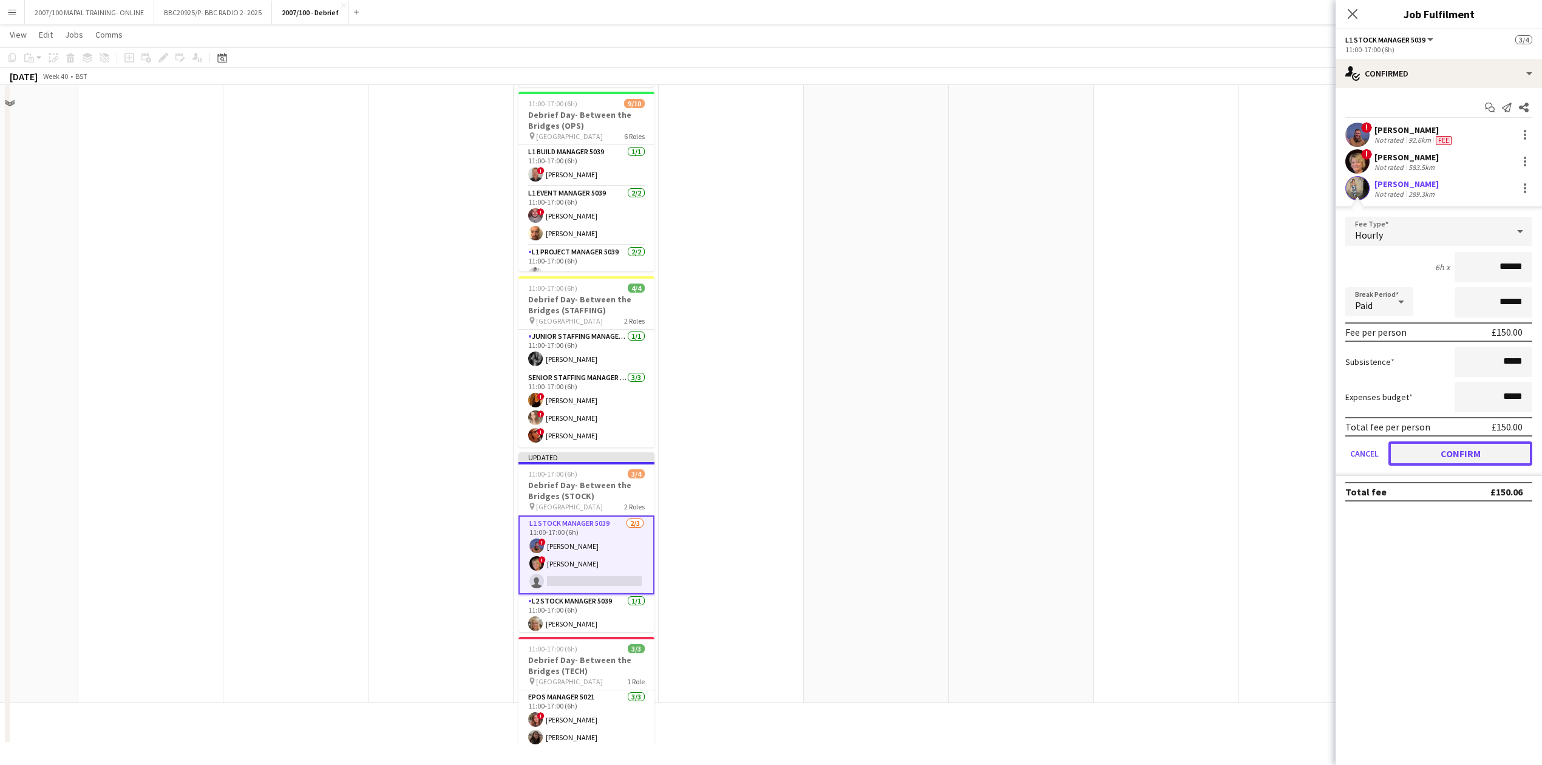
click at [1156, 448] on button "Confirm" at bounding box center [1461, 453] width 144 height 24
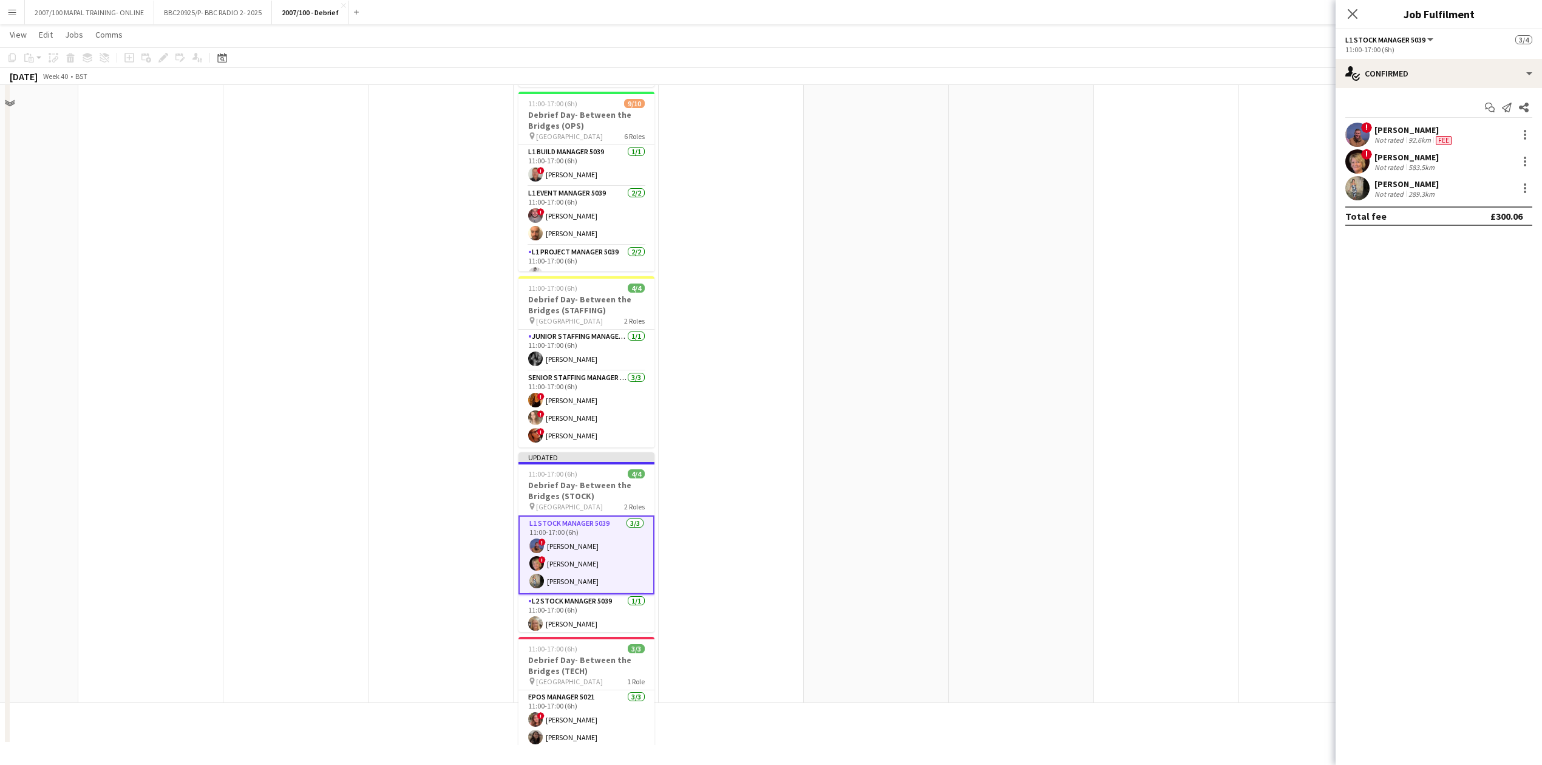
click at [1053, 412] on app-date-cell at bounding box center [1021, 296] width 145 height 816
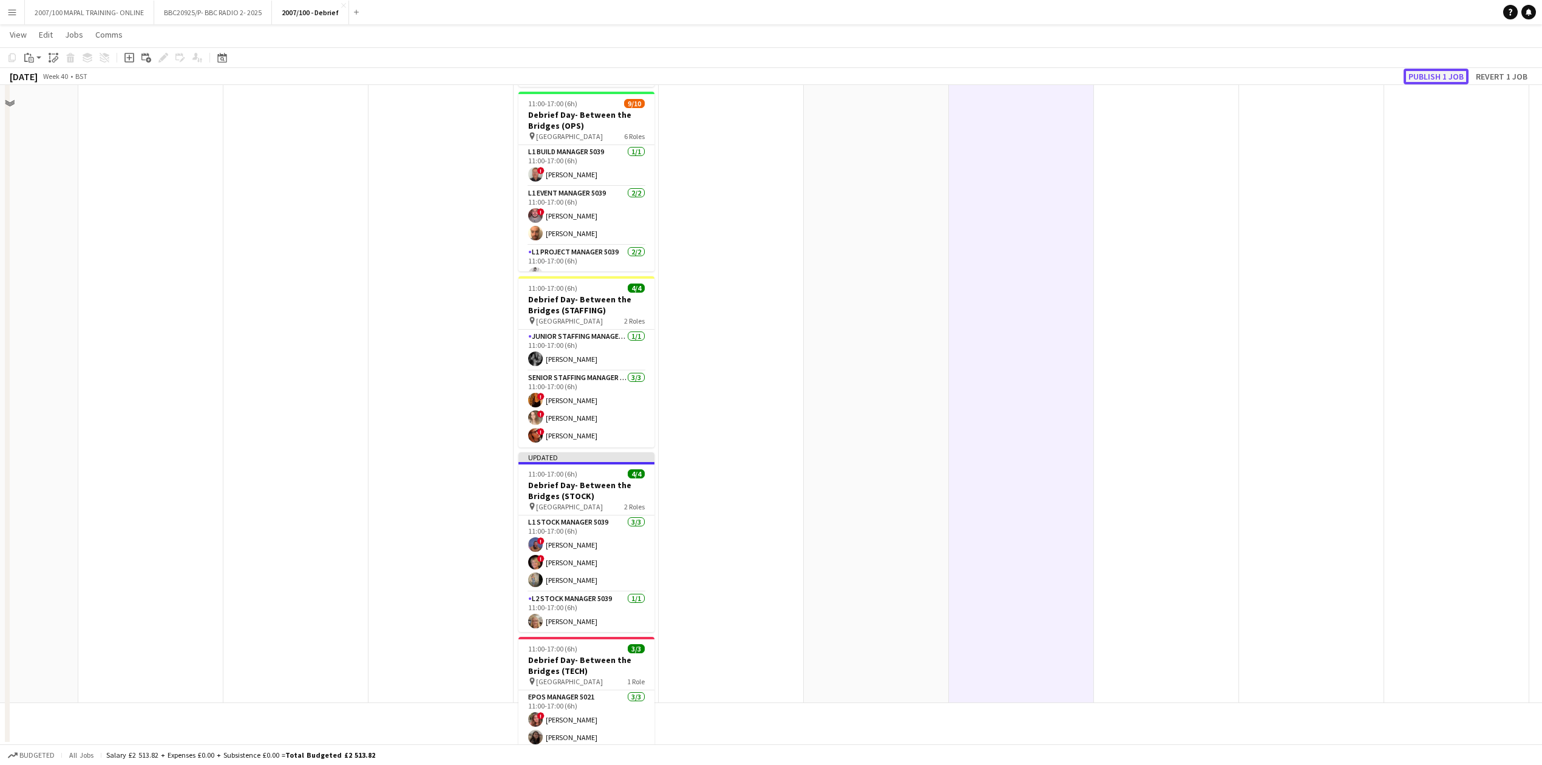
click at [1156, 74] on button "Publish 1 job" at bounding box center [1436, 77] width 65 height 16
